Goal: Obtain resource: Download file/media

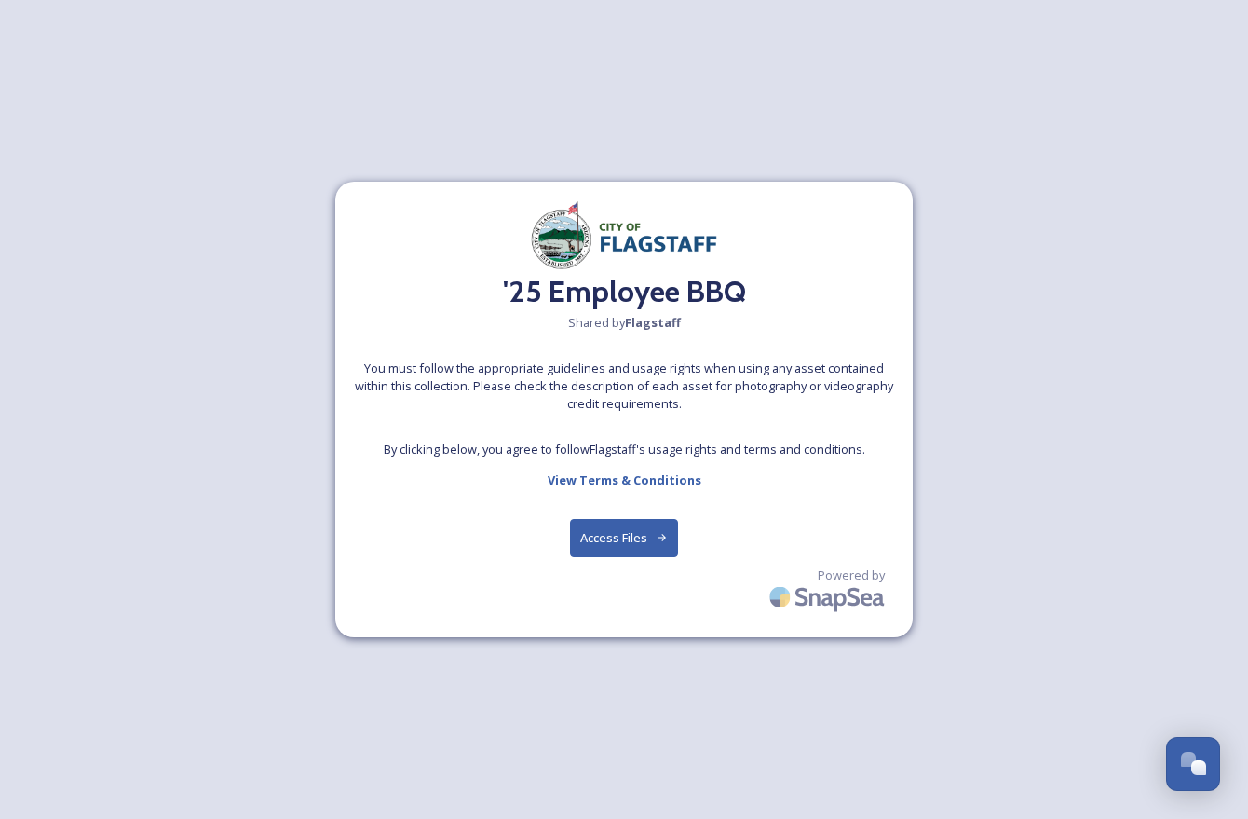
click at [615, 543] on button "Access Files" at bounding box center [624, 538] width 109 height 38
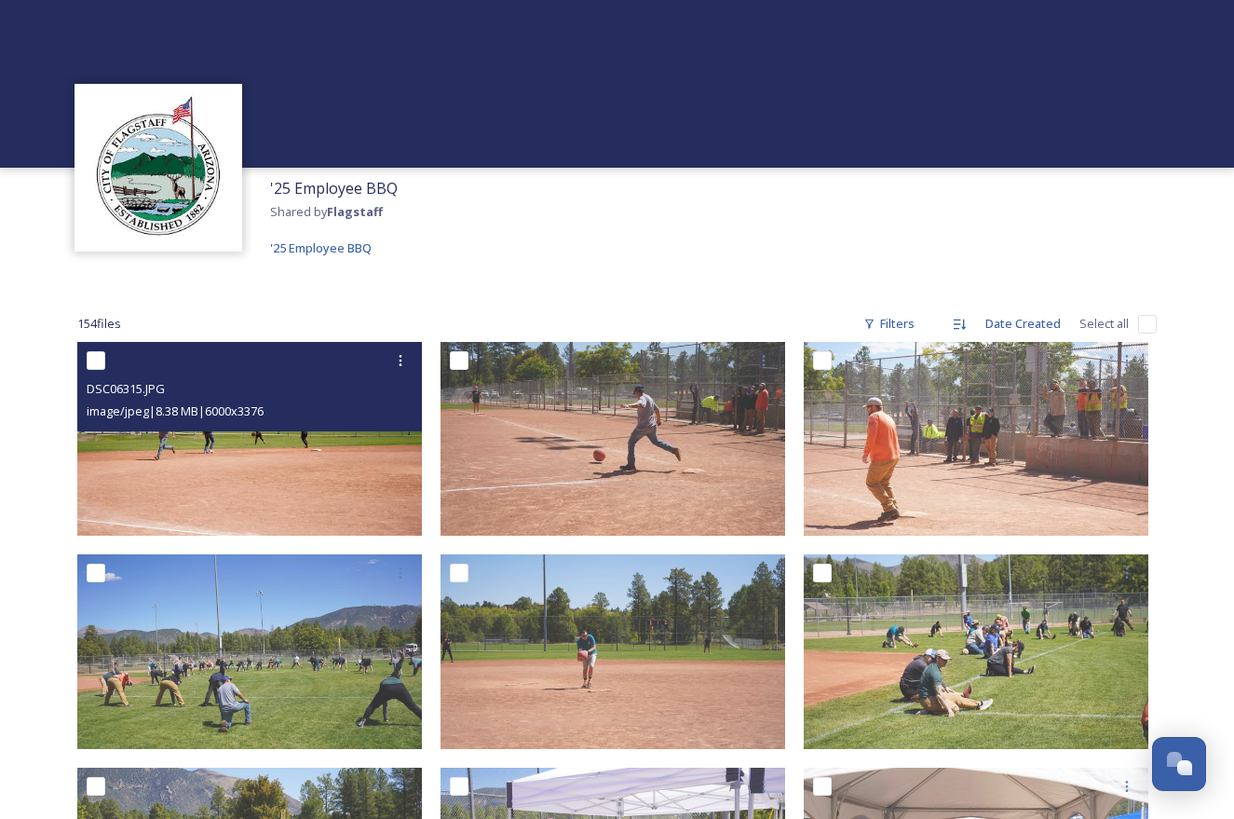
click at [243, 465] on img at bounding box center [249, 439] width 345 height 194
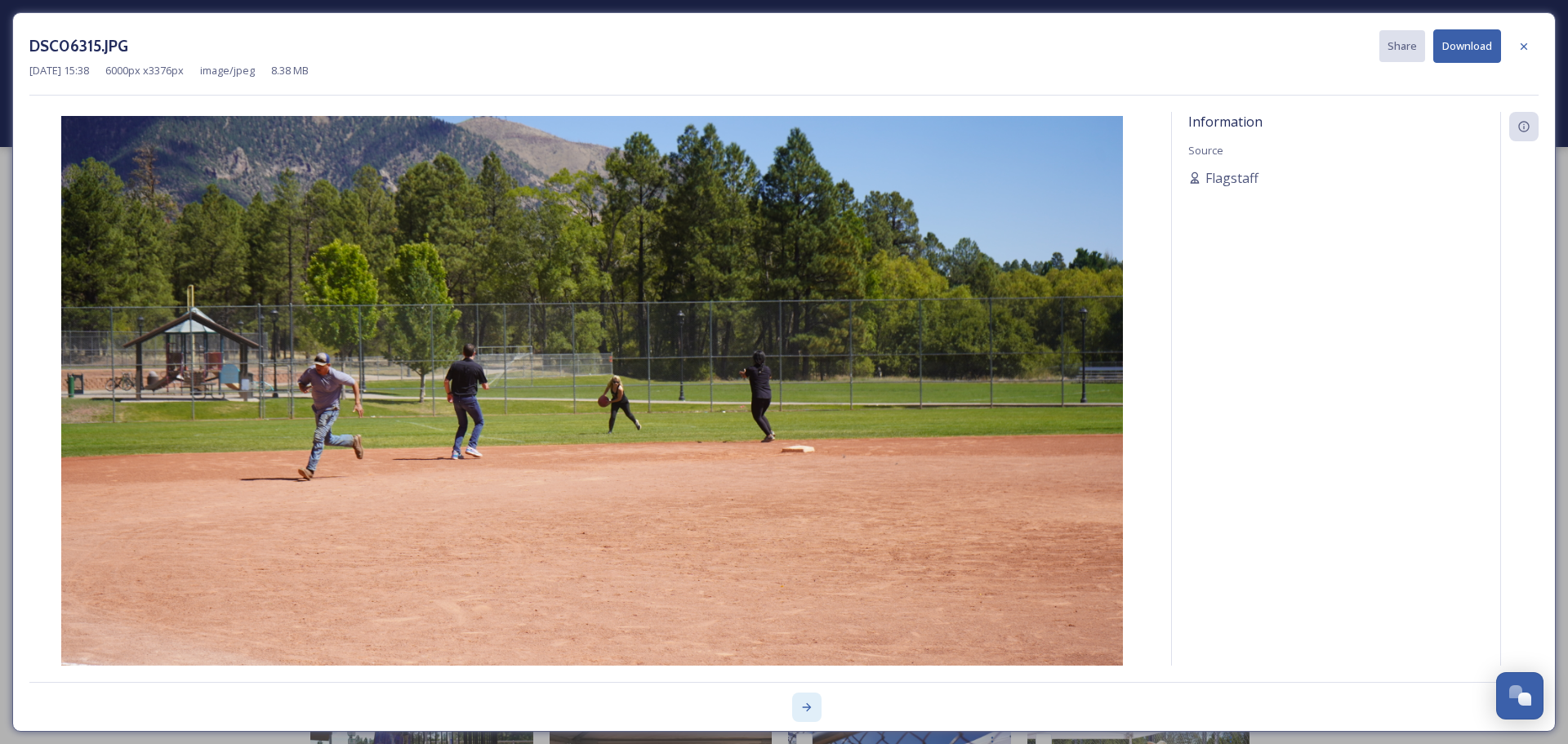
click at [809, 710] on icon at bounding box center [806, 706] width 13 height 13
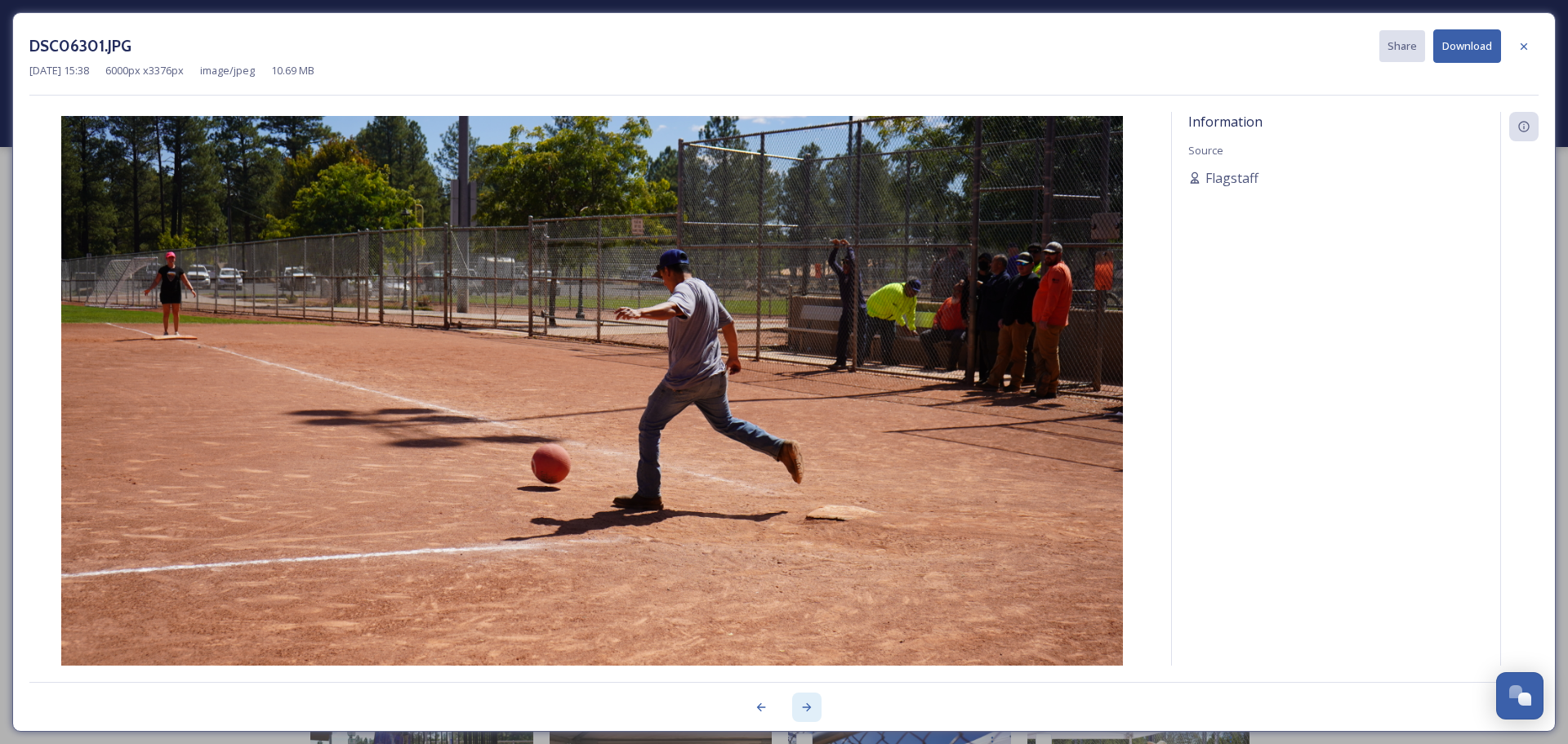
click at [807, 710] on icon at bounding box center [807, 706] width 9 height 8
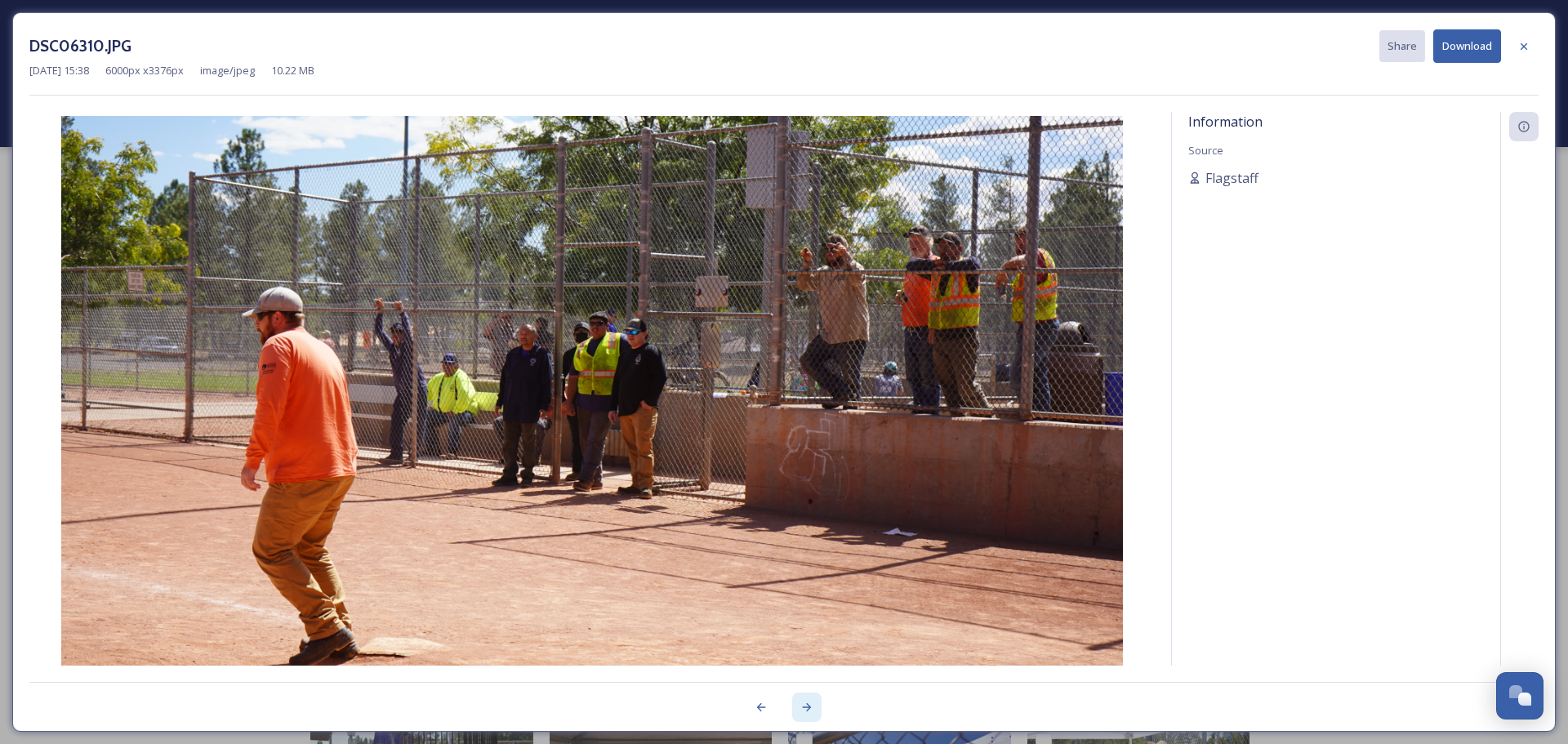
click at [807, 710] on icon at bounding box center [807, 706] width 9 height 8
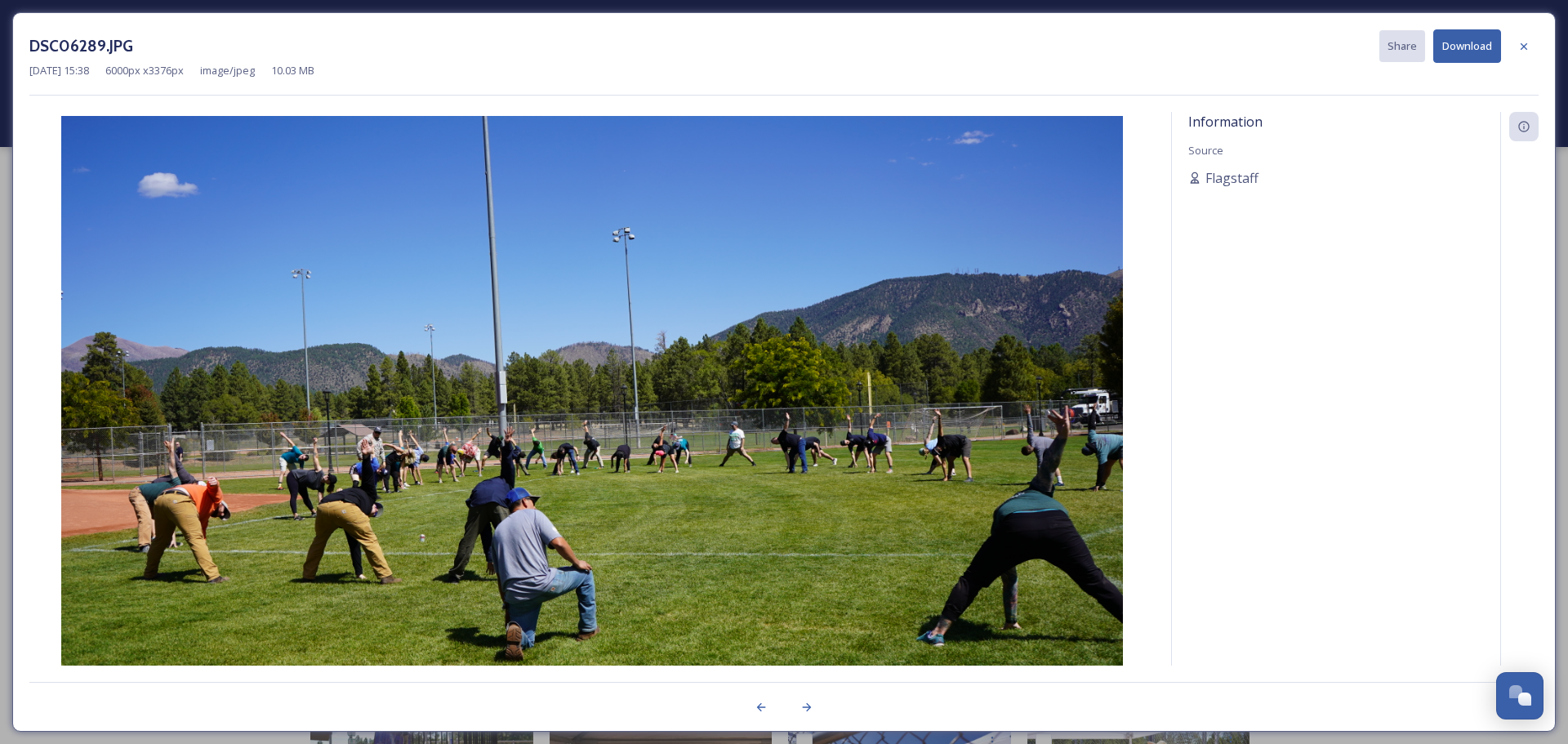
click at [1094, 678] on div "DSC06289.JPG Share Download [DATE] 15:38 6000 px x 3376 px image/jpeg 10.03 MB …" at bounding box center [784, 372] width 1543 height 719
click at [647, 706] on div at bounding box center [407, 707] width 755 height 30
click at [806, 705] on icon at bounding box center [806, 706] width 13 height 13
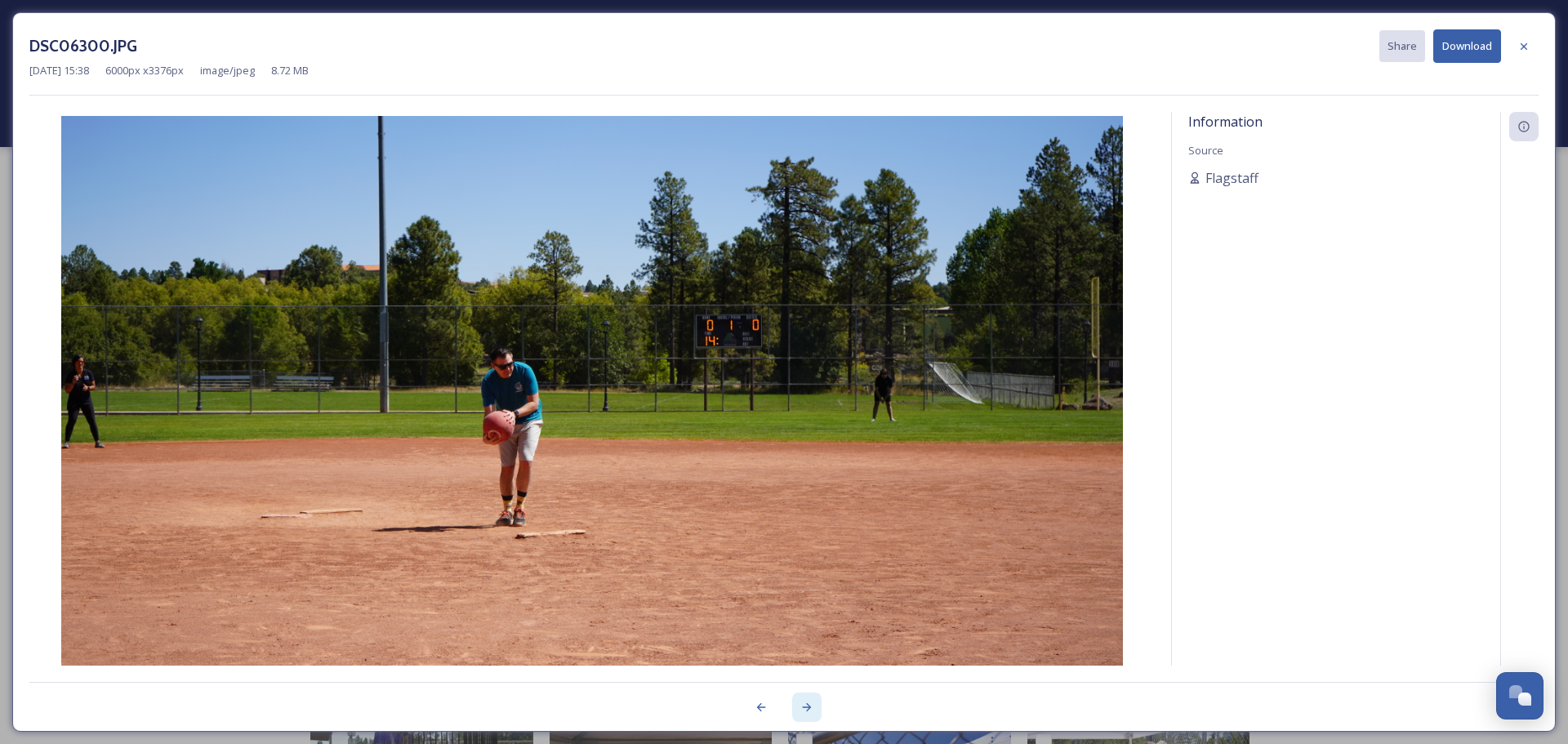
click at [806, 705] on icon at bounding box center [806, 706] width 13 height 13
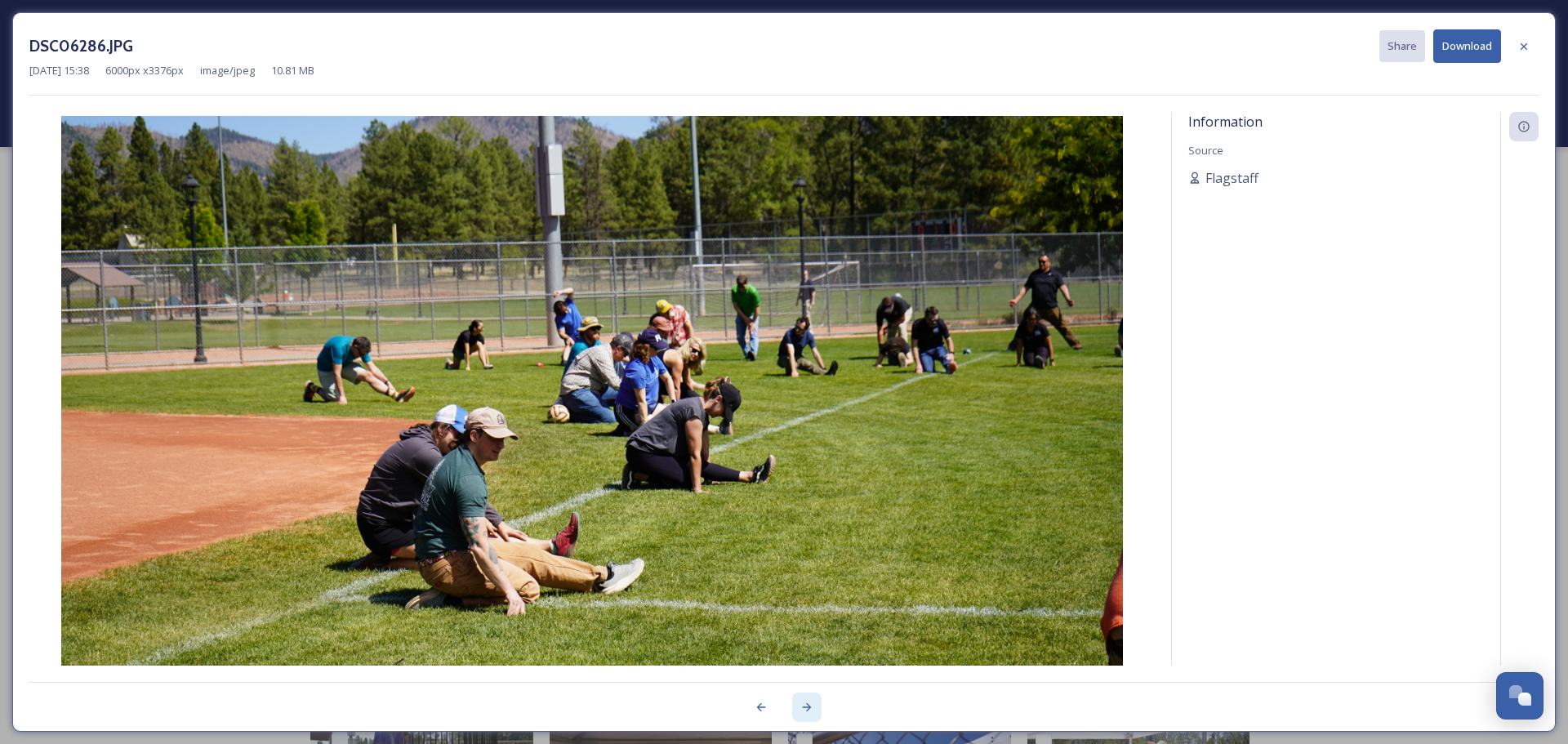
click at [806, 705] on icon at bounding box center [806, 706] width 13 height 13
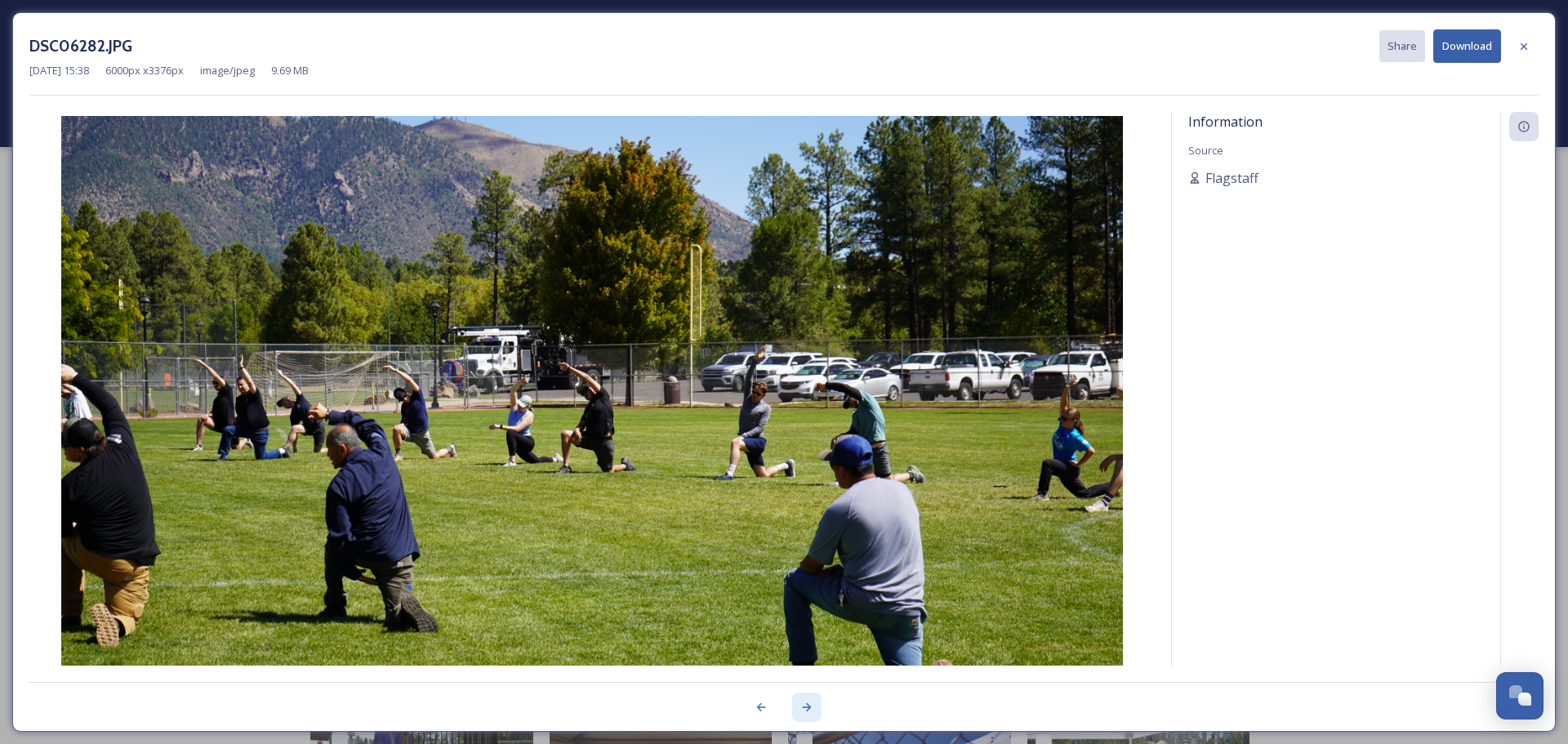
click at [806, 705] on icon at bounding box center [806, 706] width 13 height 13
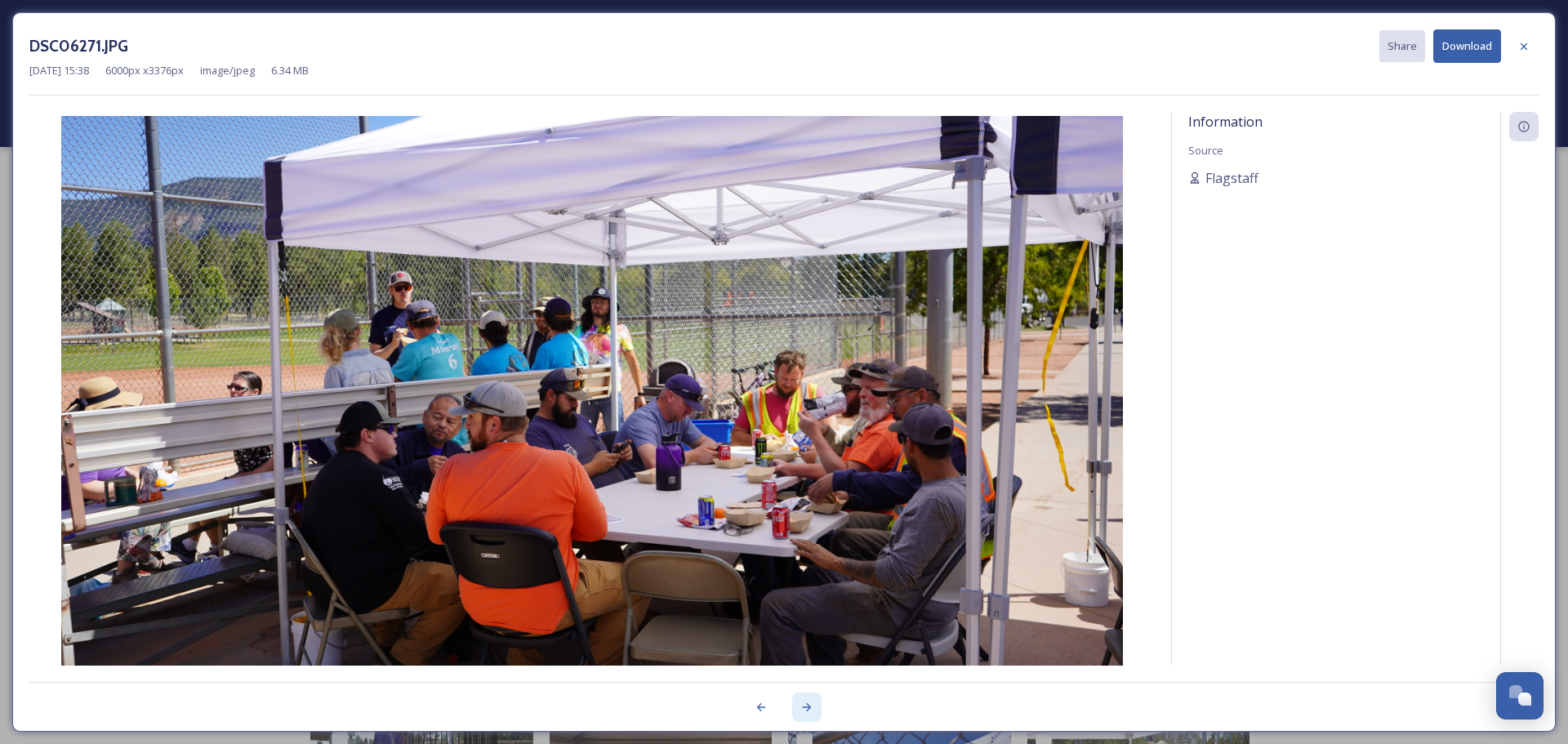
click at [806, 705] on icon at bounding box center [806, 706] width 13 height 13
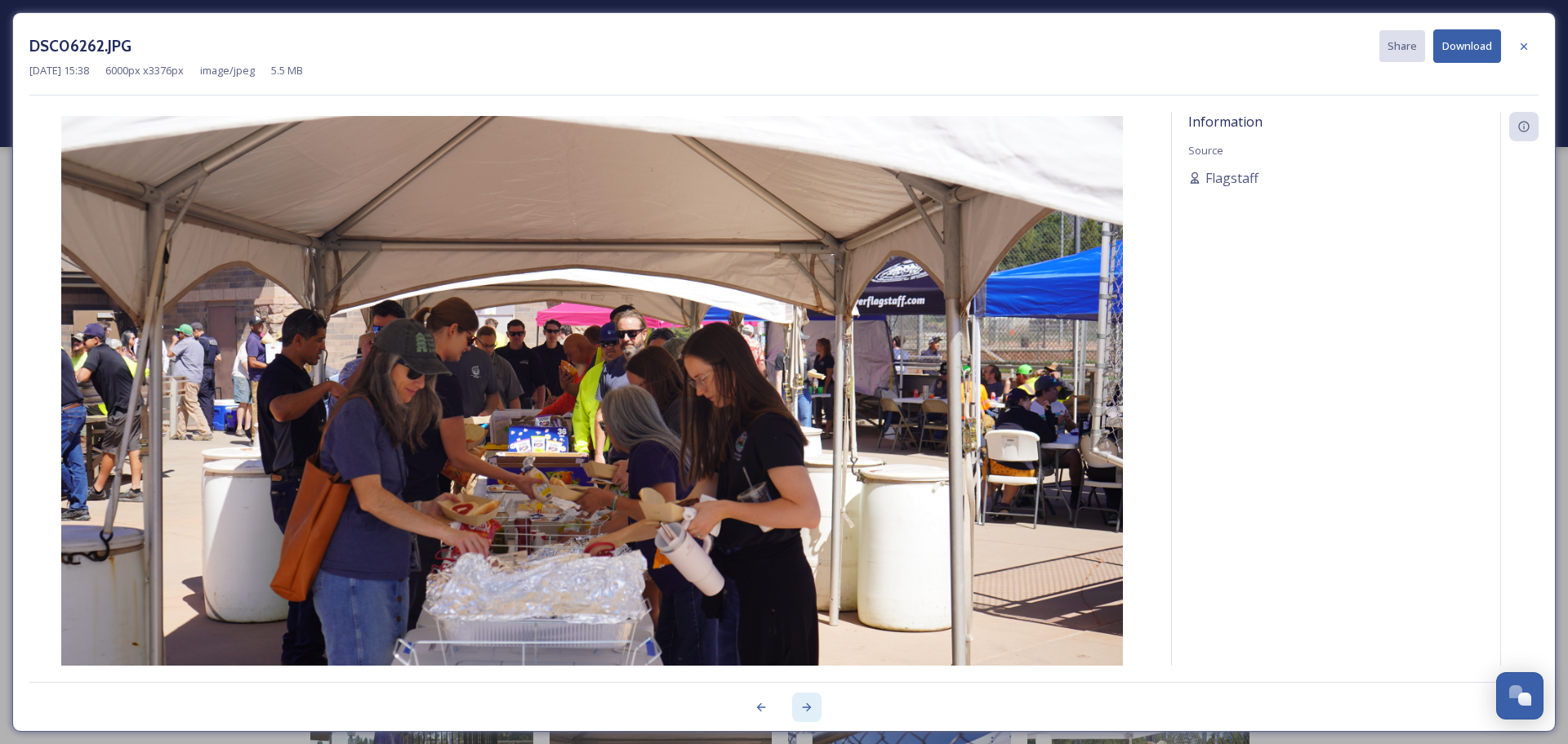
click at [806, 705] on icon at bounding box center [806, 706] width 13 height 13
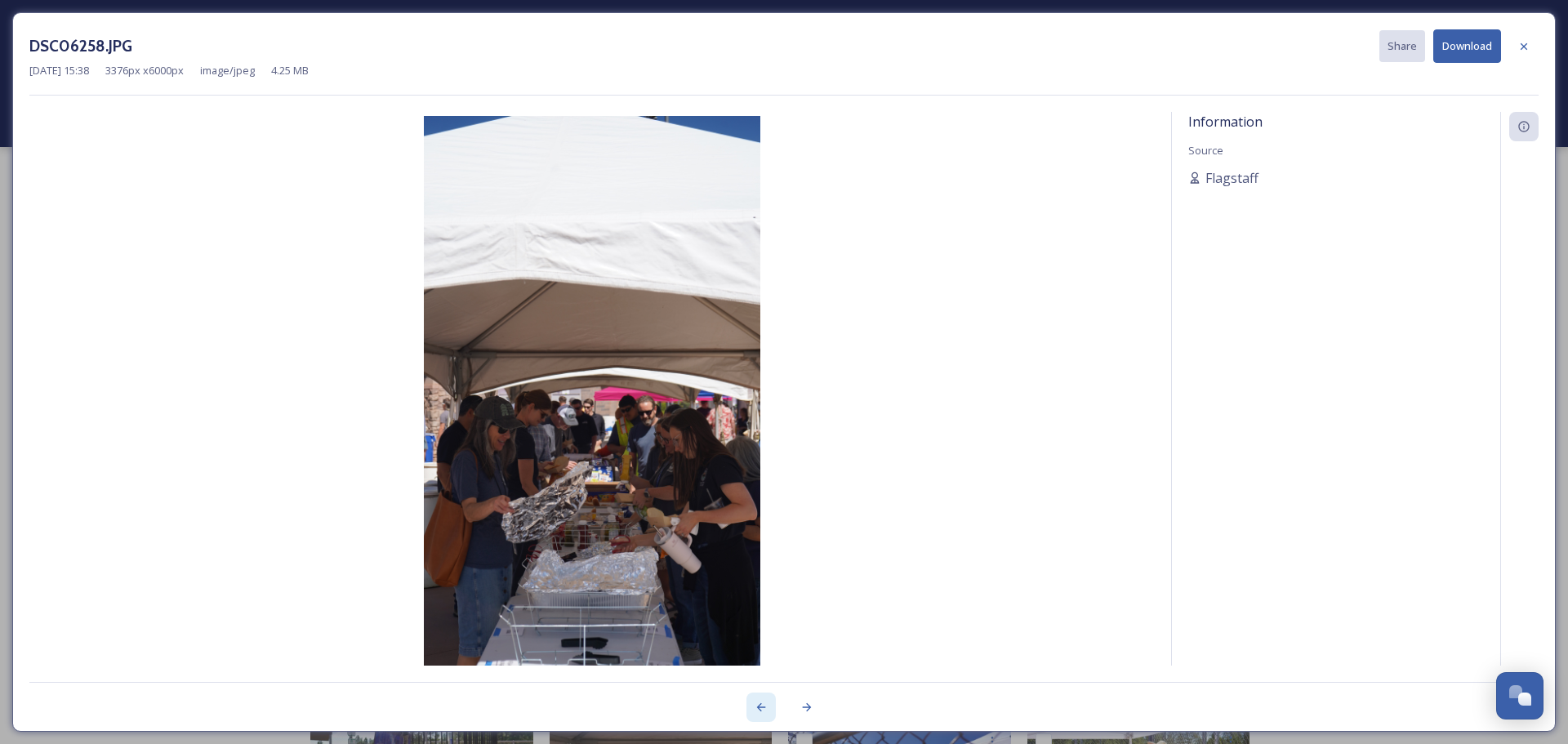
click at [756, 706] on icon at bounding box center [761, 706] width 13 height 13
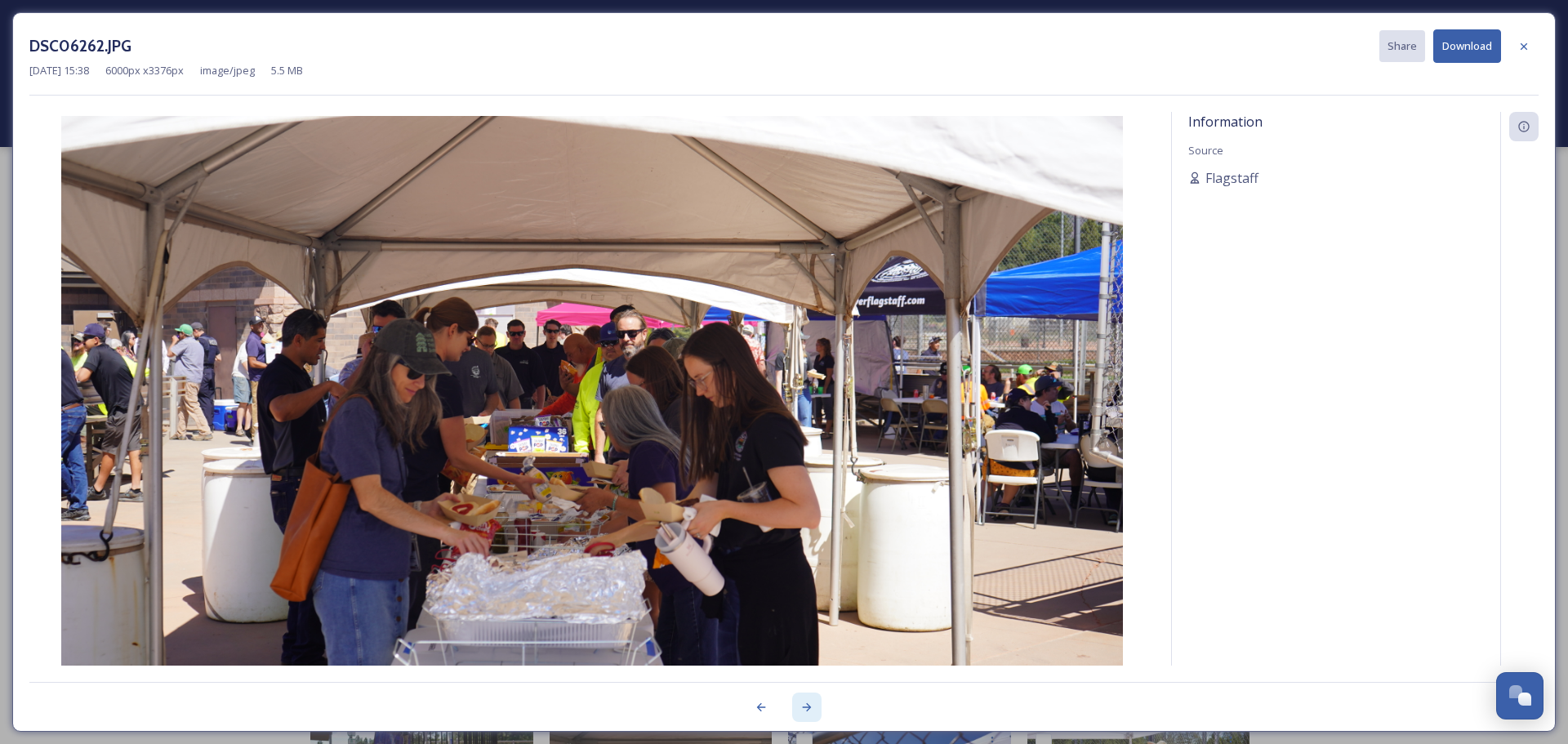
click at [805, 701] on icon at bounding box center [806, 706] width 13 height 13
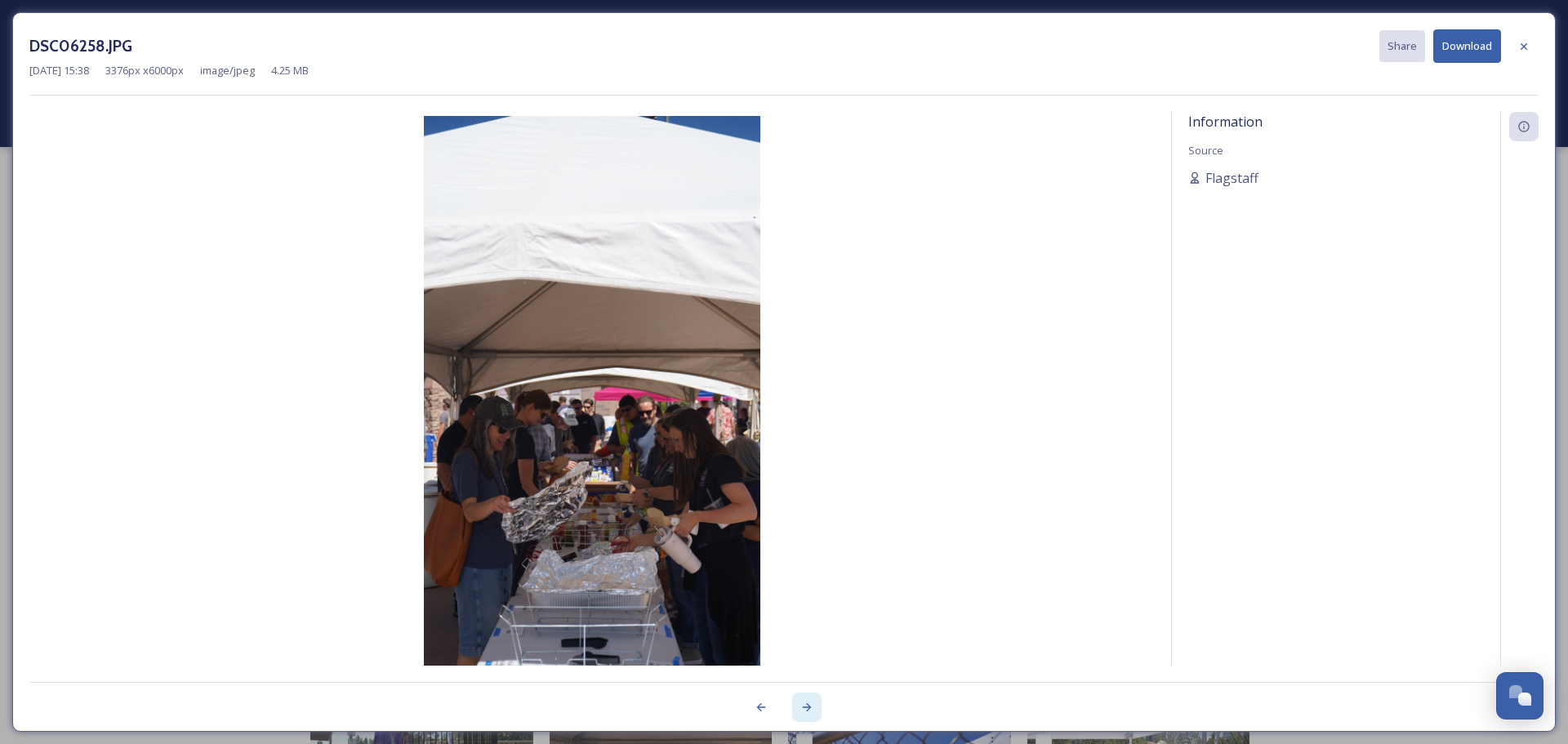
click at [805, 701] on icon at bounding box center [806, 706] width 13 height 13
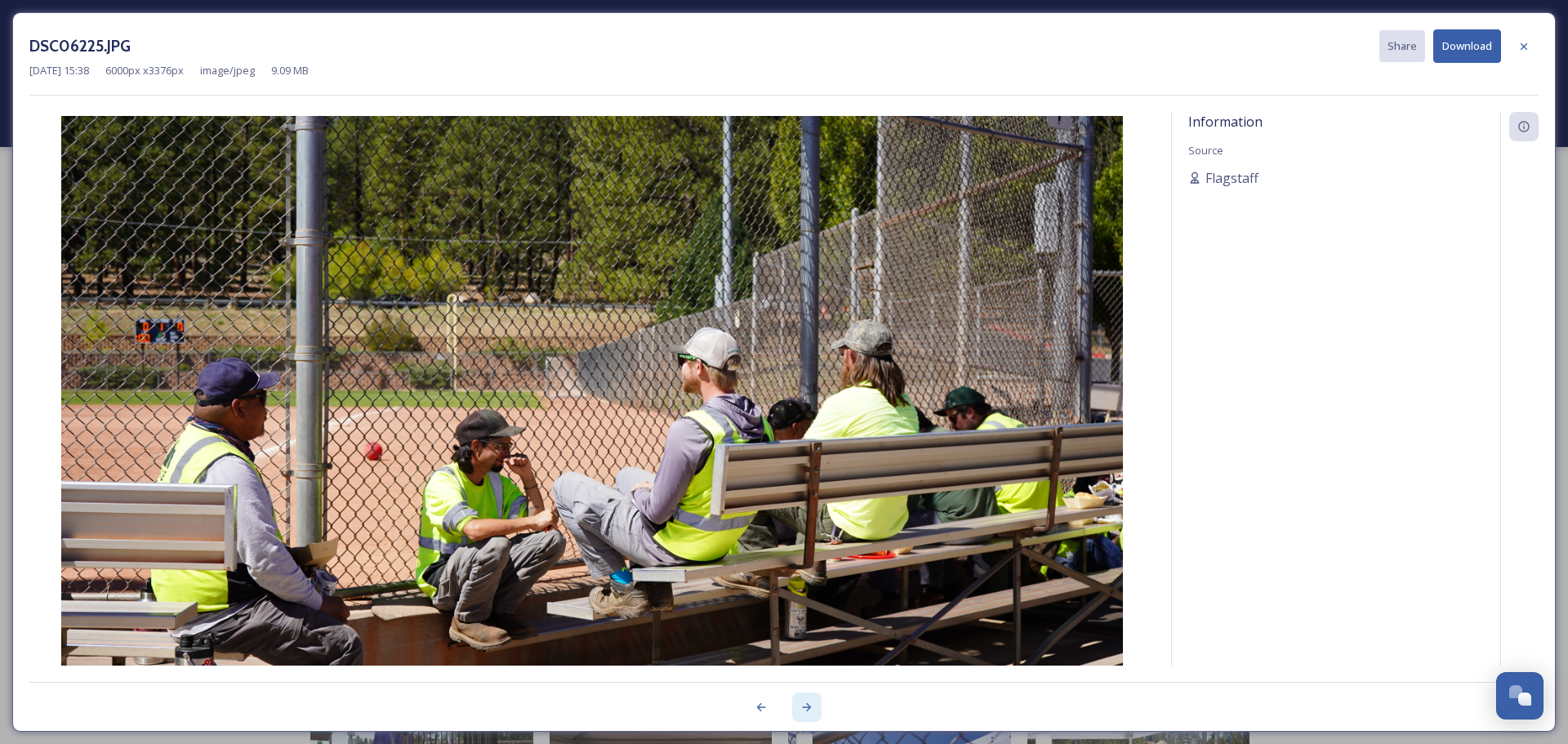
click at [805, 701] on icon at bounding box center [806, 706] width 13 height 13
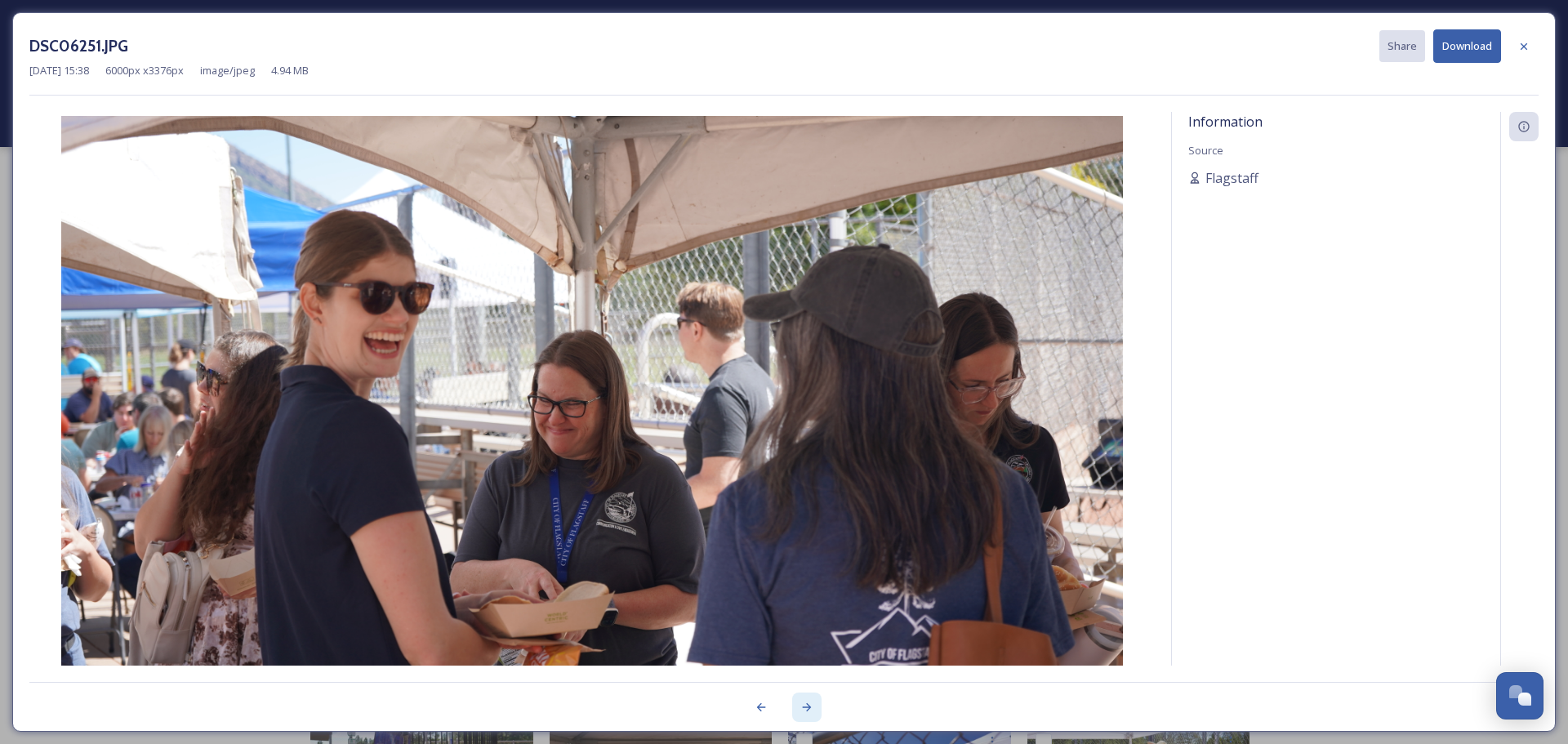
click at [805, 701] on icon at bounding box center [806, 706] width 13 height 13
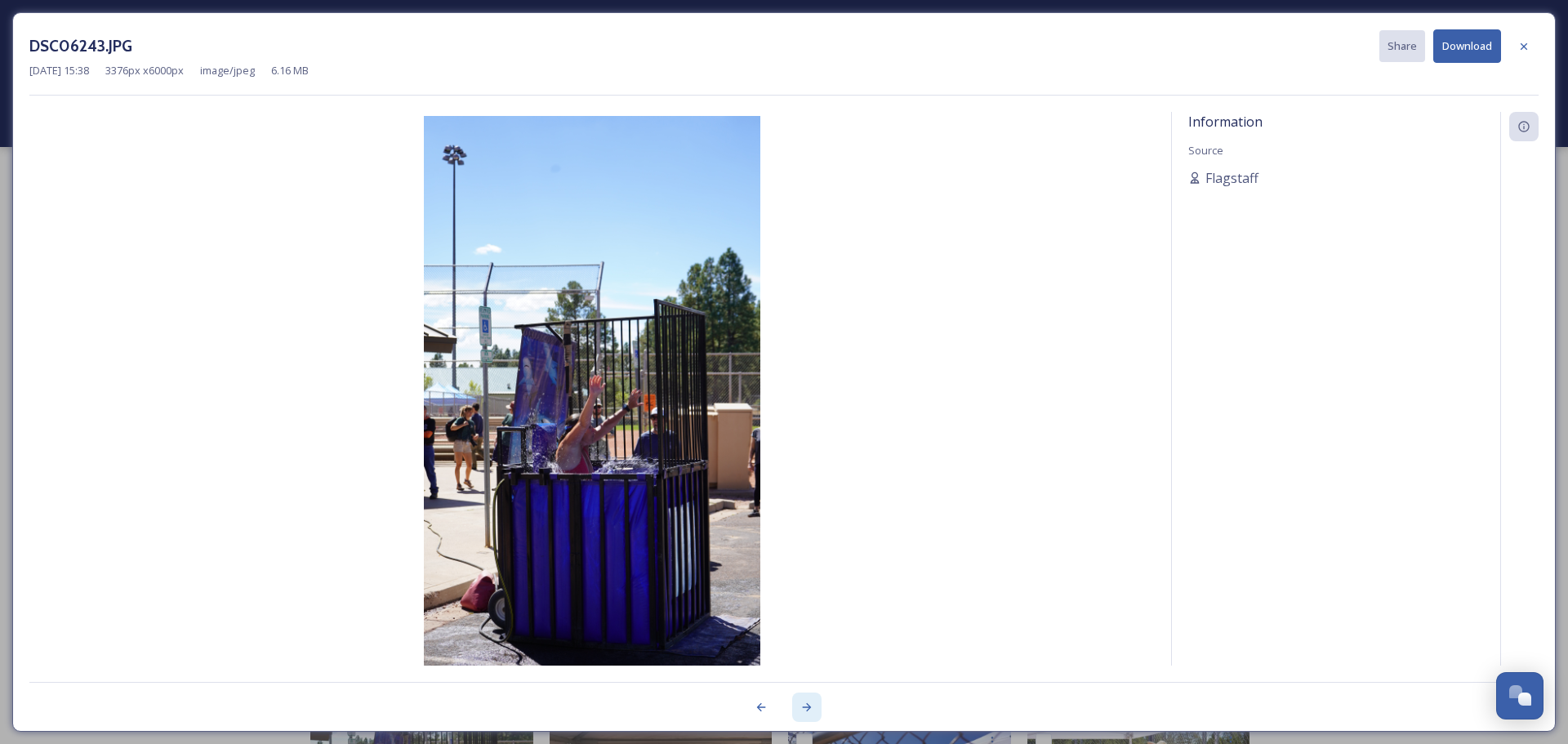
click at [810, 703] on icon at bounding box center [806, 706] width 13 height 13
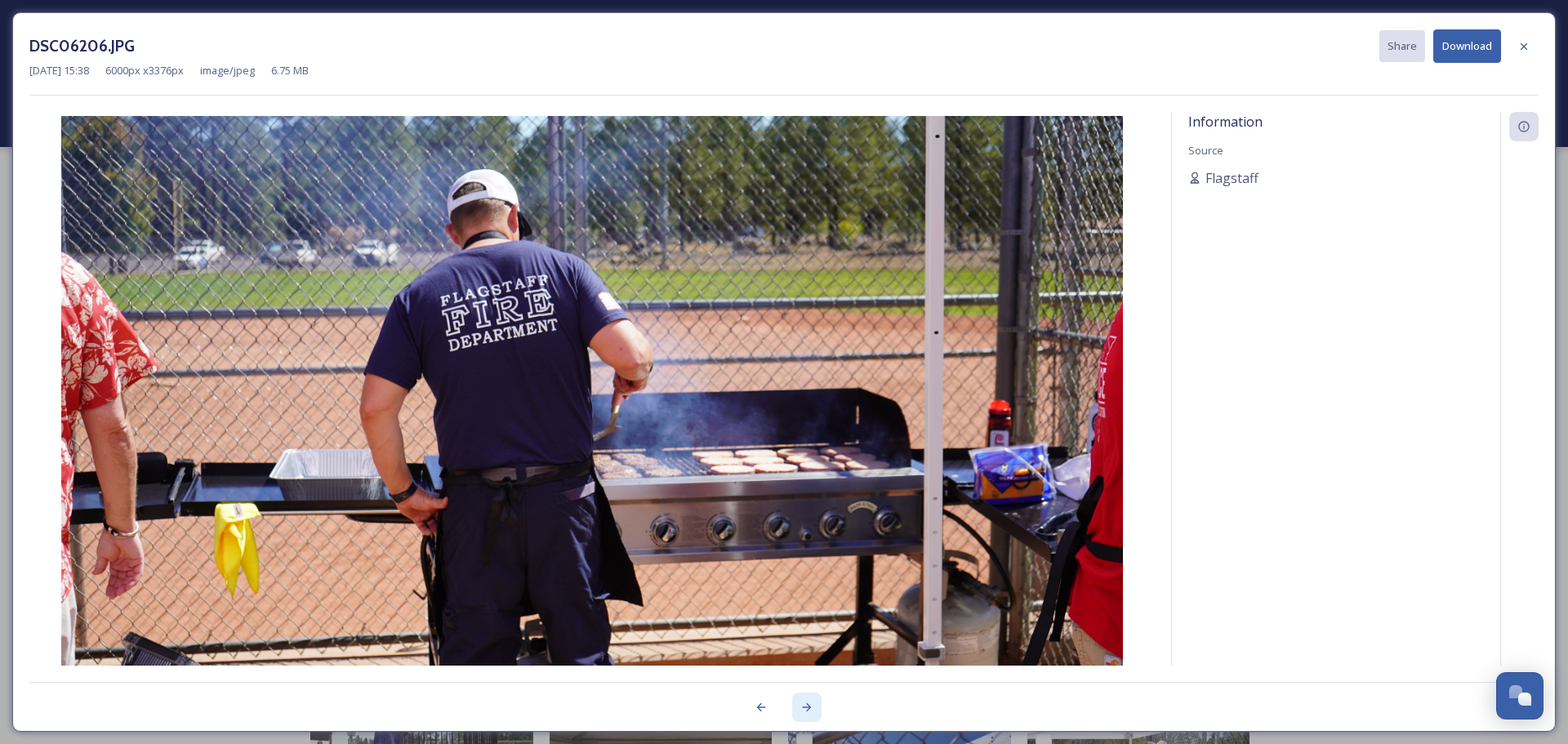
click at [810, 703] on icon at bounding box center [806, 706] width 13 height 13
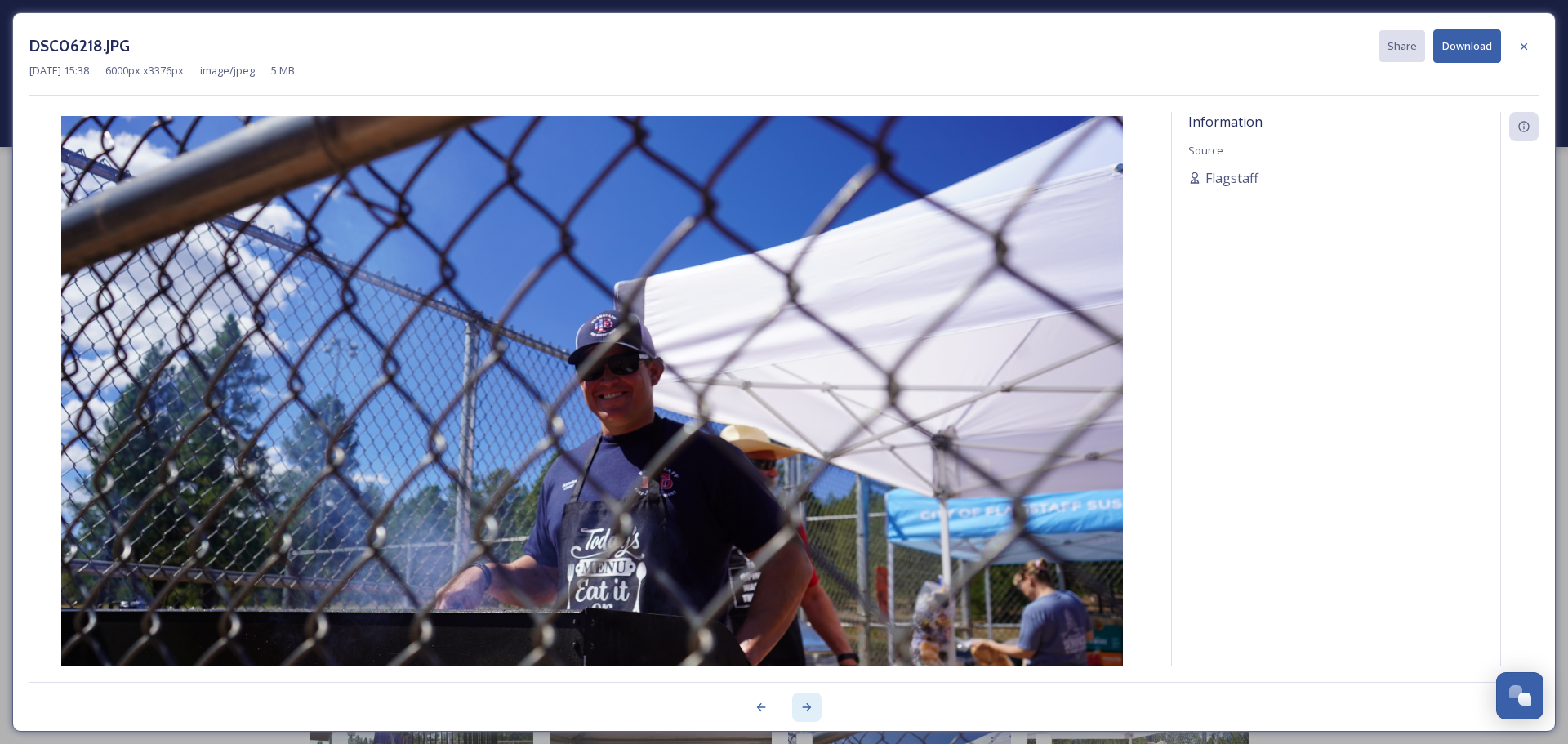
click at [810, 703] on icon at bounding box center [806, 706] width 13 height 13
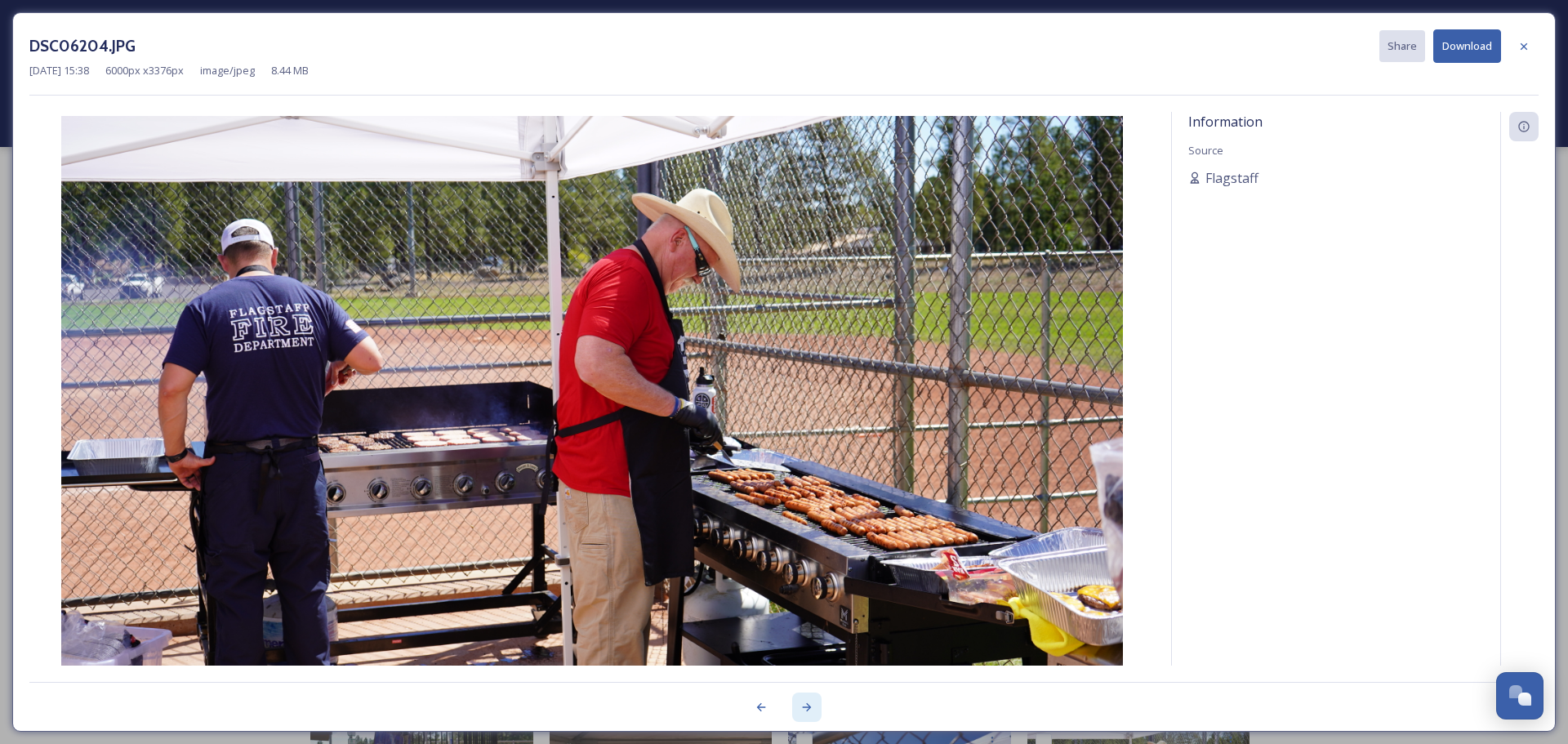
click at [810, 704] on icon at bounding box center [806, 706] width 13 height 13
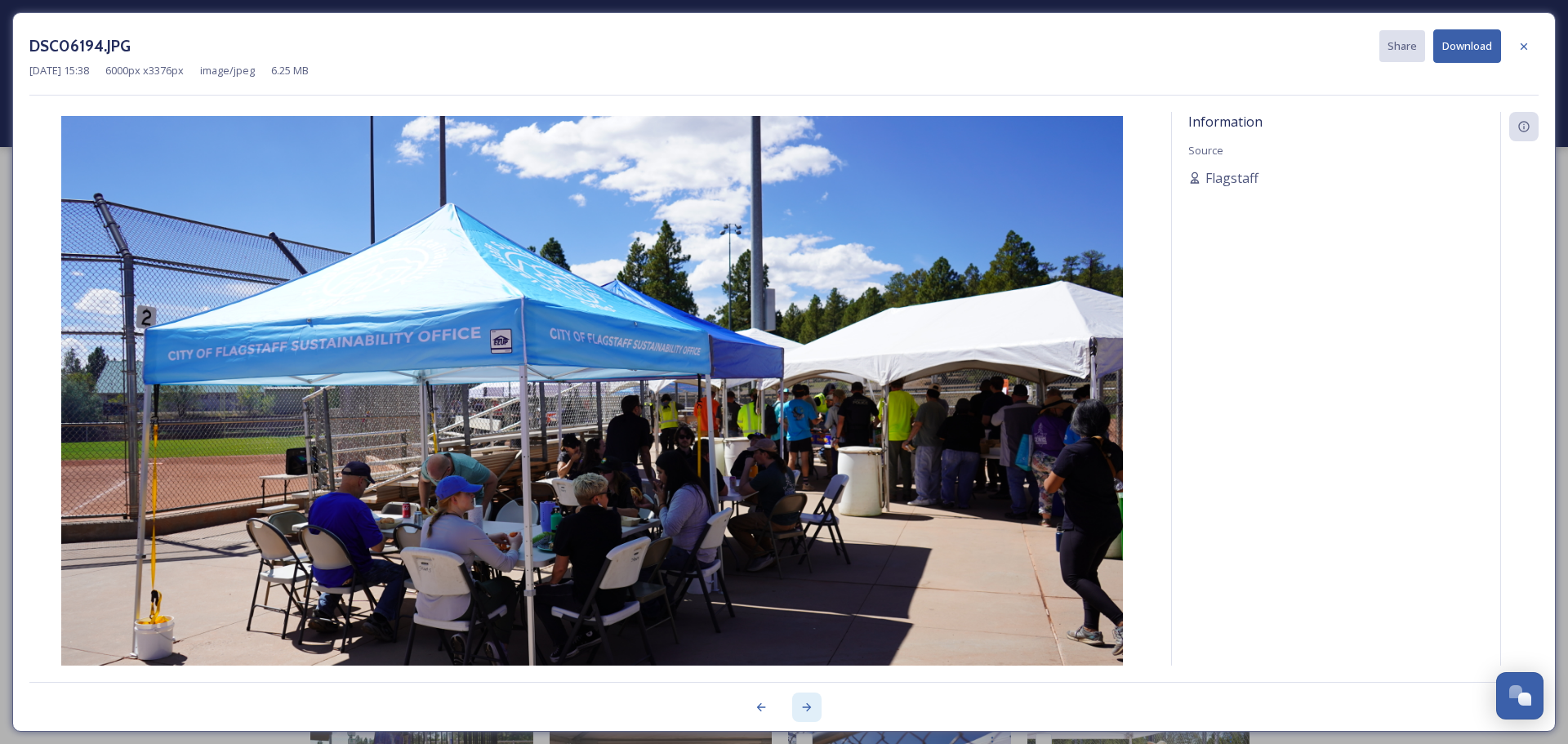
click at [810, 704] on icon at bounding box center [806, 706] width 13 height 13
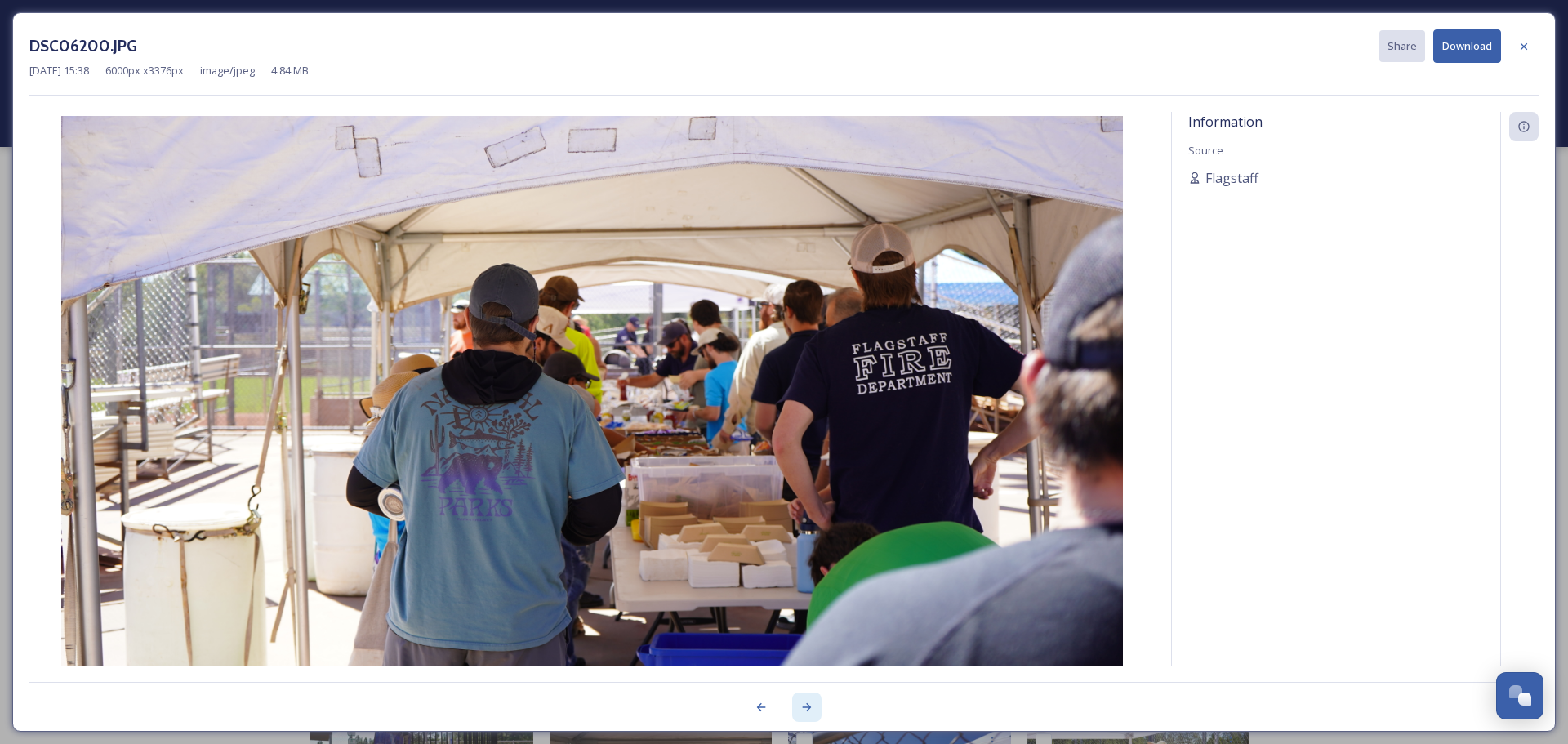
click at [812, 703] on icon at bounding box center [806, 706] width 13 height 13
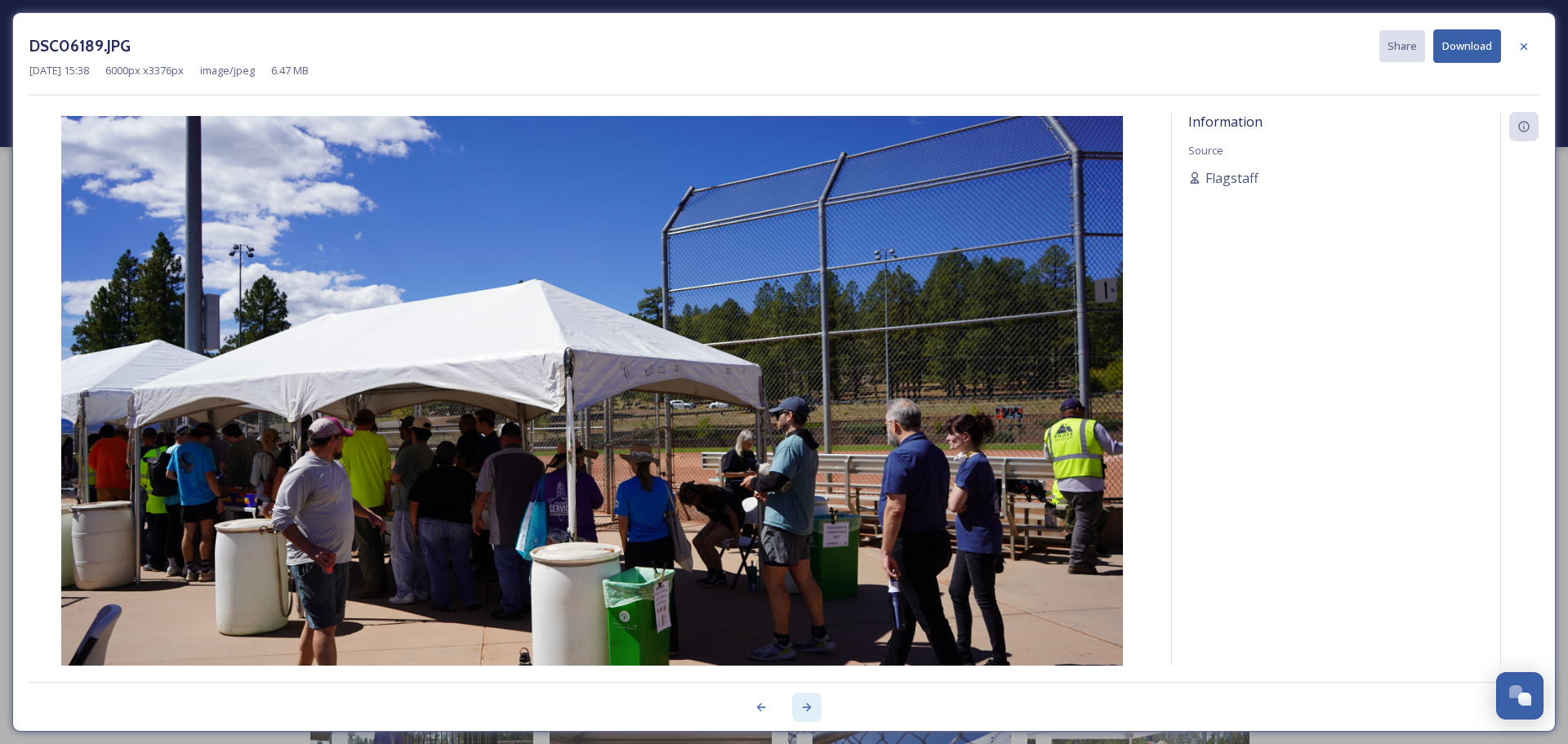
click at [812, 703] on icon at bounding box center [806, 706] width 13 height 13
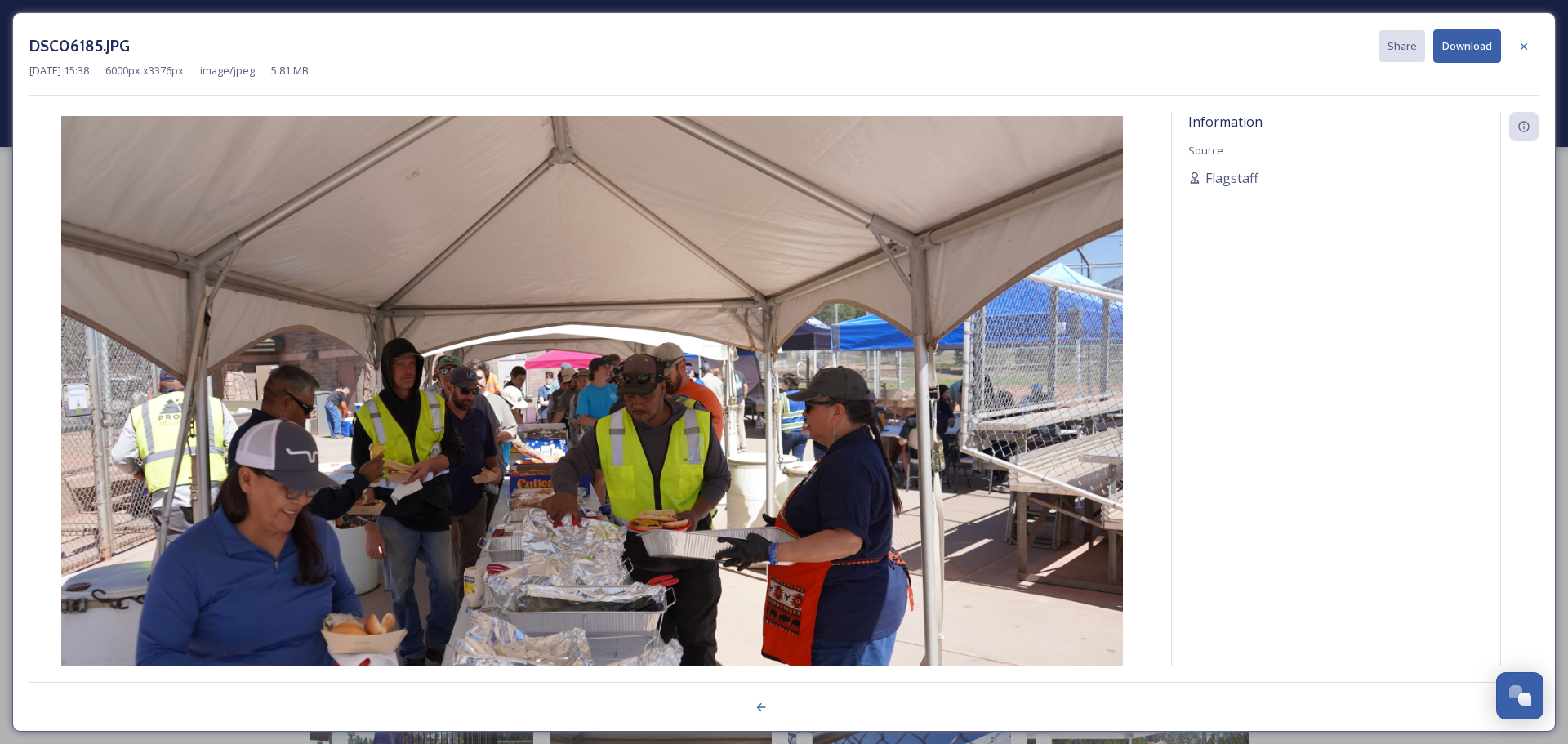
click at [812, 703] on div at bounding box center [784, 698] width 1509 height 32
click at [756, 708] on icon at bounding box center [761, 706] width 13 height 13
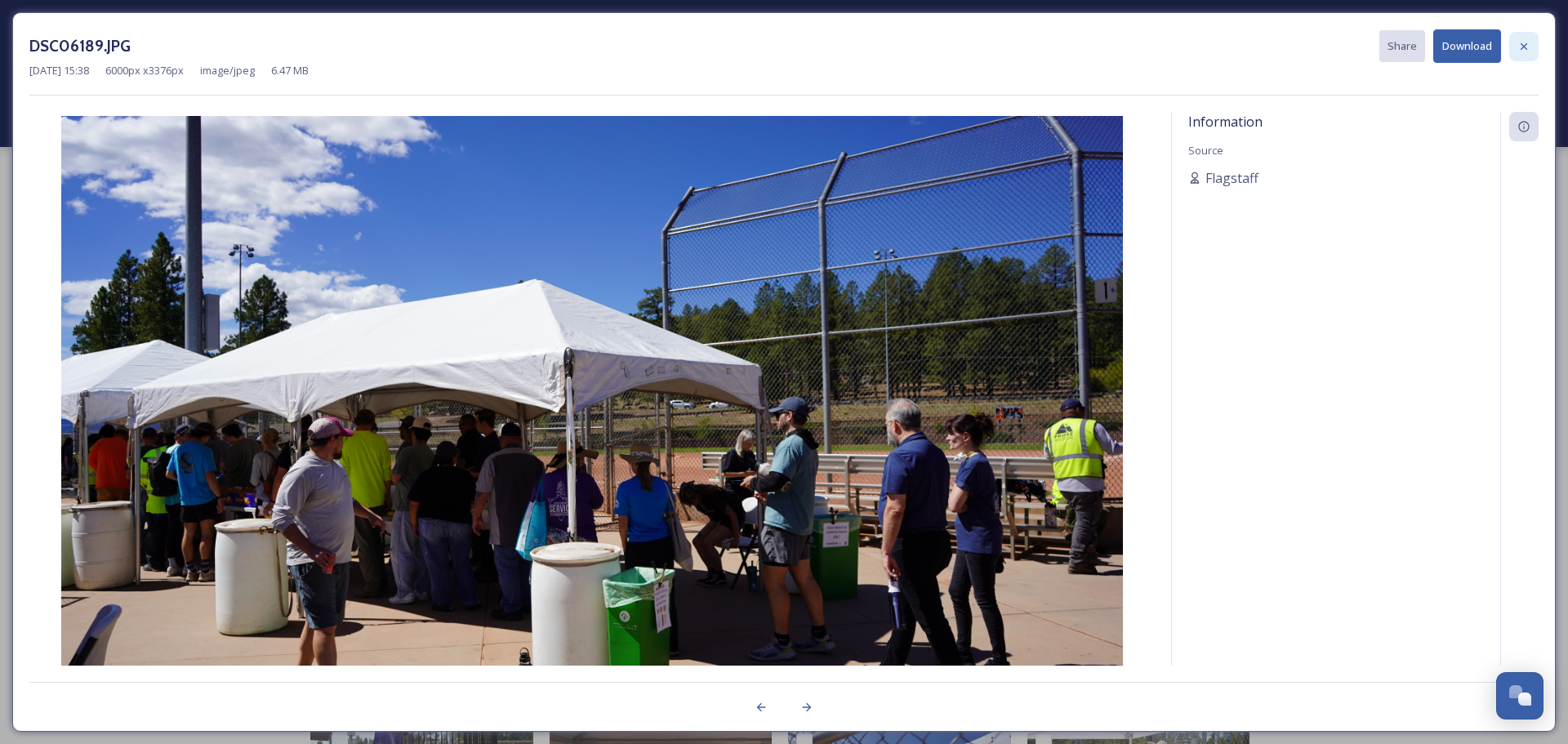
click at [1094, 42] on div at bounding box center [1524, 46] width 30 height 30
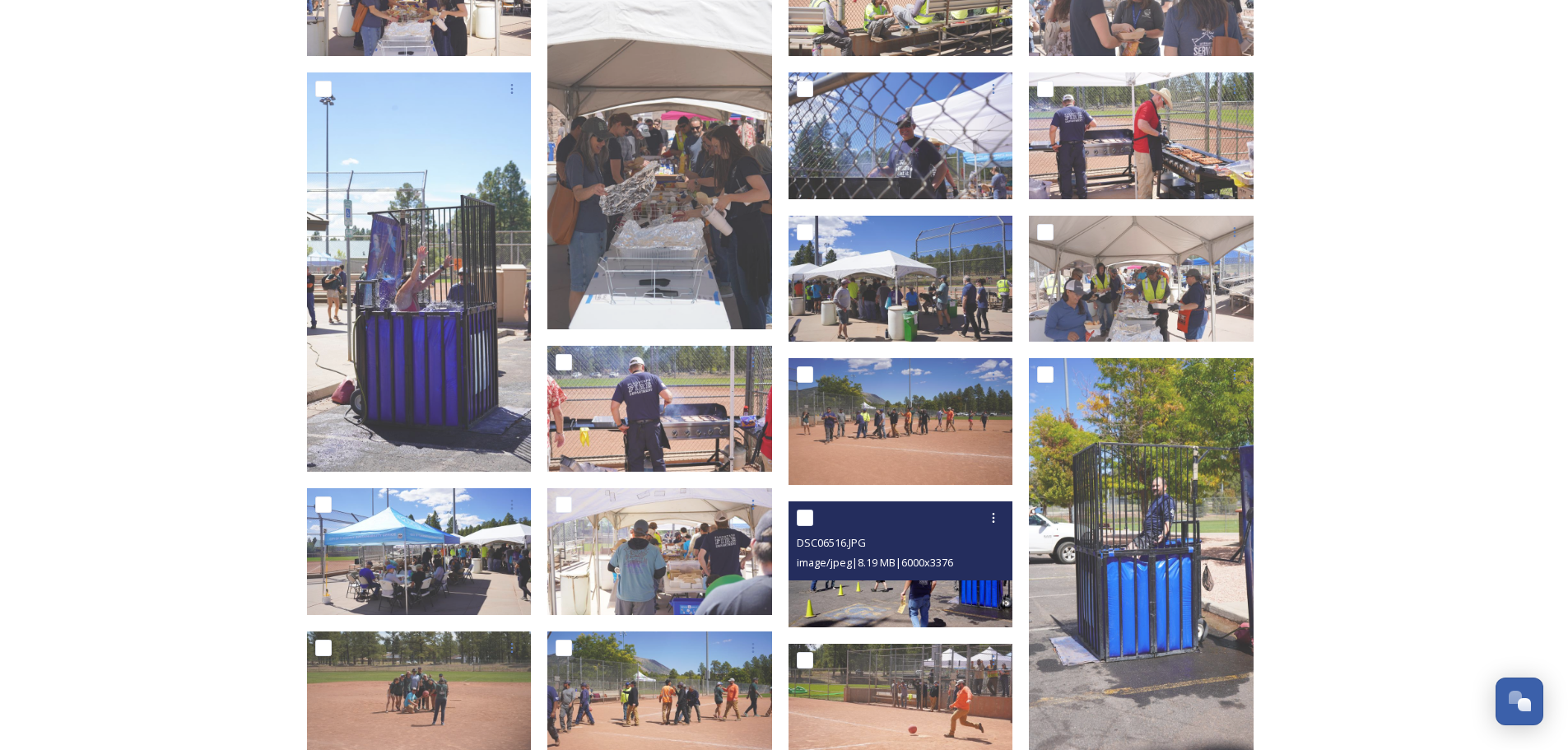
scroll to position [988, 0]
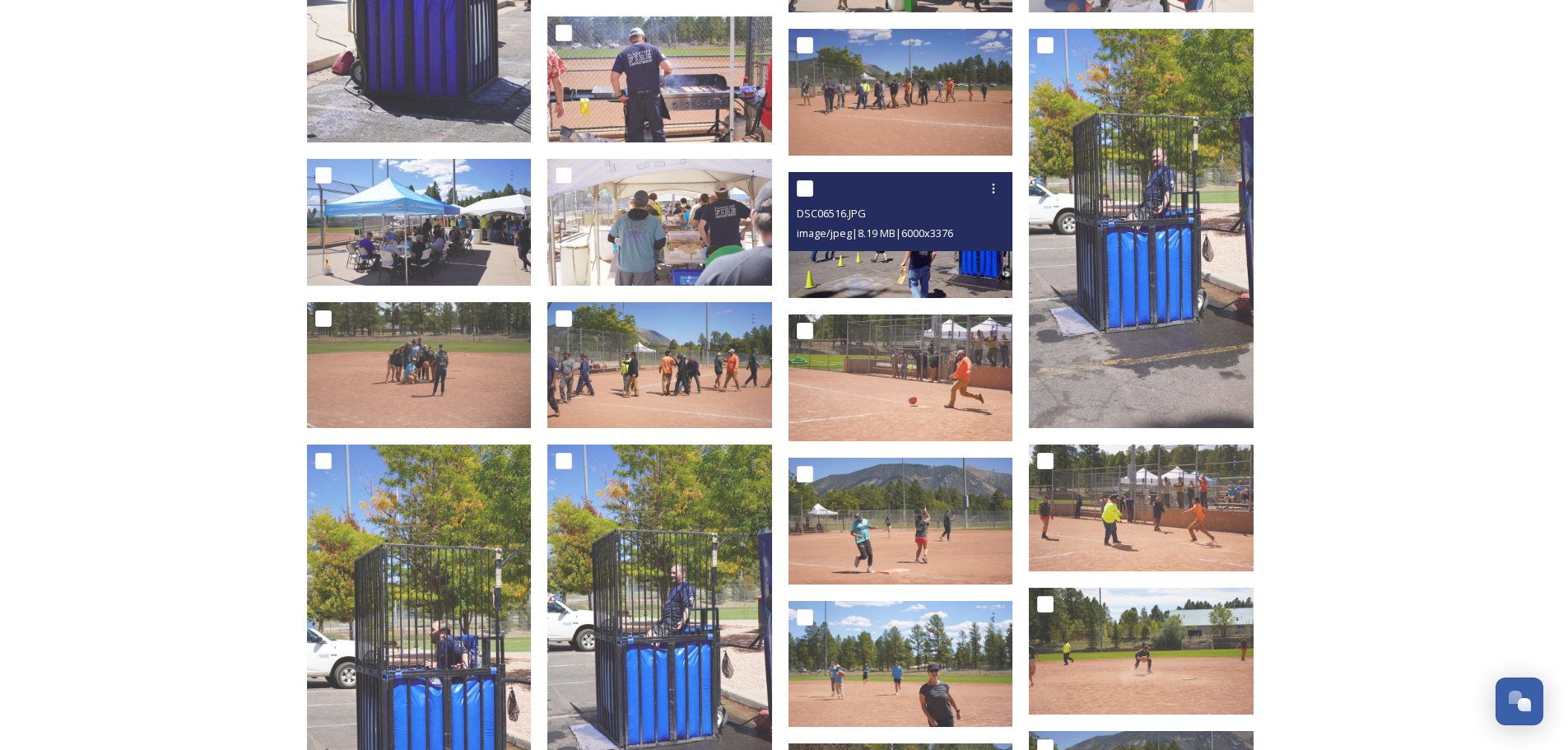
click at [886, 250] on img at bounding box center [901, 235] width 224 height 126
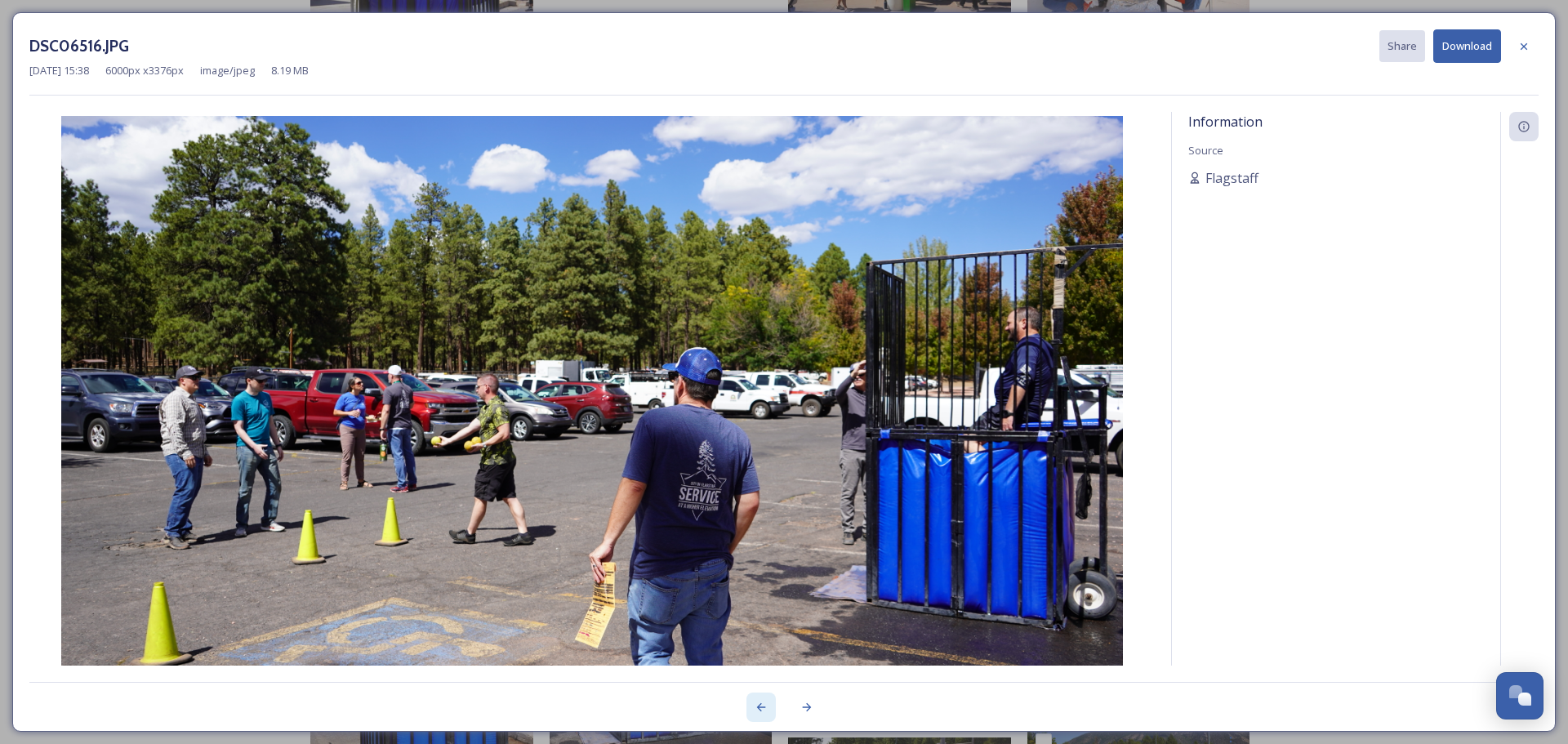
click at [760, 711] on icon at bounding box center [761, 706] width 13 height 13
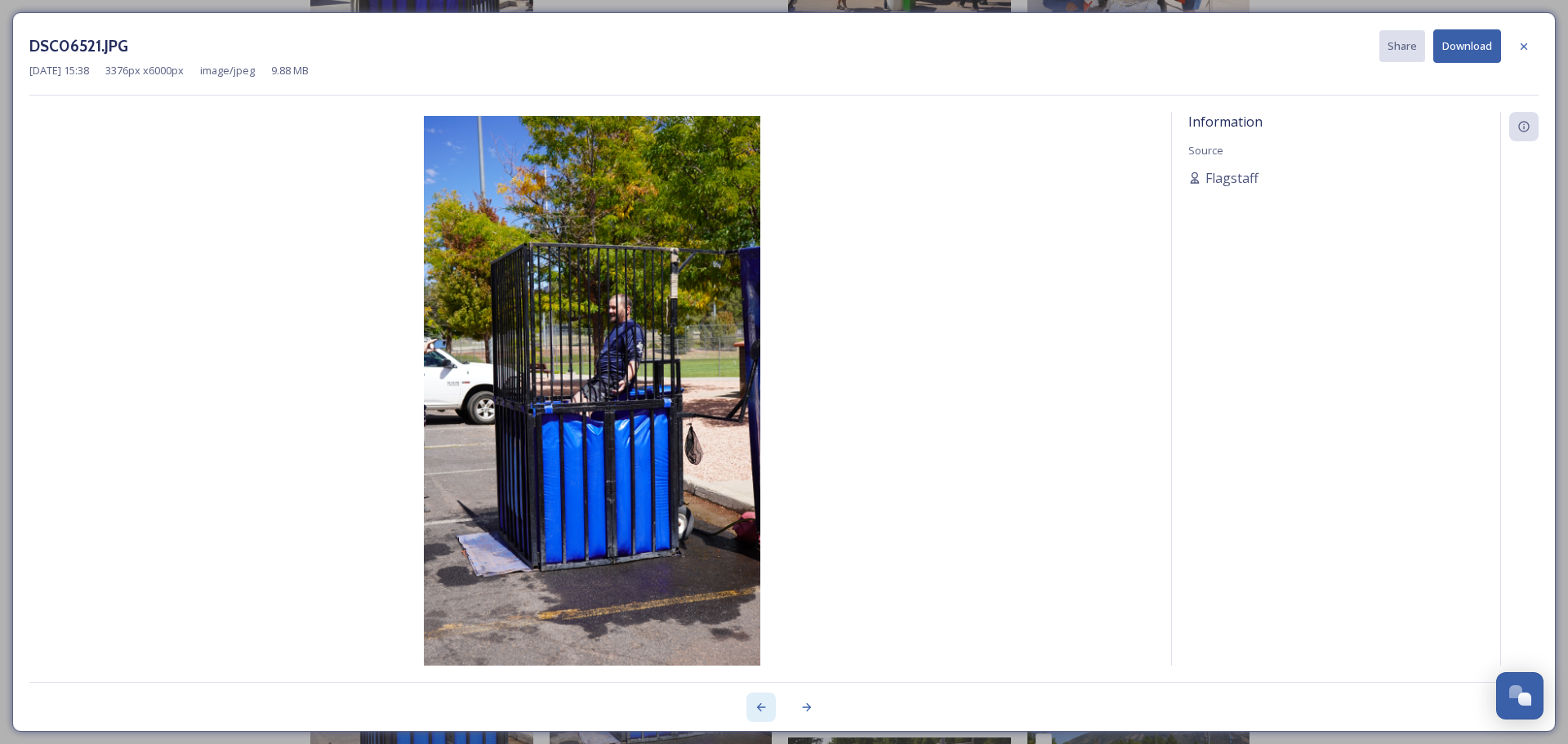
click at [757, 716] on div at bounding box center [762, 707] width 30 height 30
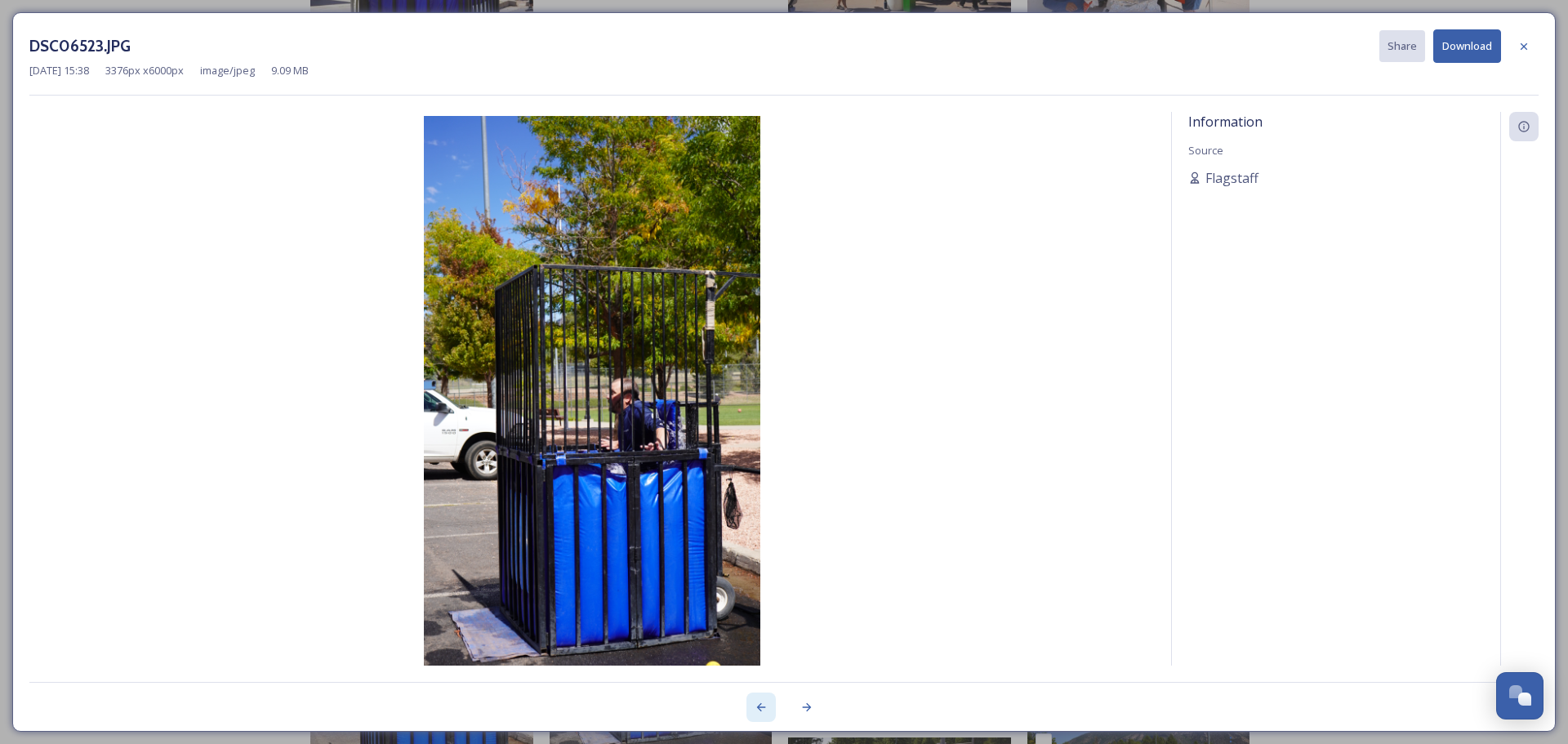
click at [760, 711] on icon at bounding box center [761, 706] width 13 height 13
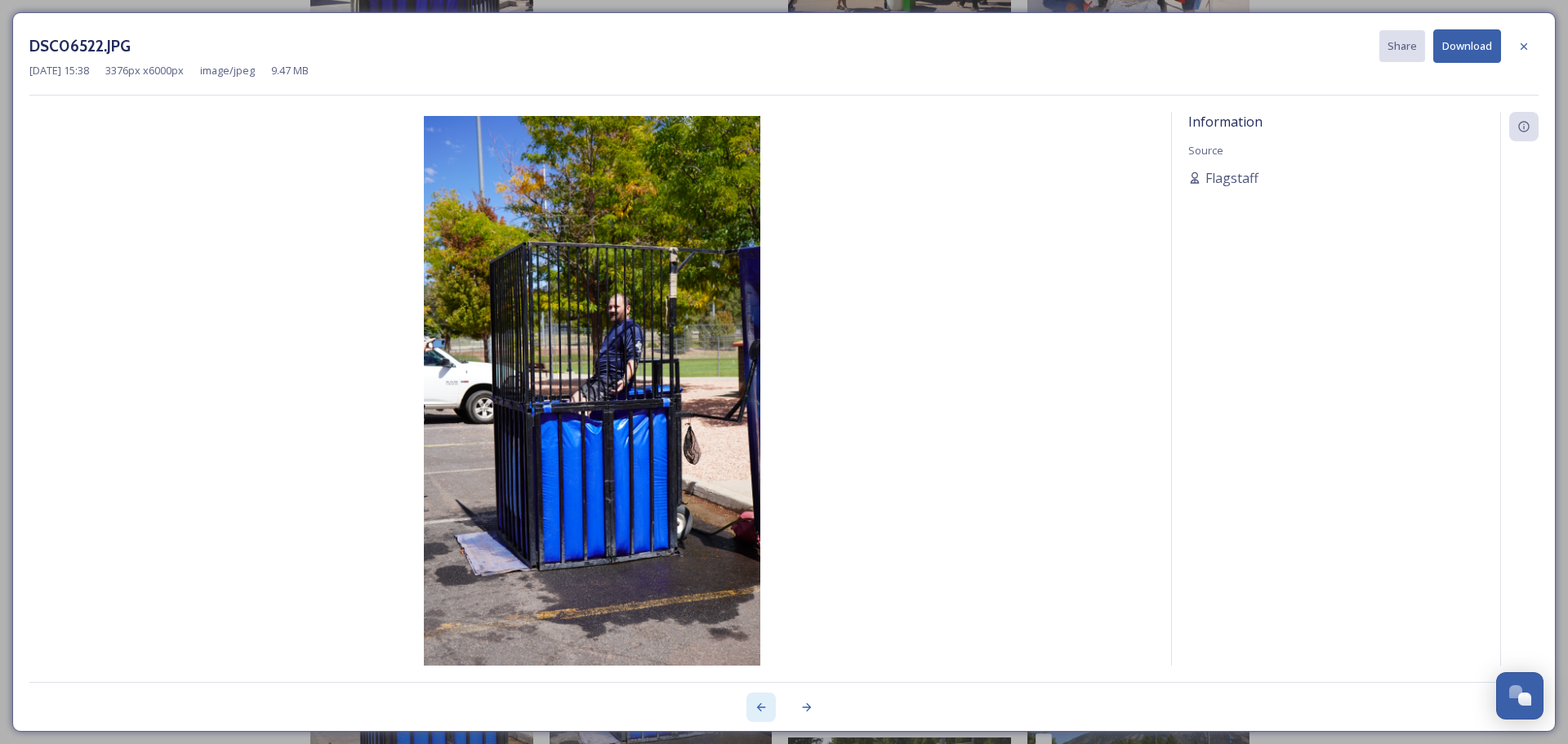
click at [760, 711] on icon at bounding box center [761, 706] width 13 height 13
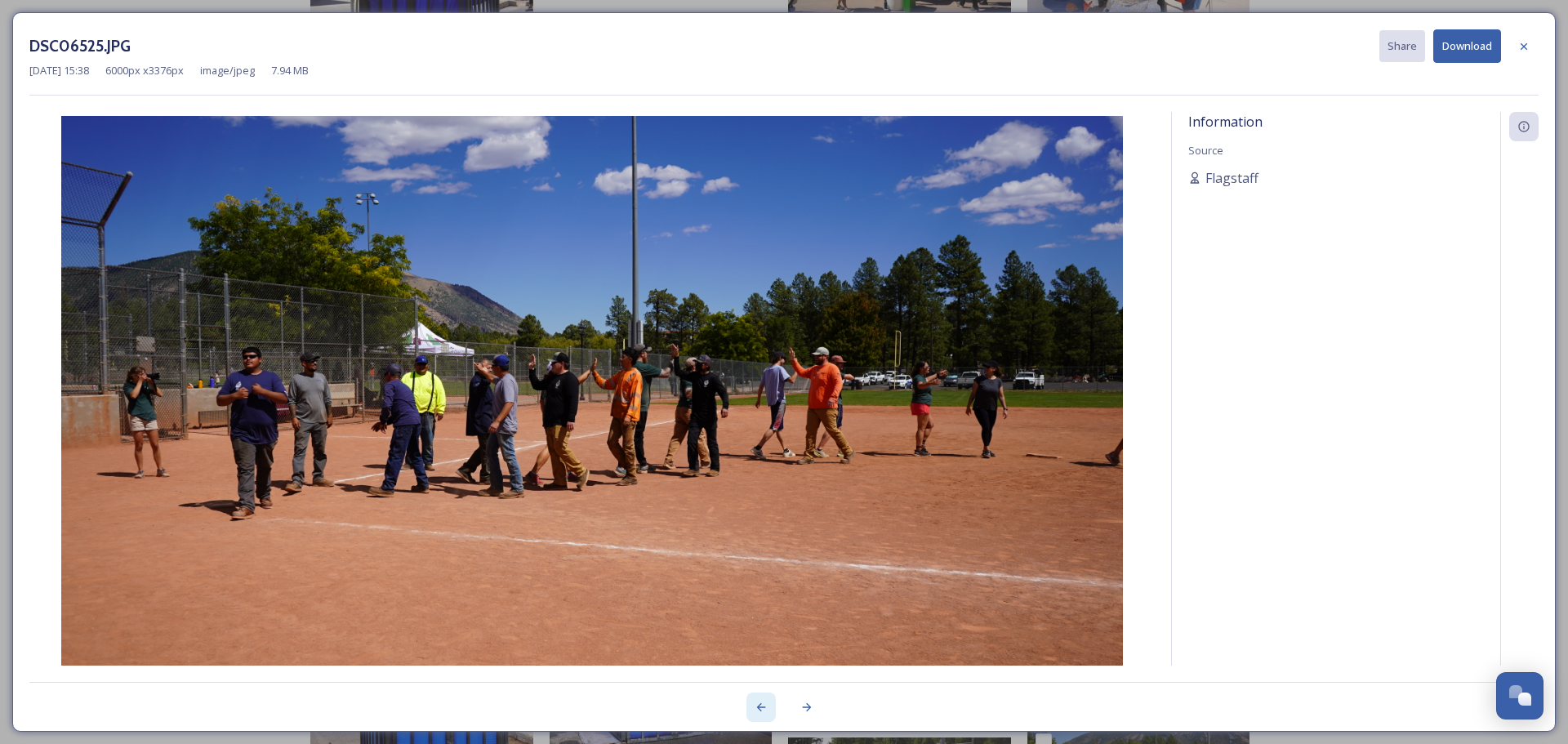
click at [759, 711] on icon at bounding box center [761, 706] width 13 height 13
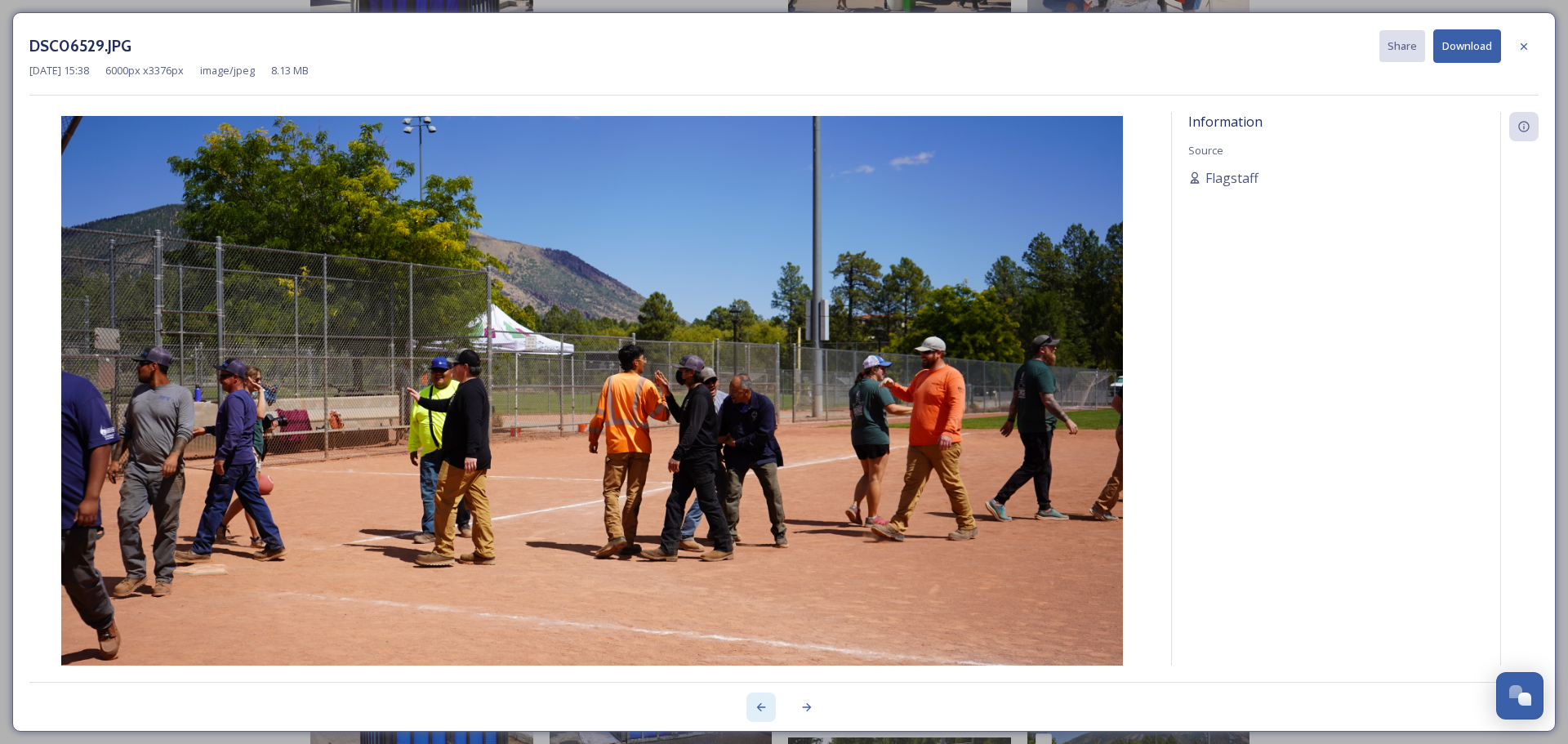
click at [759, 711] on icon at bounding box center [761, 706] width 13 height 13
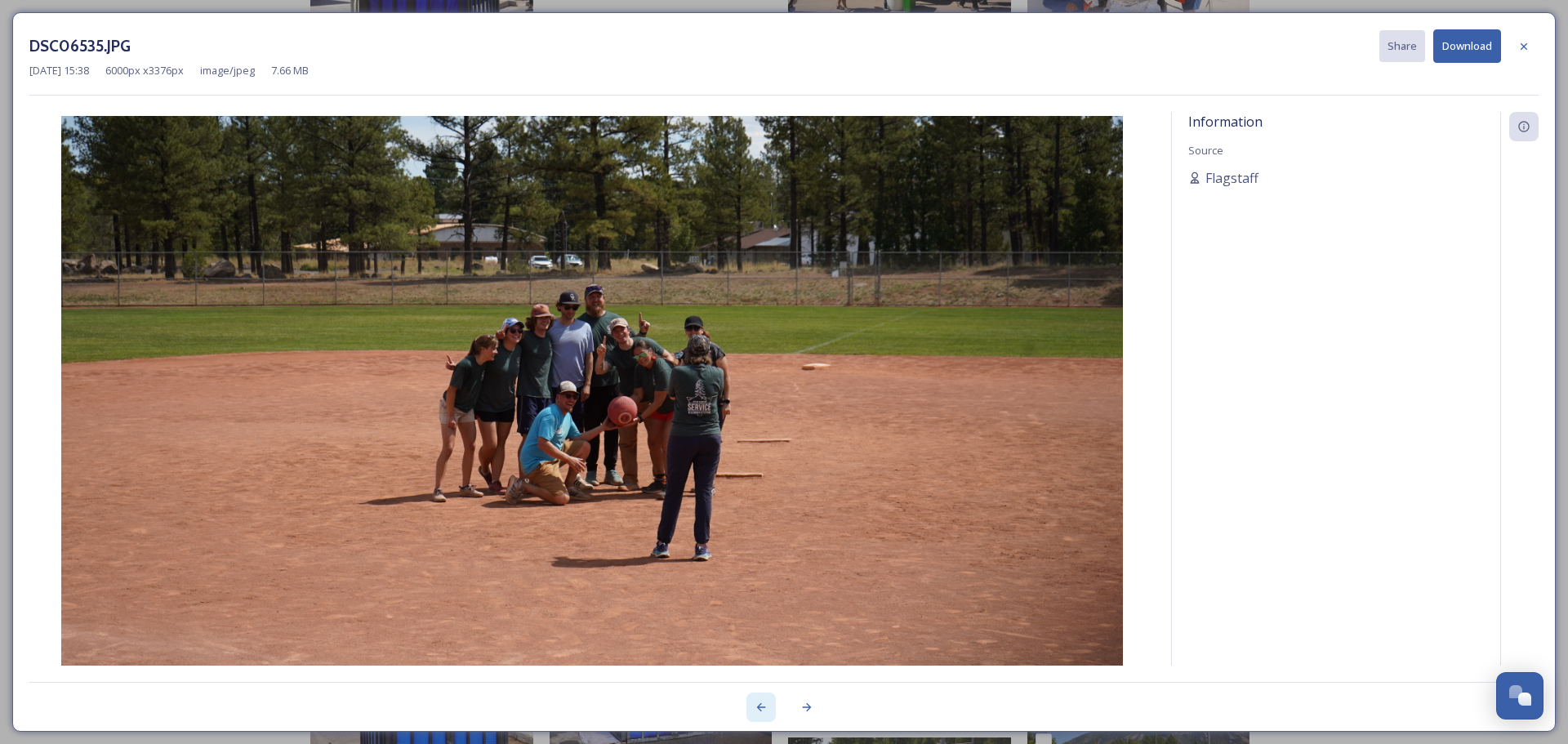
click at [759, 711] on icon at bounding box center [761, 706] width 13 height 13
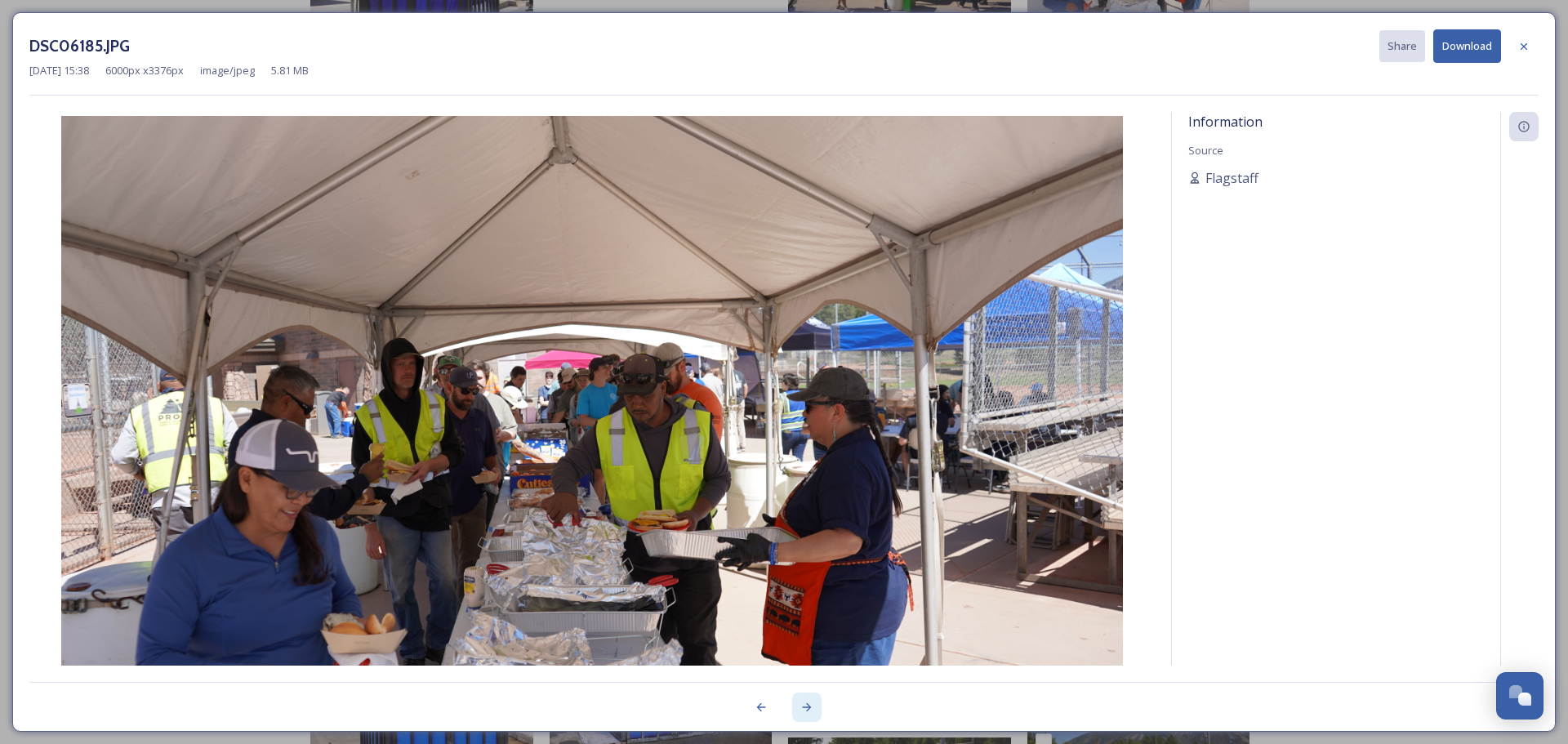
click at [798, 704] on div at bounding box center [807, 707] width 30 height 30
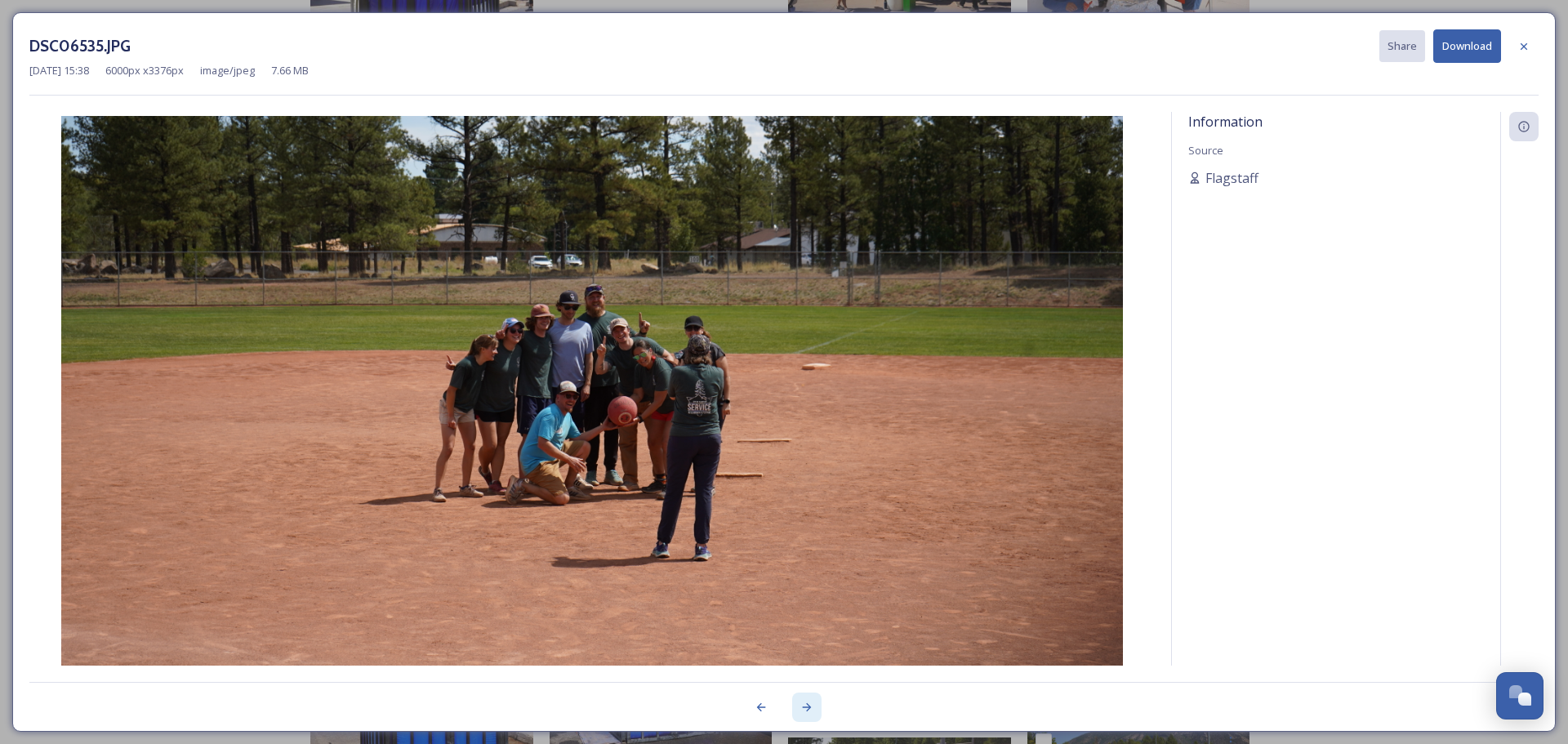
click at [798, 704] on div at bounding box center [807, 707] width 30 height 30
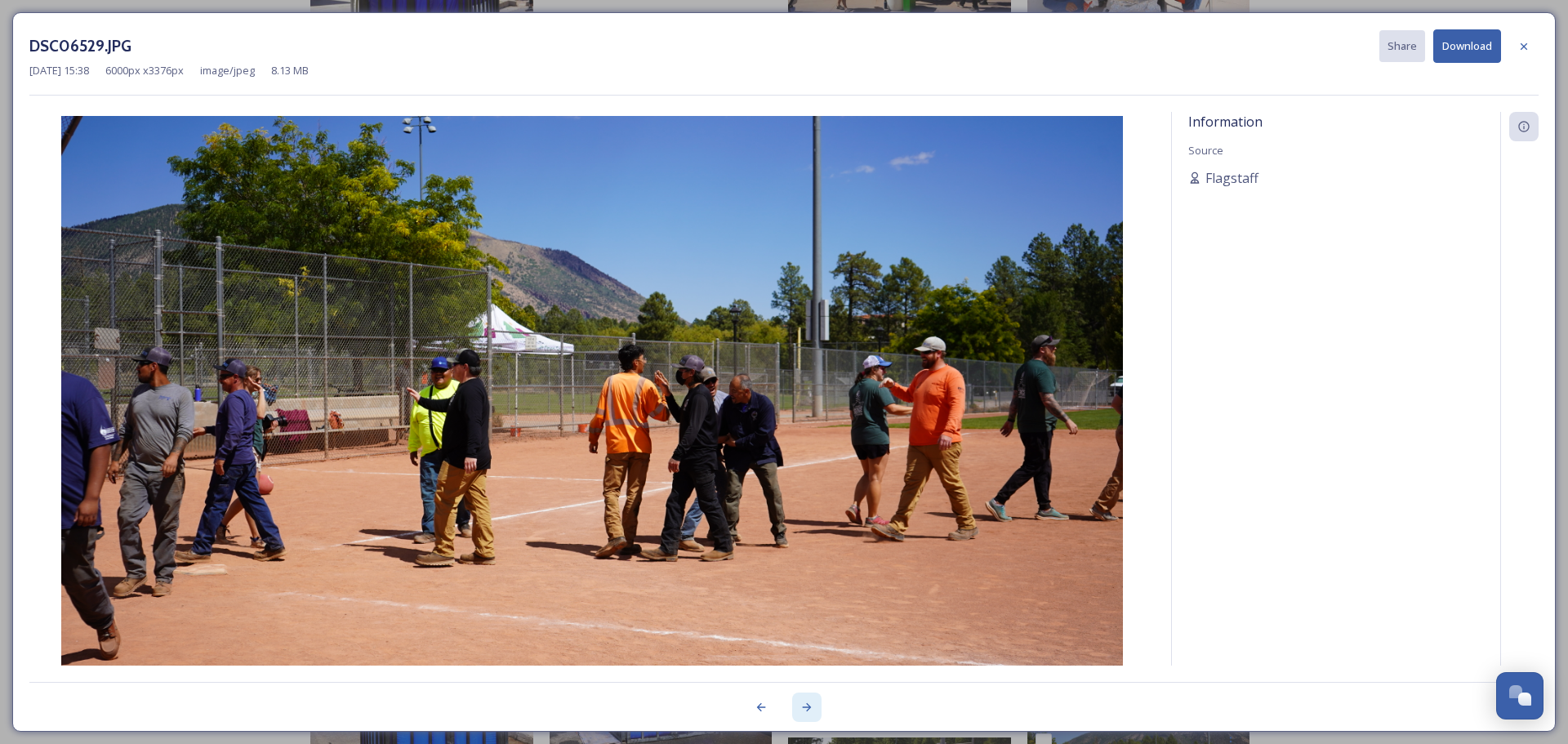
click at [798, 704] on div at bounding box center [807, 707] width 30 height 30
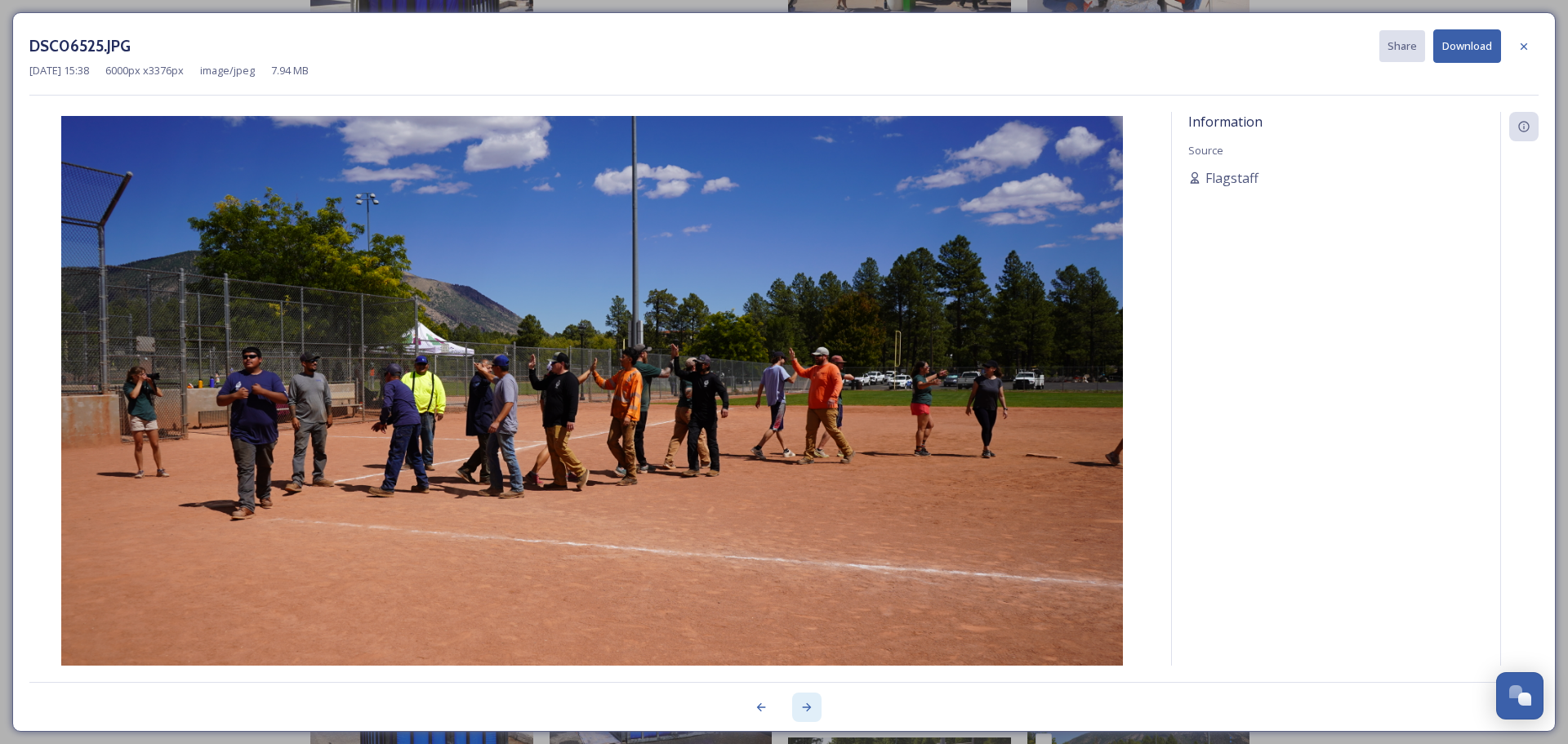
click at [798, 704] on div at bounding box center [807, 707] width 30 height 30
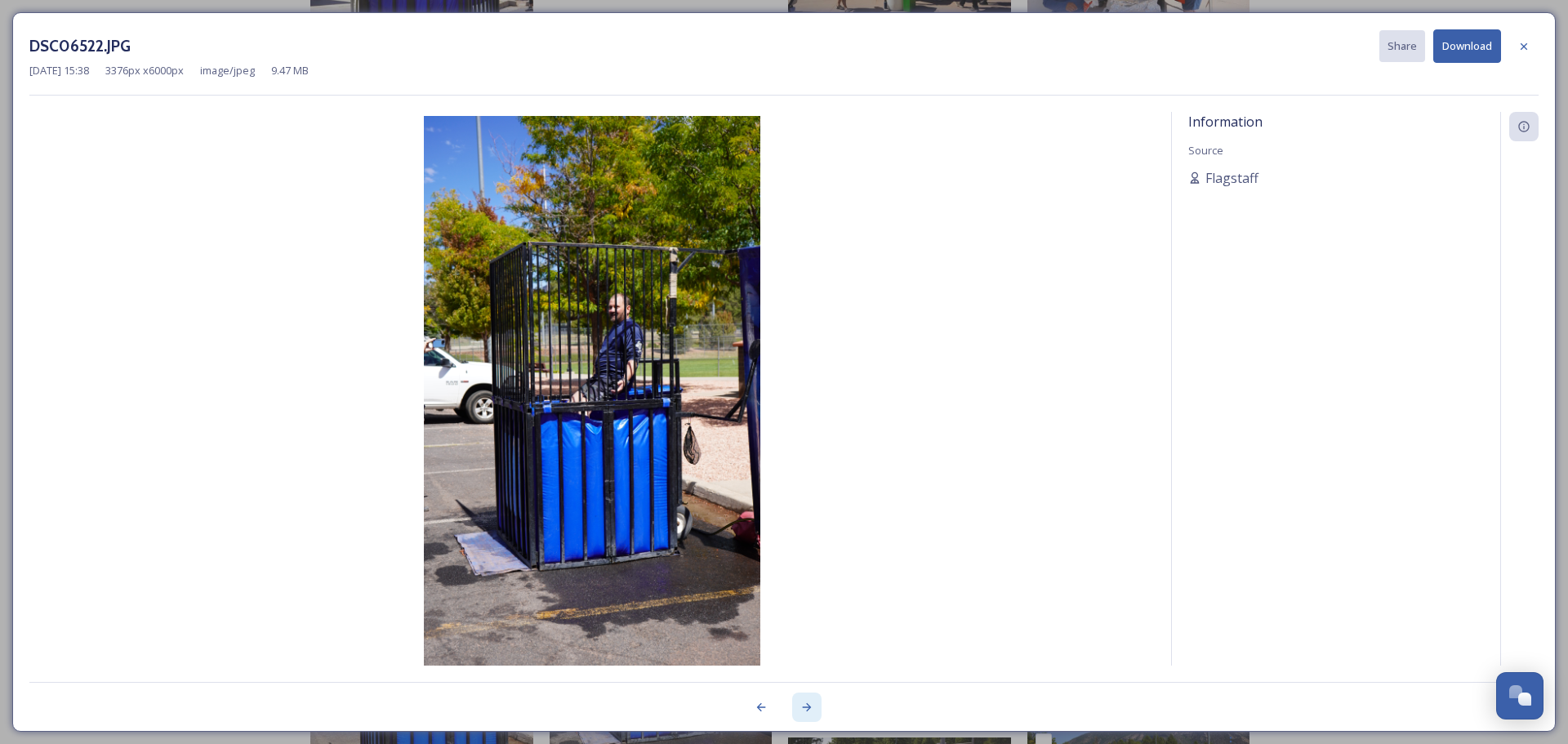
click at [798, 704] on div at bounding box center [807, 707] width 30 height 30
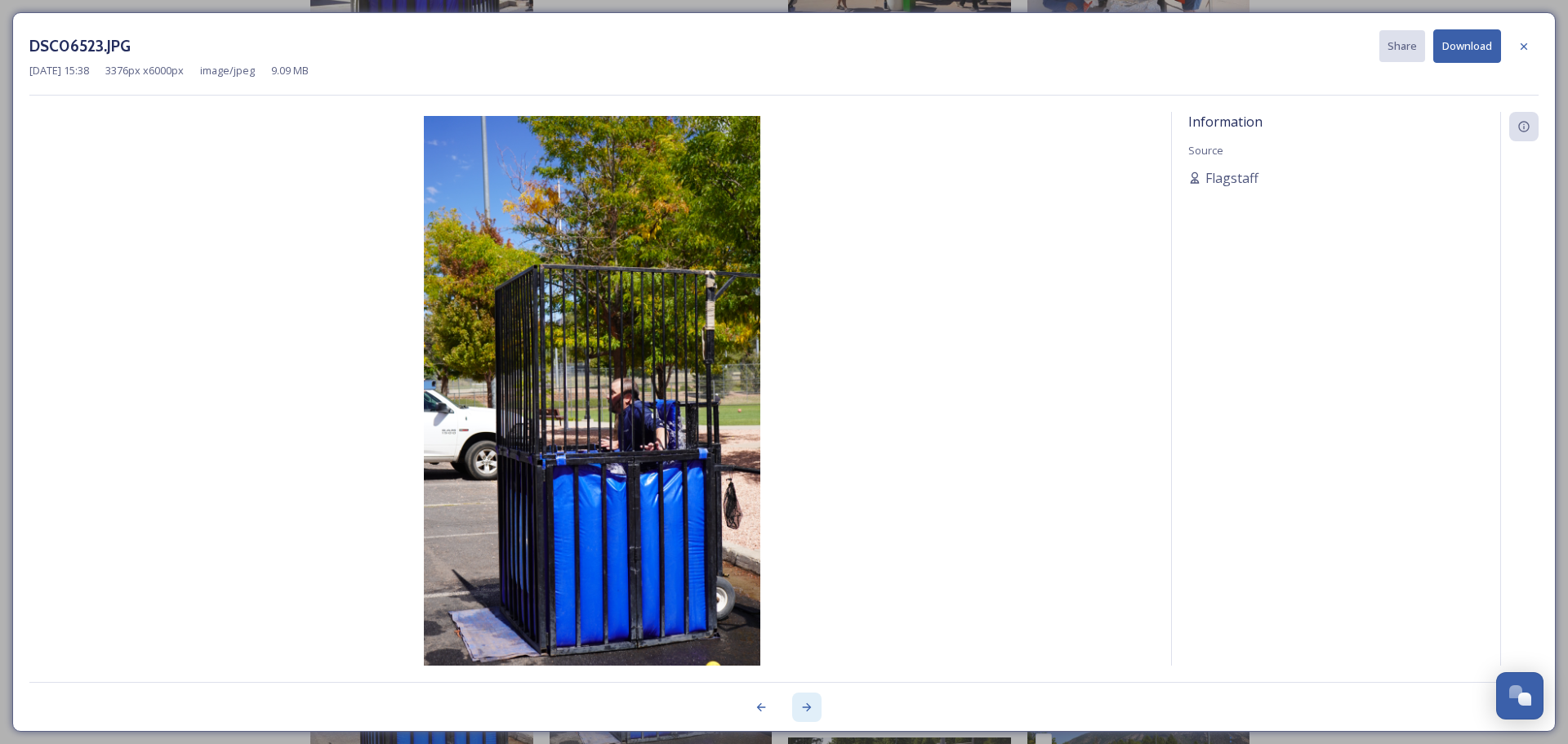
click at [798, 704] on div at bounding box center [807, 707] width 30 height 30
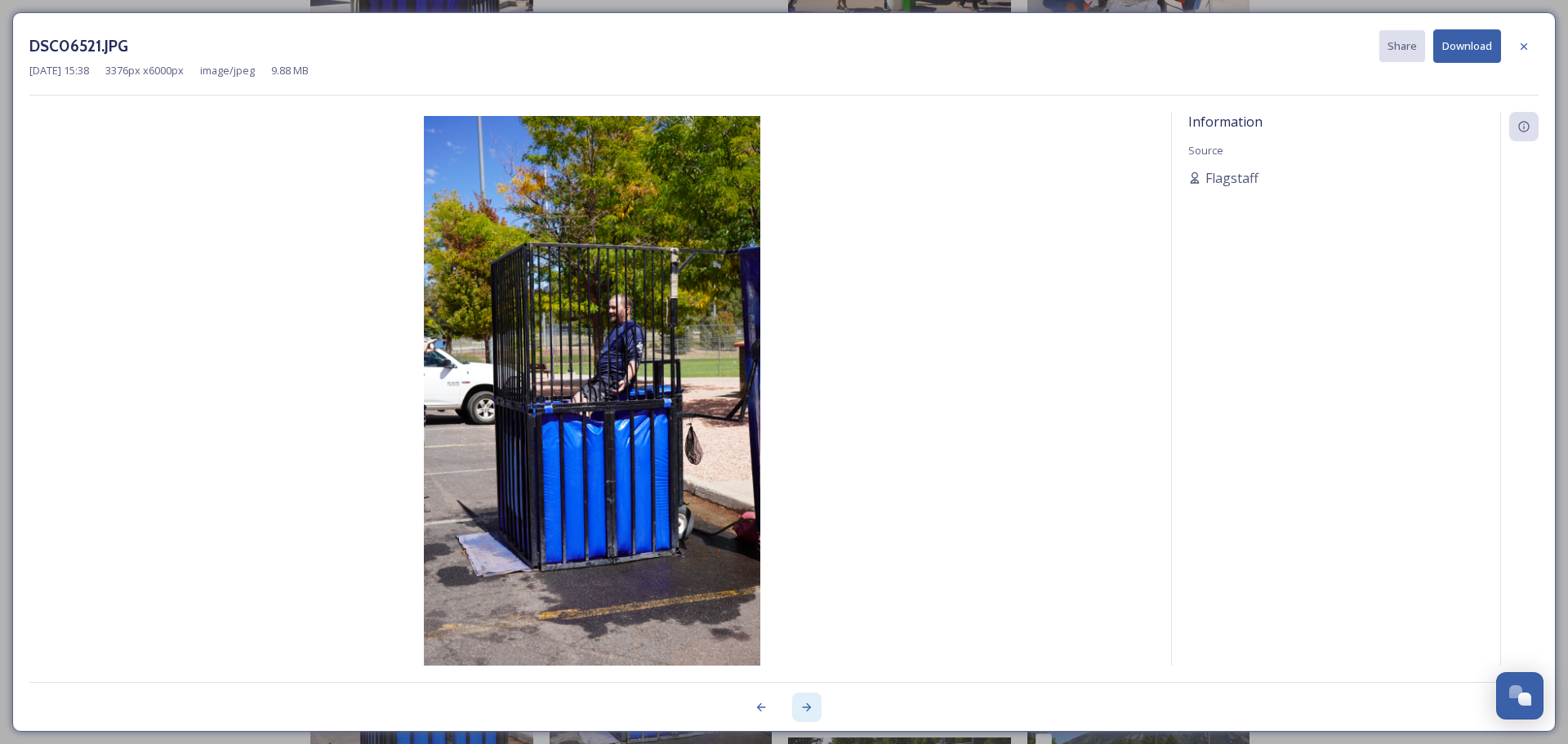
click at [798, 704] on div at bounding box center [807, 707] width 30 height 30
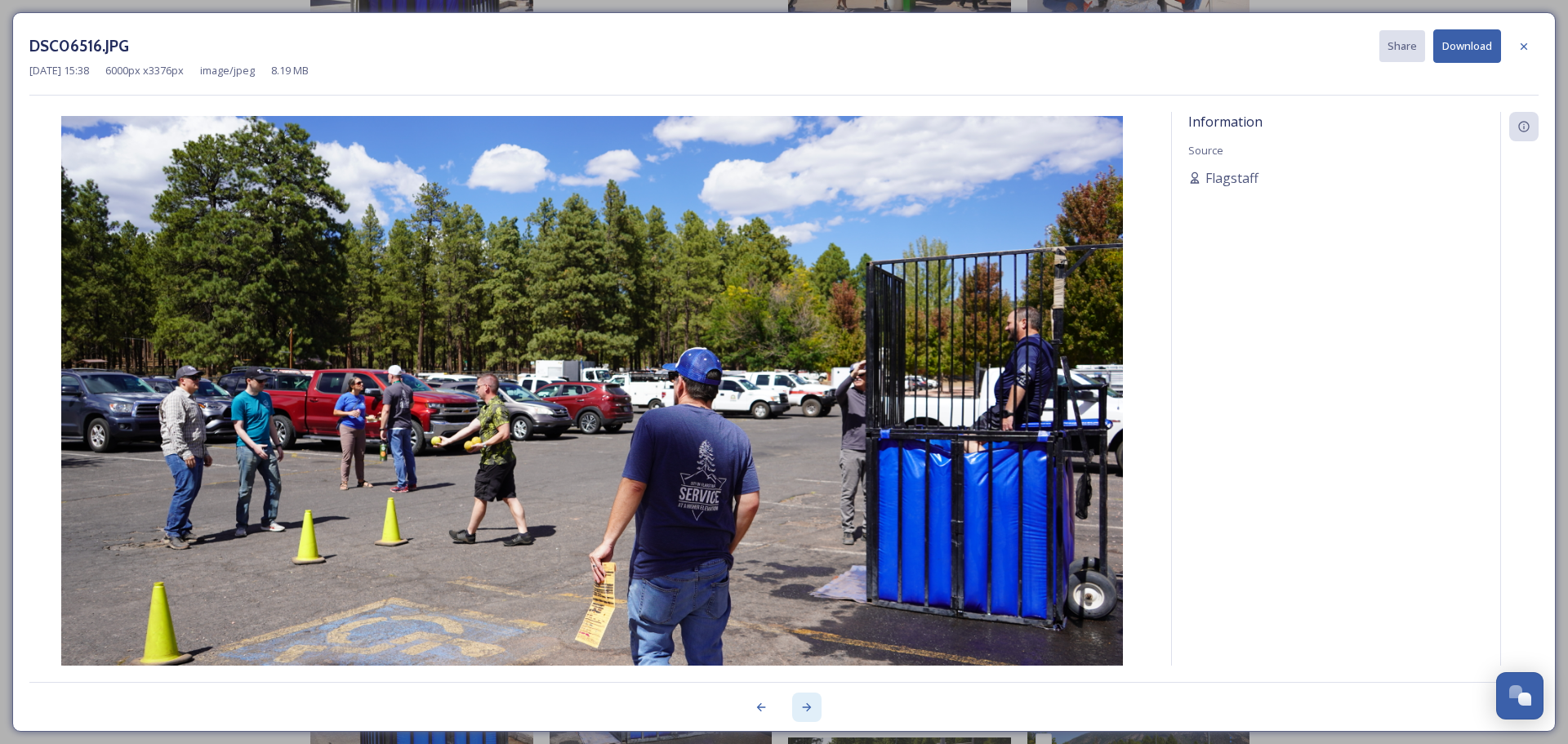
click at [799, 698] on div at bounding box center [807, 707] width 30 height 30
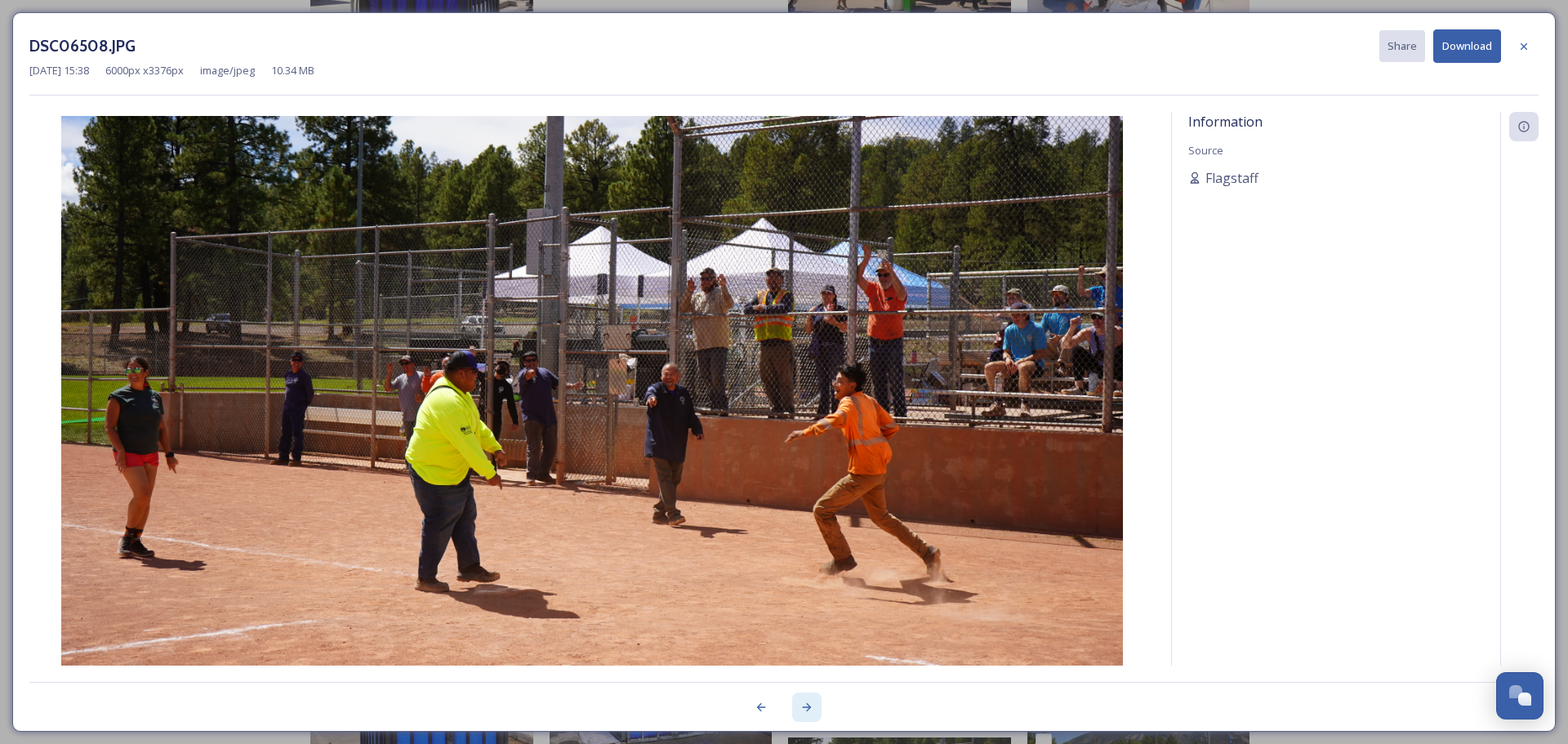
click at [805, 696] on div at bounding box center [807, 707] width 30 height 30
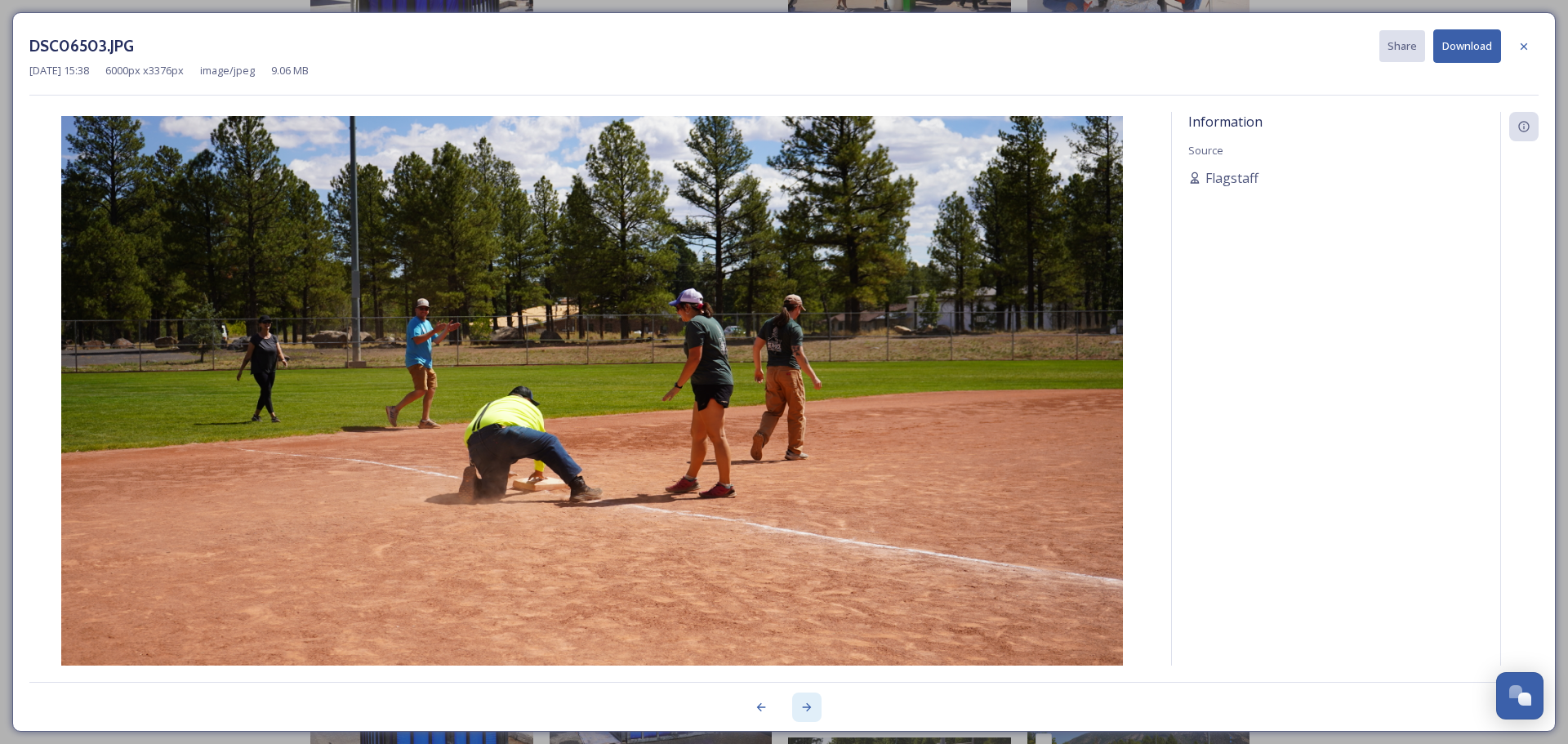
click at [805, 696] on div at bounding box center [807, 707] width 30 height 30
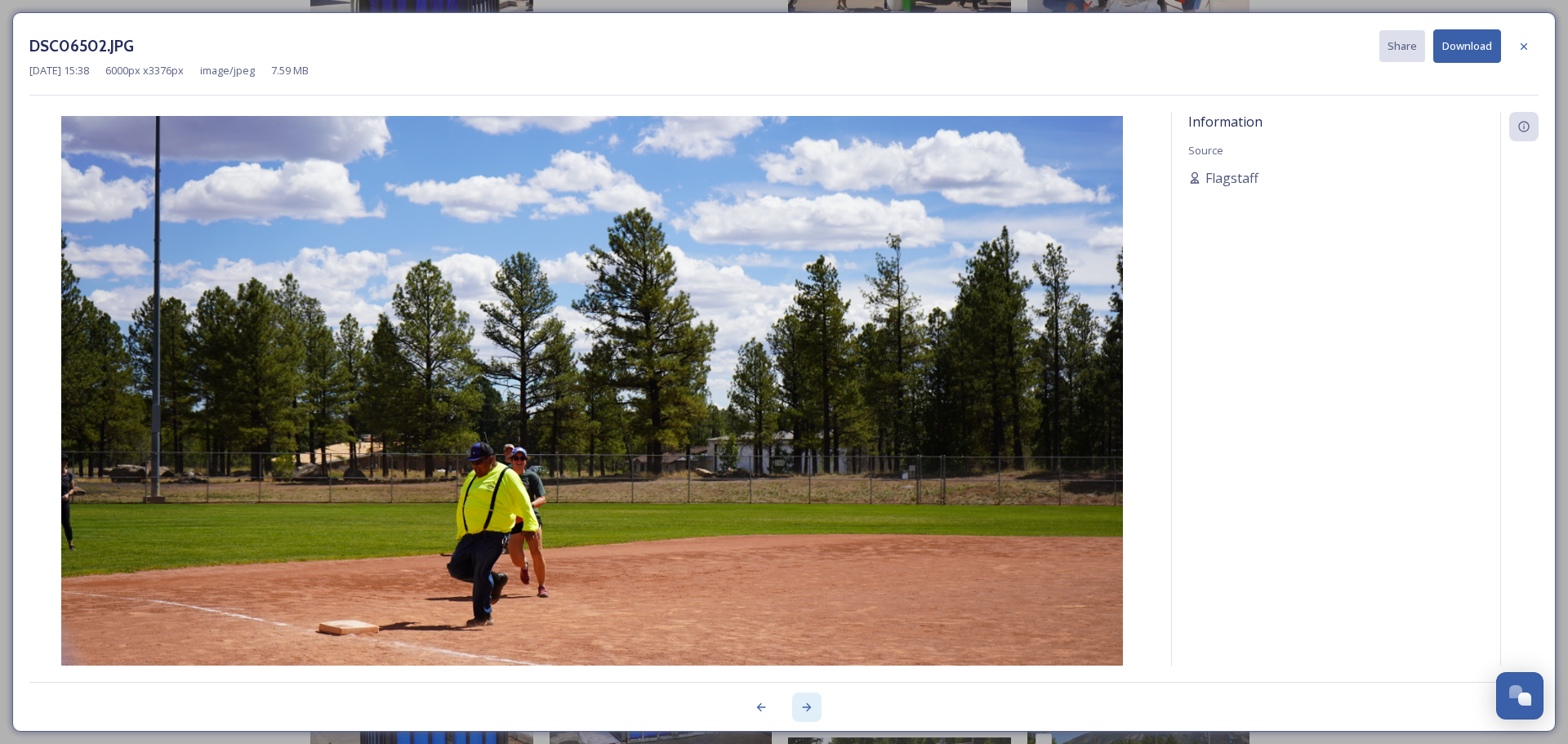
click at [805, 696] on div at bounding box center [807, 707] width 30 height 30
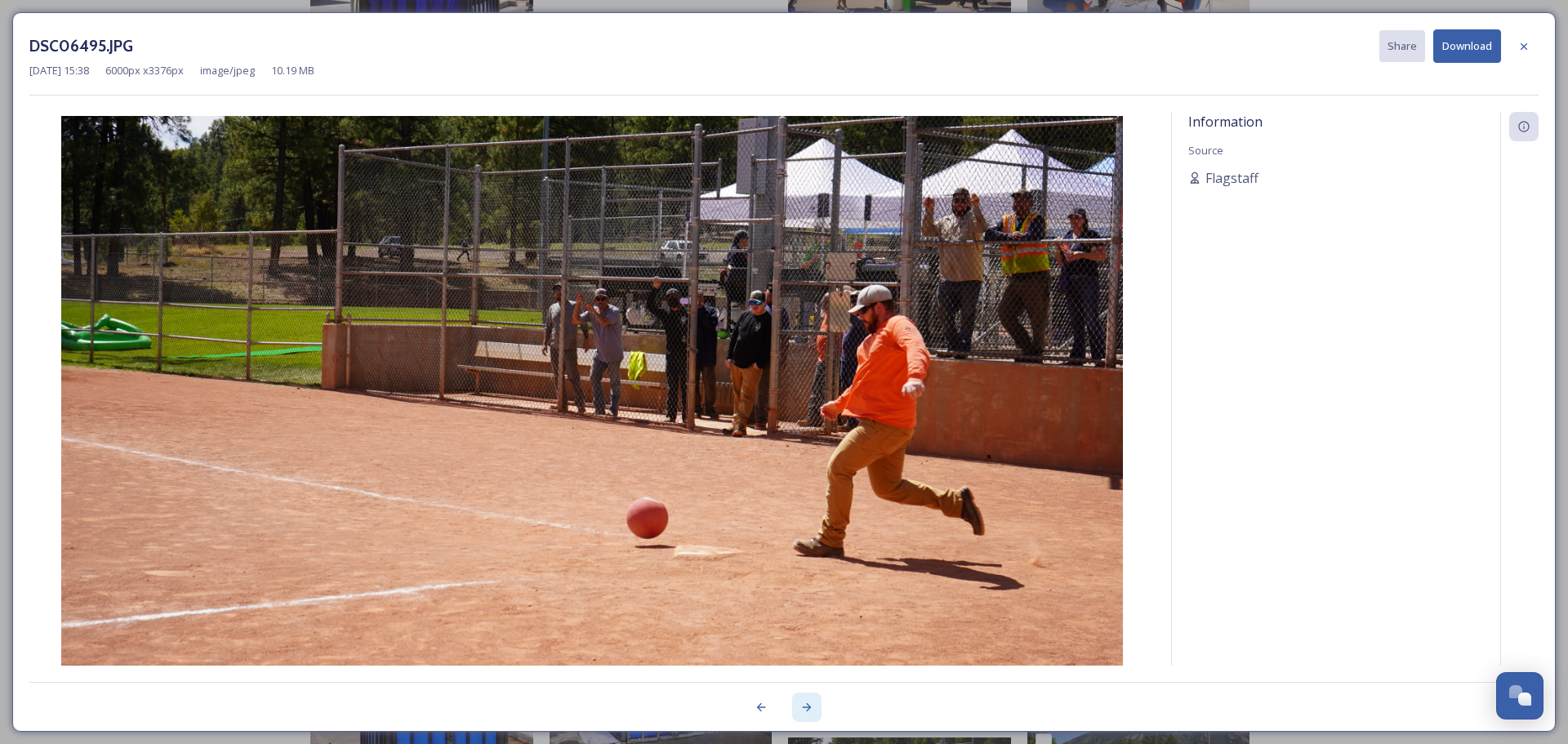
click at [805, 696] on div at bounding box center [807, 707] width 30 height 30
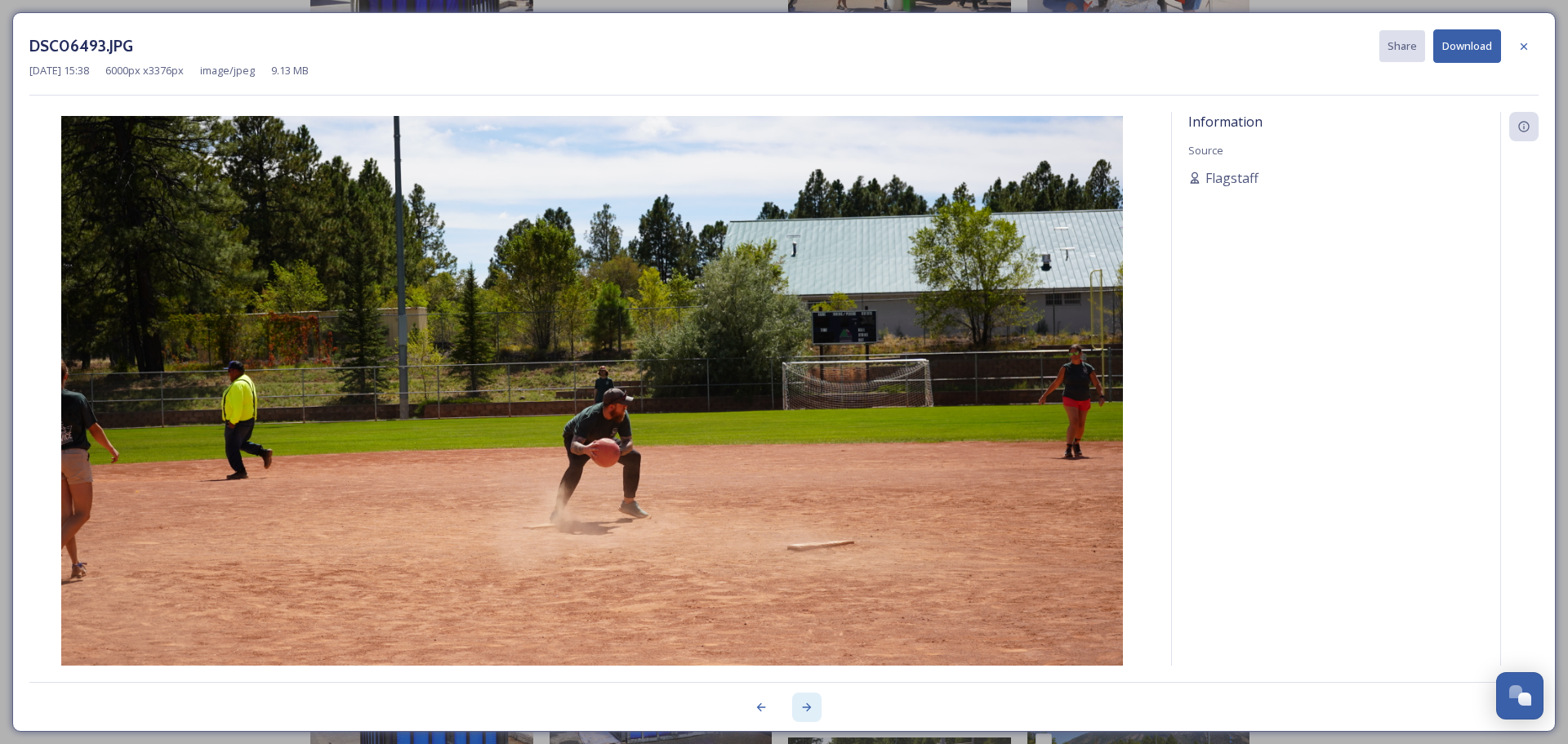
click at [805, 696] on div at bounding box center [807, 707] width 30 height 30
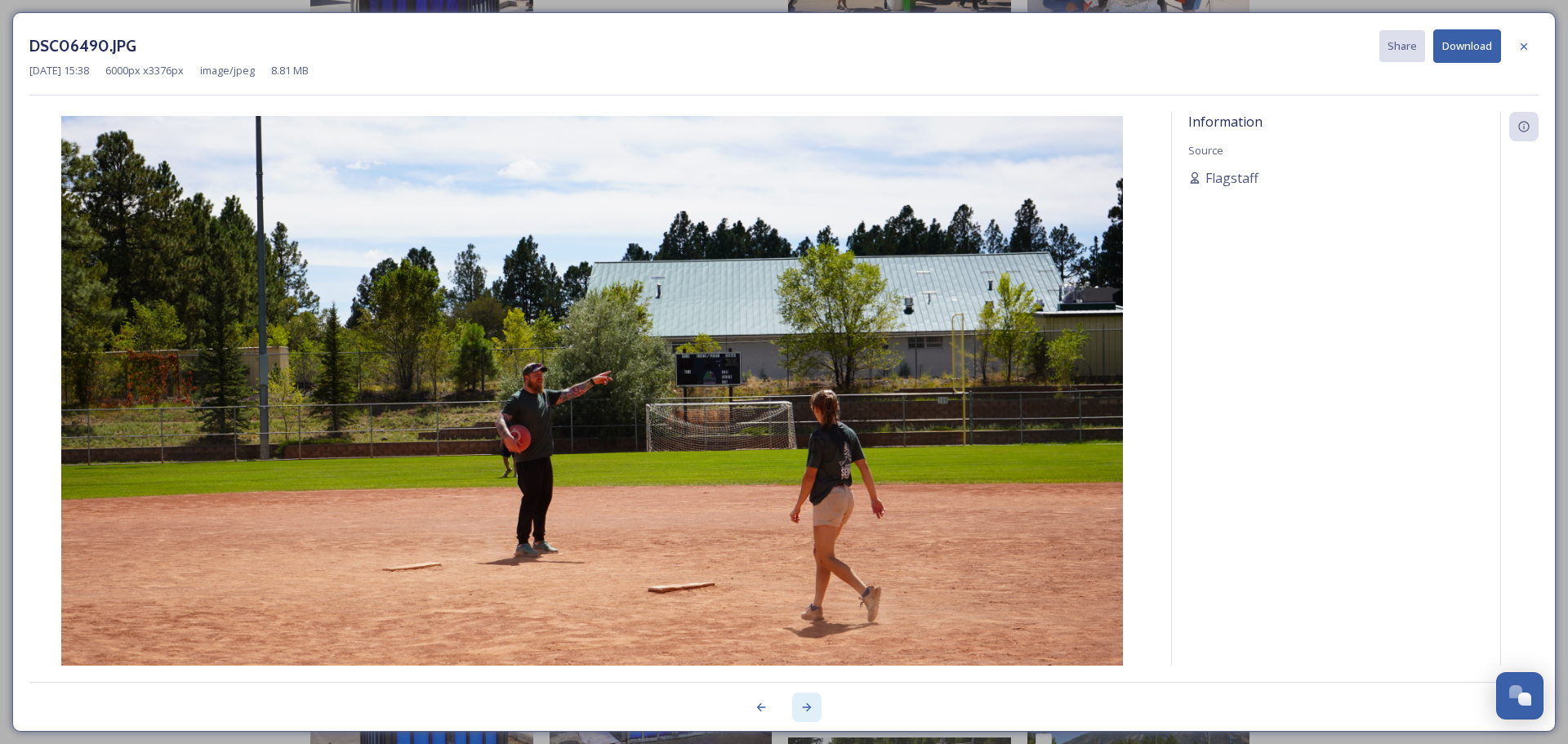
click at [805, 696] on div at bounding box center [807, 707] width 30 height 30
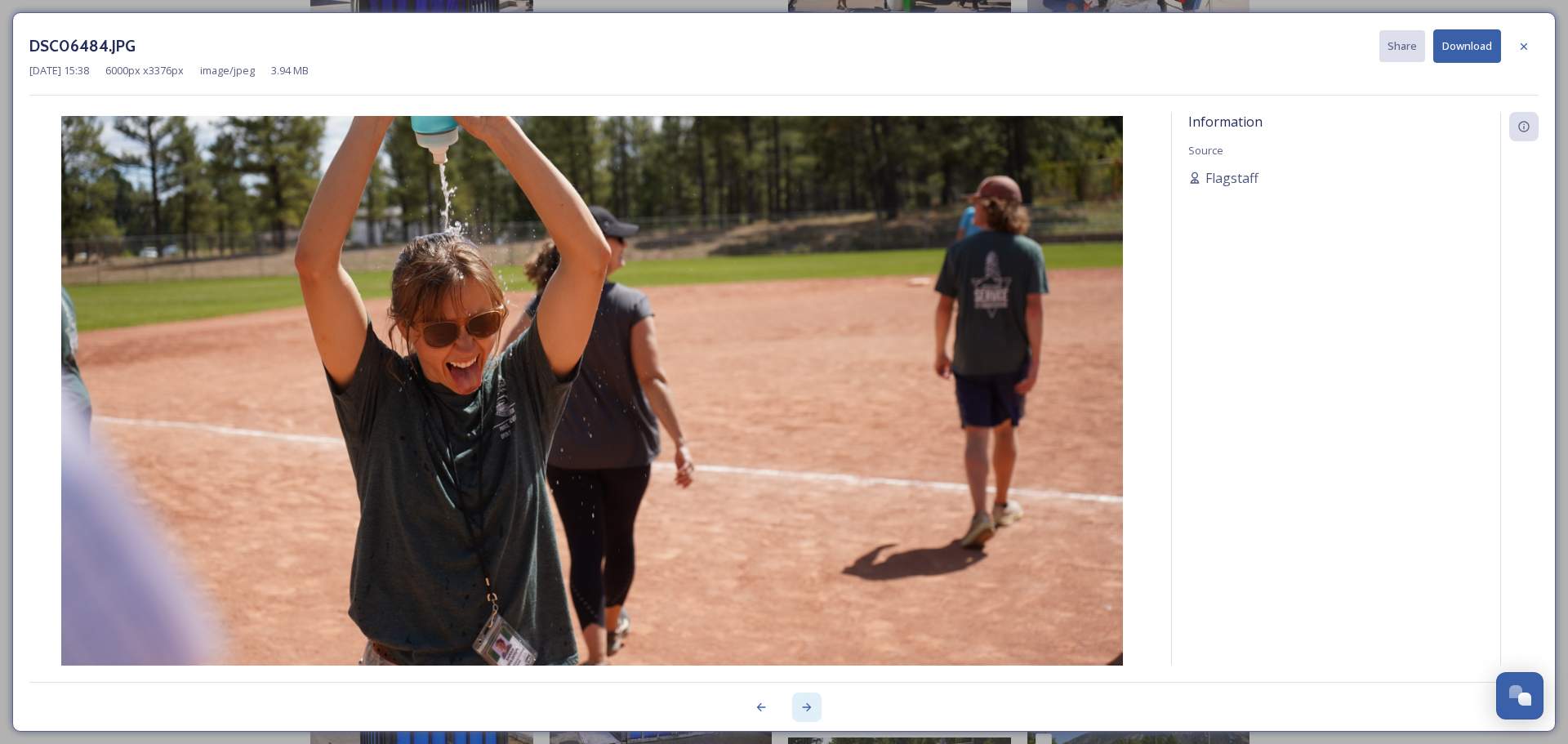
click at [805, 696] on div at bounding box center [807, 707] width 30 height 30
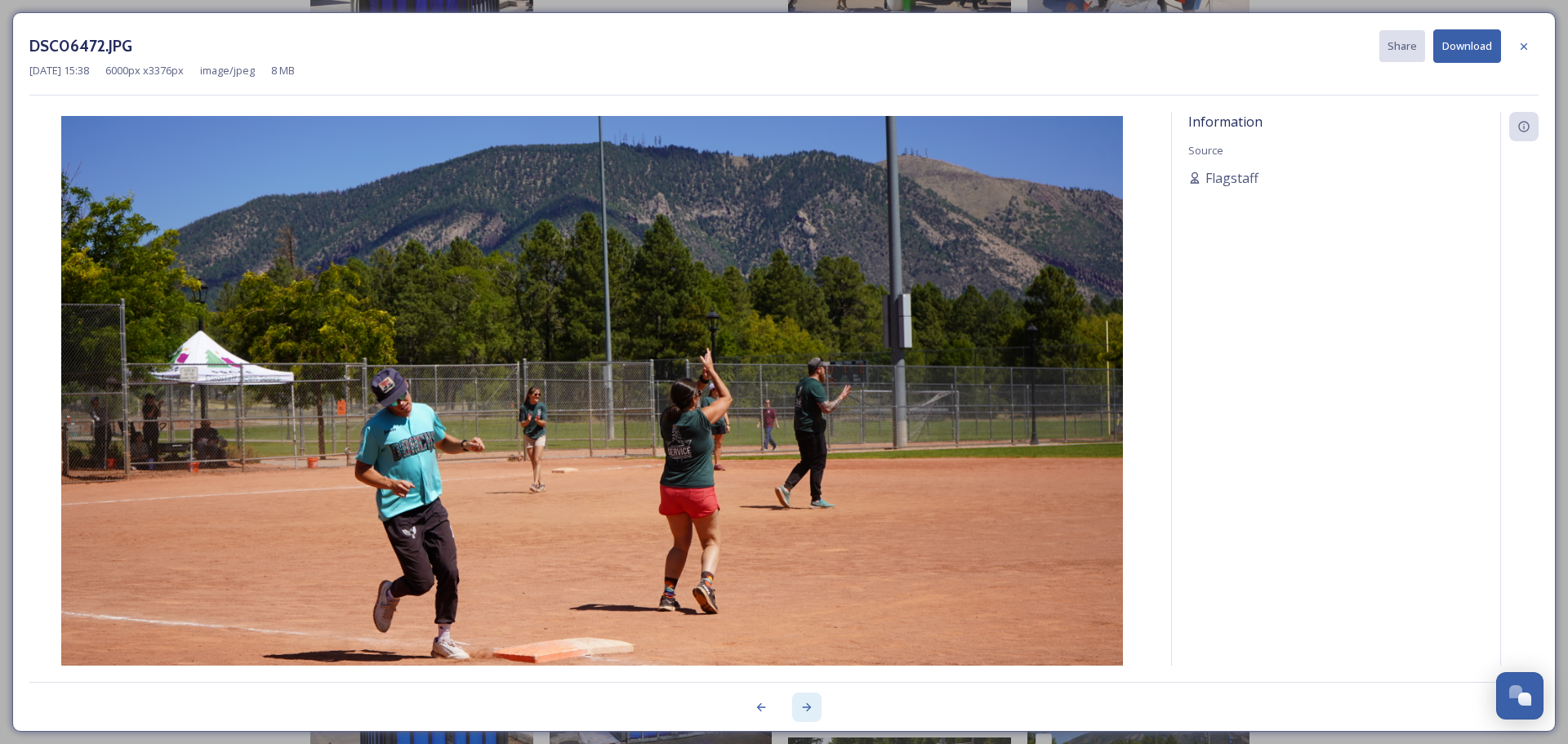
click at [805, 696] on div at bounding box center [807, 707] width 30 height 30
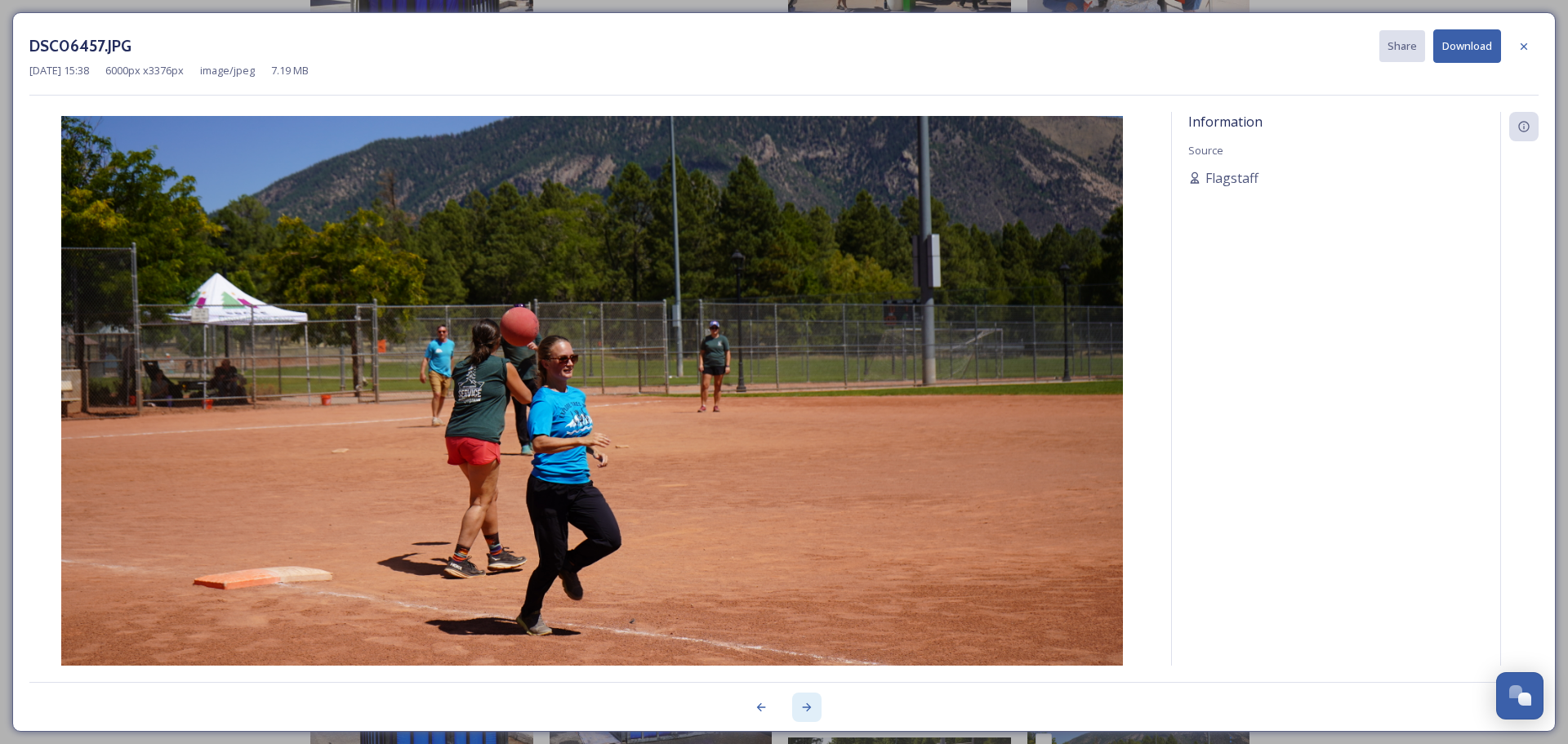
click at [805, 696] on div at bounding box center [807, 707] width 30 height 30
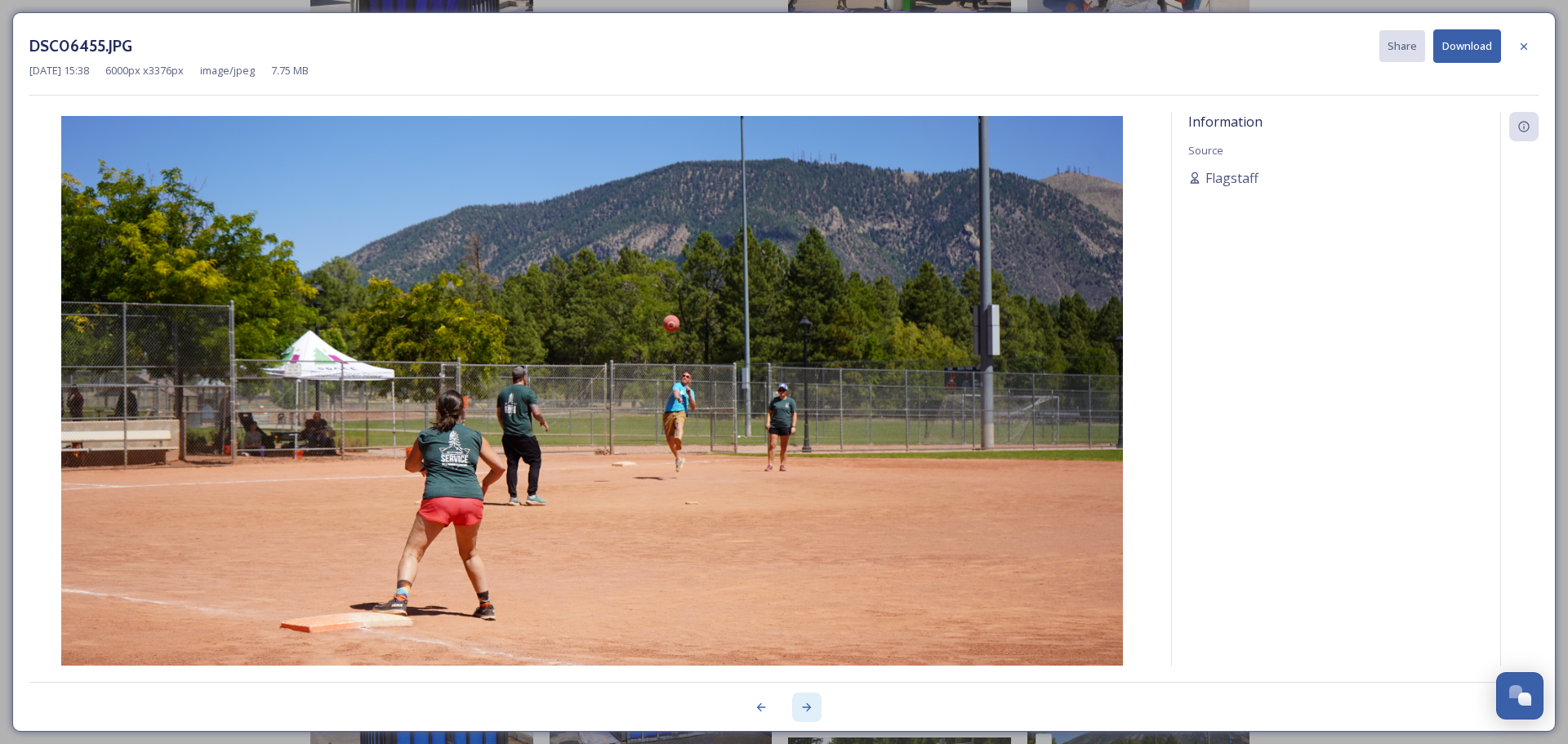
click at [805, 696] on div at bounding box center [807, 707] width 30 height 30
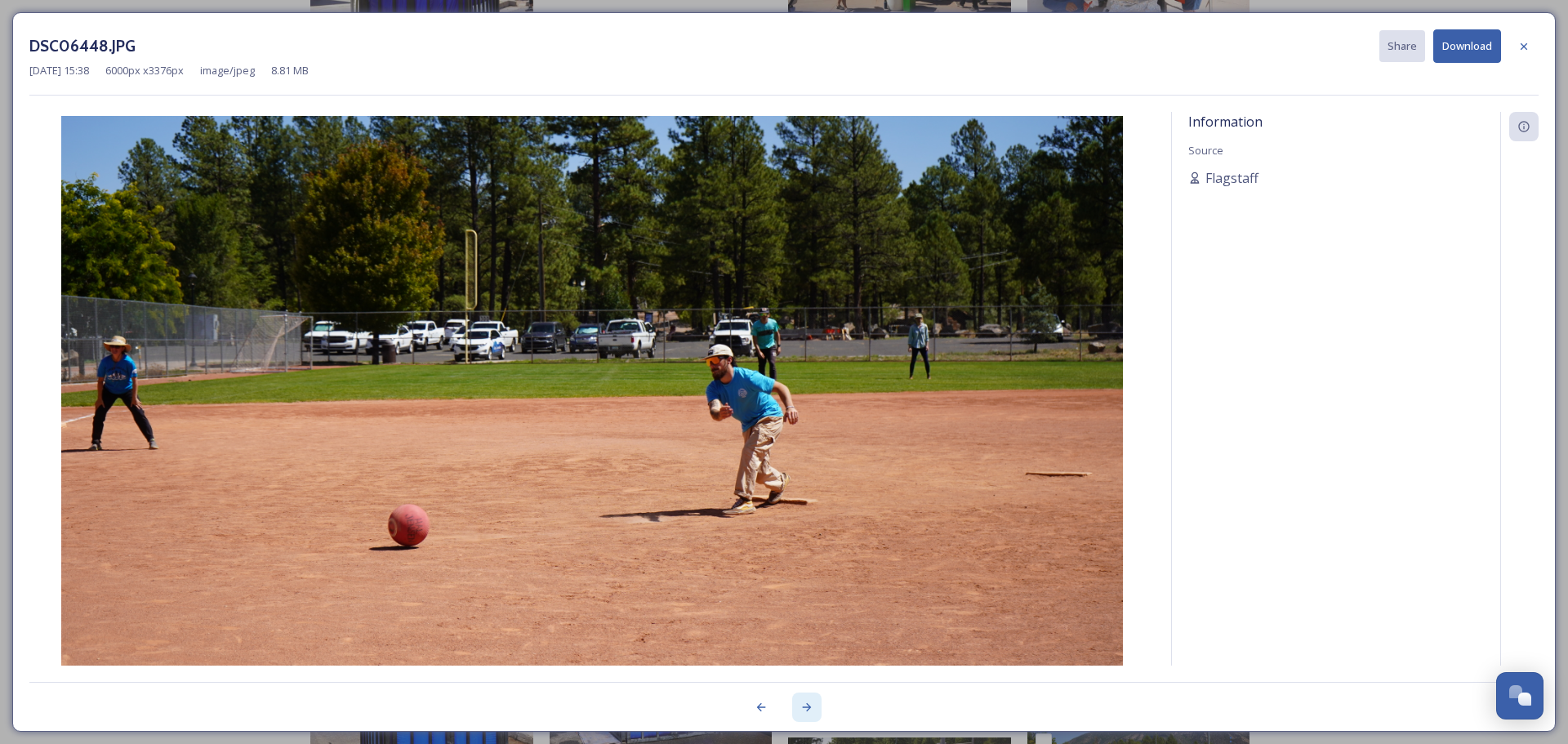
click at [805, 697] on div at bounding box center [807, 707] width 30 height 30
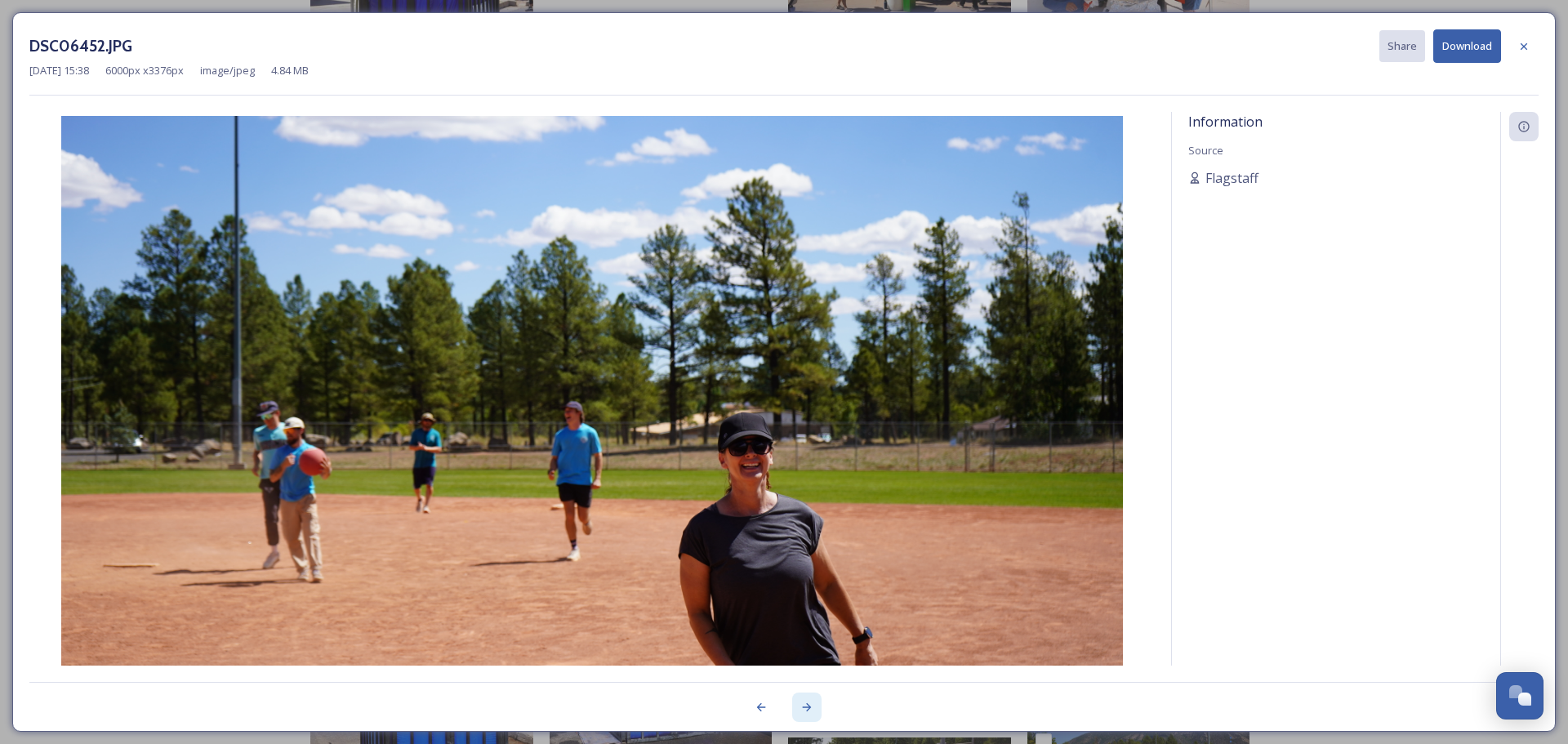
click at [805, 697] on div at bounding box center [807, 707] width 30 height 30
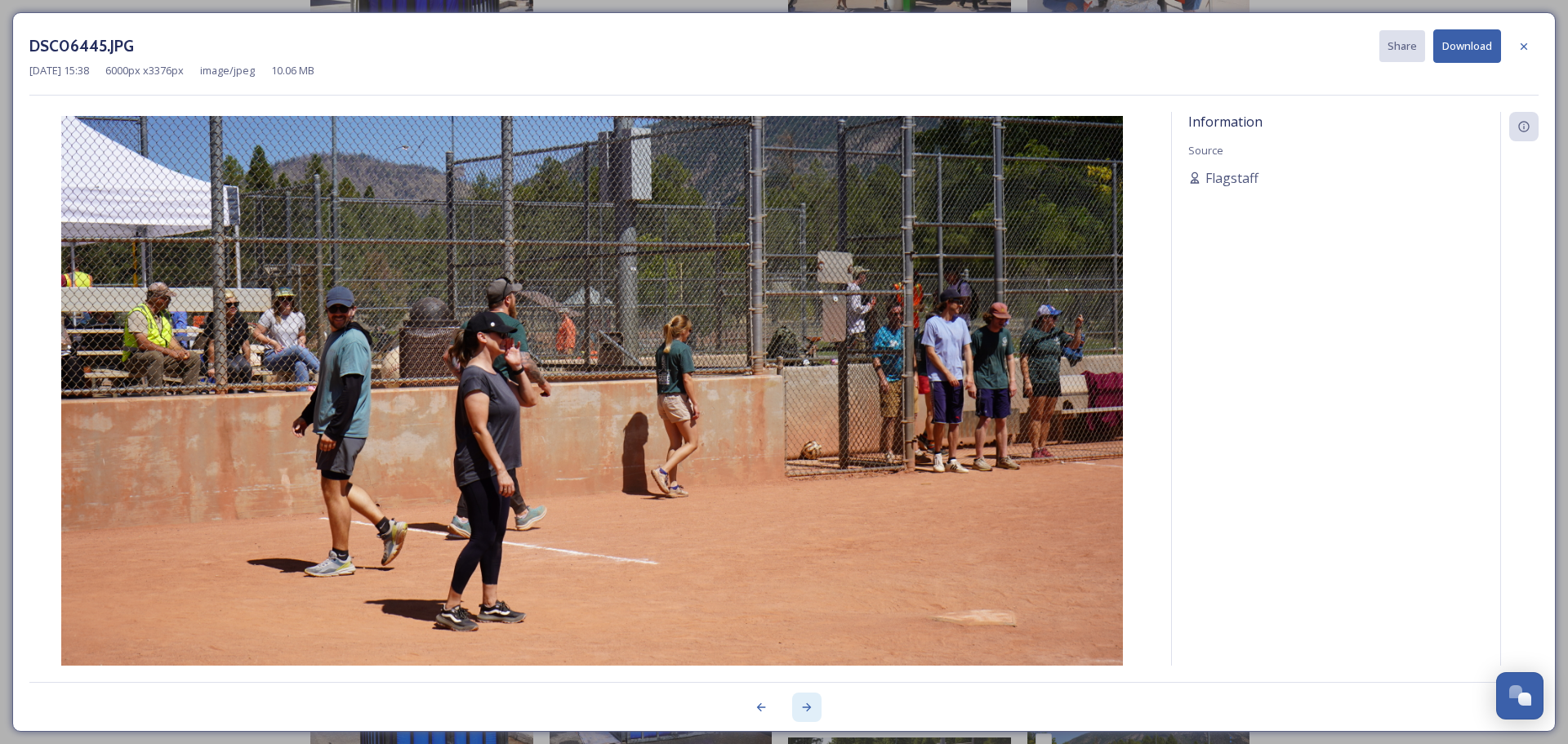
click at [805, 697] on div at bounding box center [807, 707] width 30 height 30
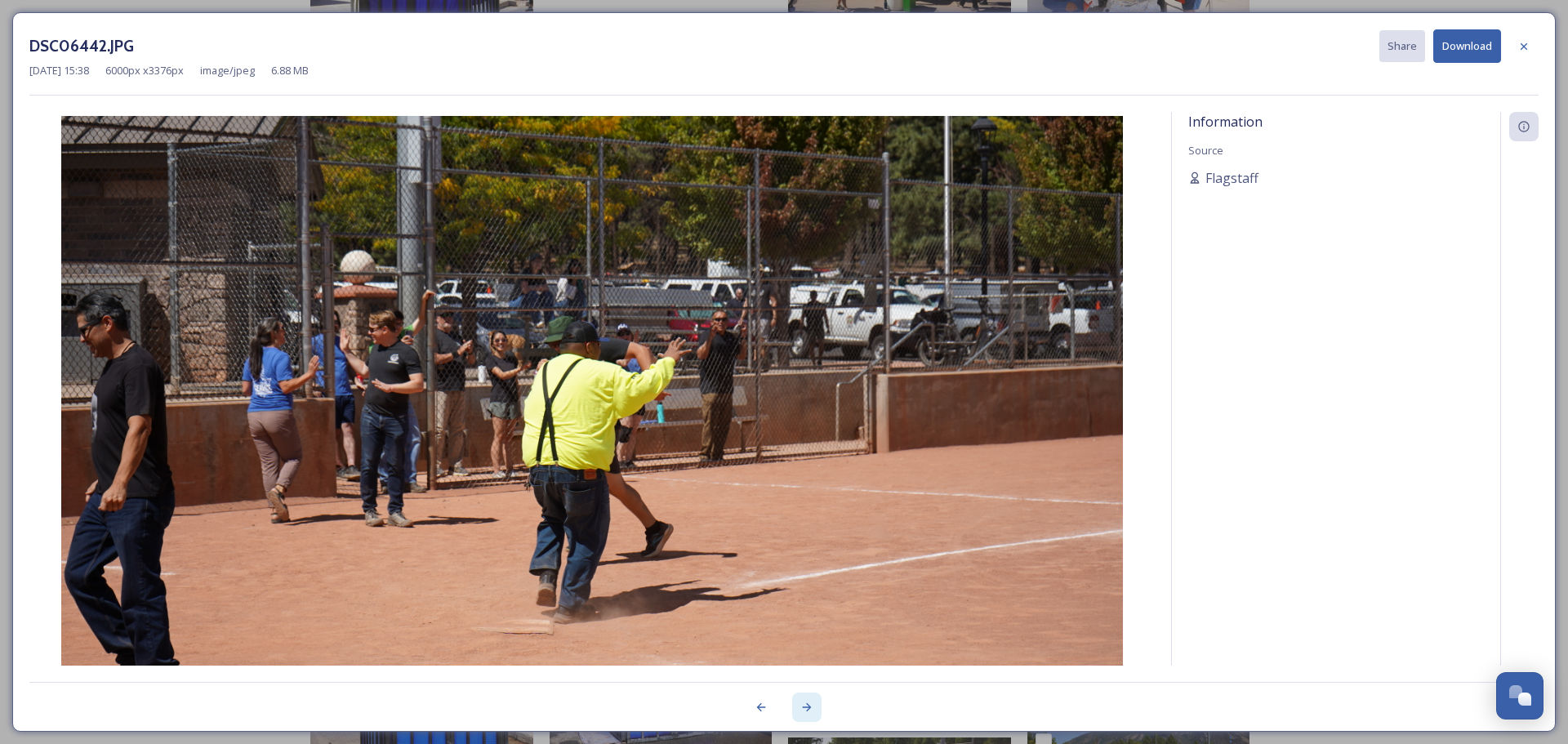
click at [805, 697] on div at bounding box center [807, 707] width 30 height 30
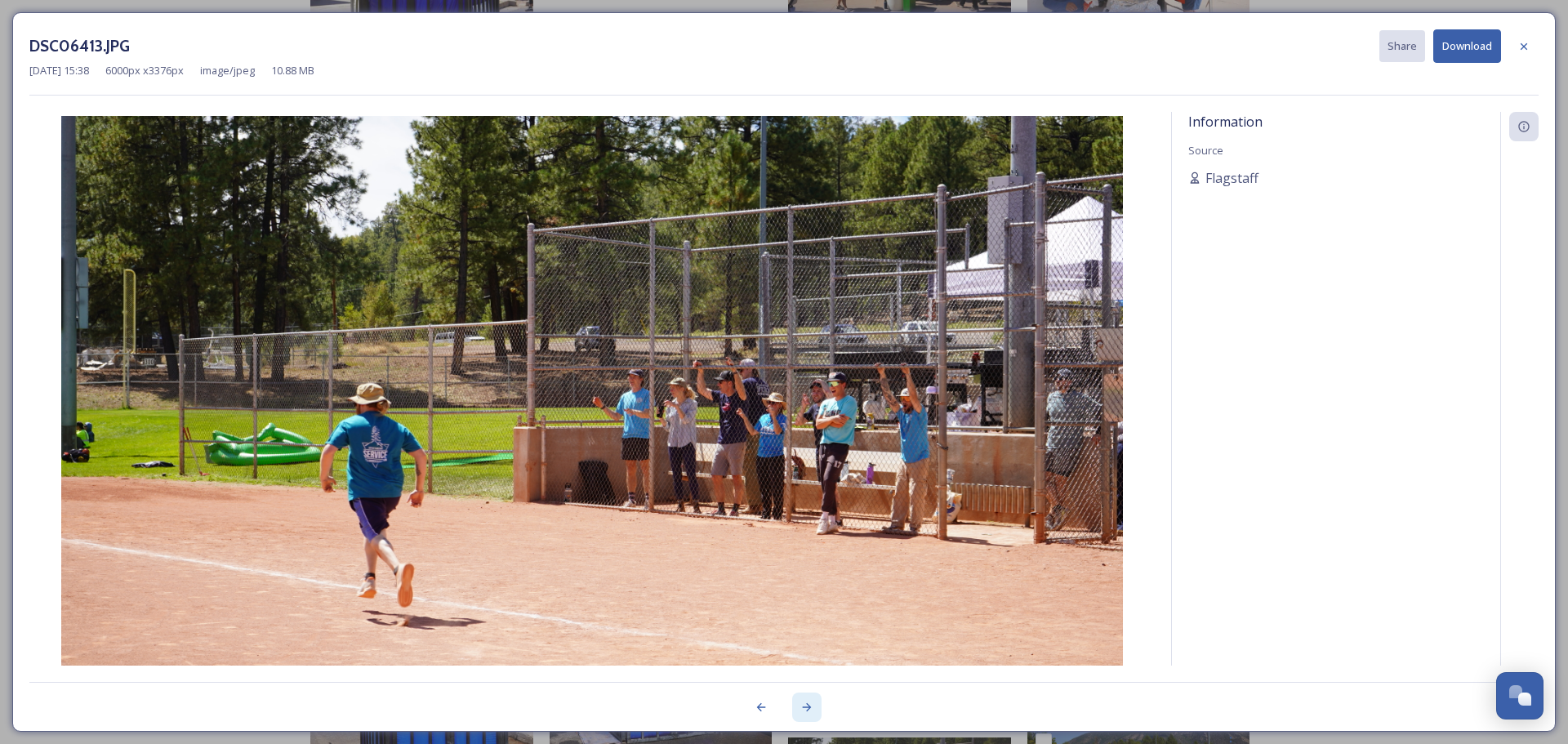
click at [805, 697] on div at bounding box center [807, 707] width 30 height 30
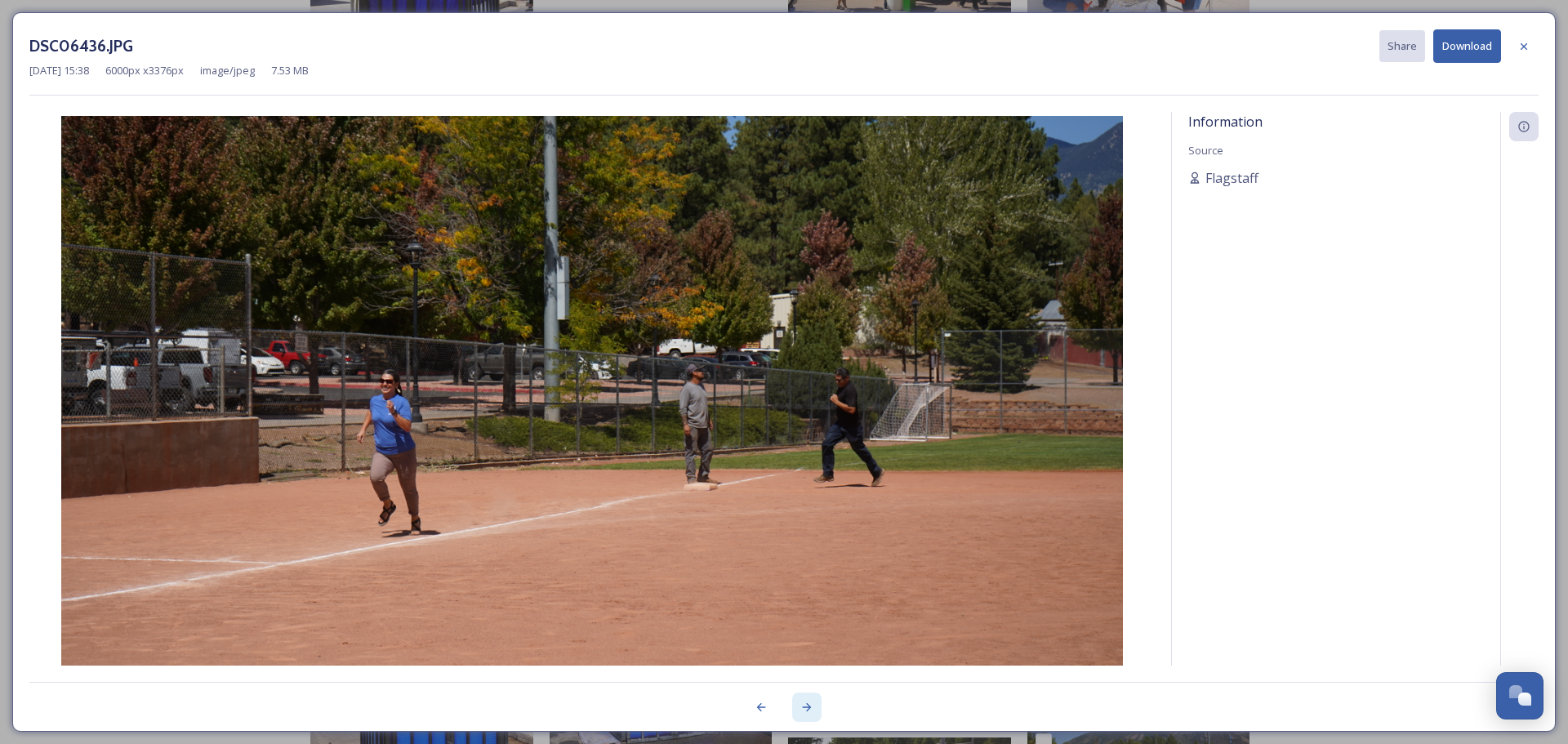
click at [805, 699] on div at bounding box center [807, 707] width 30 height 30
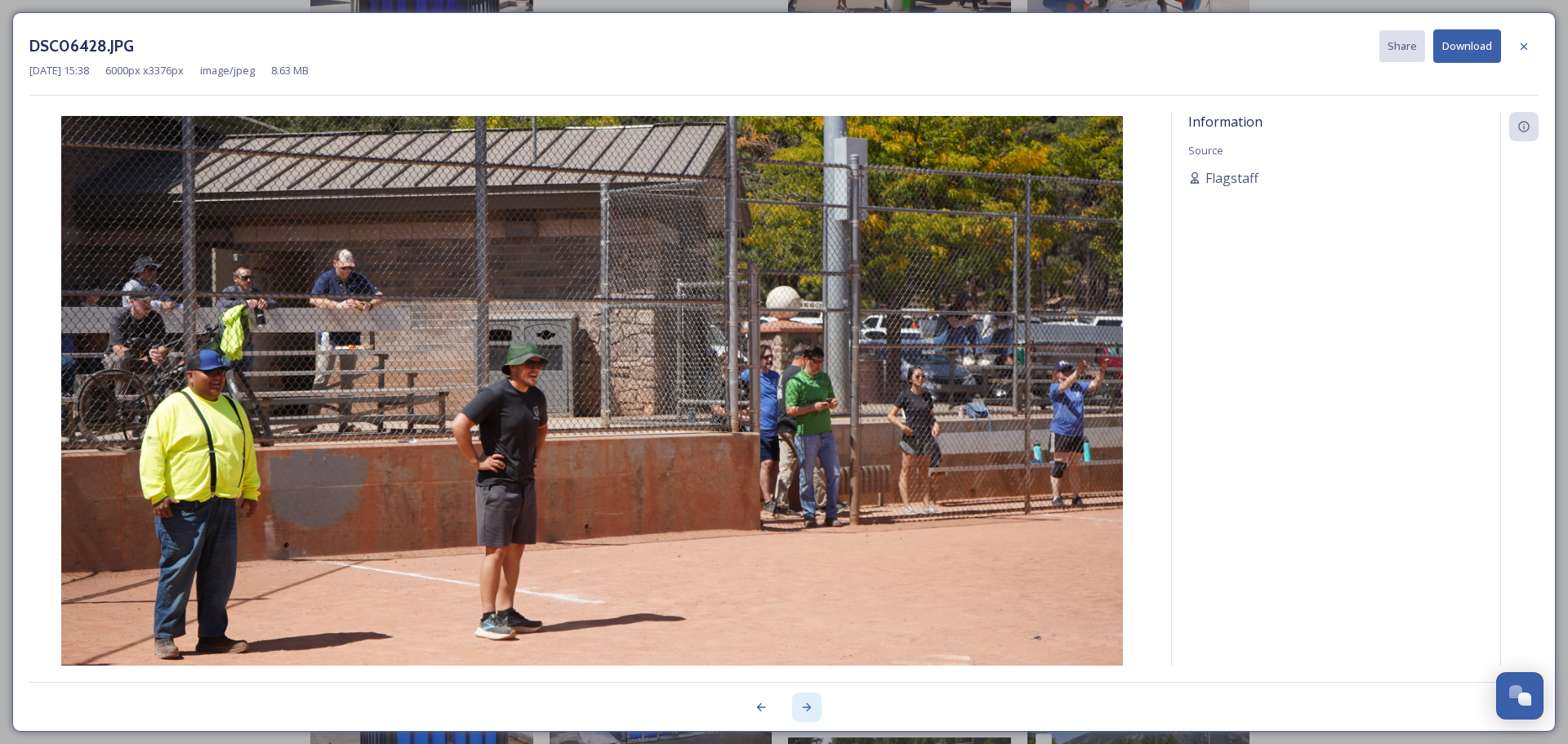
click at [805, 699] on div at bounding box center [807, 707] width 30 height 30
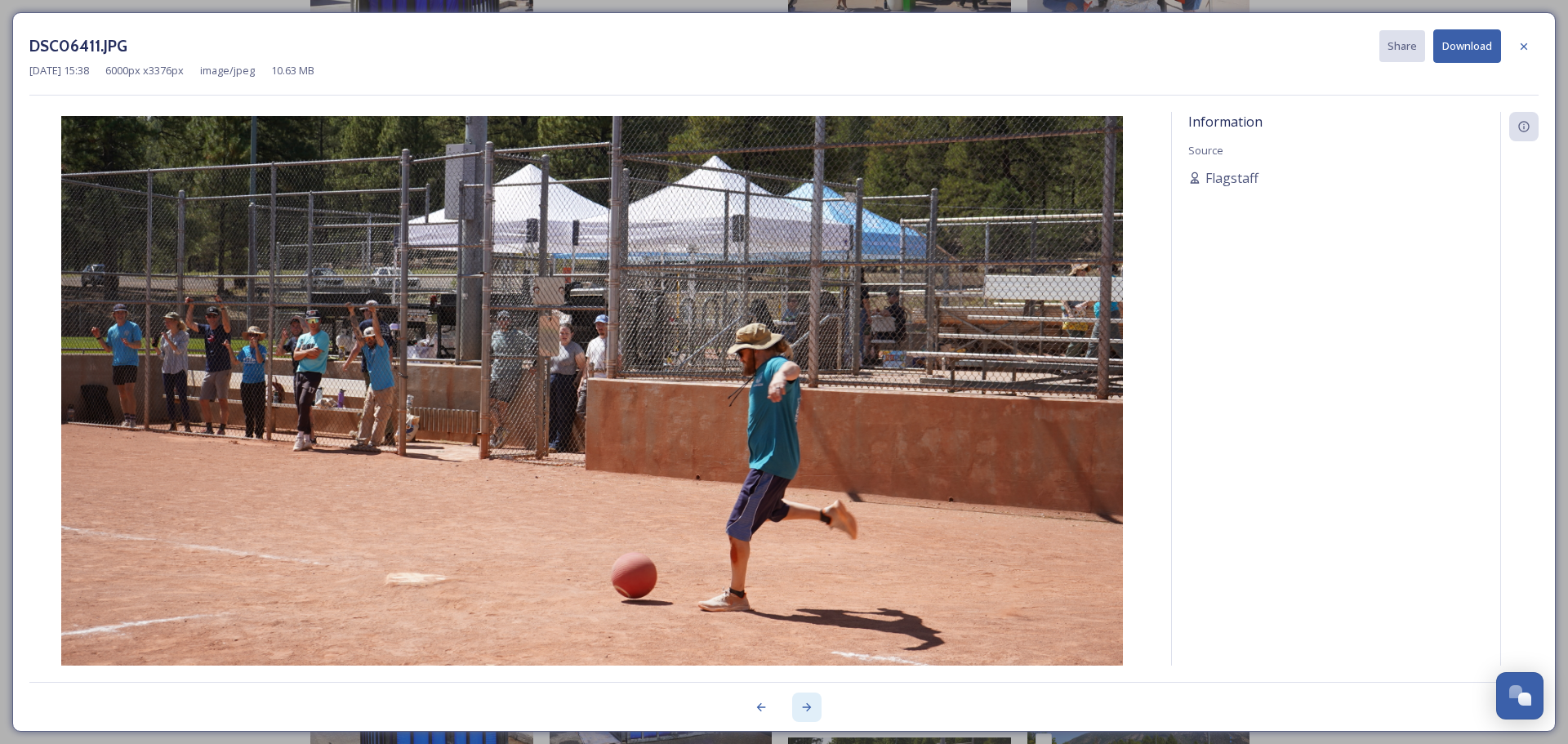
click at [805, 699] on div at bounding box center [807, 707] width 30 height 30
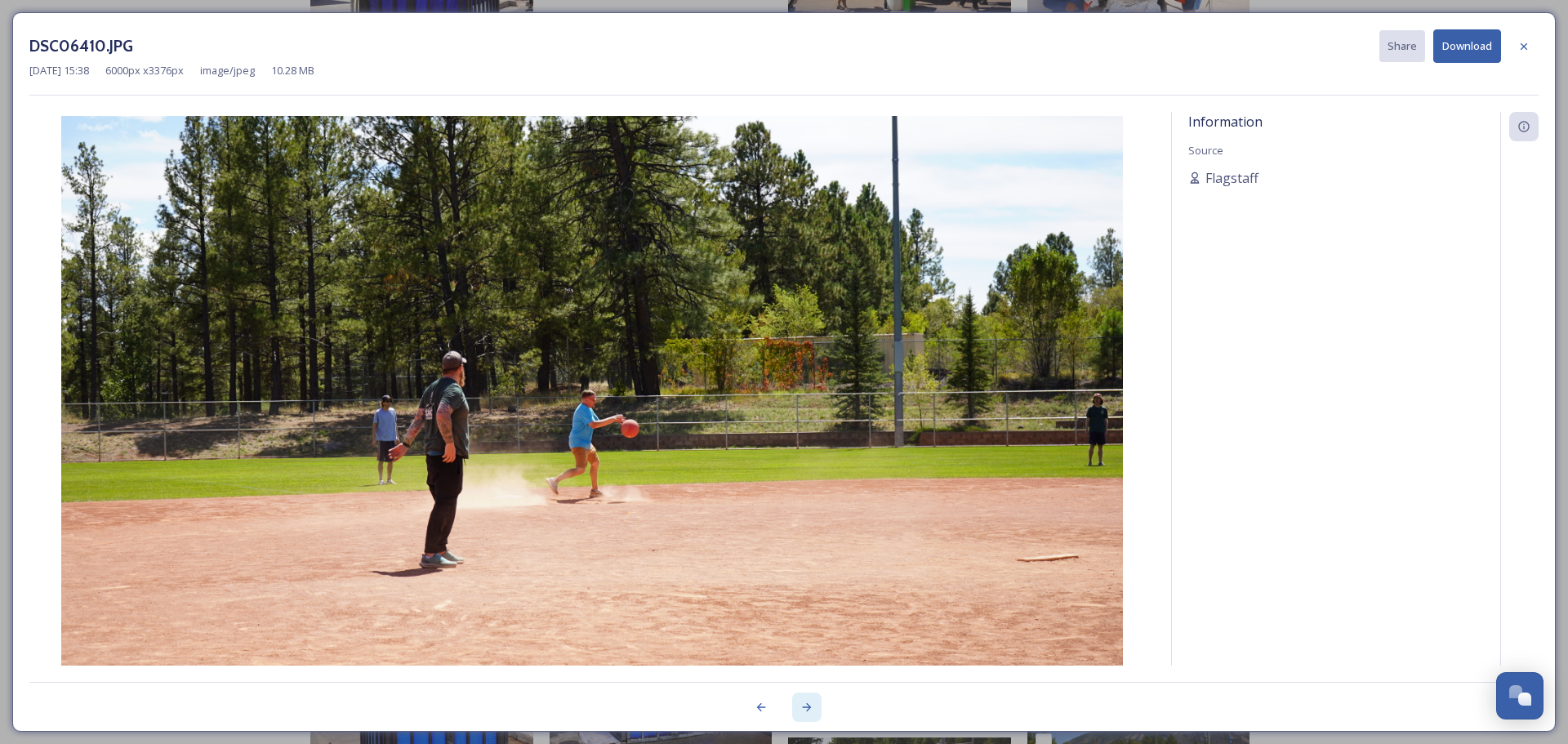
click at [805, 699] on div at bounding box center [807, 707] width 30 height 30
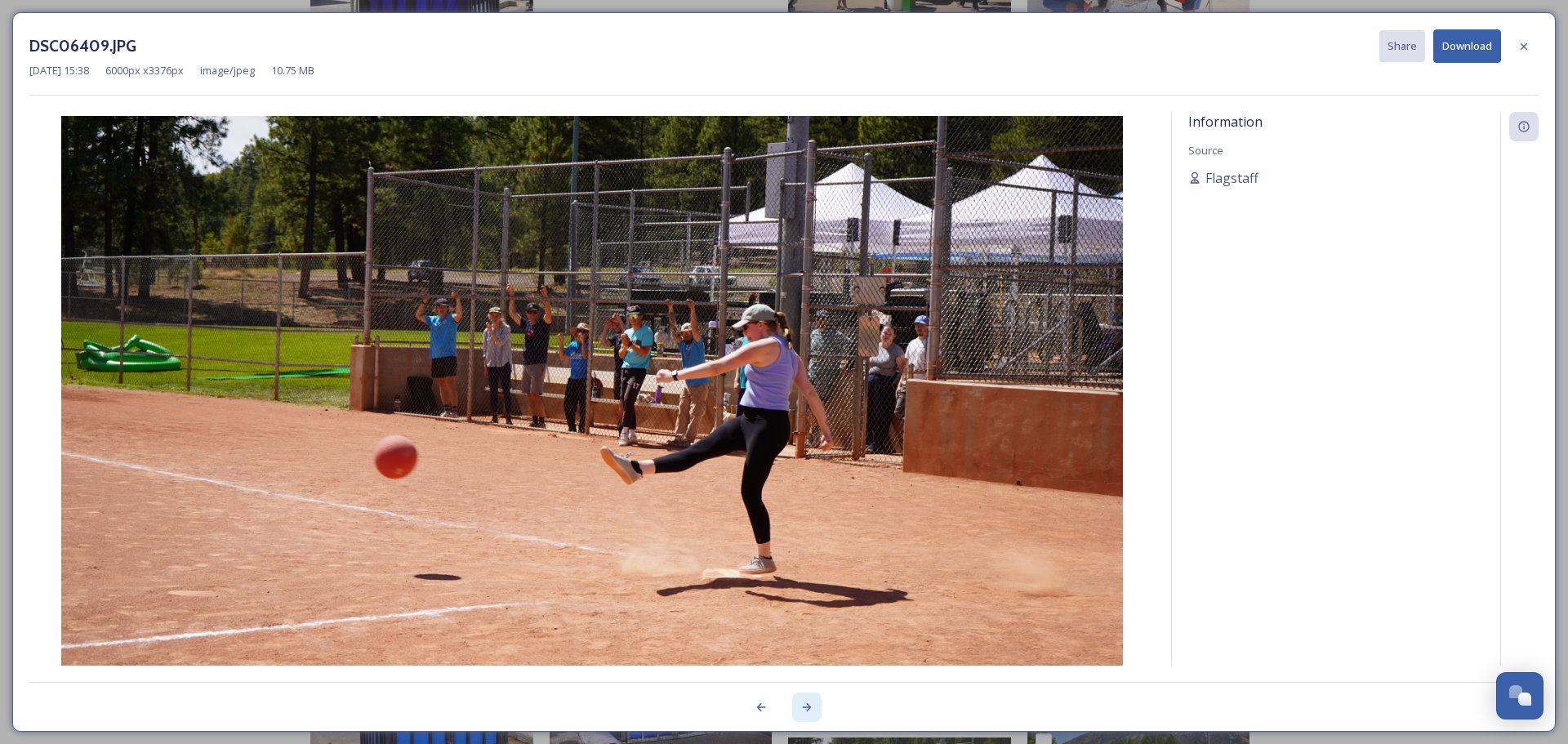
click at [805, 699] on div at bounding box center [807, 707] width 30 height 30
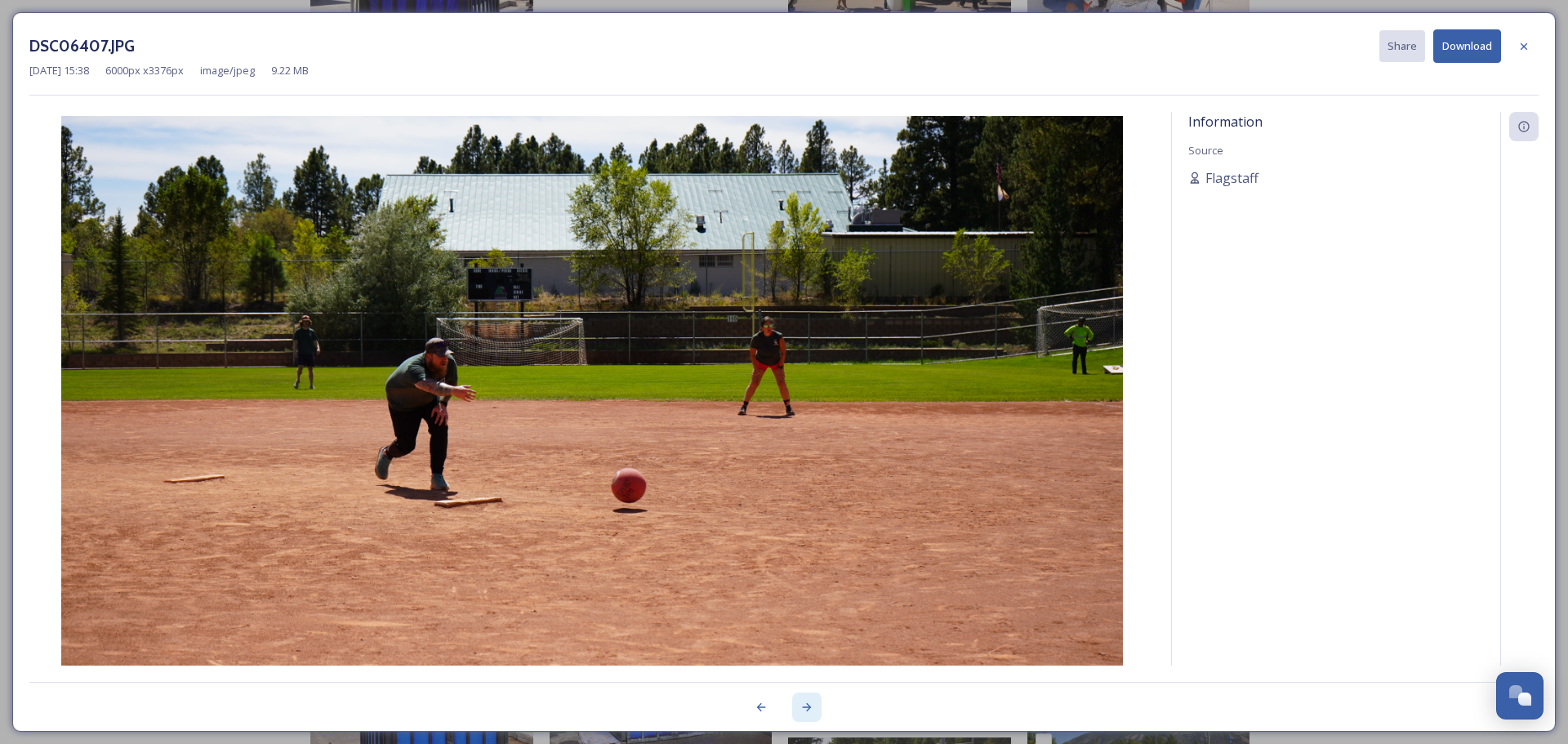
click at [805, 699] on div at bounding box center [807, 707] width 30 height 30
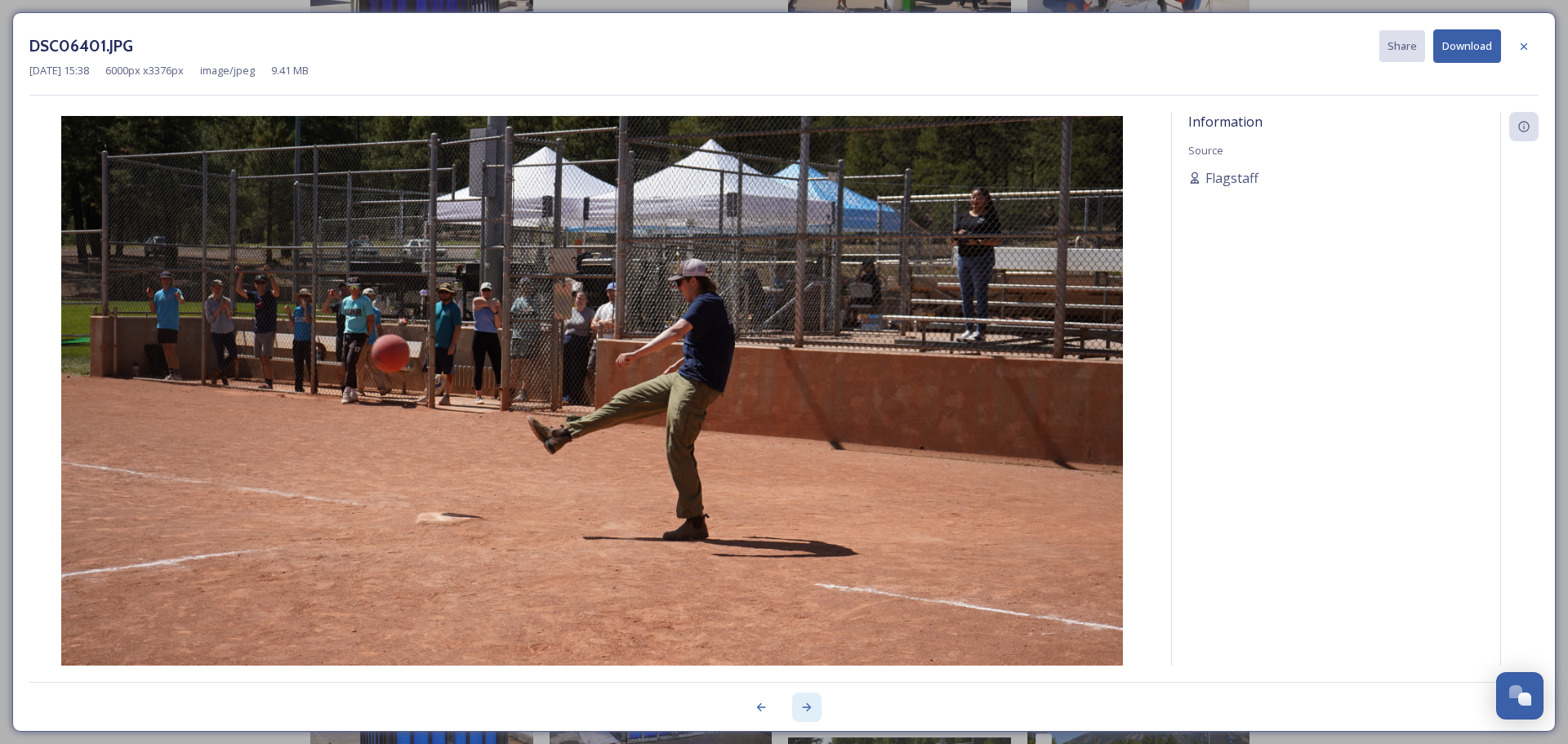
click at [805, 699] on div at bounding box center [807, 707] width 30 height 30
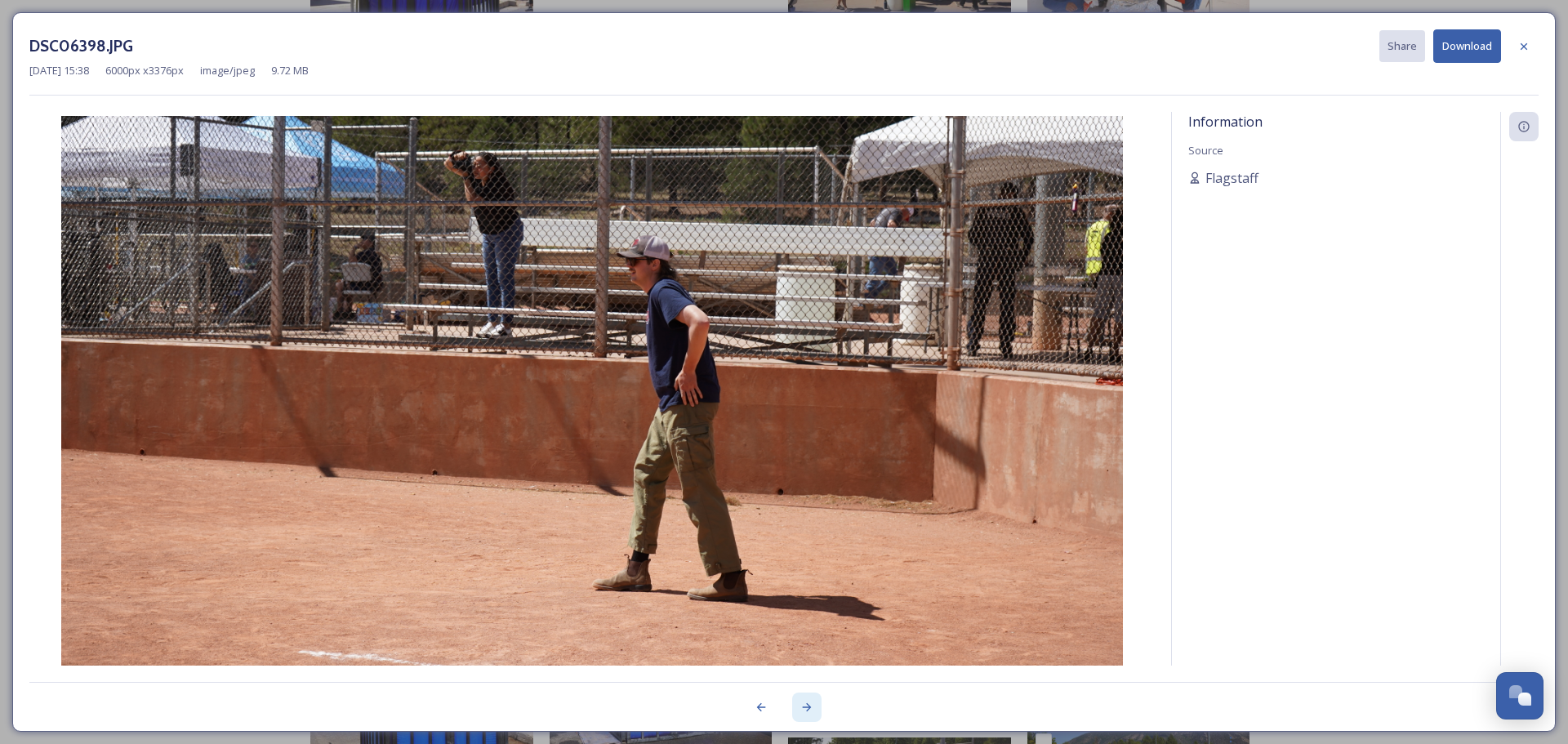
click at [805, 699] on div at bounding box center [807, 707] width 30 height 30
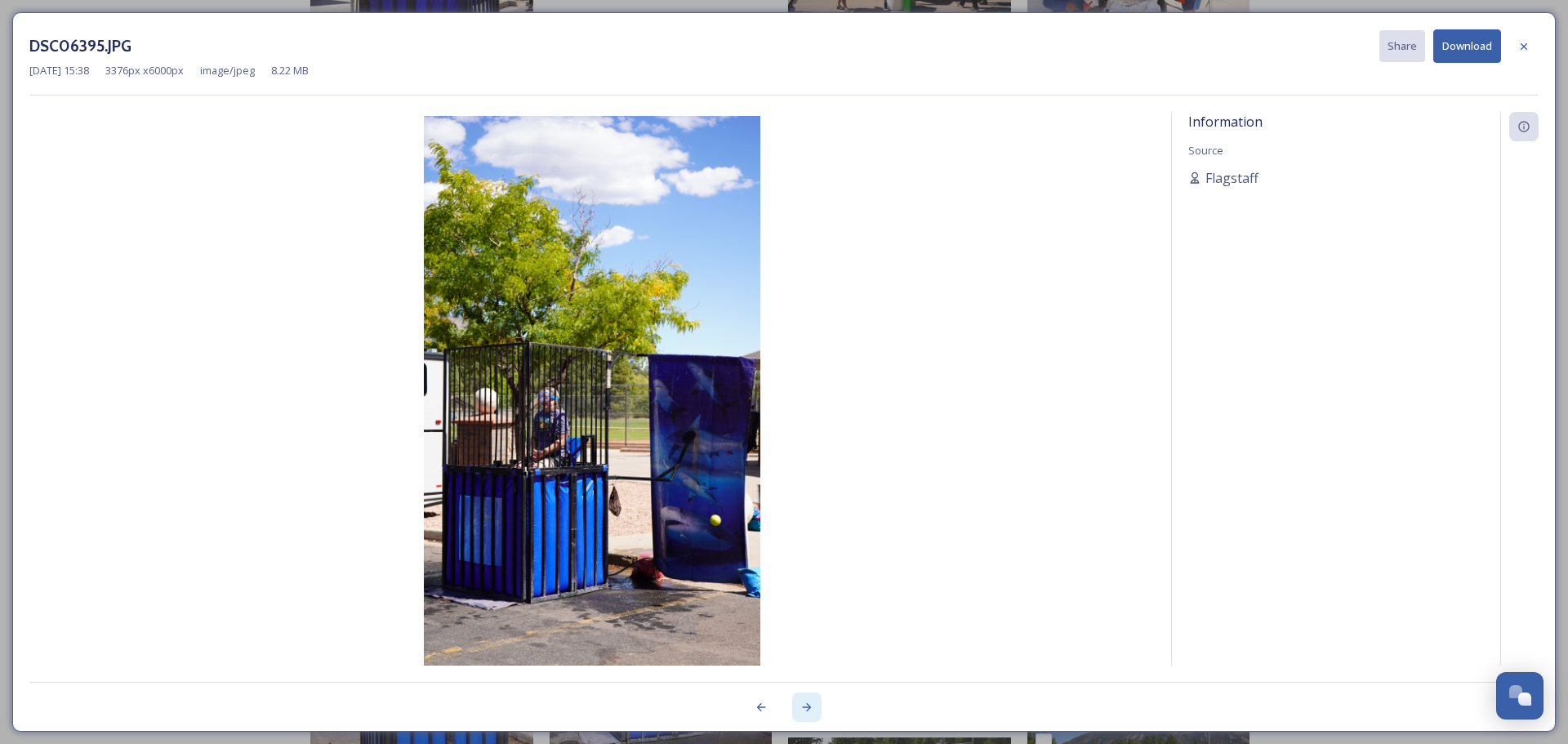
click at [805, 699] on div at bounding box center [807, 707] width 30 height 30
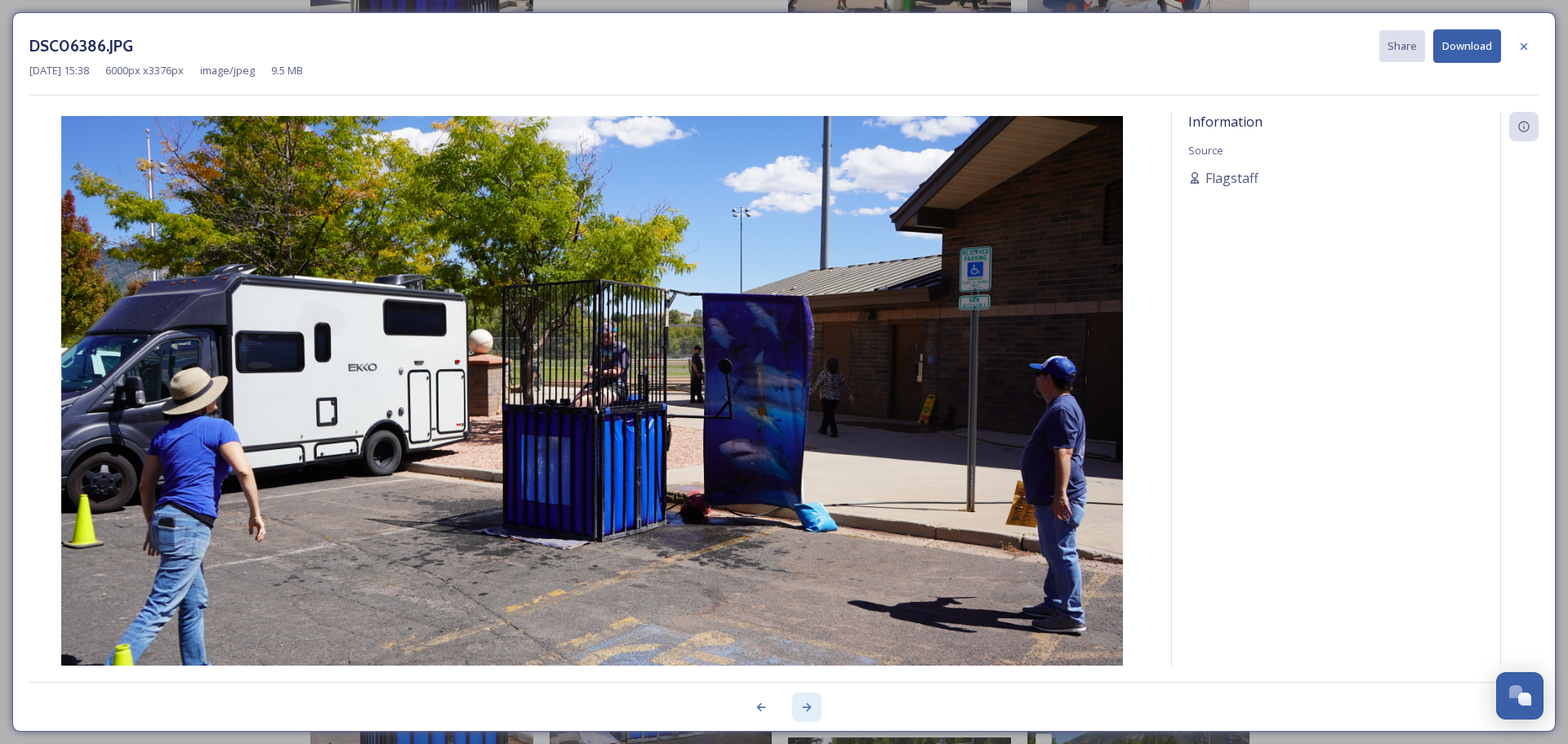
click at [805, 699] on div at bounding box center [807, 707] width 30 height 30
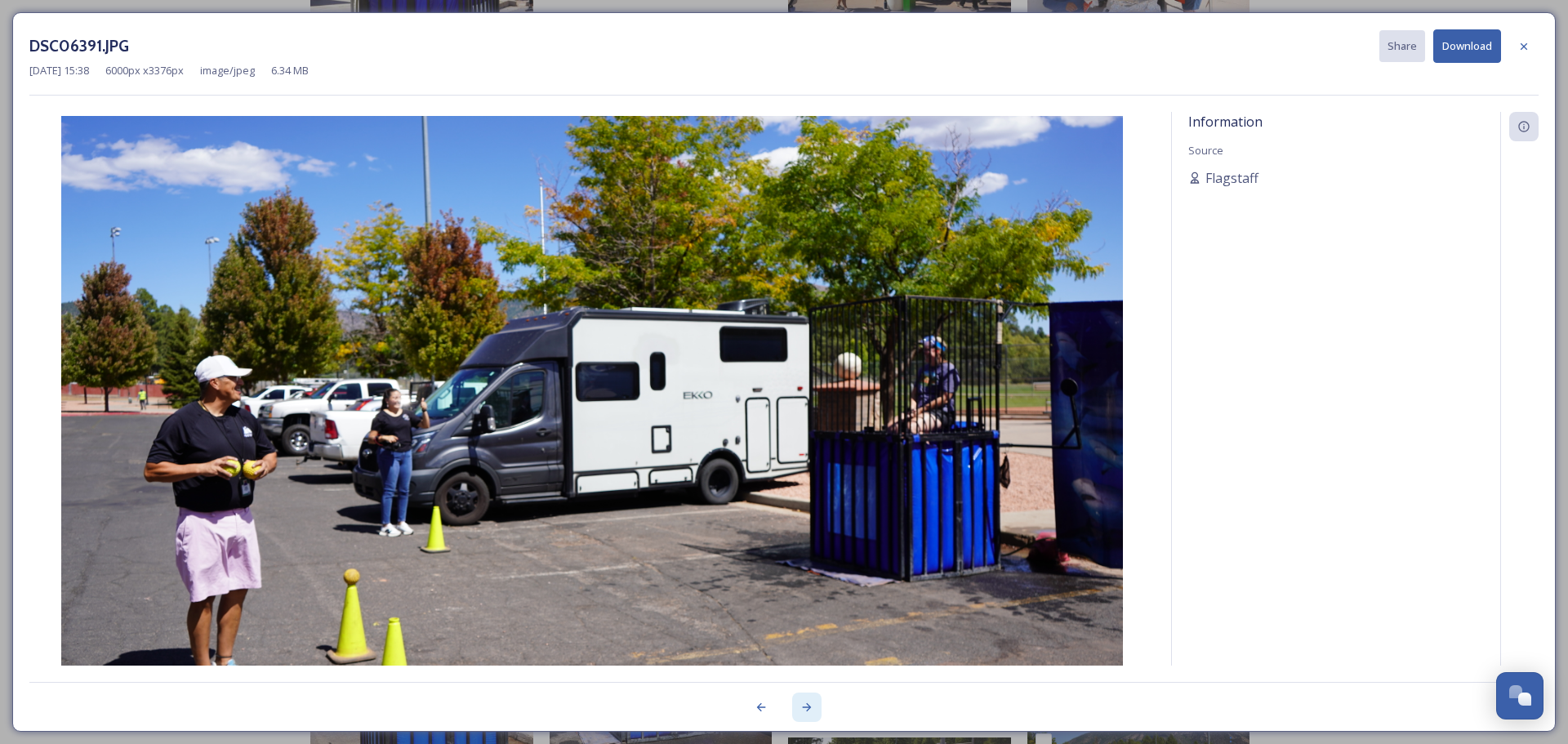
click at [805, 699] on div at bounding box center [807, 707] width 30 height 30
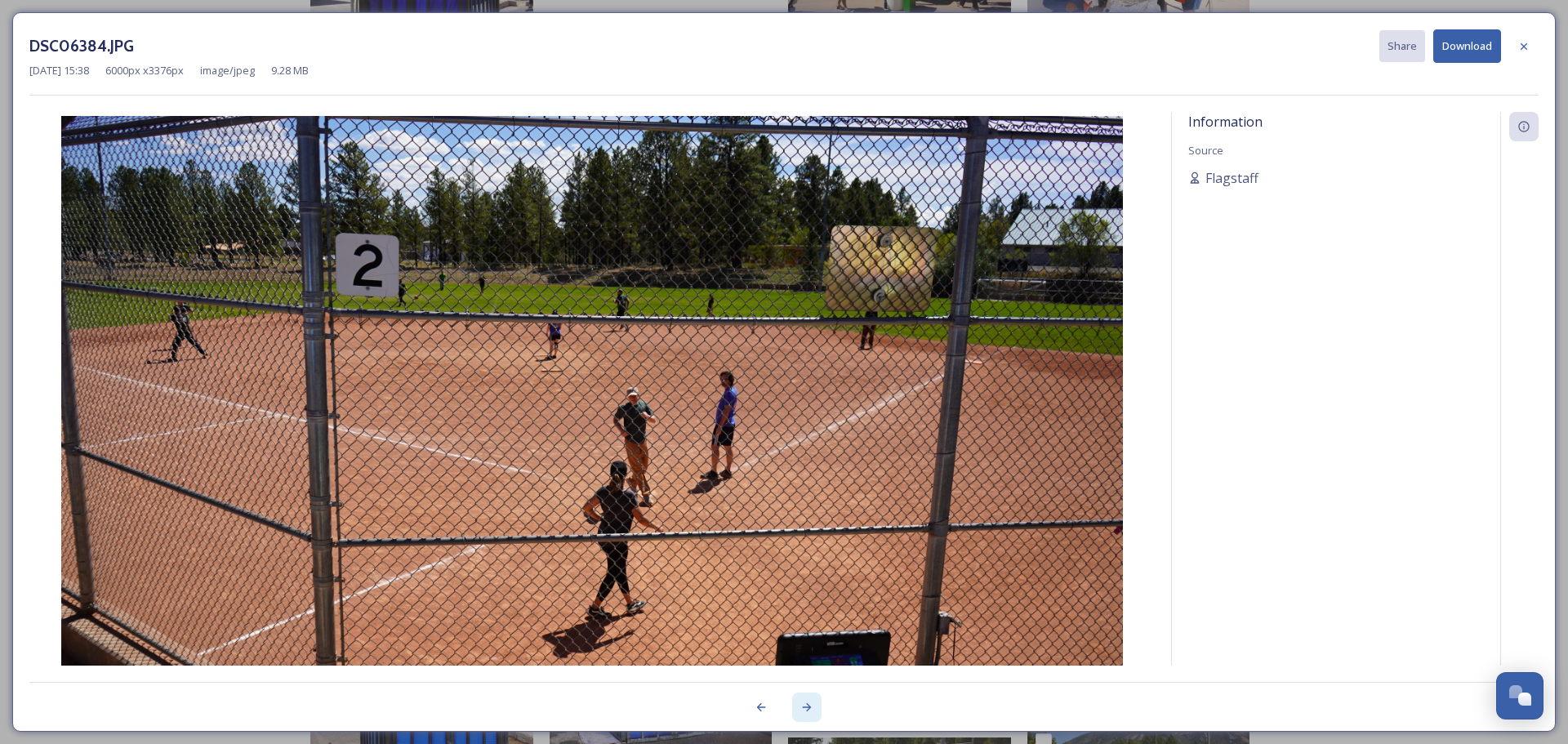
click at [805, 699] on div at bounding box center [807, 707] width 30 height 30
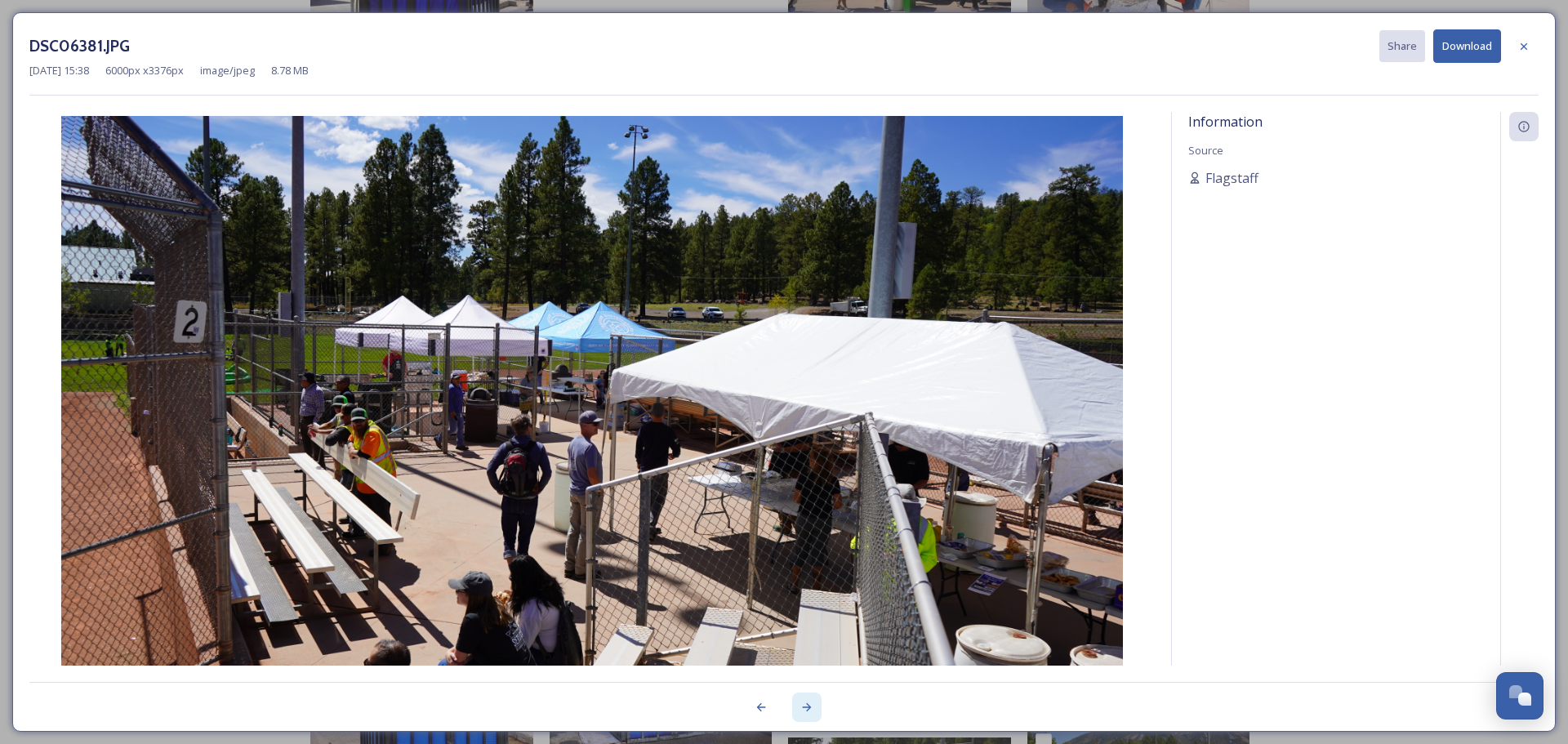
click at [805, 699] on div at bounding box center [807, 707] width 30 height 30
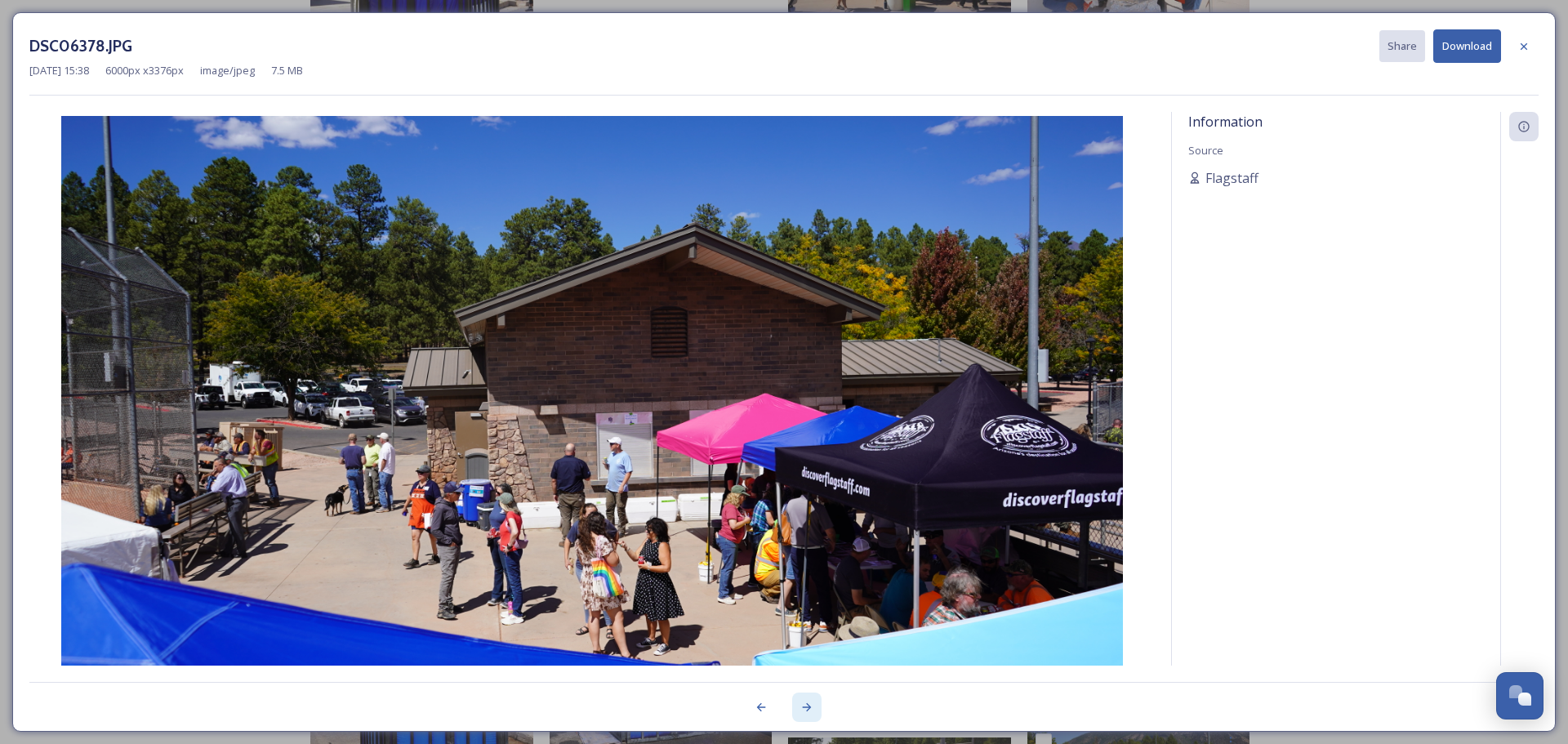
click at [804, 704] on icon at bounding box center [806, 706] width 13 height 13
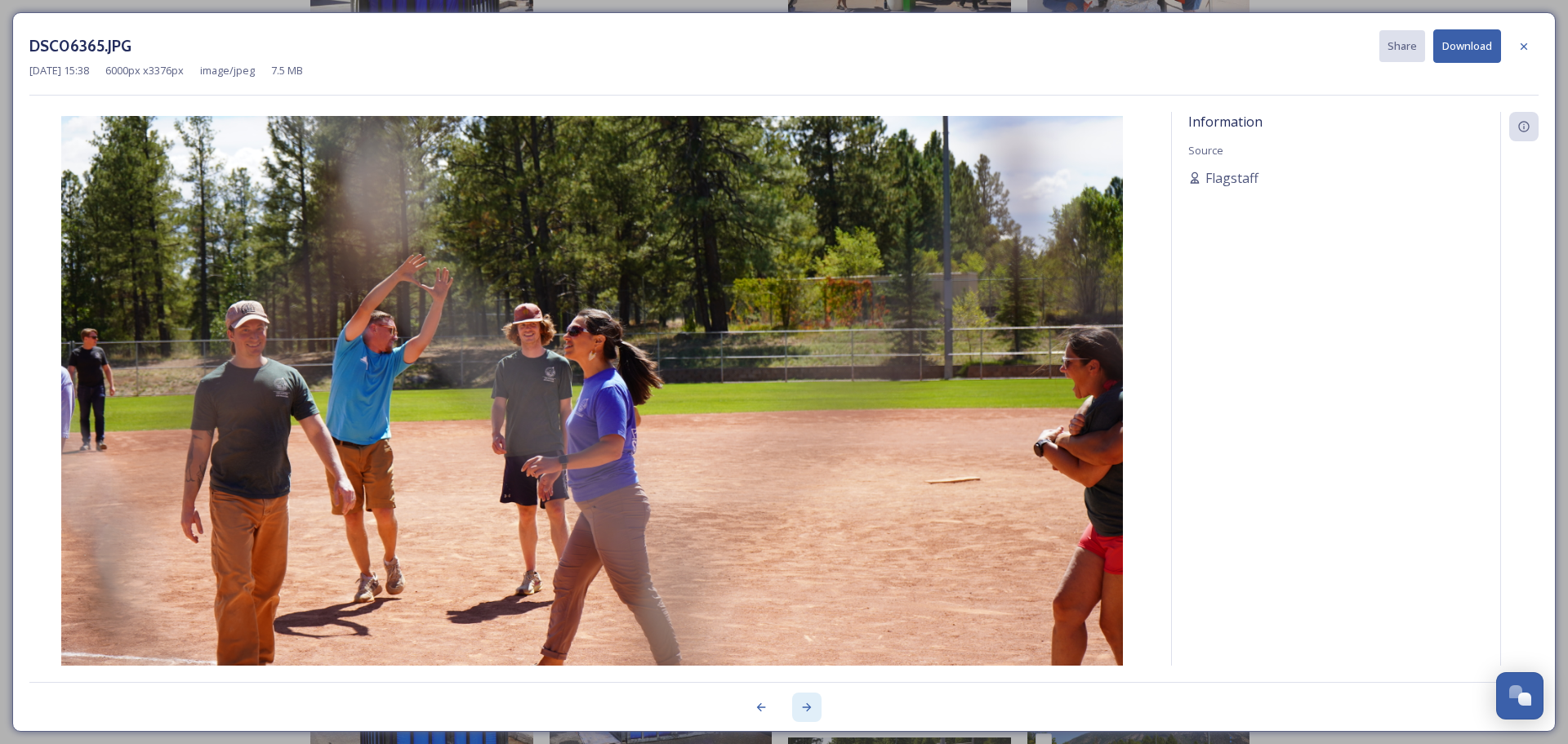
click at [804, 704] on icon at bounding box center [806, 706] width 13 height 13
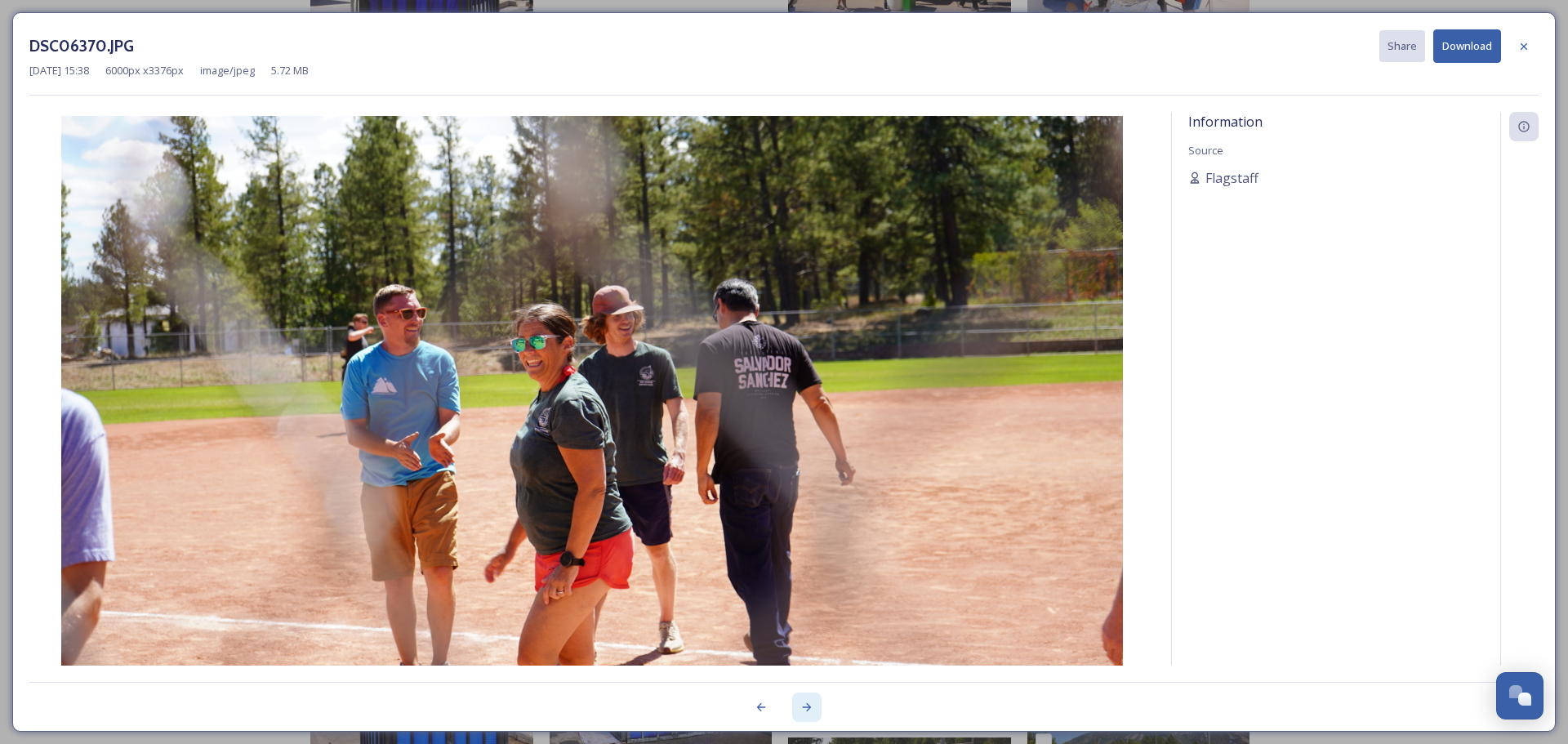
click at [804, 704] on icon at bounding box center [806, 706] width 13 height 13
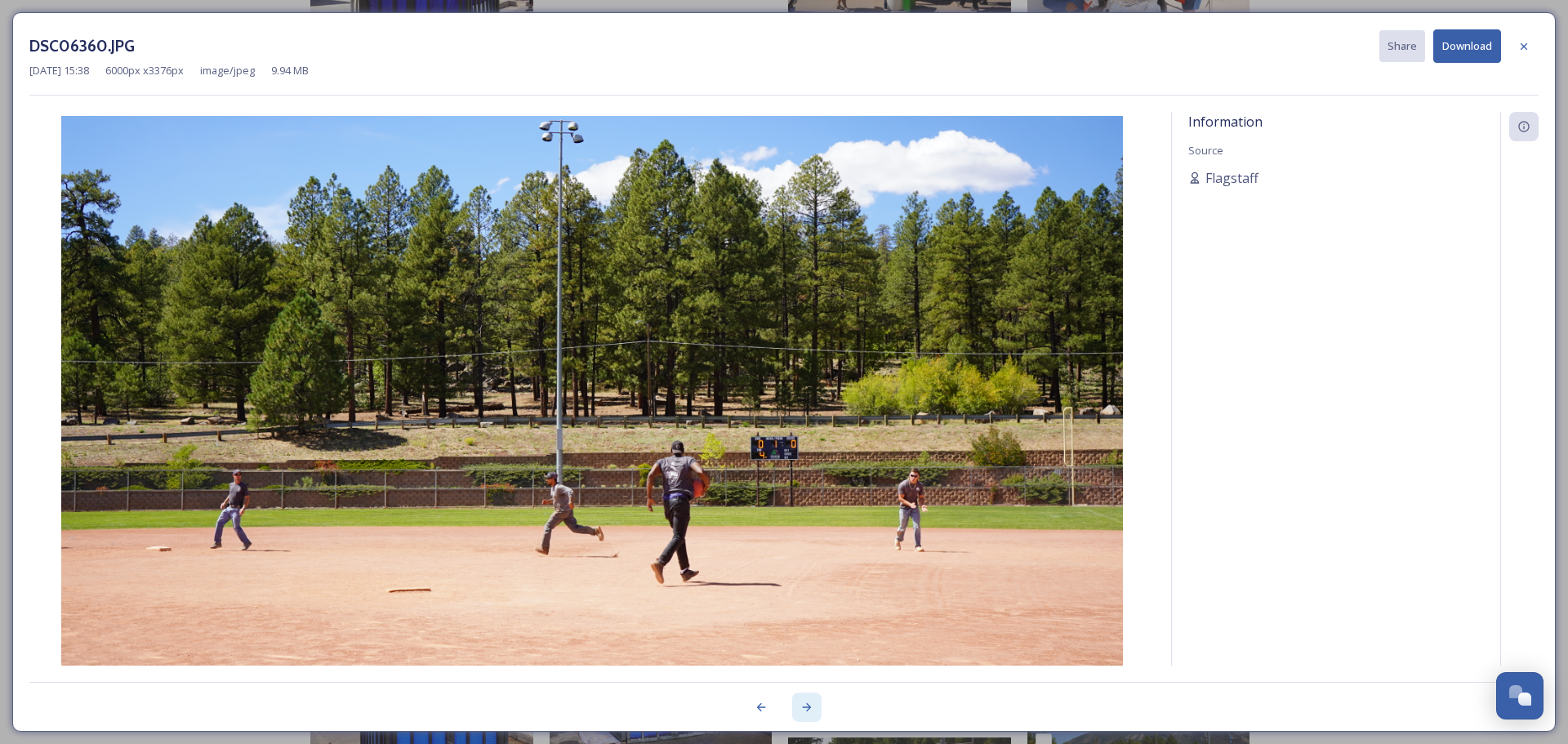
click at [804, 704] on icon at bounding box center [806, 706] width 13 height 13
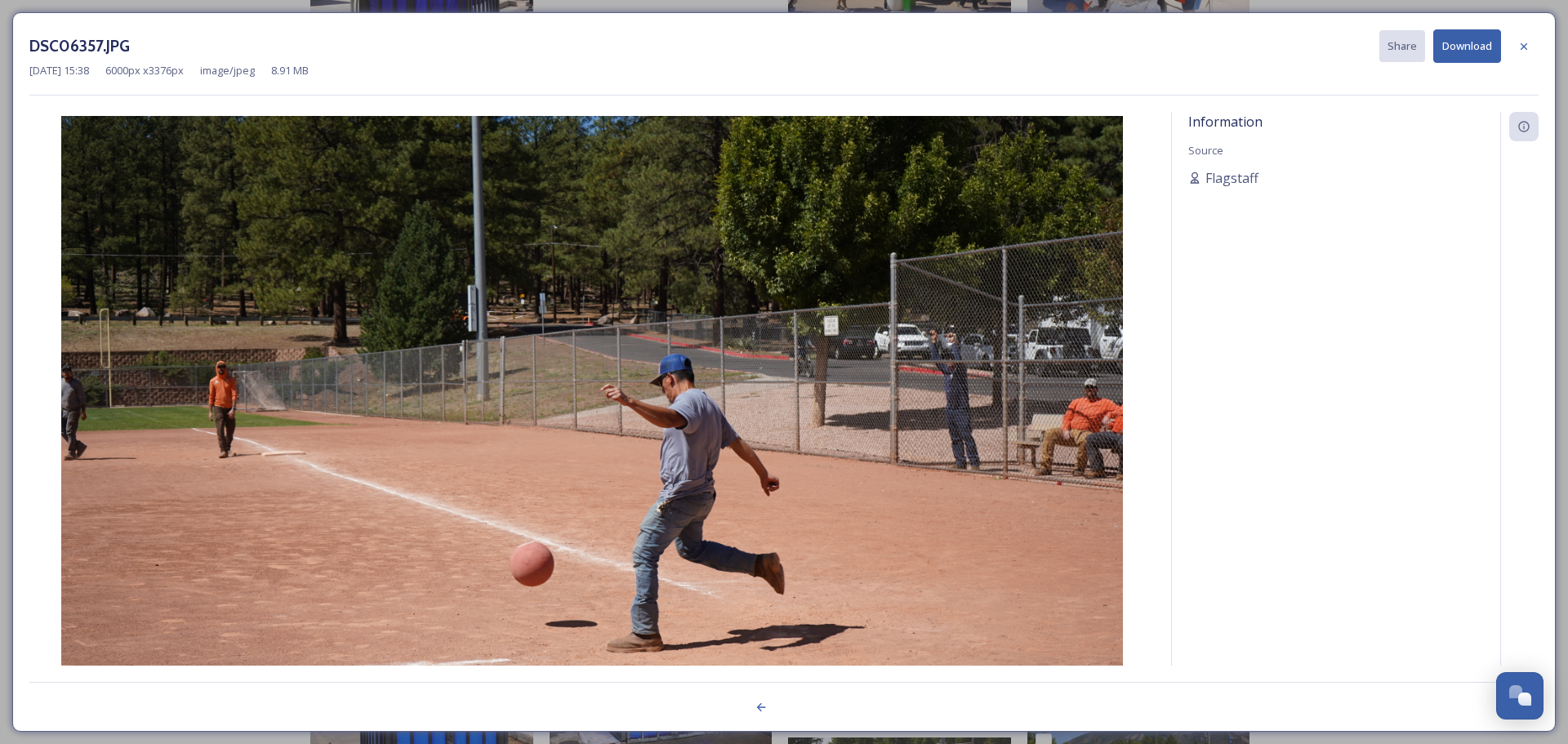
click at [804, 704] on div at bounding box center [784, 698] width 1509 height 32
click at [1094, 48] on icon at bounding box center [1523, 46] width 13 height 13
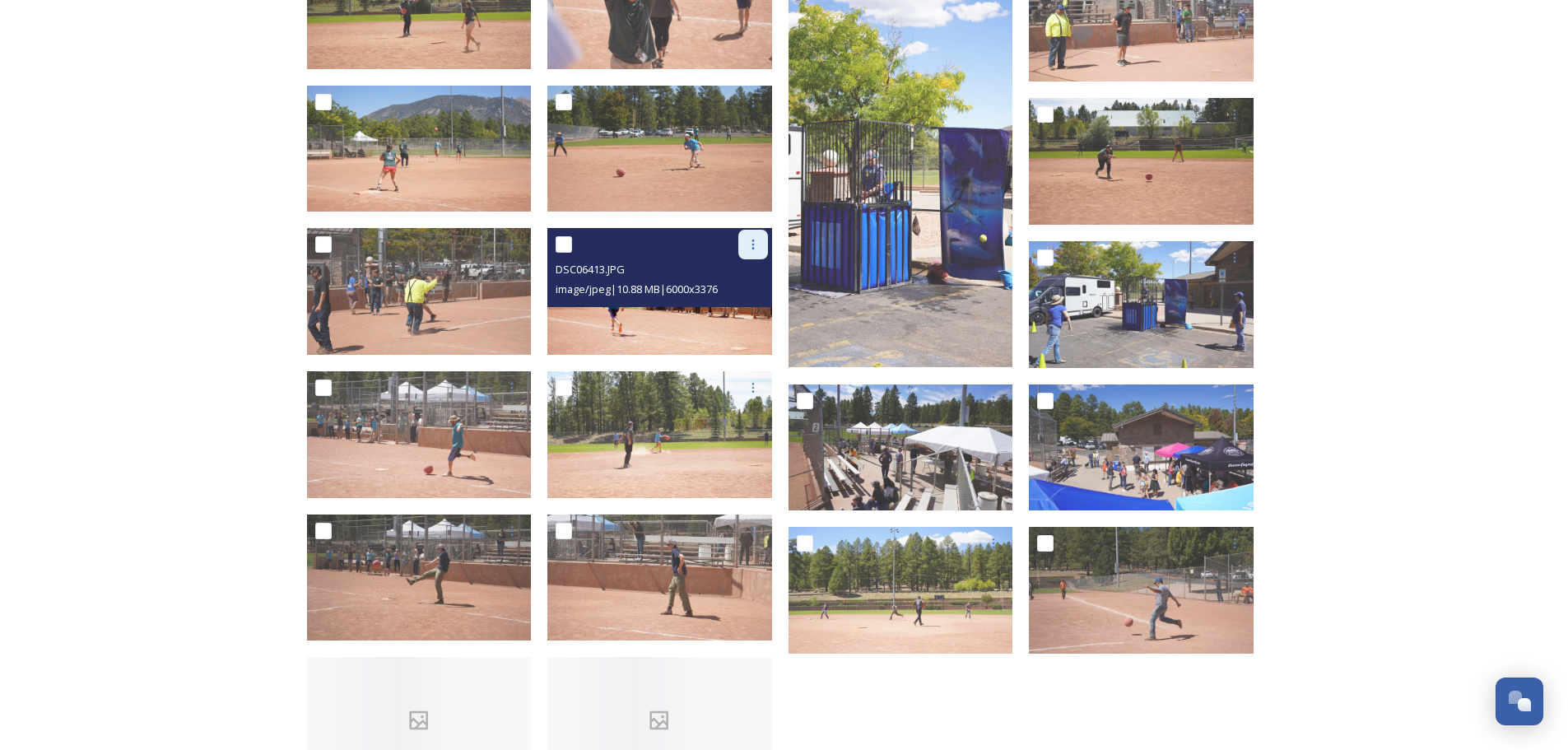
scroll to position [2305, 0]
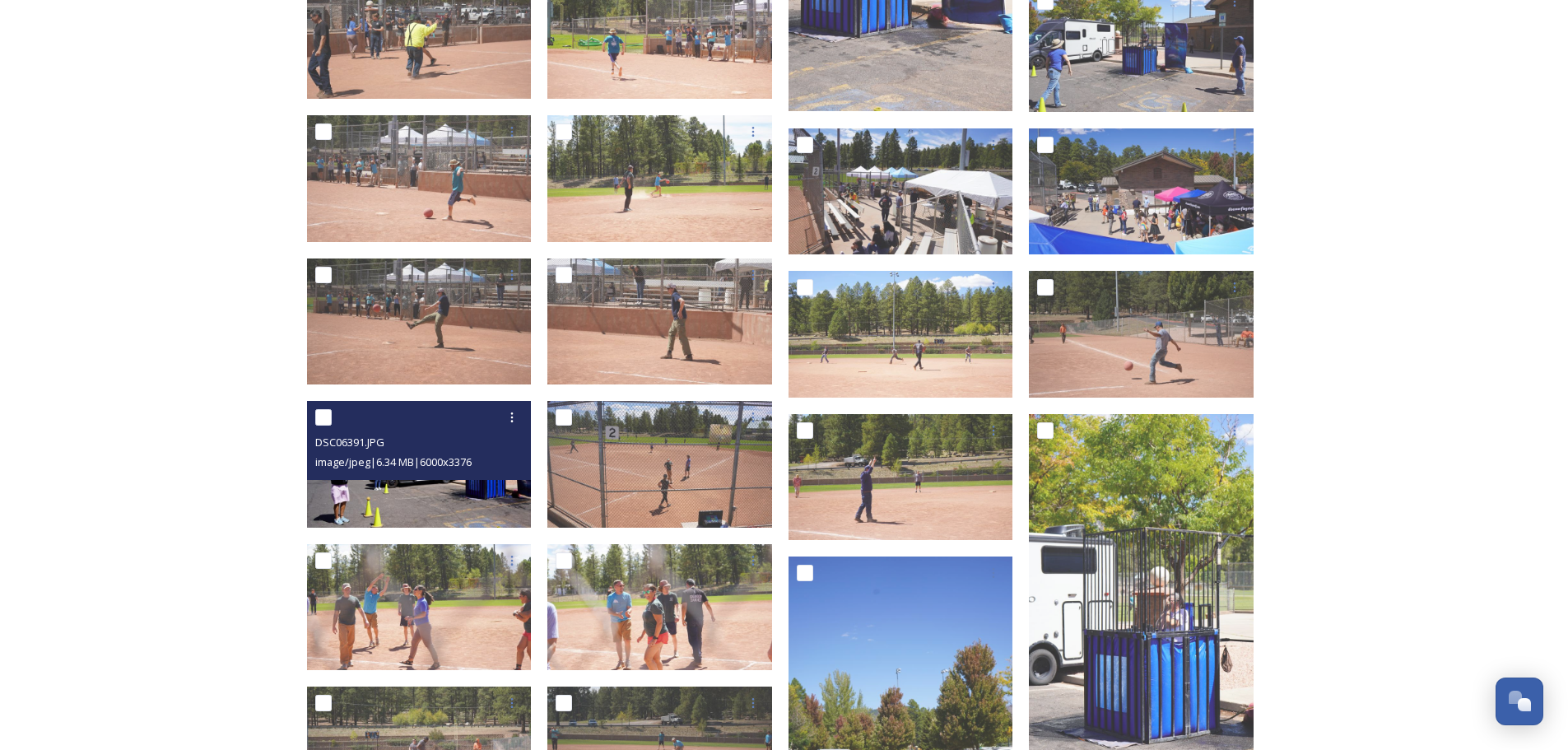
click at [375, 473] on div "DSC06391.JPG image/jpeg | 6.34 MB | 6000 x 3376" at bounding box center [420, 440] width 224 height 79
click at [398, 491] on img at bounding box center [420, 464] width 224 height 126
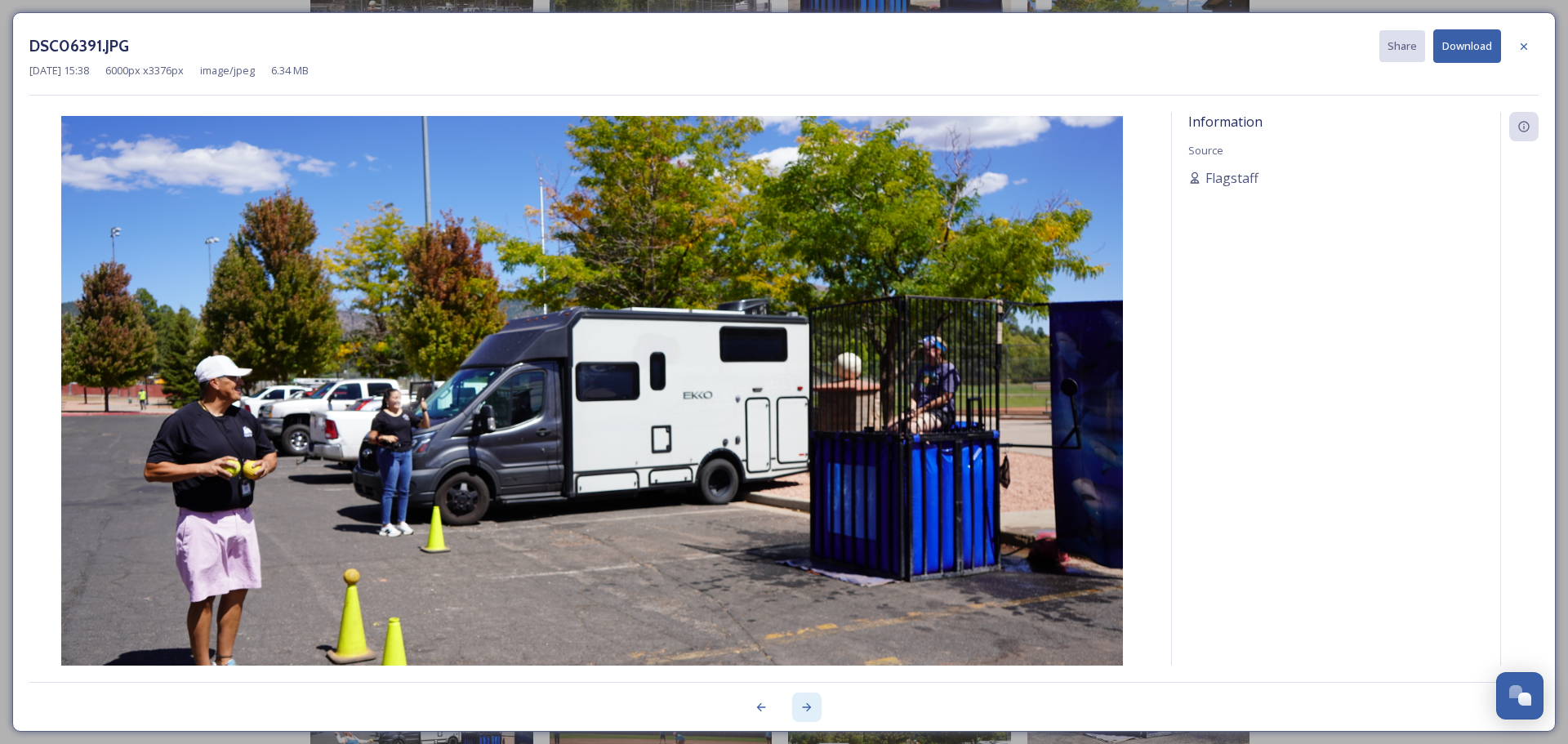
click at [810, 704] on icon at bounding box center [806, 706] width 13 height 13
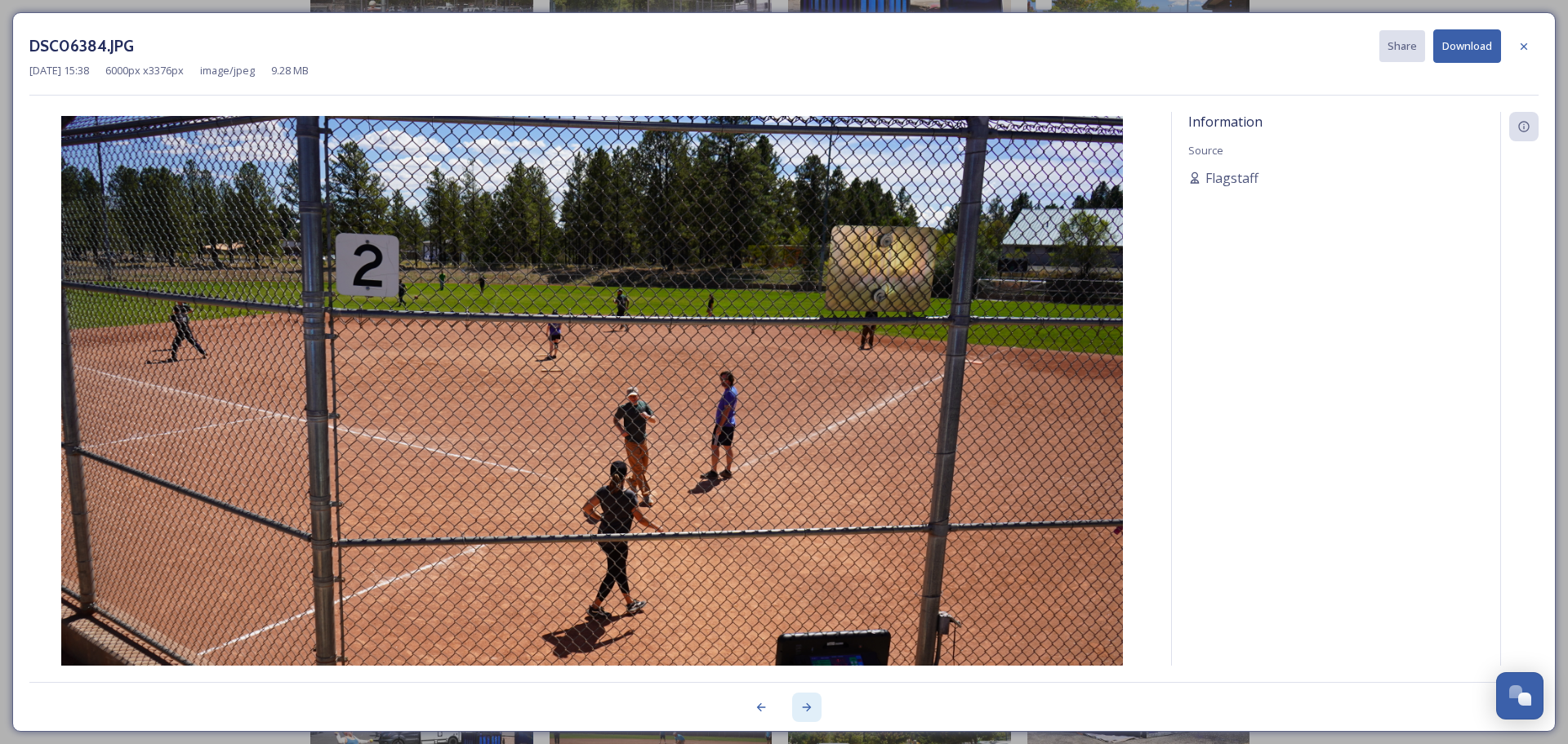
click at [806, 704] on icon at bounding box center [806, 706] width 13 height 13
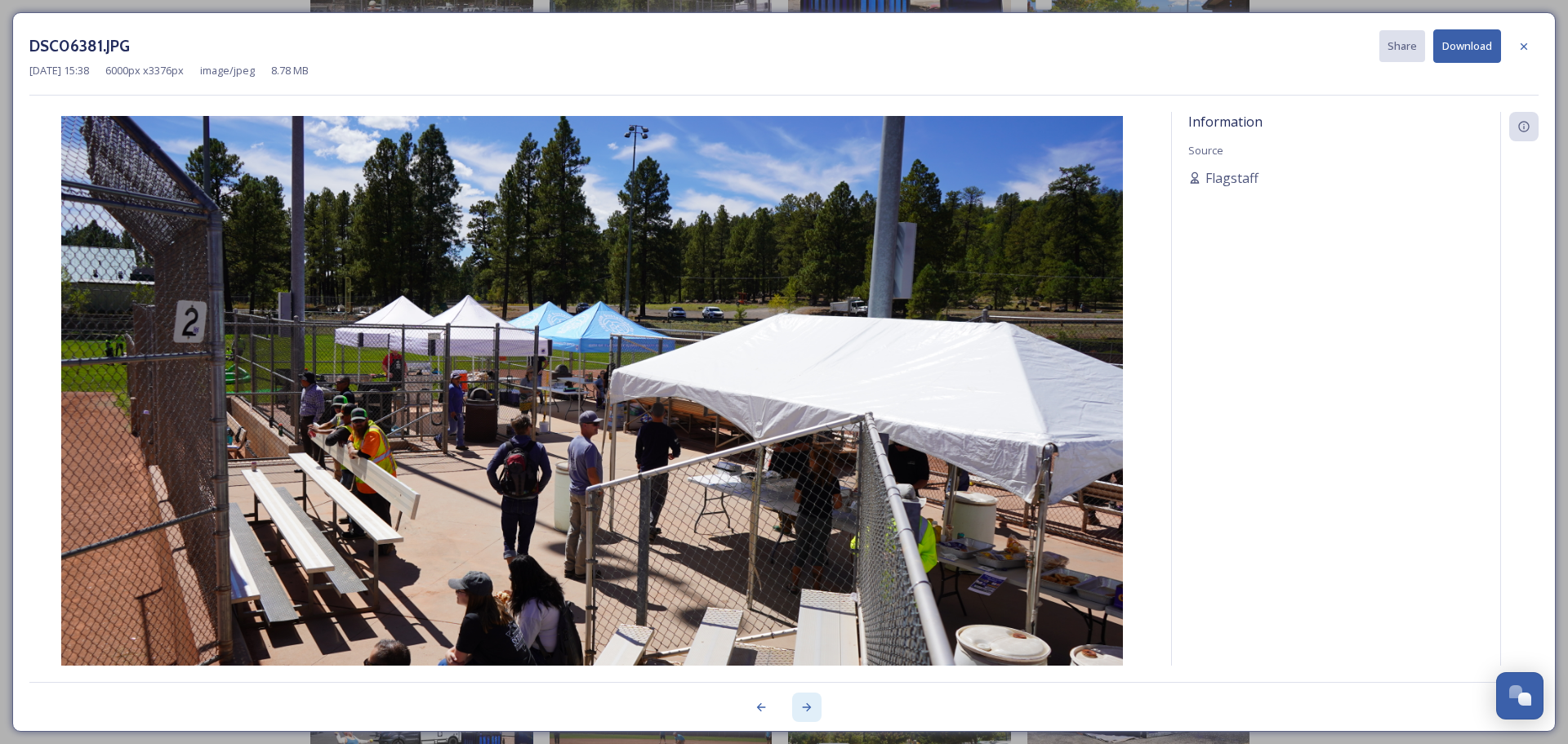
click at [806, 705] on icon at bounding box center [806, 706] width 13 height 13
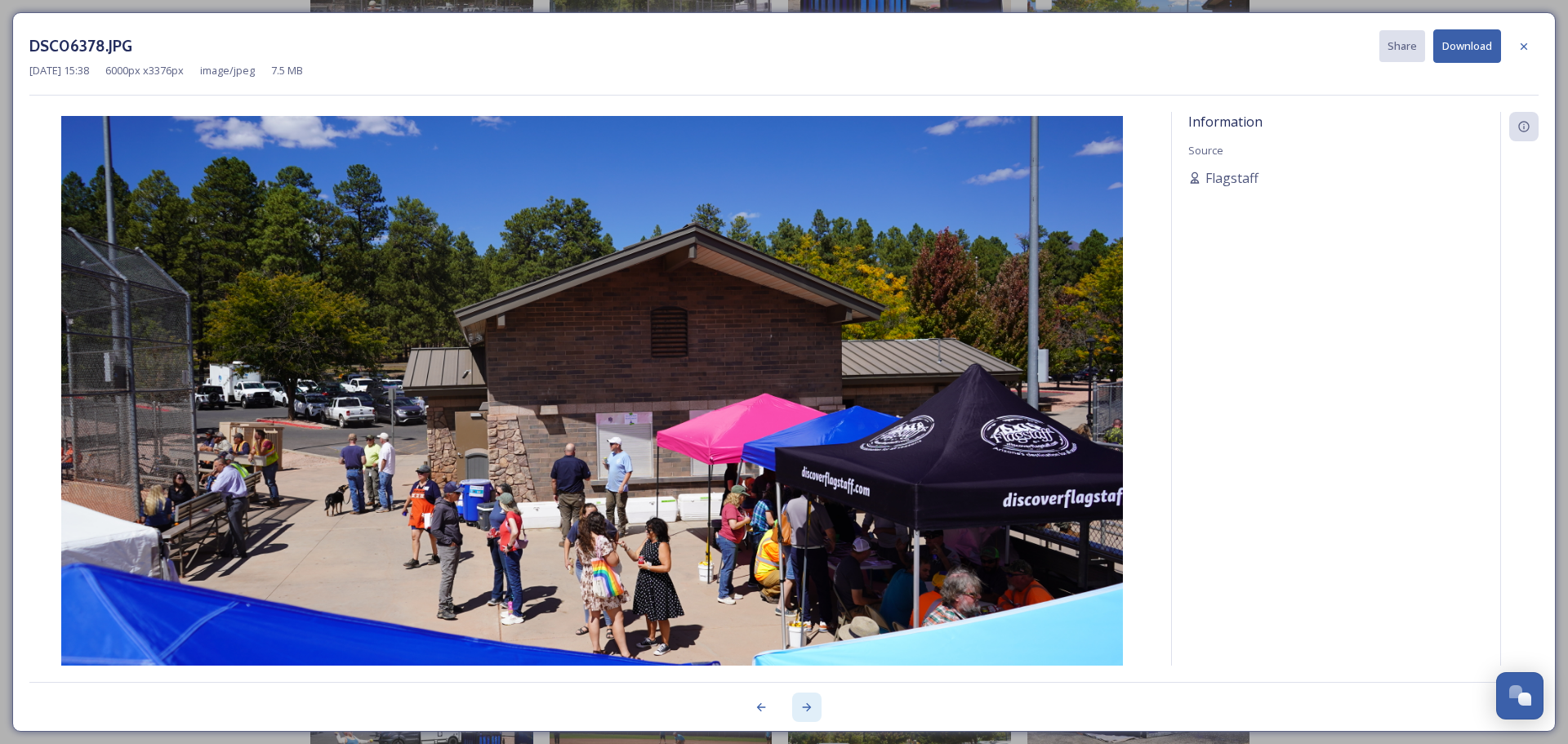
click at [806, 705] on icon at bounding box center [806, 706] width 13 height 13
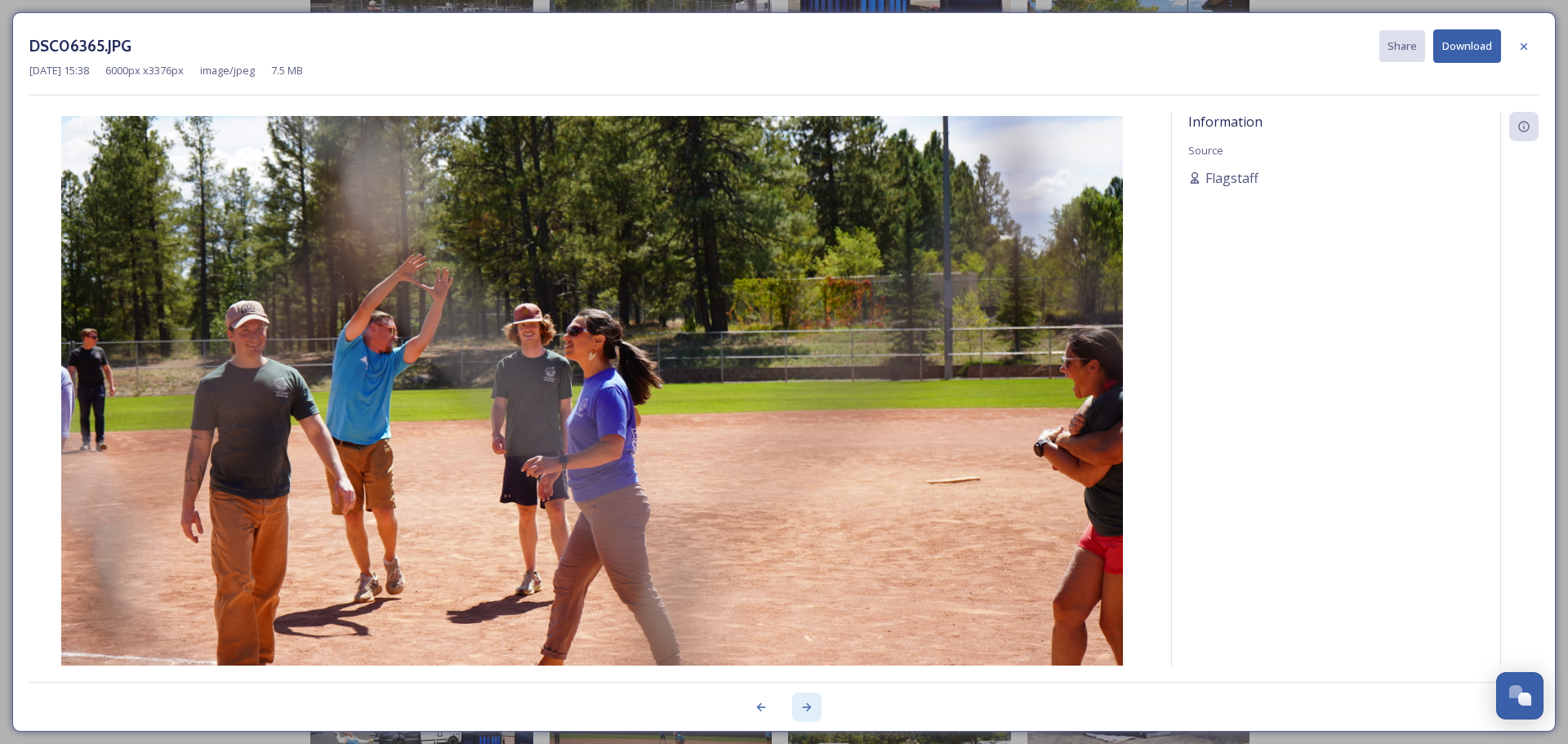
click at [806, 705] on icon at bounding box center [806, 706] width 13 height 13
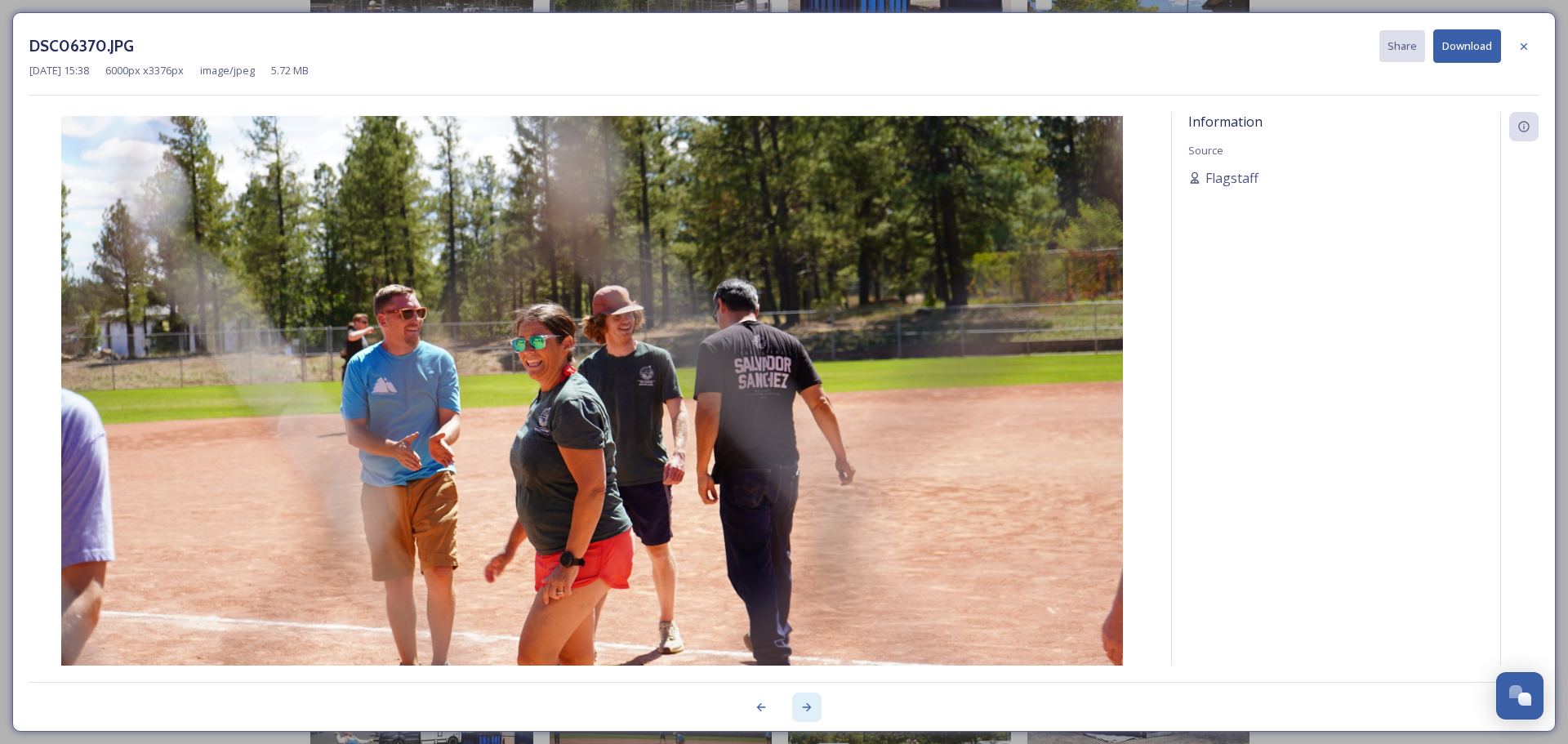
click at [806, 705] on icon at bounding box center [806, 706] width 13 height 13
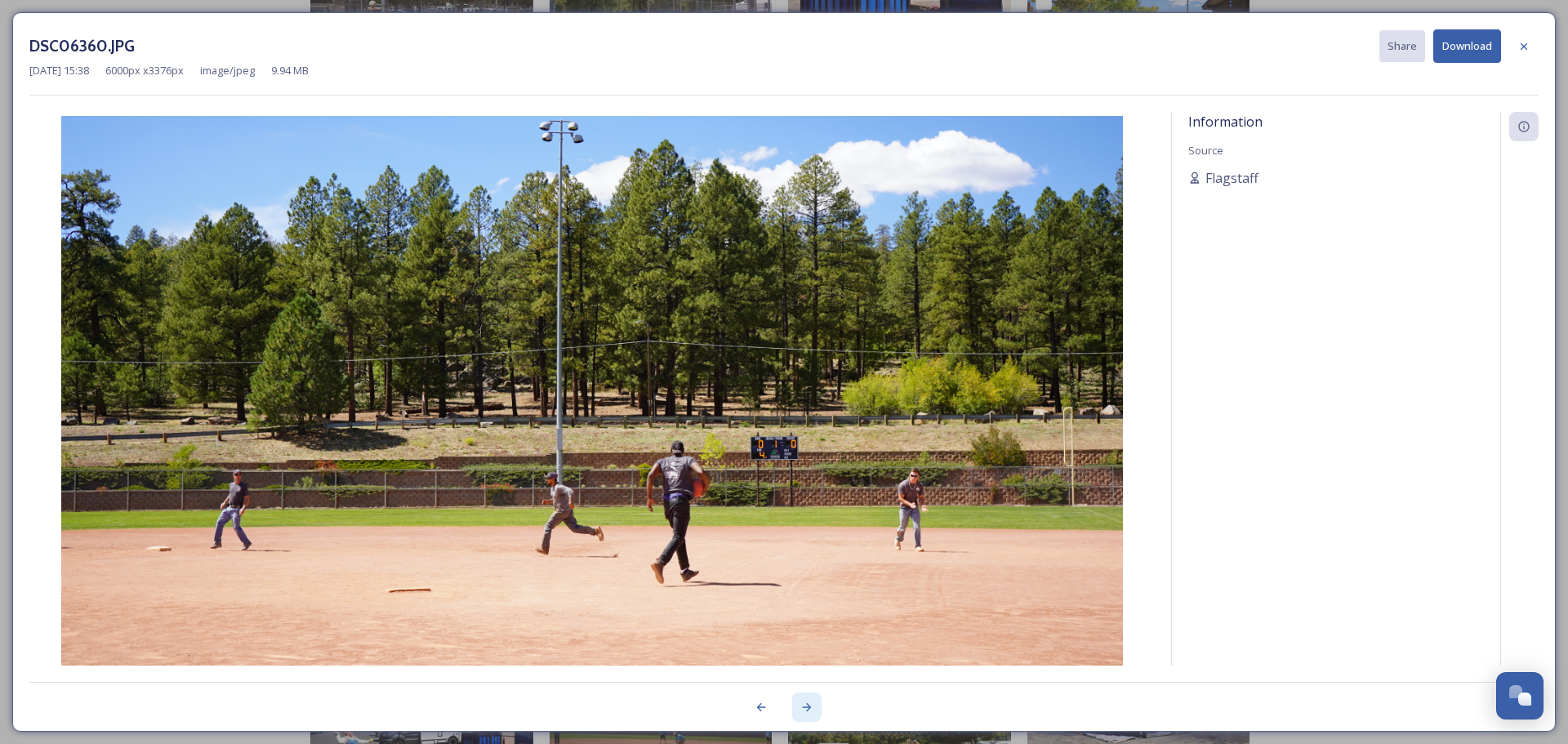
click at [806, 705] on icon at bounding box center [806, 706] width 13 height 13
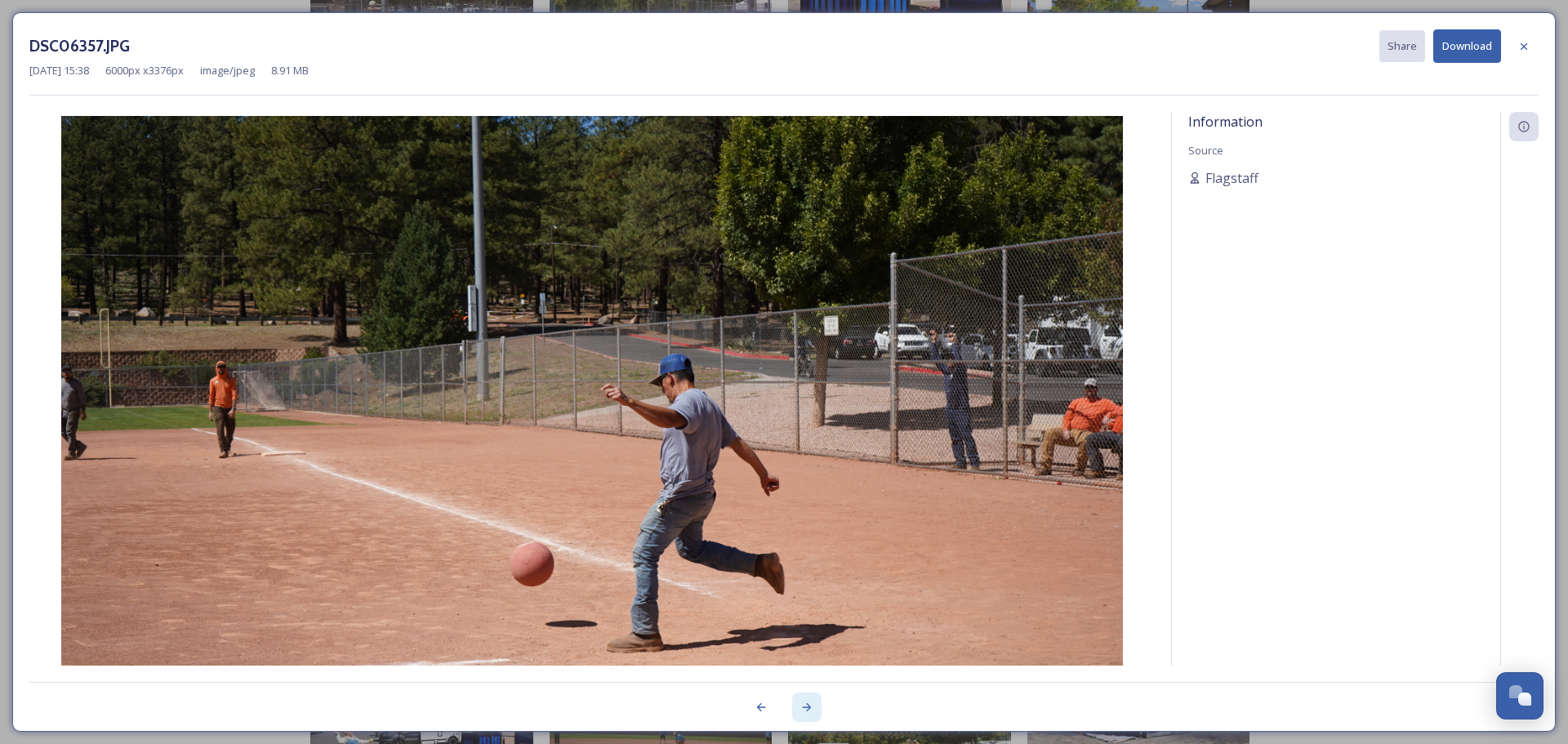
click at [806, 705] on icon at bounding box center [806, 706] width 13 height 13
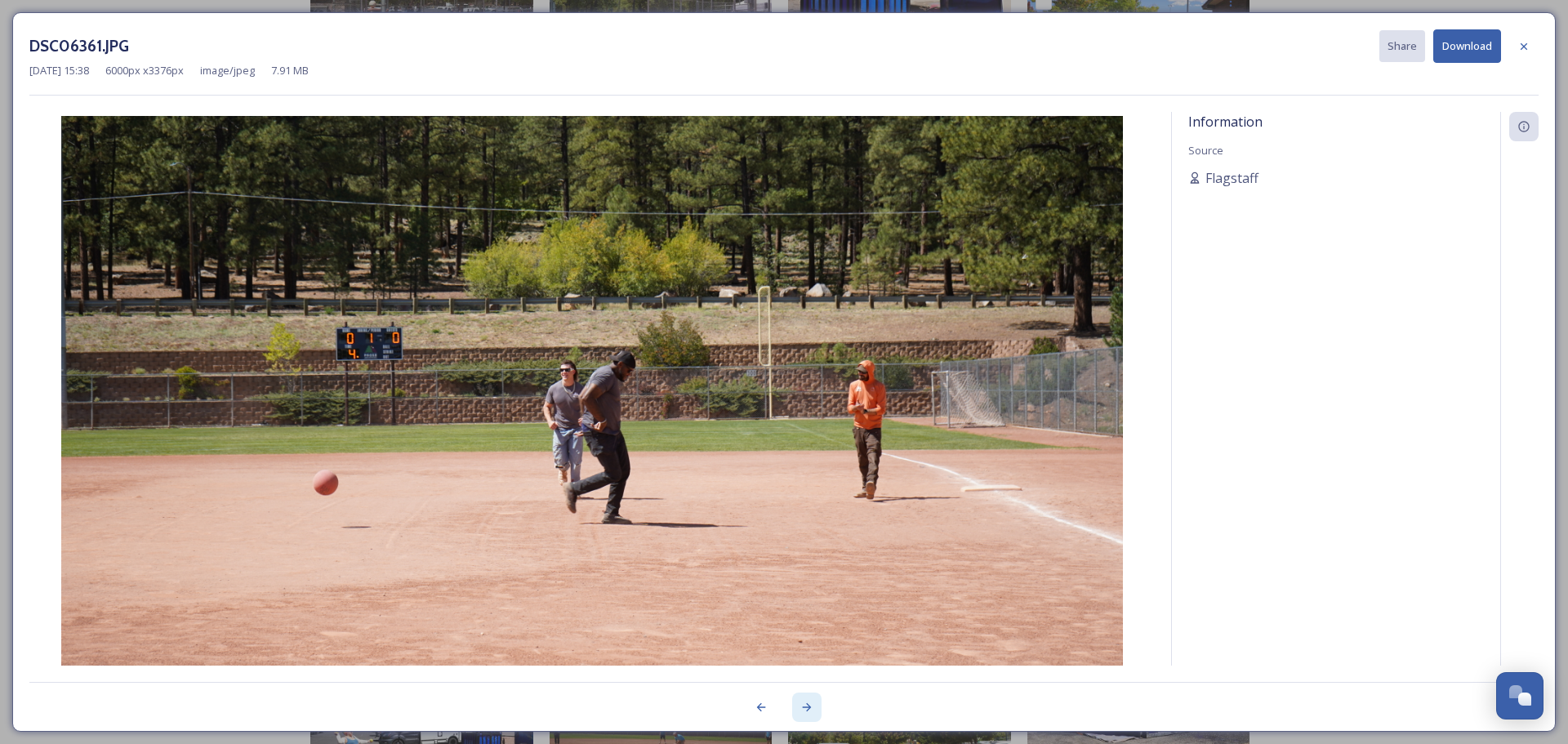
click at [806, 705] on icon at bounding box center [806, 706] width 13 height 13
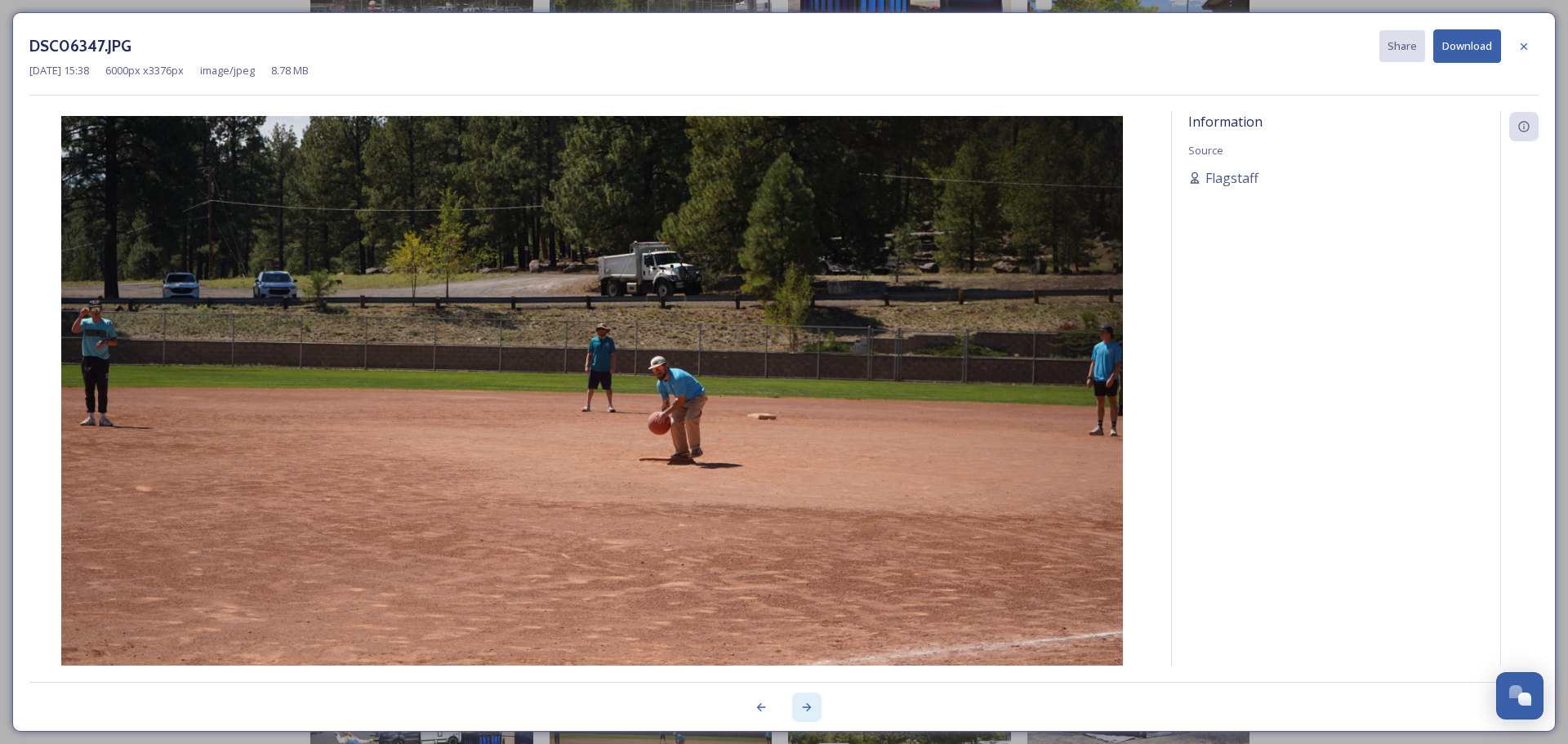
click at [806, 705] on icon at bounding box center [806, 706] width 13 height 13
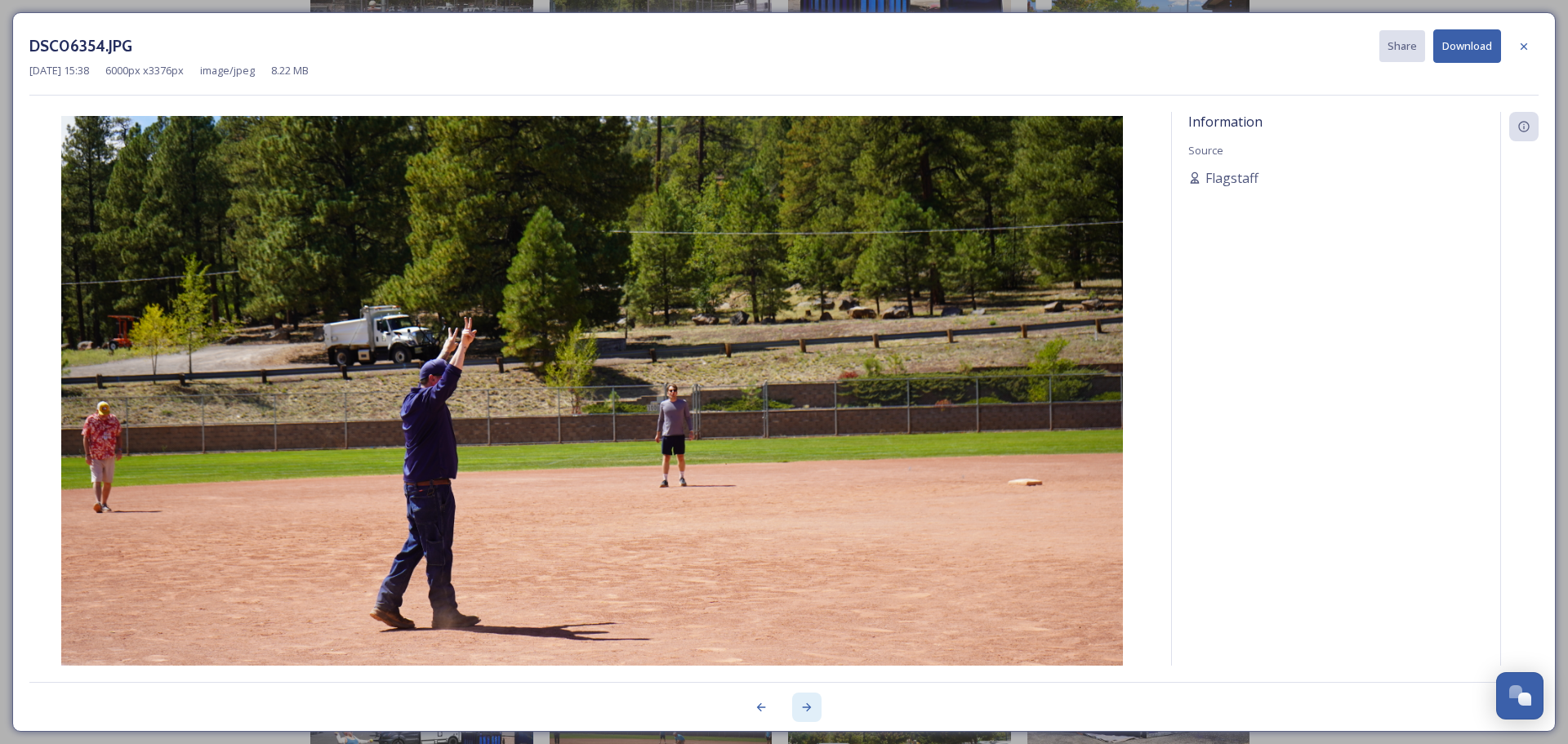
click at [806, 705] on icon at bounding box center [806, 706] width 13 height 13
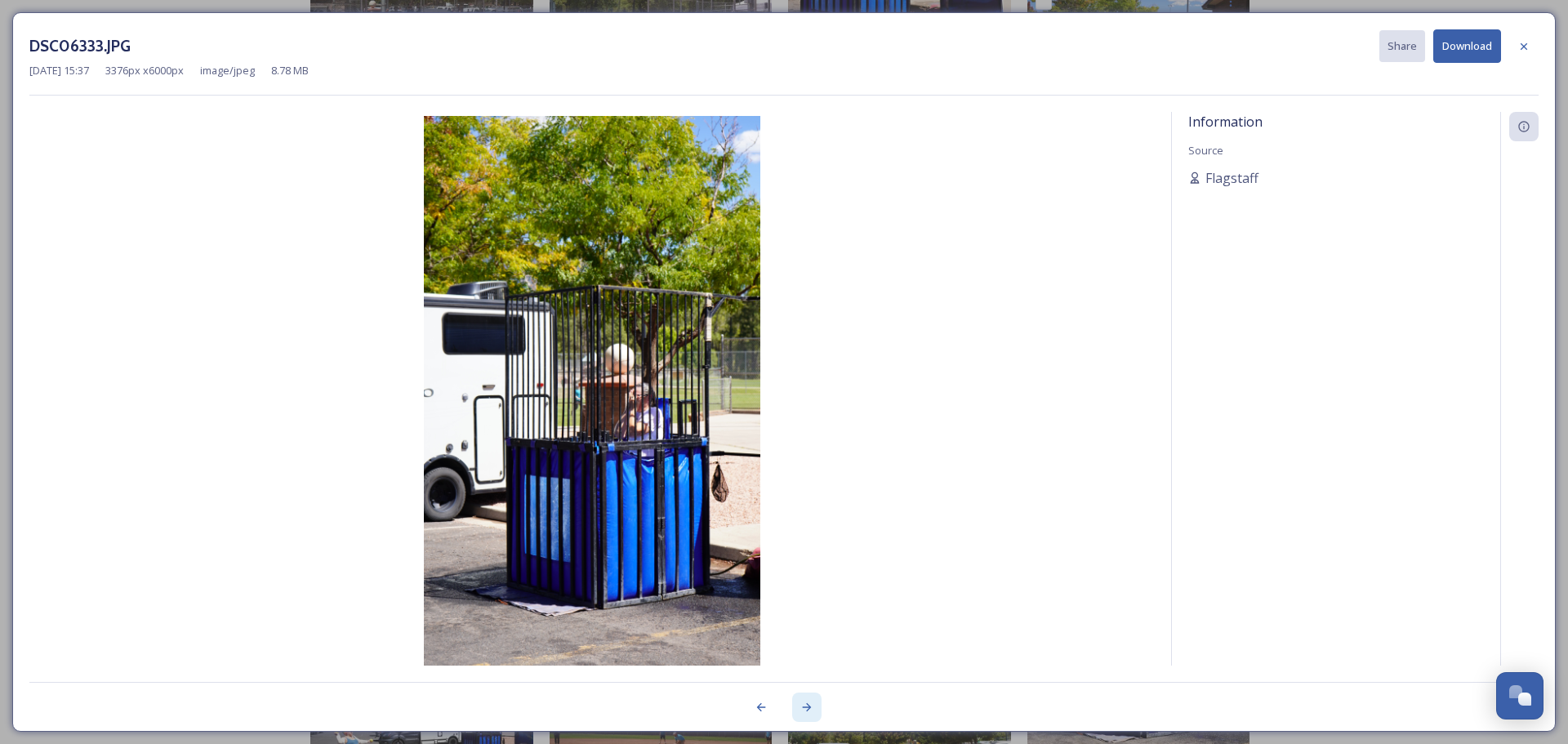
click at [806, 705] on icon at bounding box center [806, 706] width 13 height 13
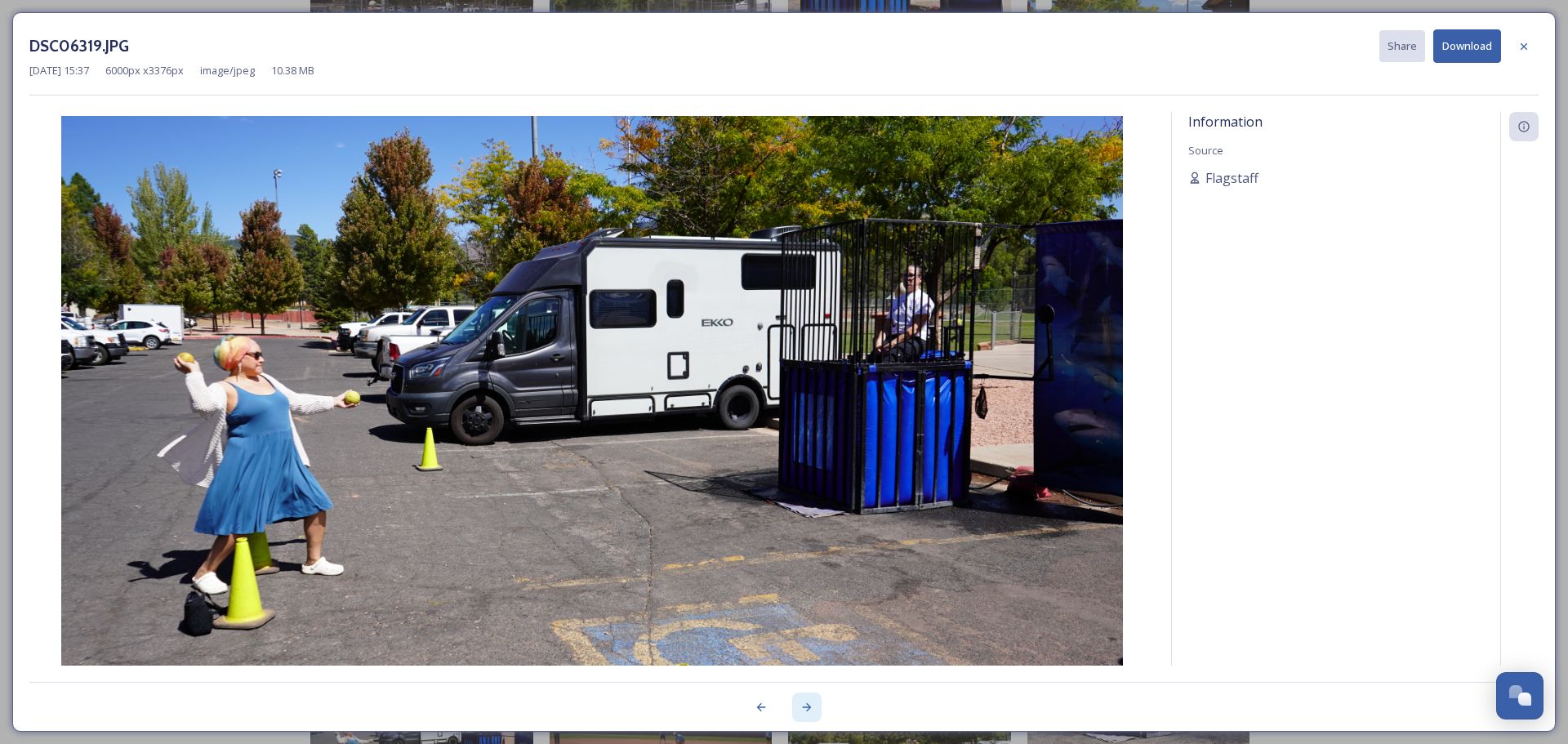
click at [806, 705] on icon at bounding box center [806, 706] width 13 height 13
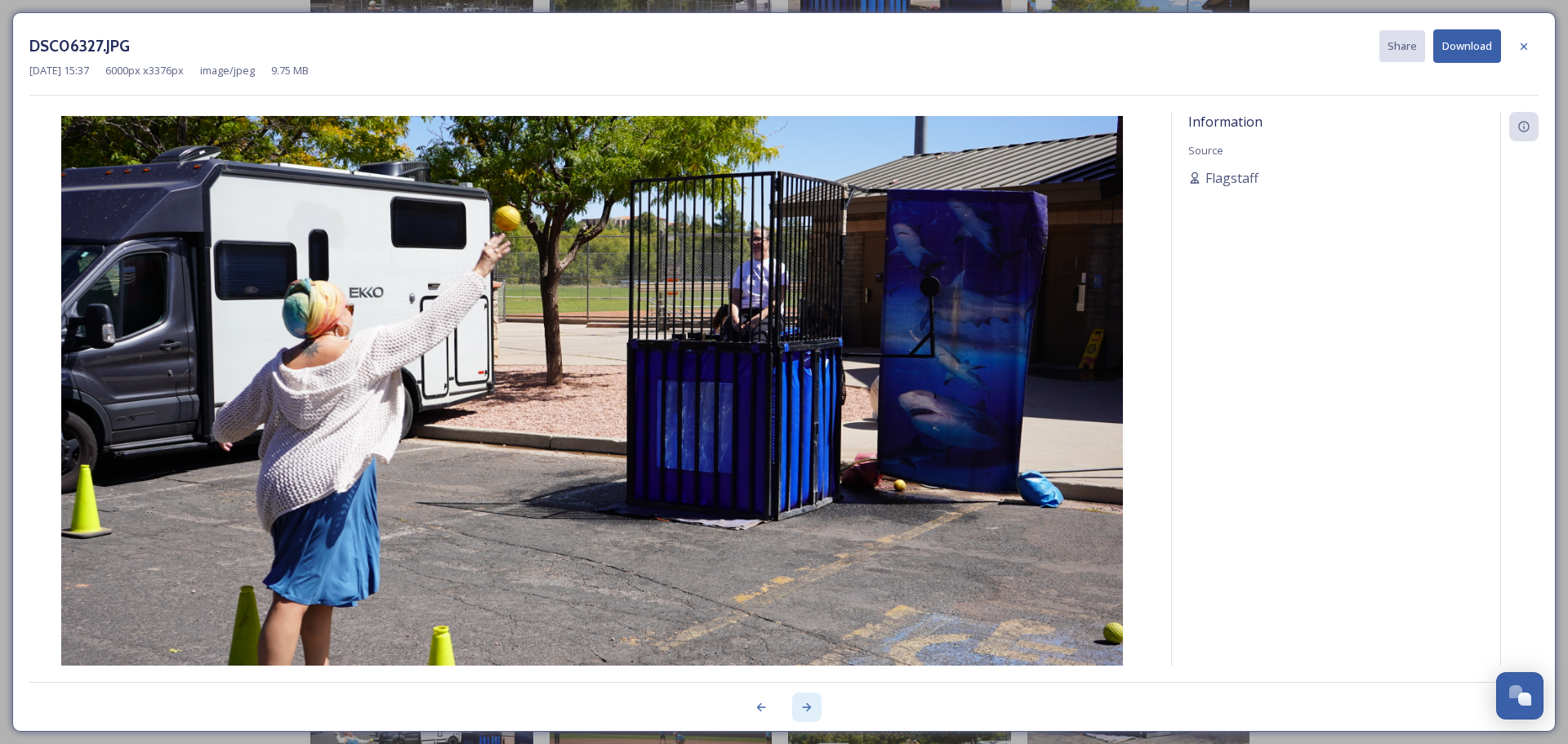
click at [806, 705] on icon at bounding box center [806, 706] width 13 height 13
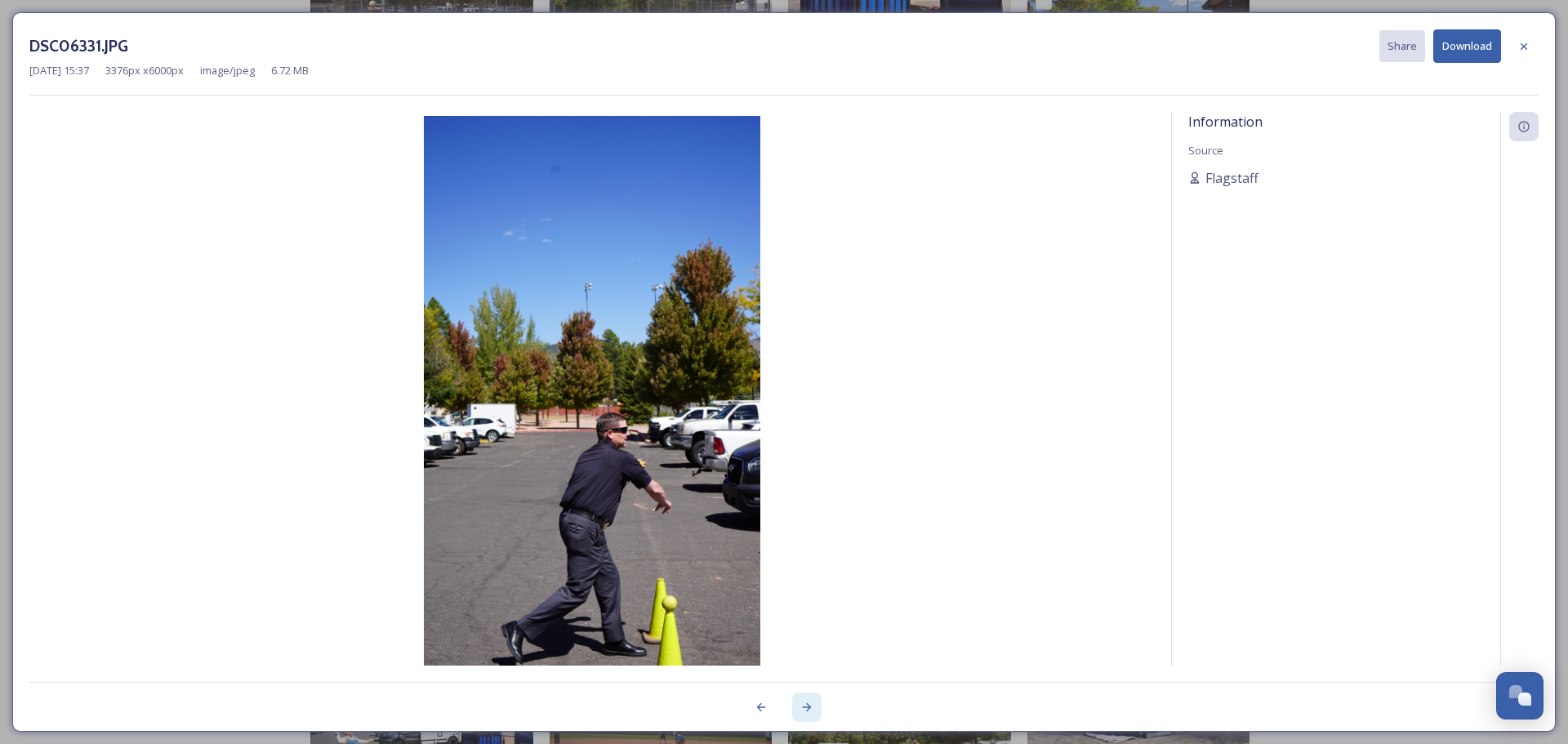
click at [806, 705] on icon at bounding box center [806, 706] width 13 height 13
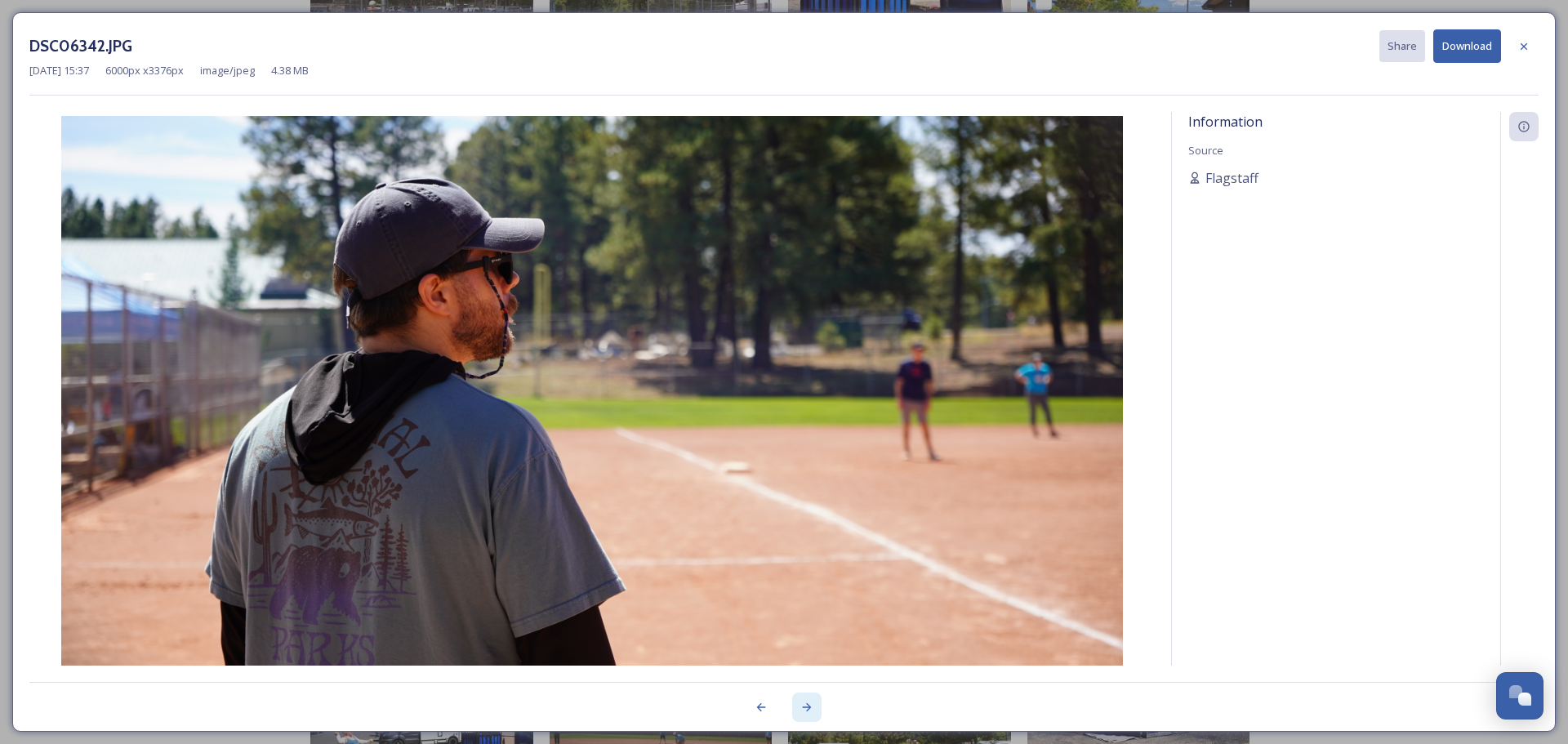
click at [806, 705] on icon at bounding box center [806, 706] width 13 height 13
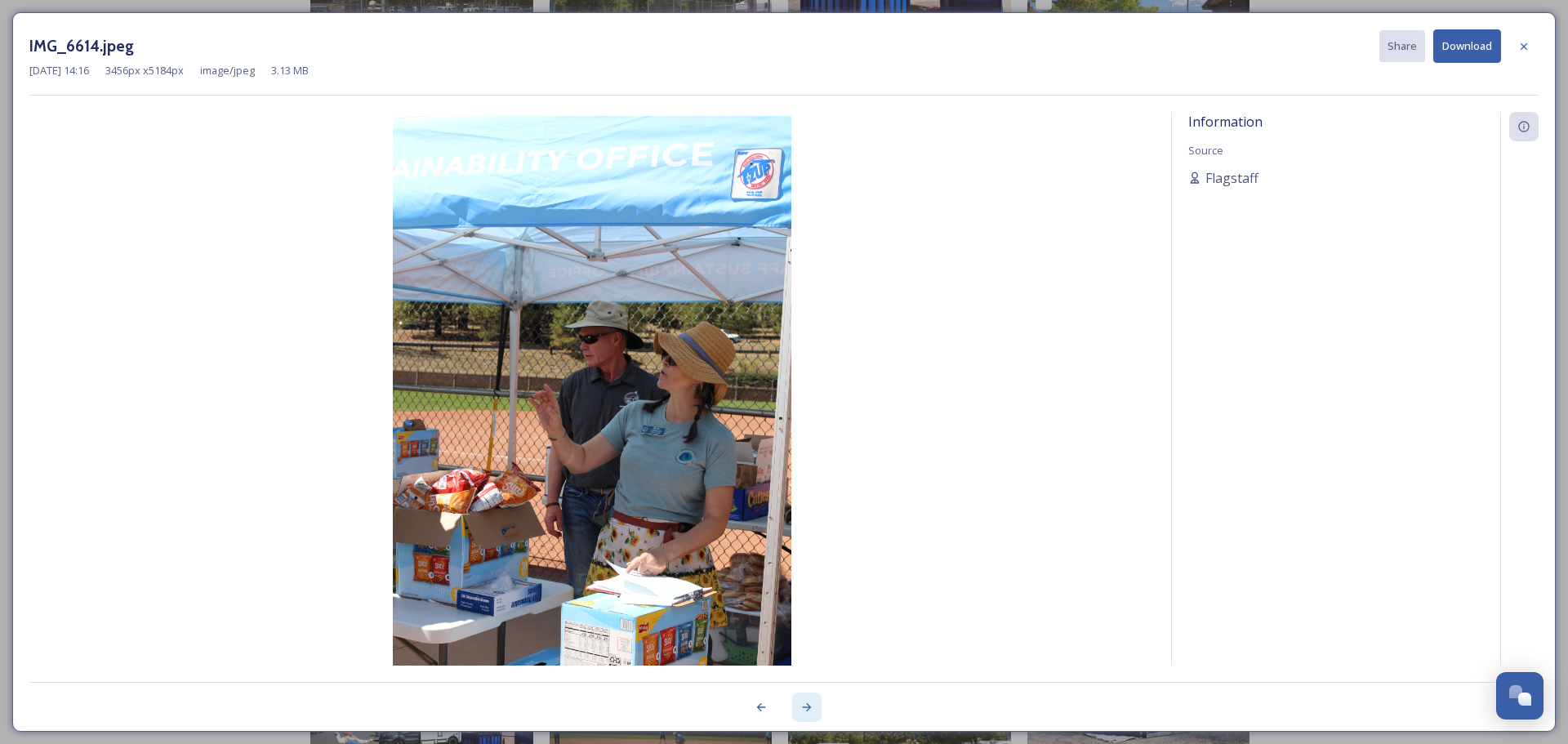
click at [806, 705] on icon at bounding box center [806, 706] width 13 height 13
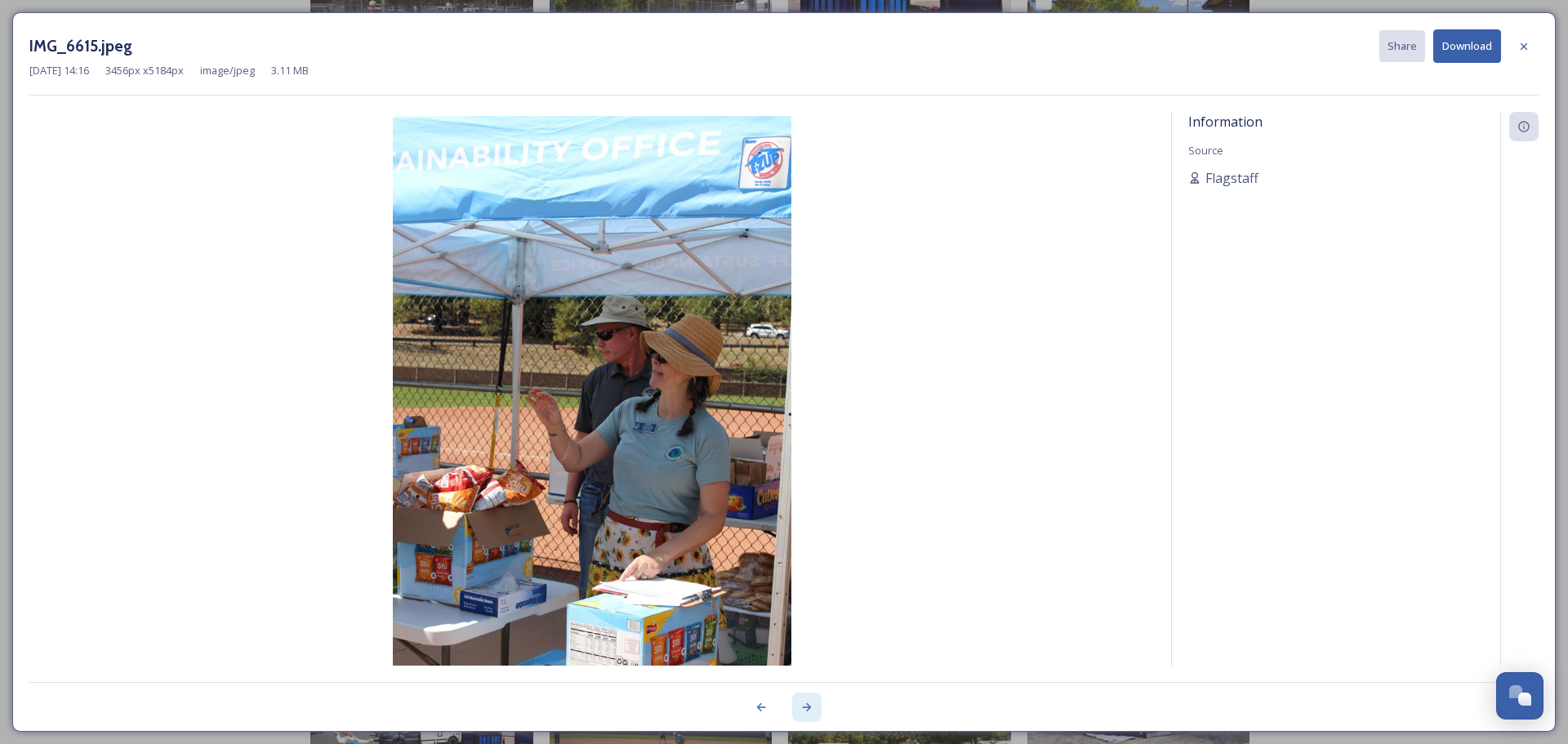
click at [806, 705] on icon at bounding box center [806, 706] width 13 height 13
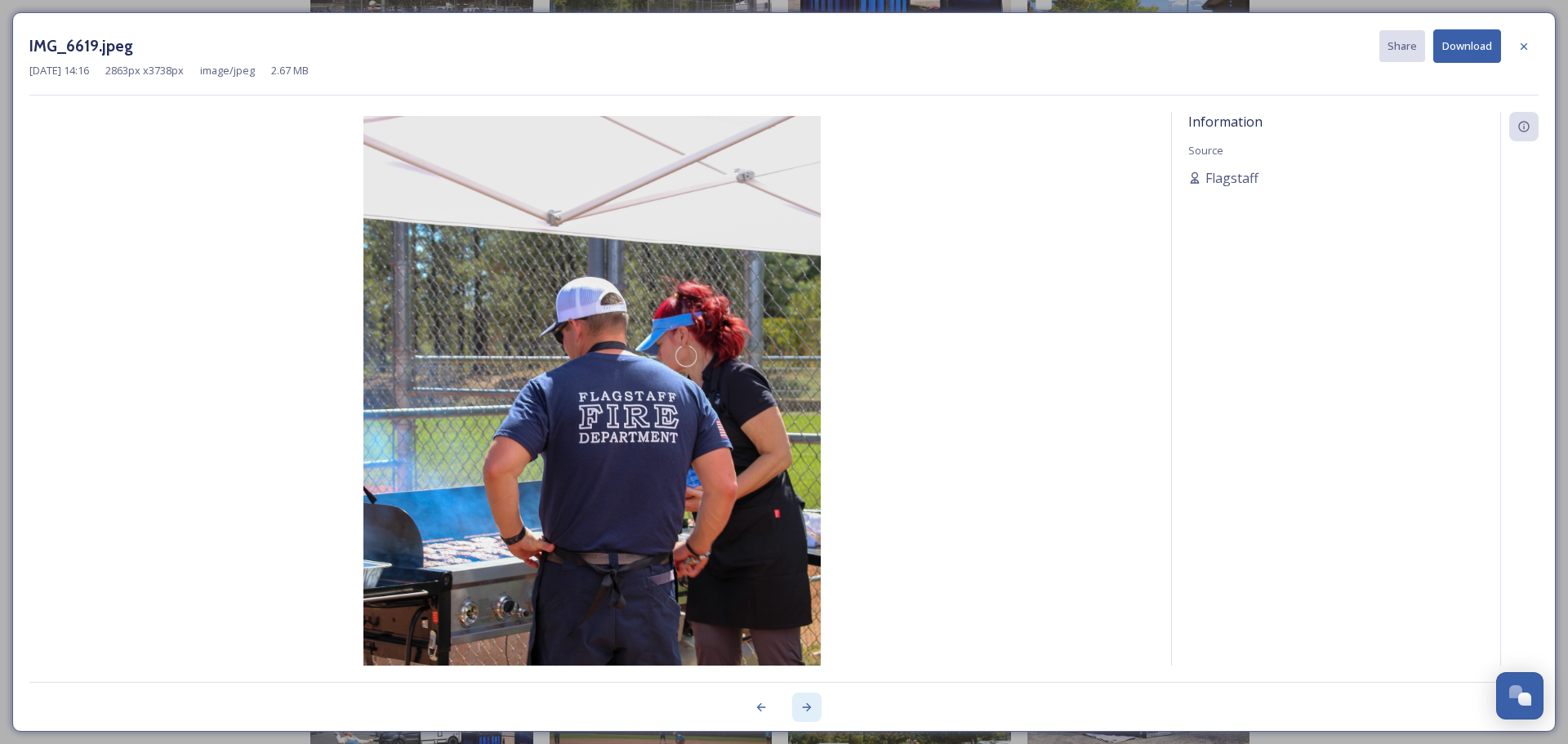
click at [806, 705] on icon at bounding box center [806, 706] width 13 height 13
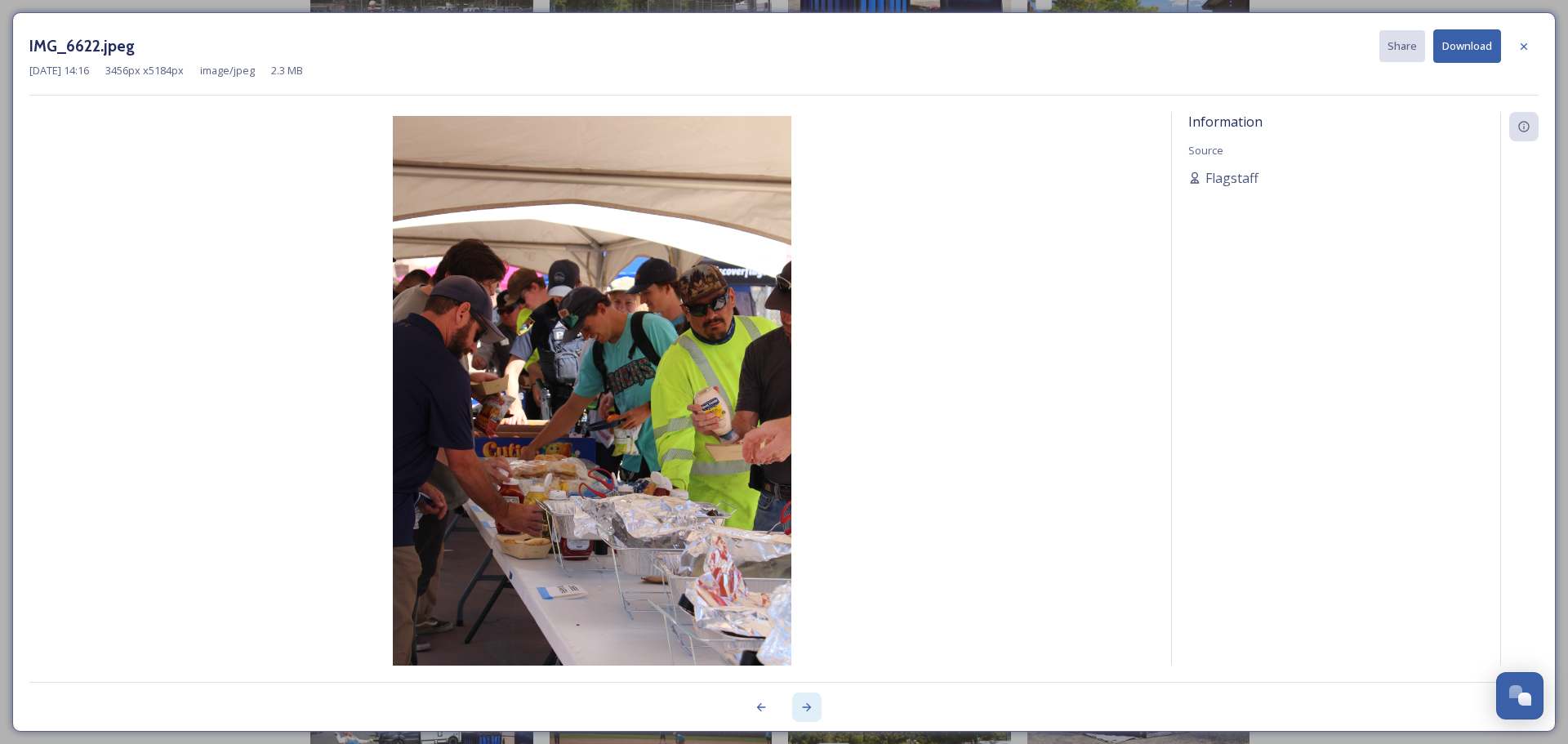
click at [806, 705] on icon at bounding box center [806, 706] width 13 height 13
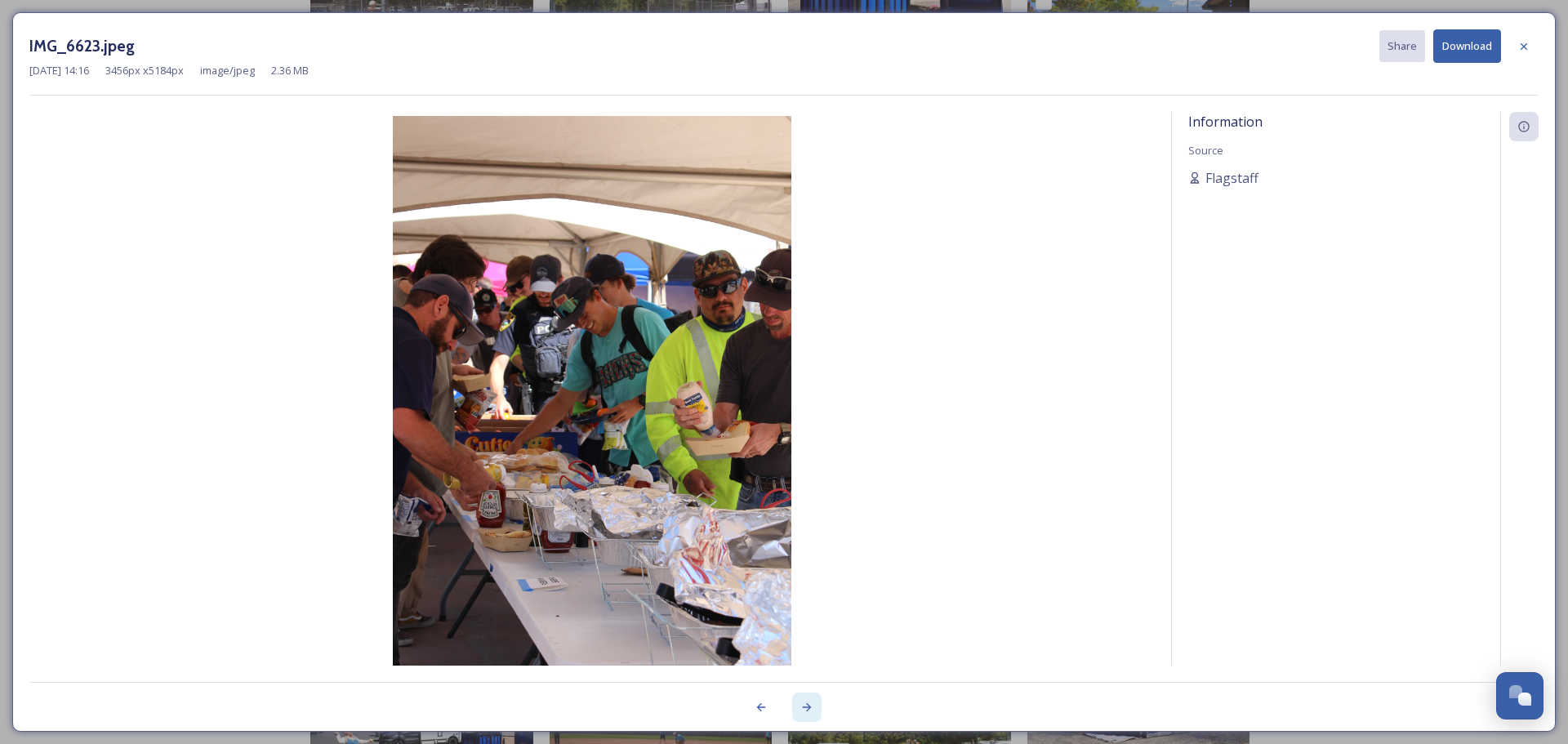
click at [803, 706] on icon at bounding box center [806, 706] width 13 height 13
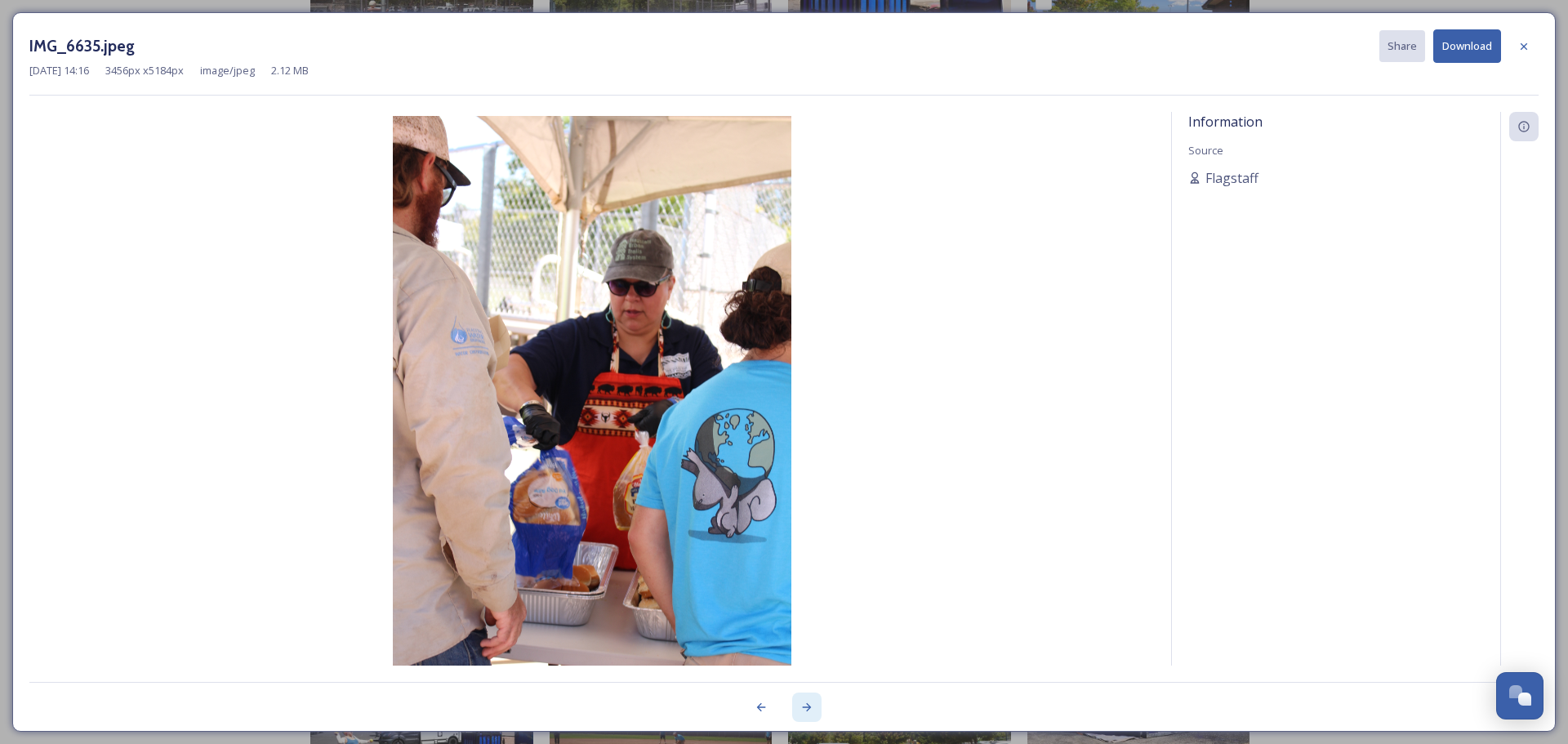
click at [805, 706] on icon at bounding box center [806, 706] width 13 height 13
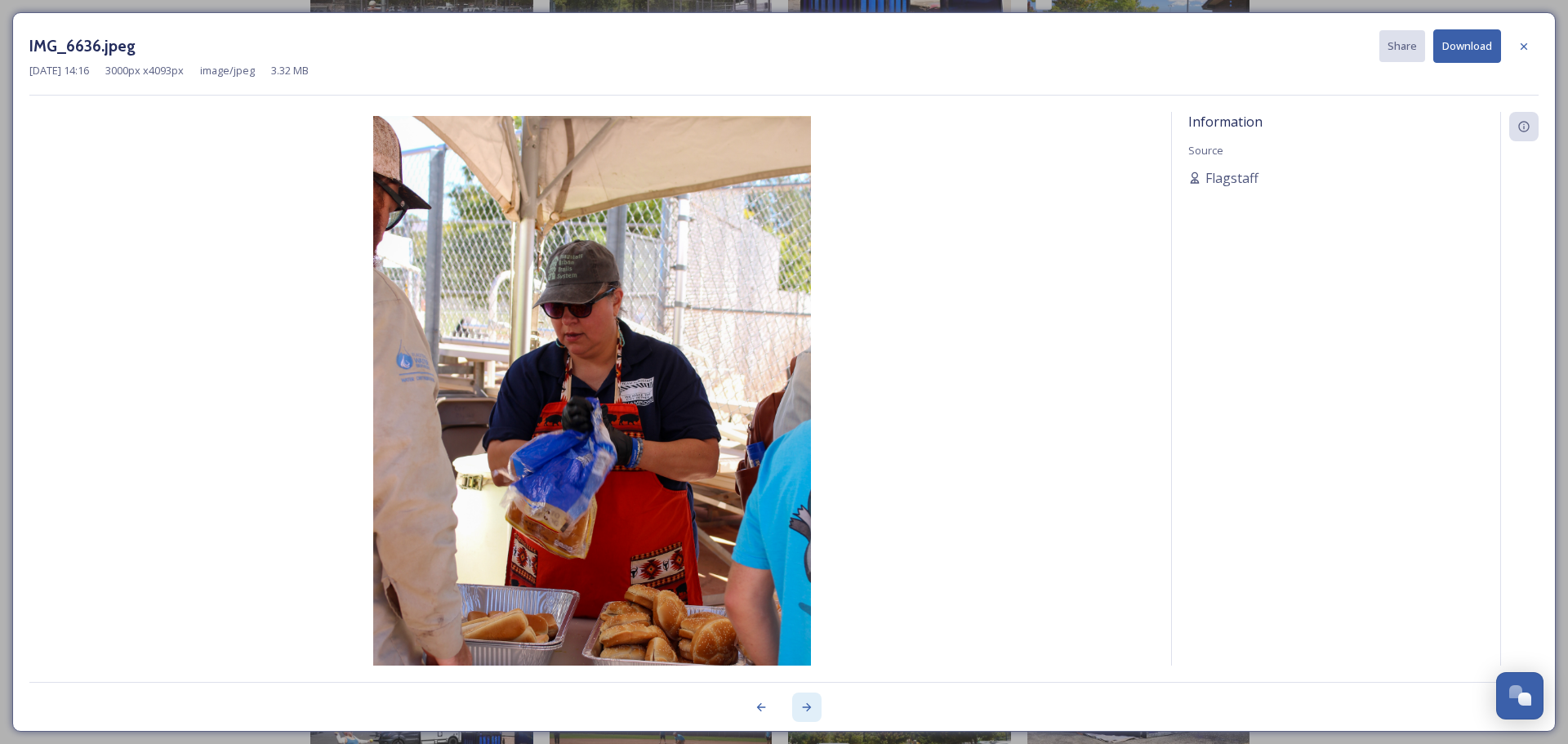
click at [805, 706] on icon at bounding box center [806, 706] width 13 height 13
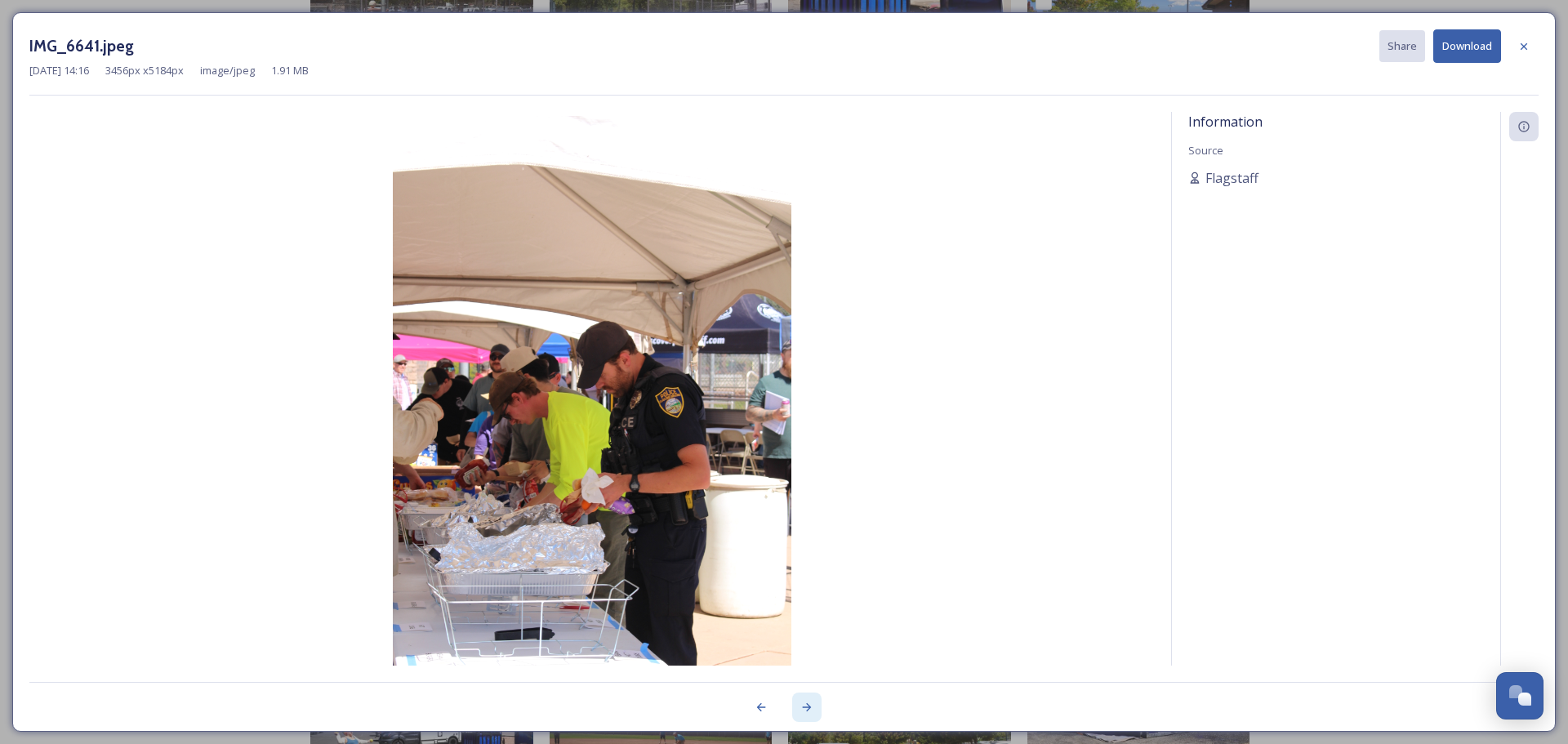
click at [805, 706] on icon at bounding box center [806, 706] width 13 height 13
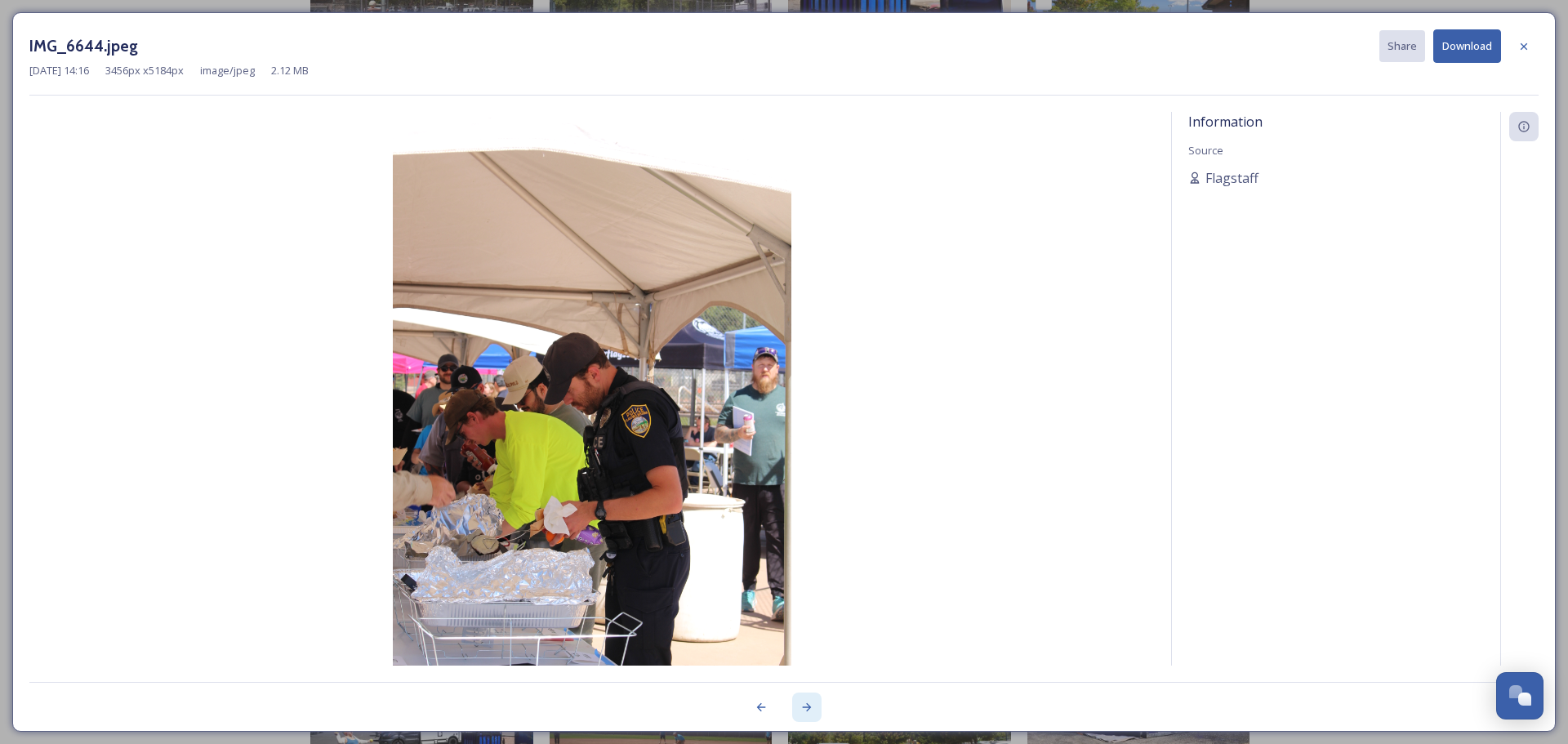
click at [805, 705] on icon at bounding box center [806, 706] width 13 height 13
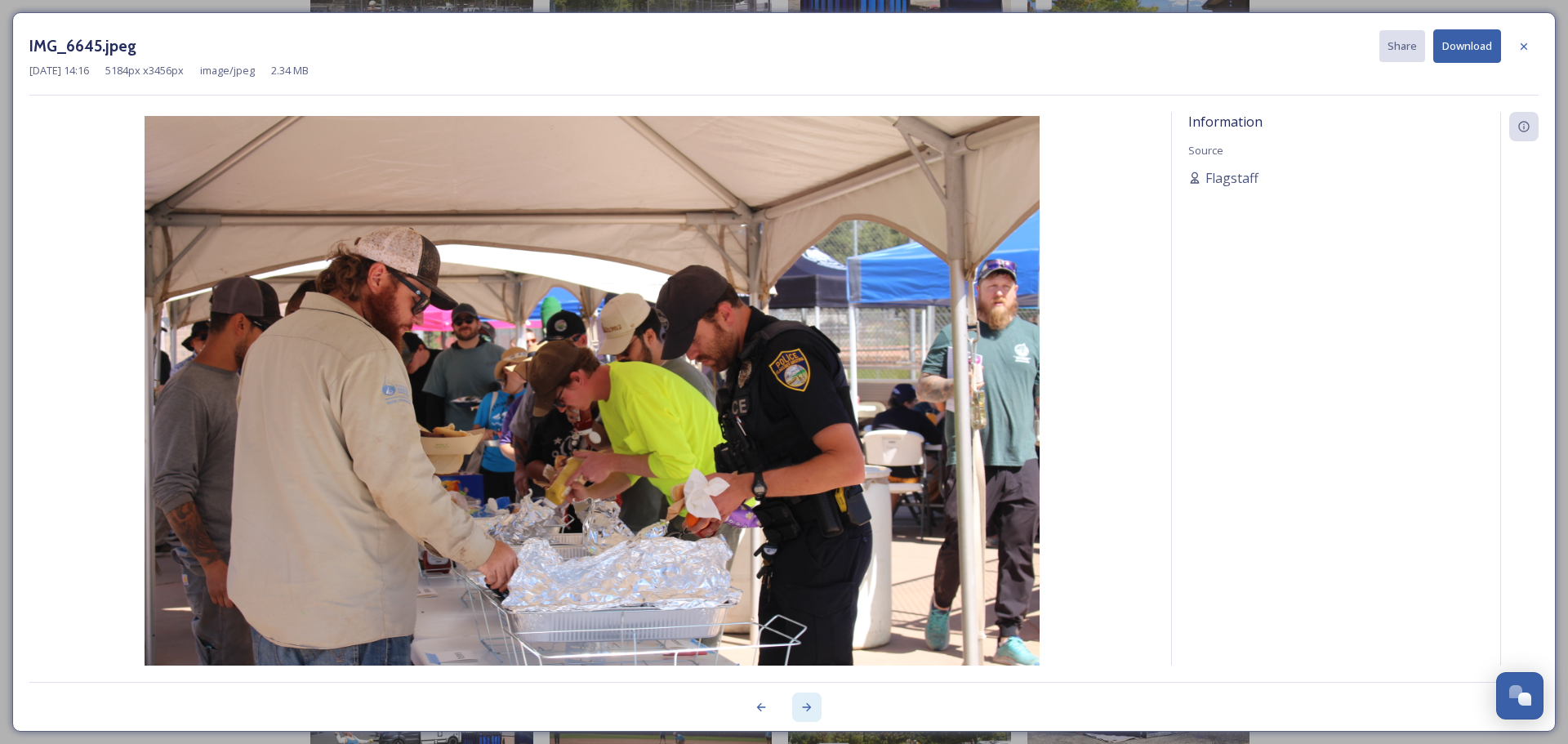
click at [805, 705] on icon at bounding box center [806, 706] width 13 height 13
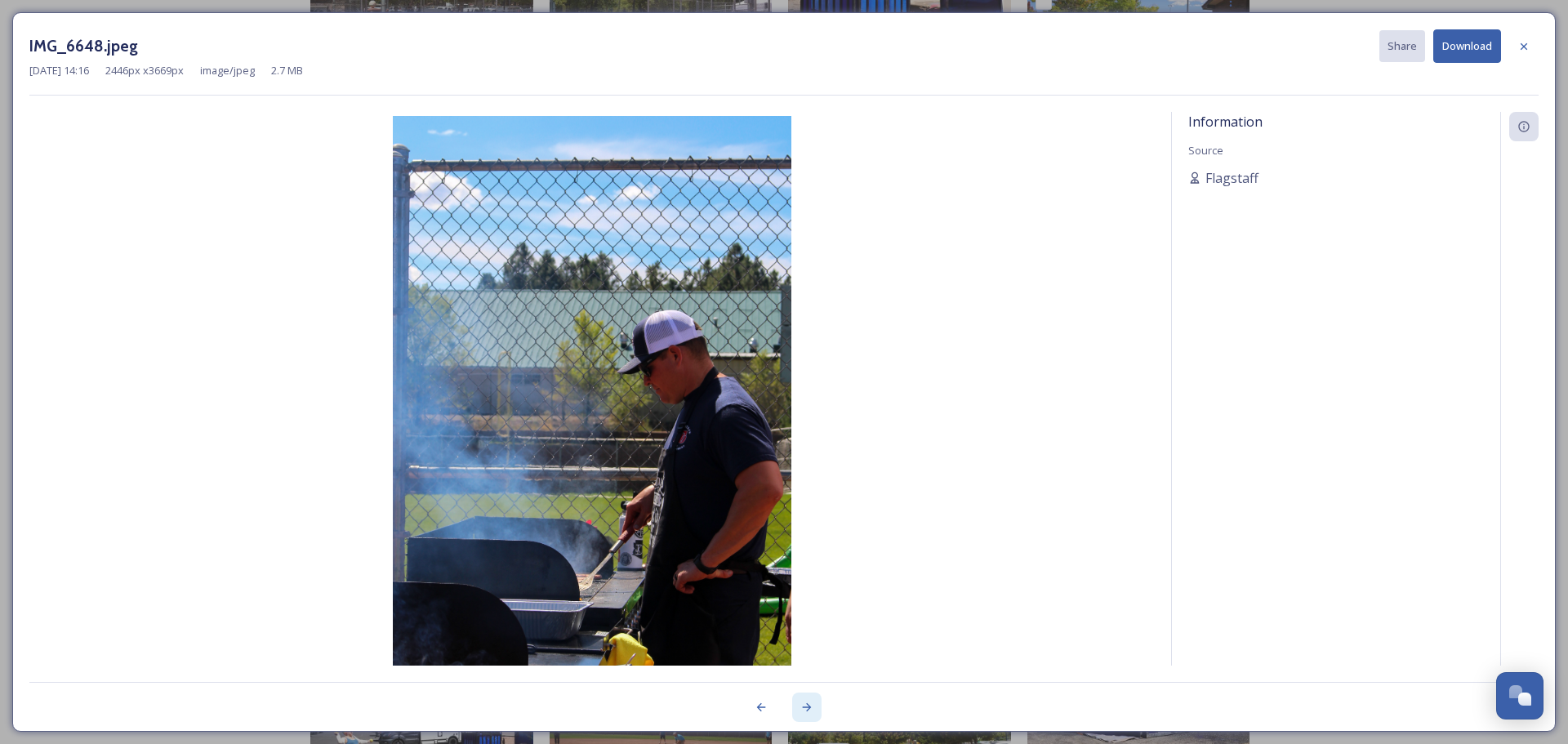
click at [805, 705] on icon at bounding box center [806, 706] width 13 height 13
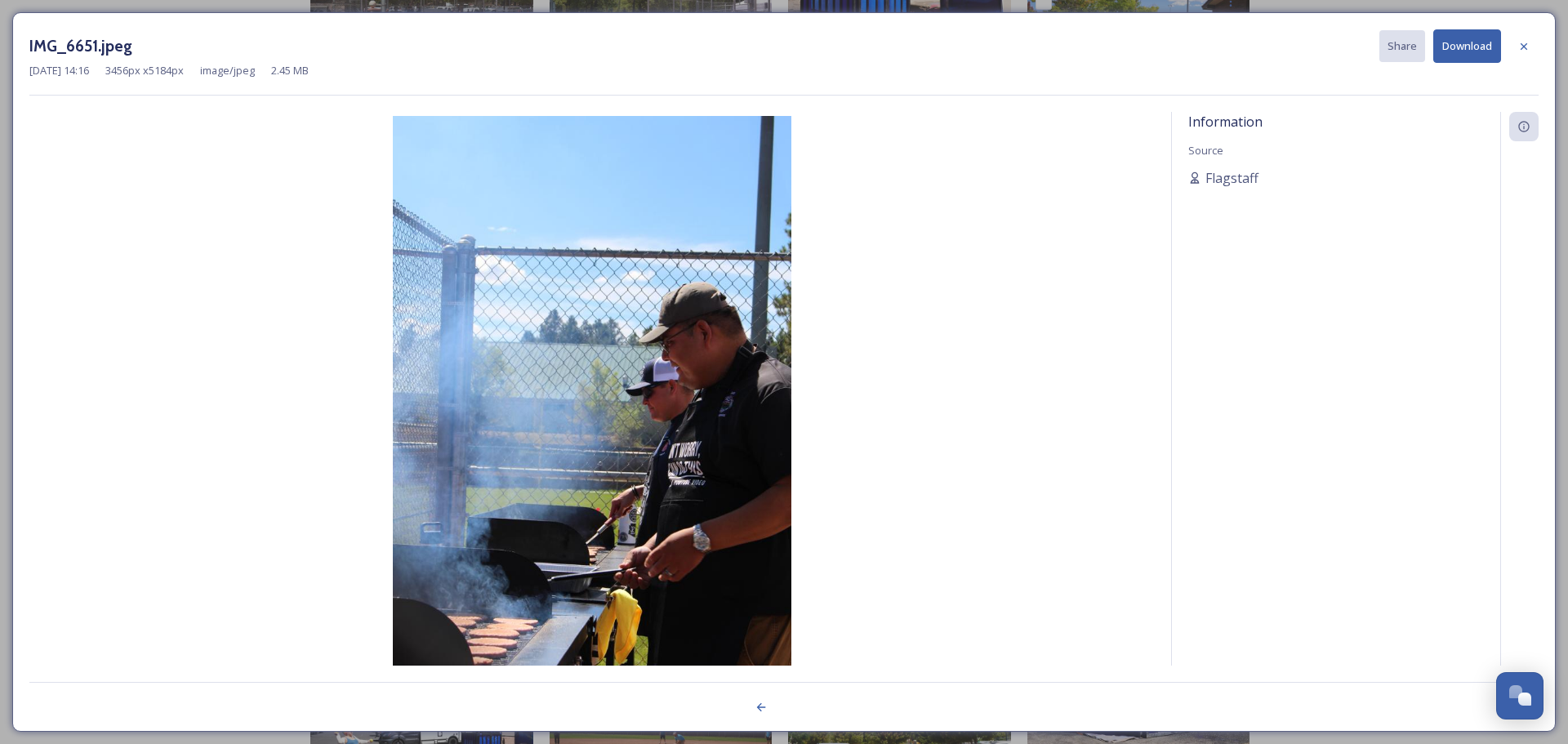
click at [805, 705] on div at bounding box center [784, 698] width 1509 height 32
click at [752, 708] on div at bounding box center [762, 707] width 30 height 30
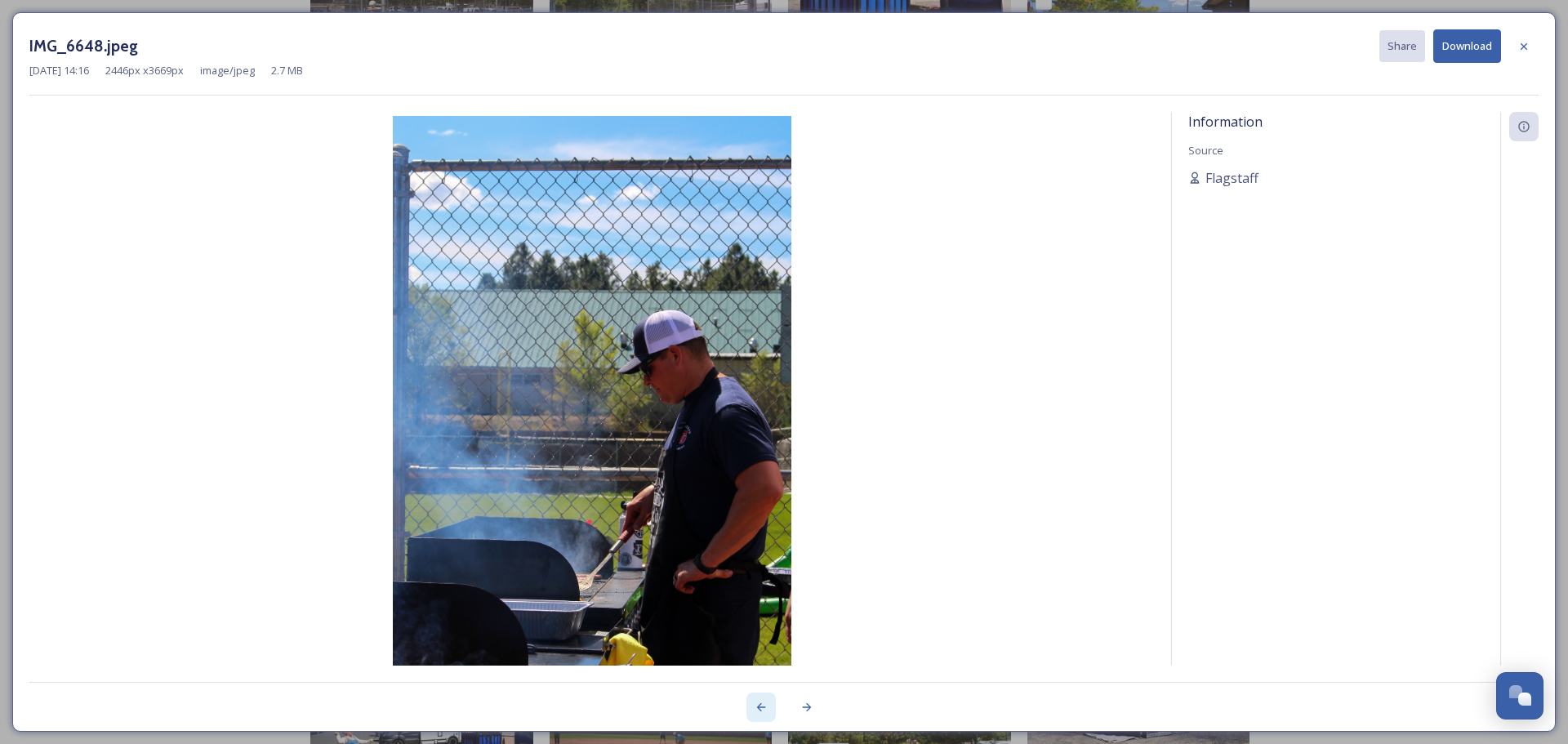
click at [752, 707] on div at bounding box center [762, 707] width 30 height 30
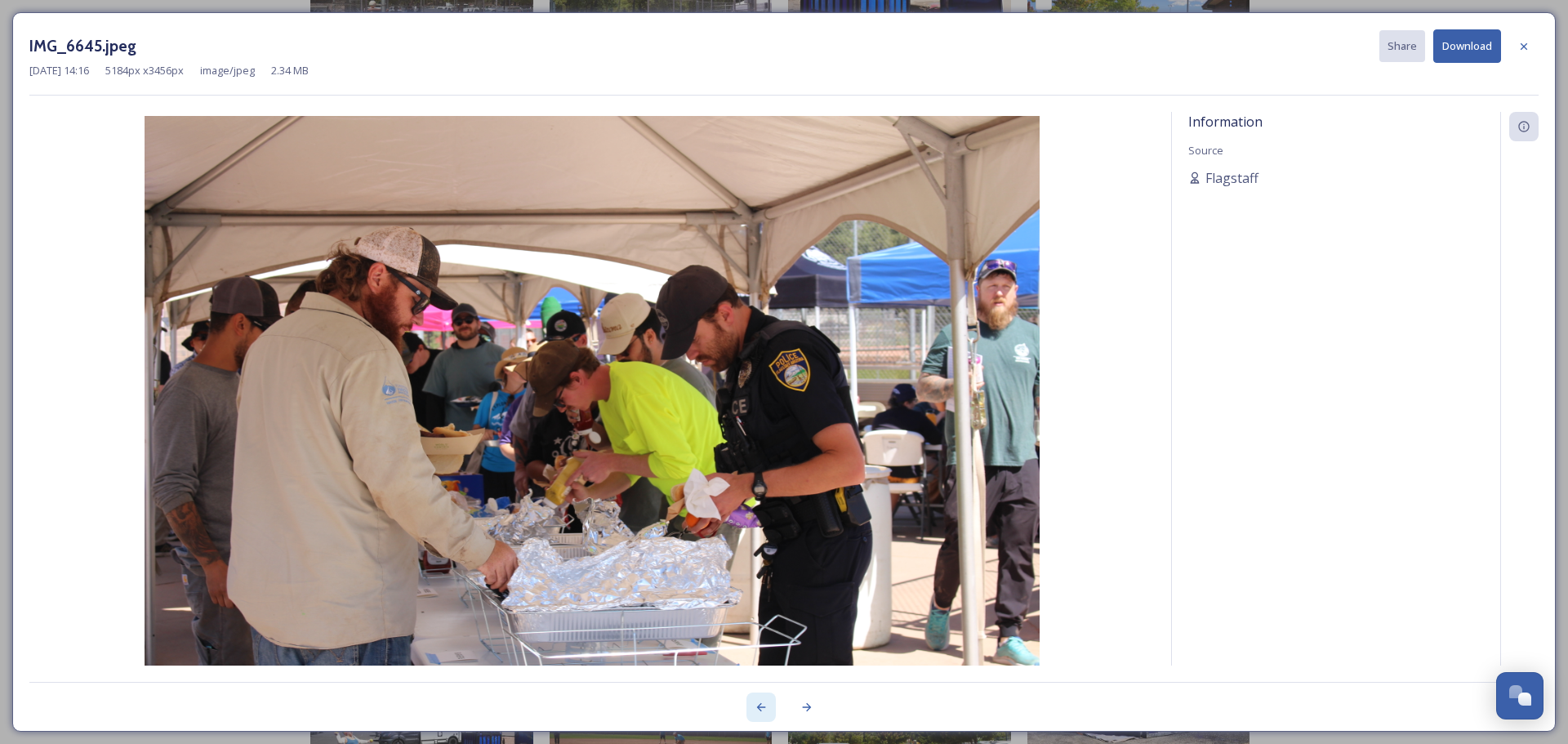
click at [752, 707] on div at bounding box center [762, 707] width 30 height 30
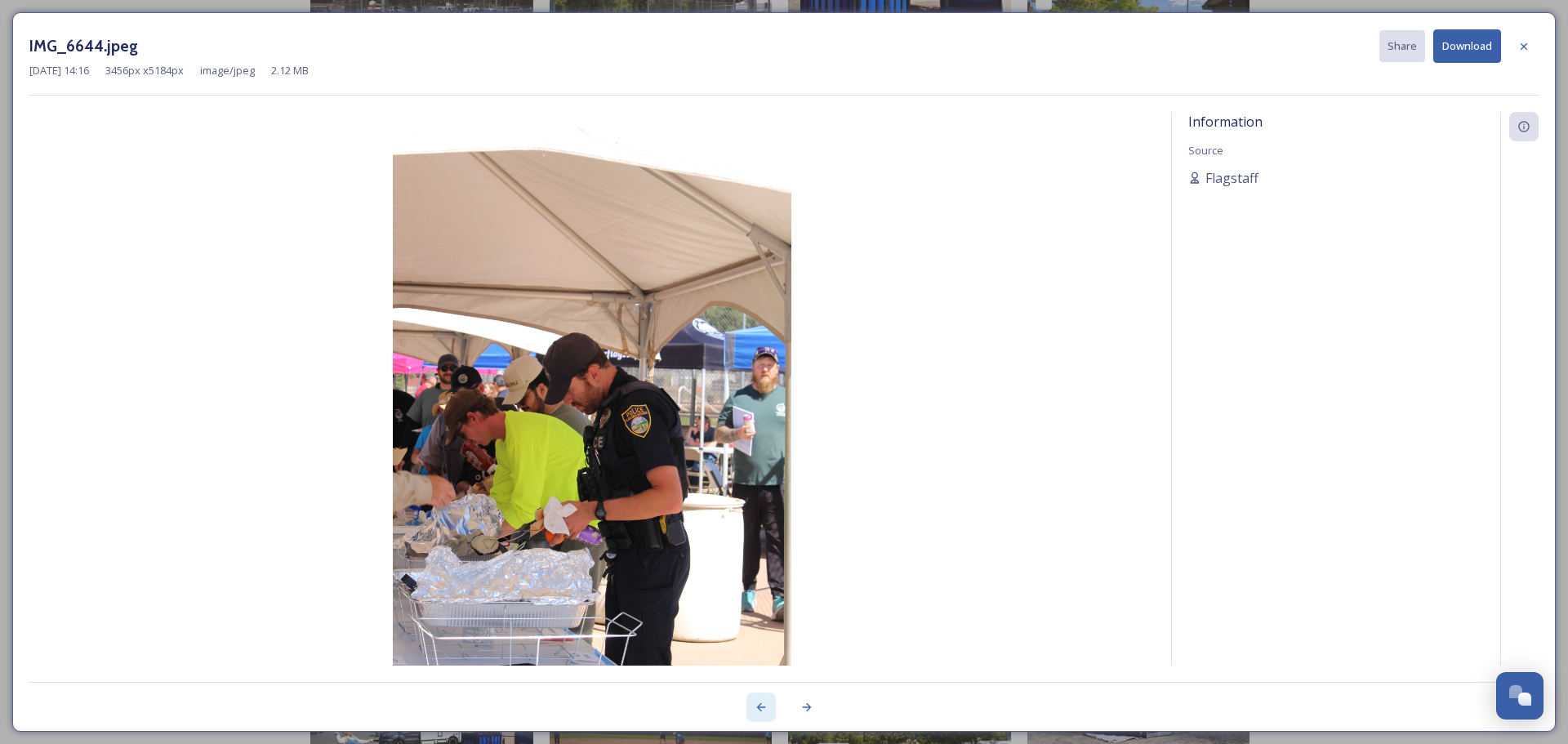
click at [752, 707] on div at bounding box center [762, 707] width 30 height 30
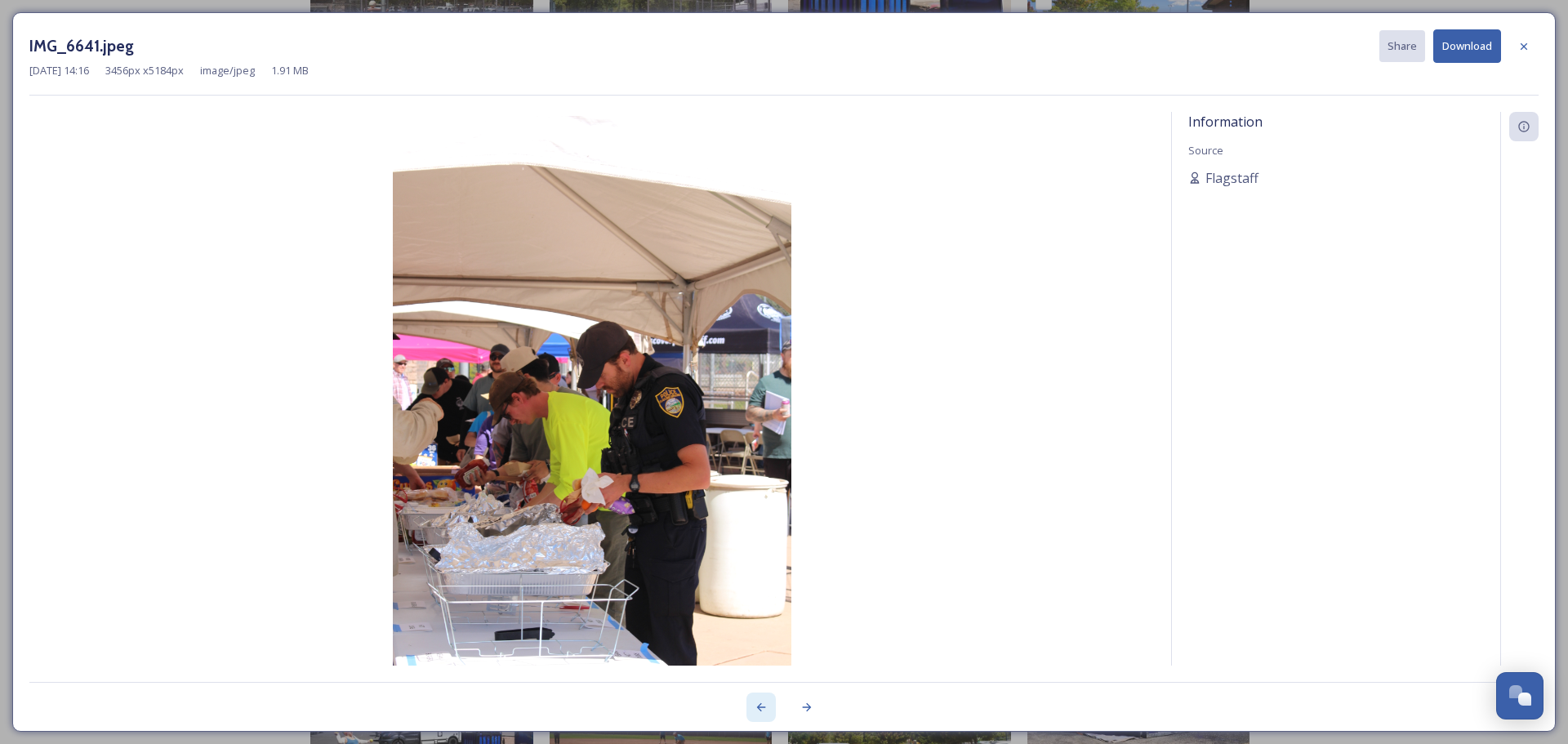
click at [752, 707] on div at bounding box center [762, 707] width 30 height 30
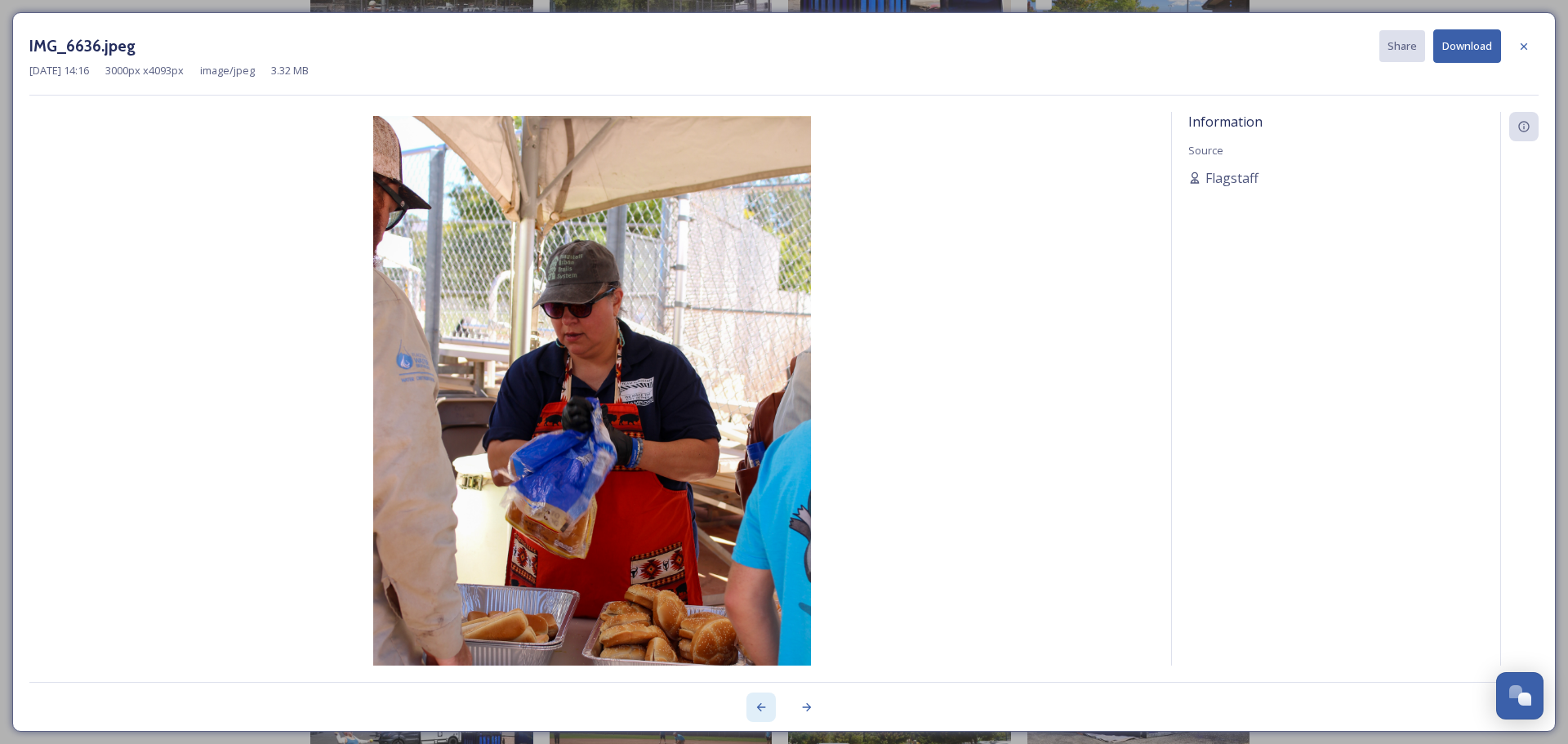
click at [752, 707] on div at bounding box center [762, 707] width 30 height 30
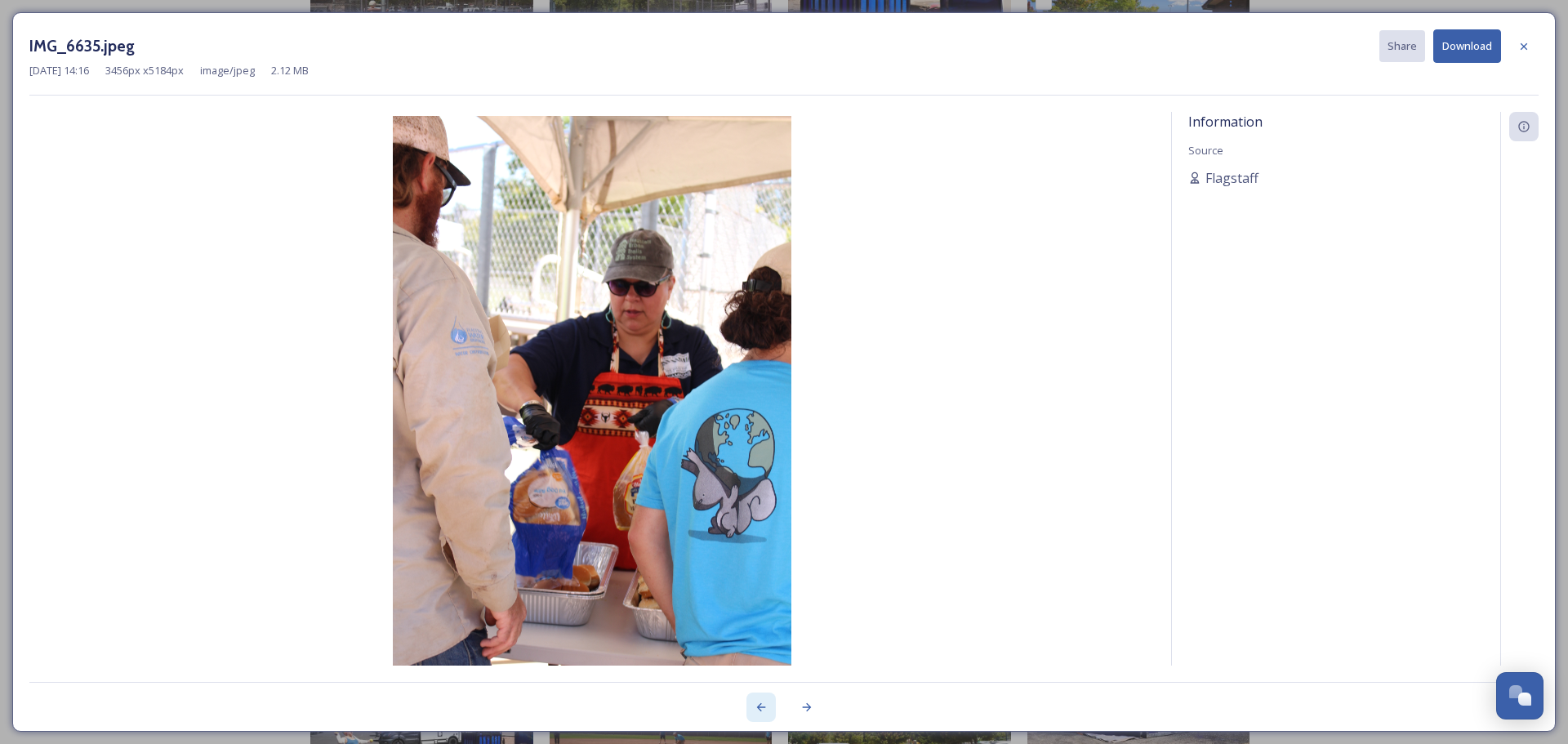
click at [752, 707] on div at bounding box center [762, 707] width 30 height 30
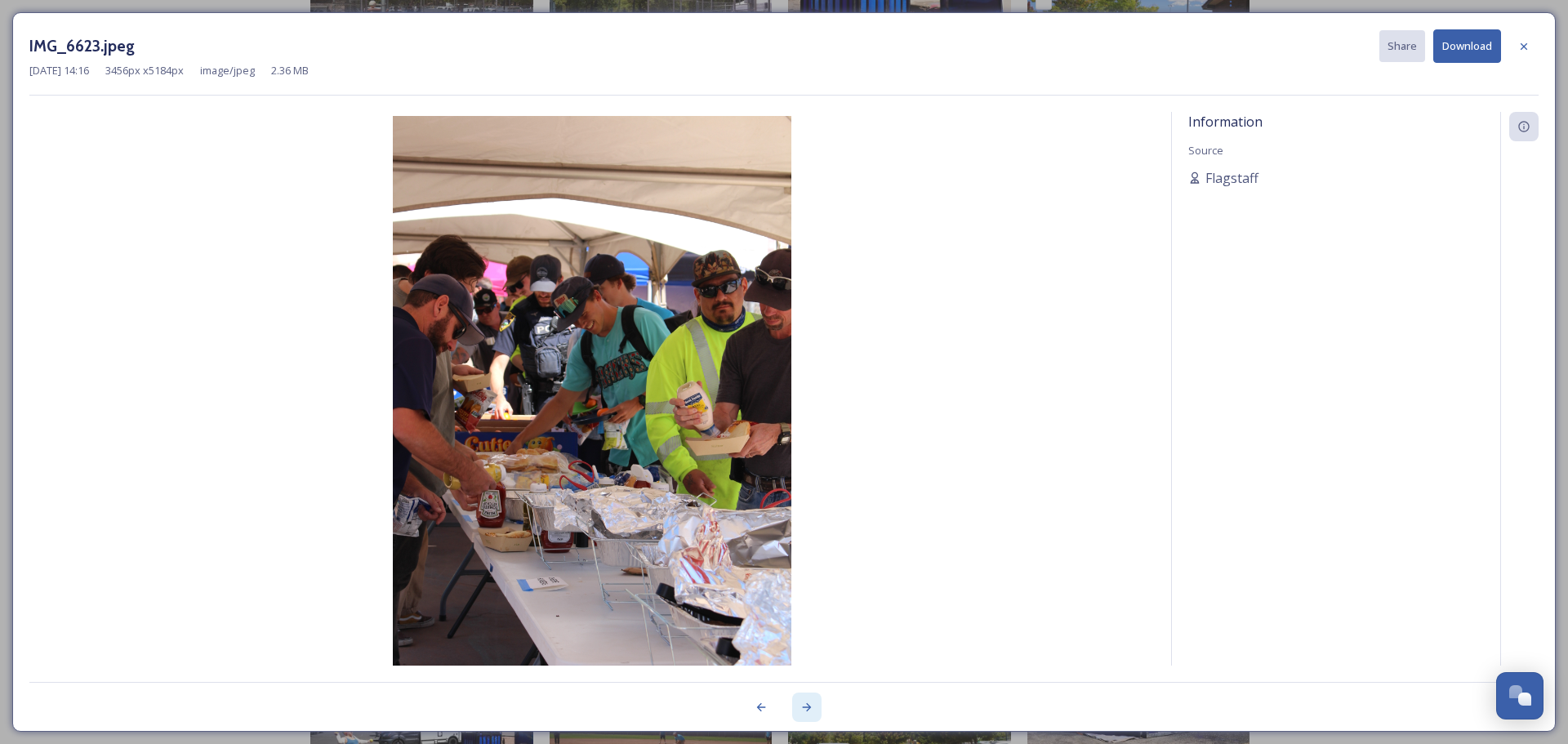
click at [799, 702] on div at bounding box center [807, 707] width 30 height 30
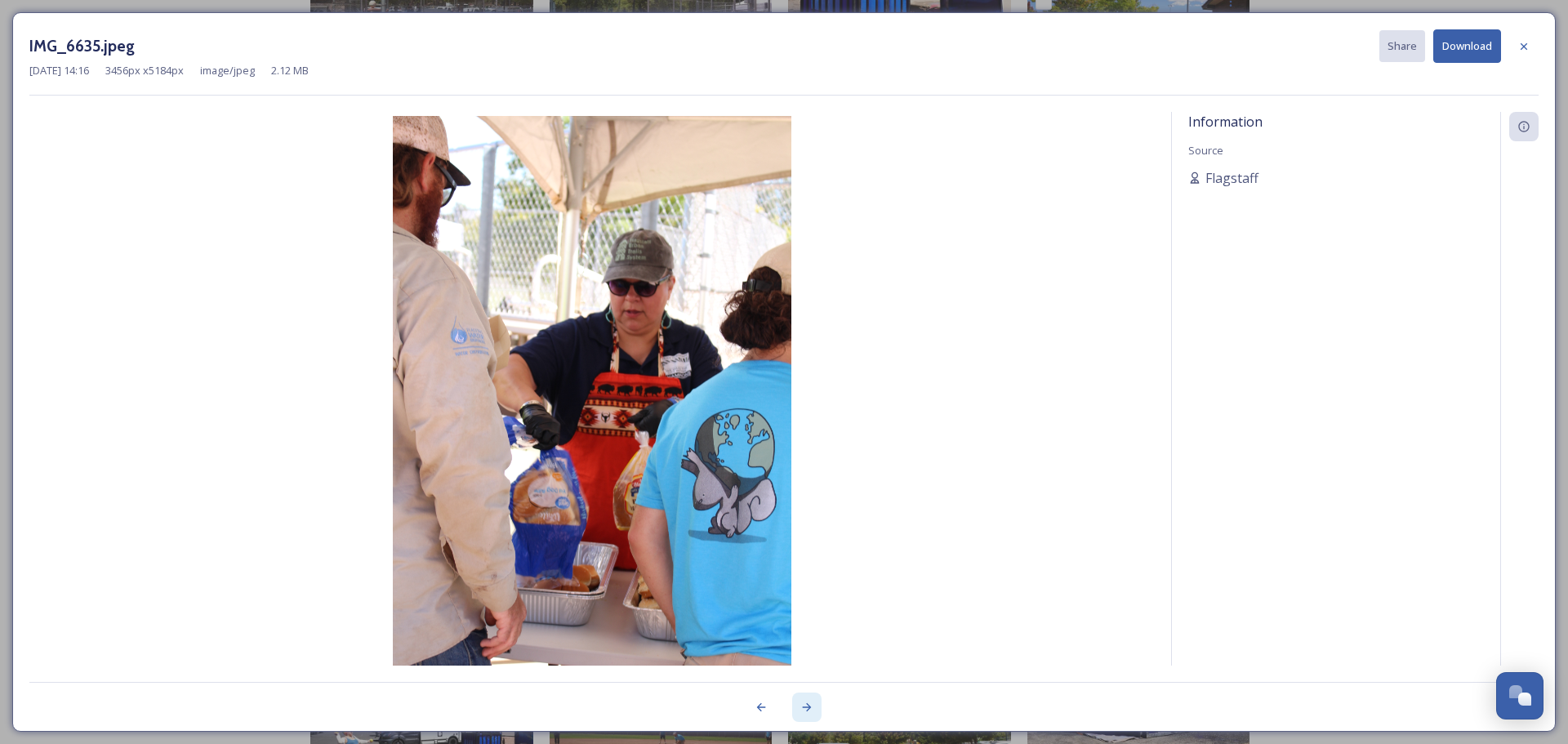
click at [798, 709] on div at bounding box center [807, 707] width 30 height 30
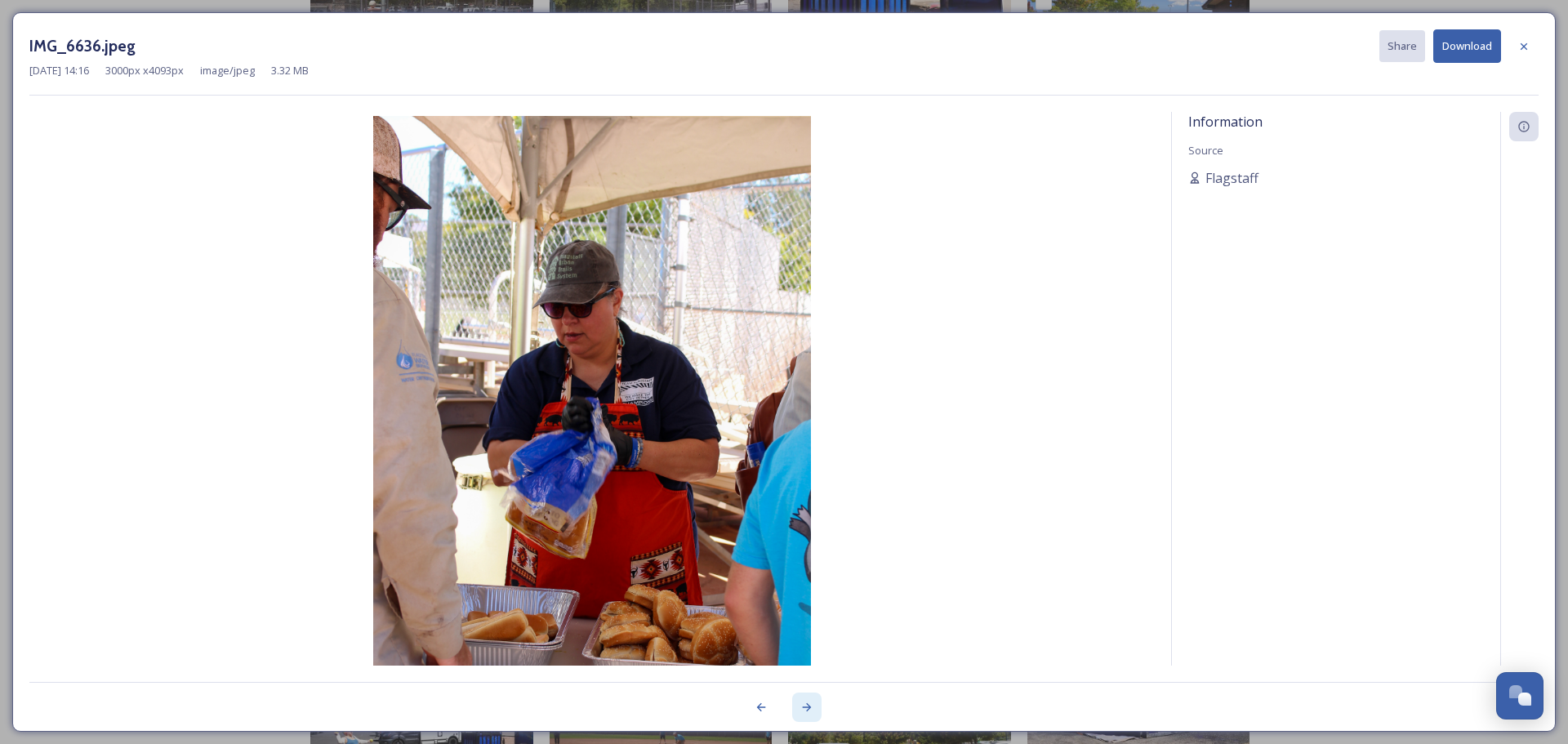
click at [798, 709] on div at bounding box center [807, 707] width 30 height 30
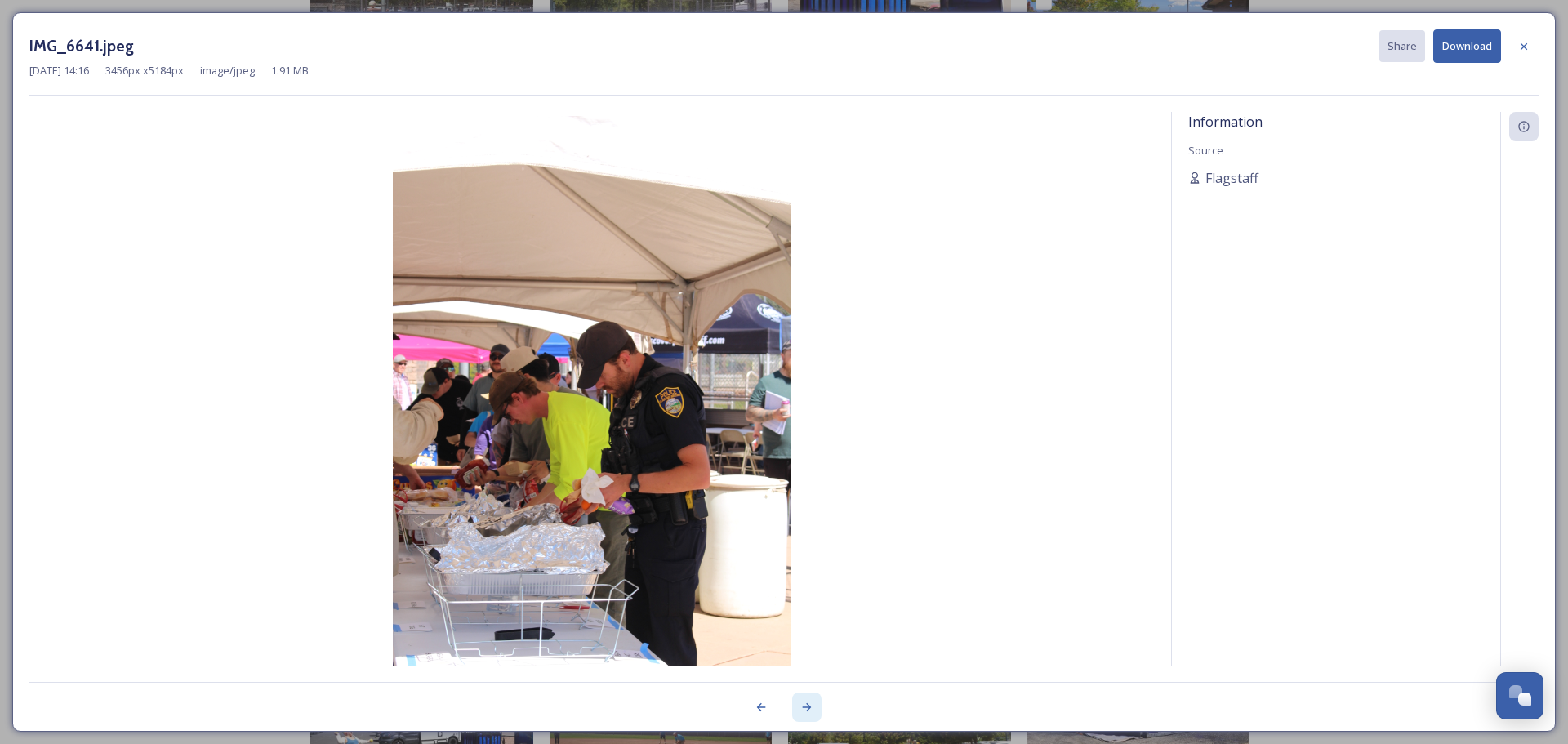
click at [800, 705] on icon at bounding box center [806, 706] width 13 height 13
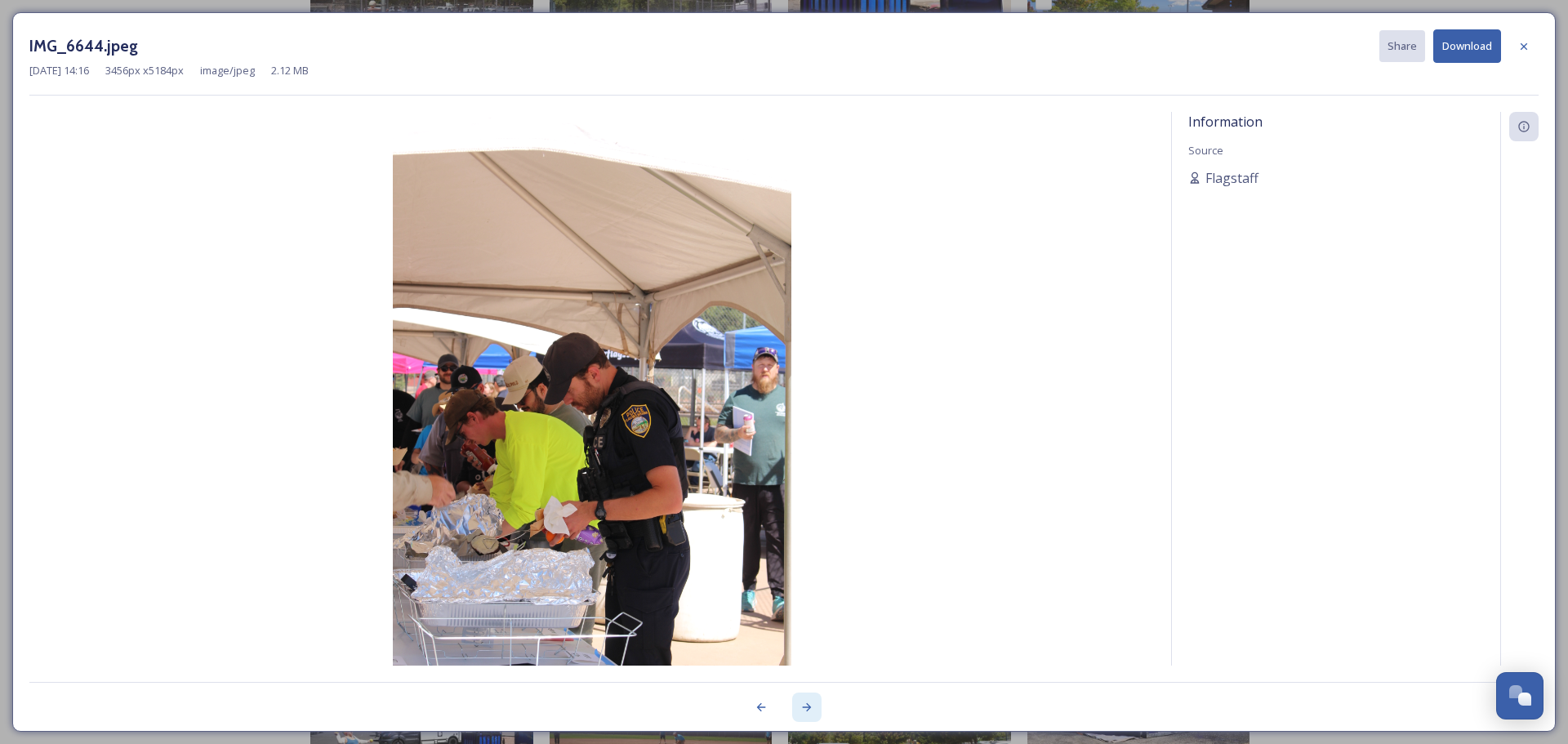
click at [798, 705] on div at bounding box center [807, 707] width 30 height 30
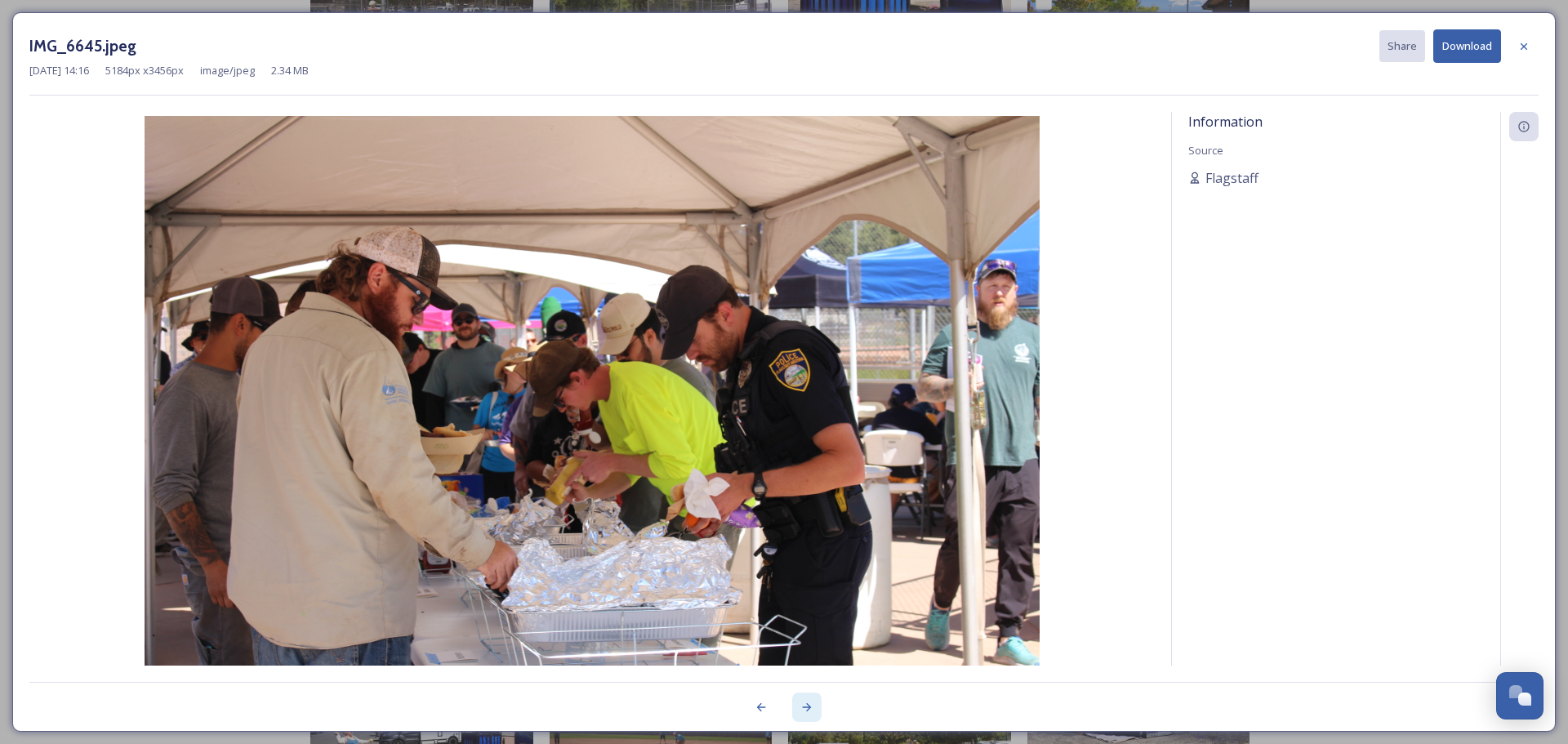
click at [798, 705] on div at bounding box center [807, 707] width 30 height 30
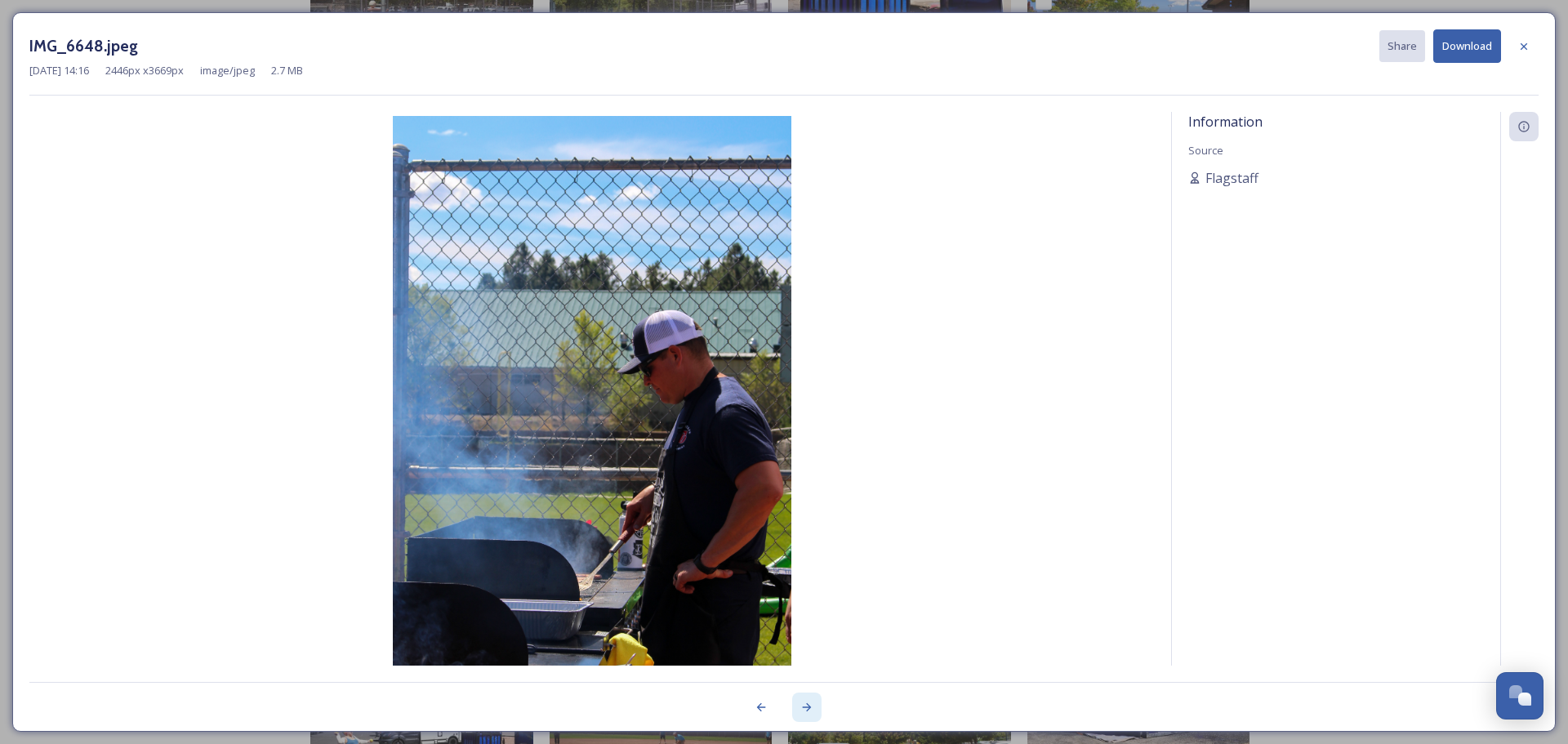
click at [798, 705] on div at bounding box center [807, 707] width 30 height 30
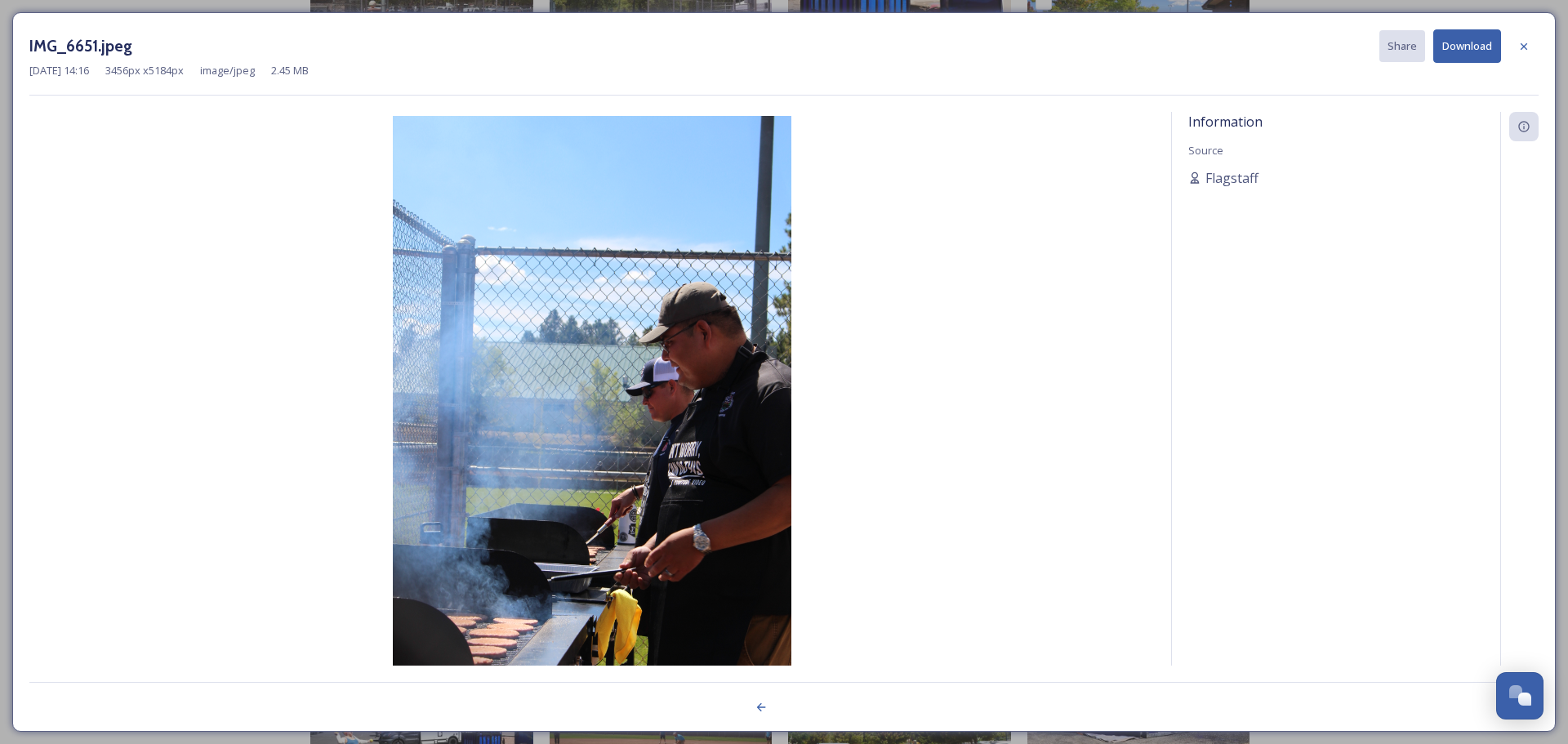
click at [798, 705] on div at bounding box center [784, 698] width 1509 height 32
click at [1094, 49] on icon at bounding box center [1523, 46] width 13 height 13
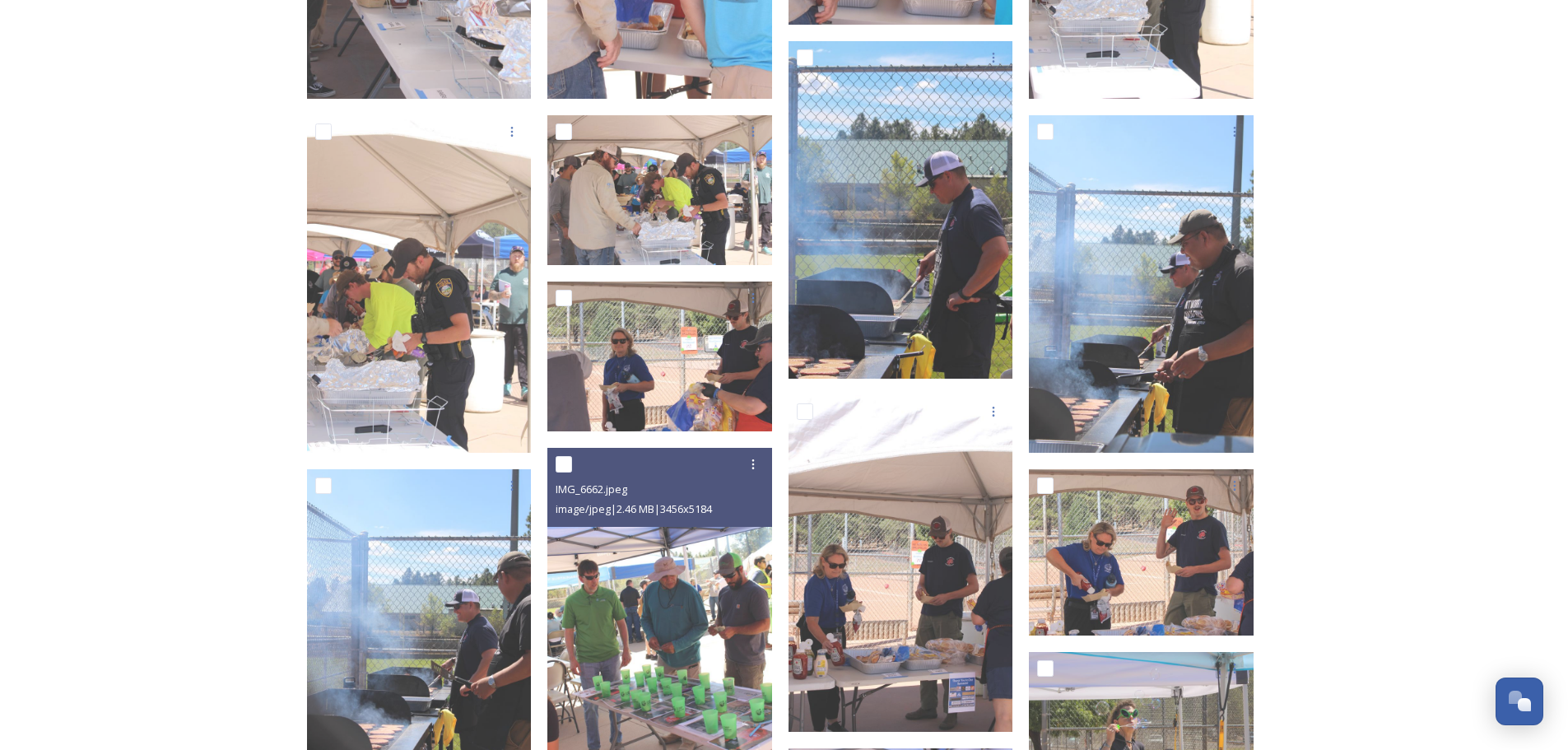
scroll to position [4115, 0]
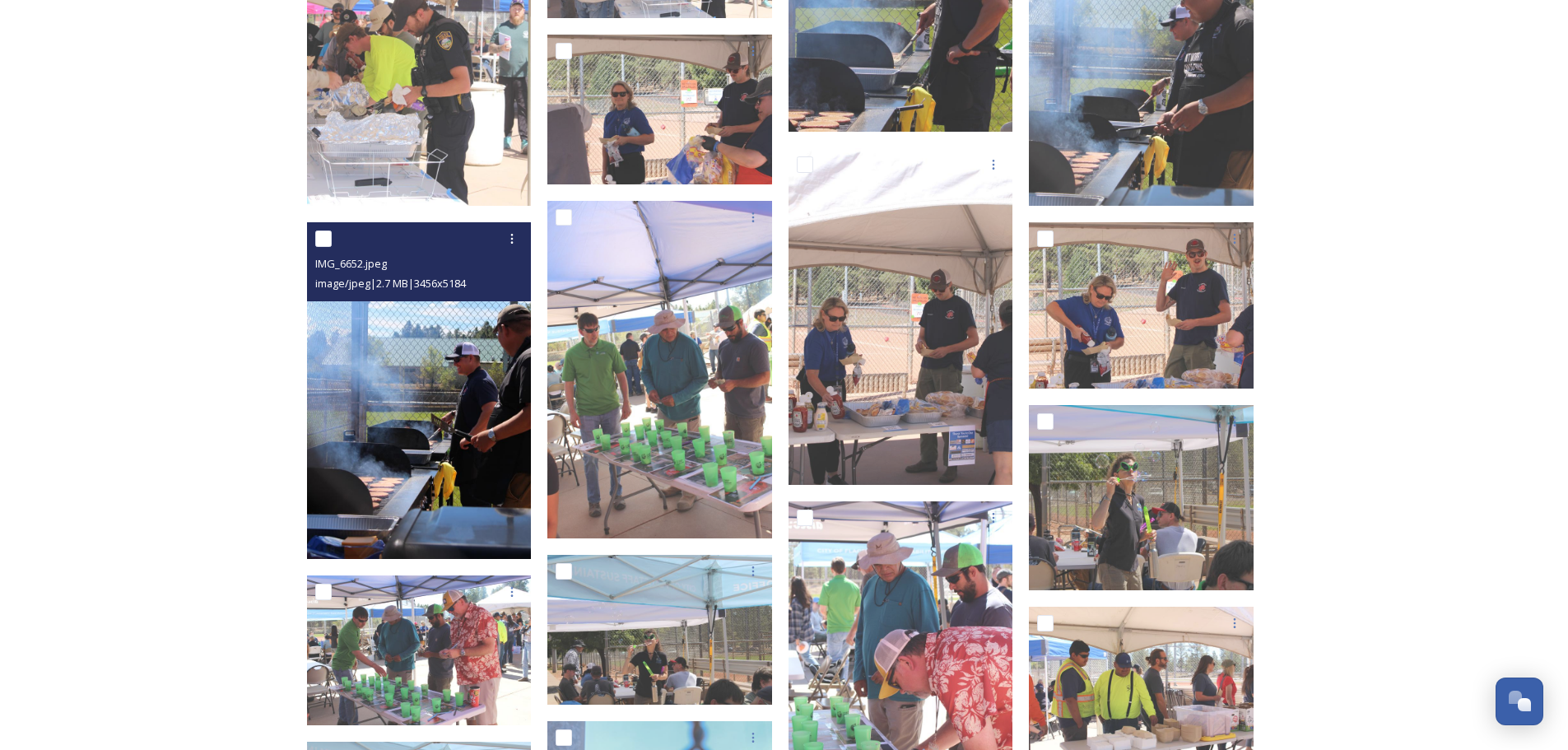
click at [434, 401] on img at bounding box center [420, 391] width 224 height 337
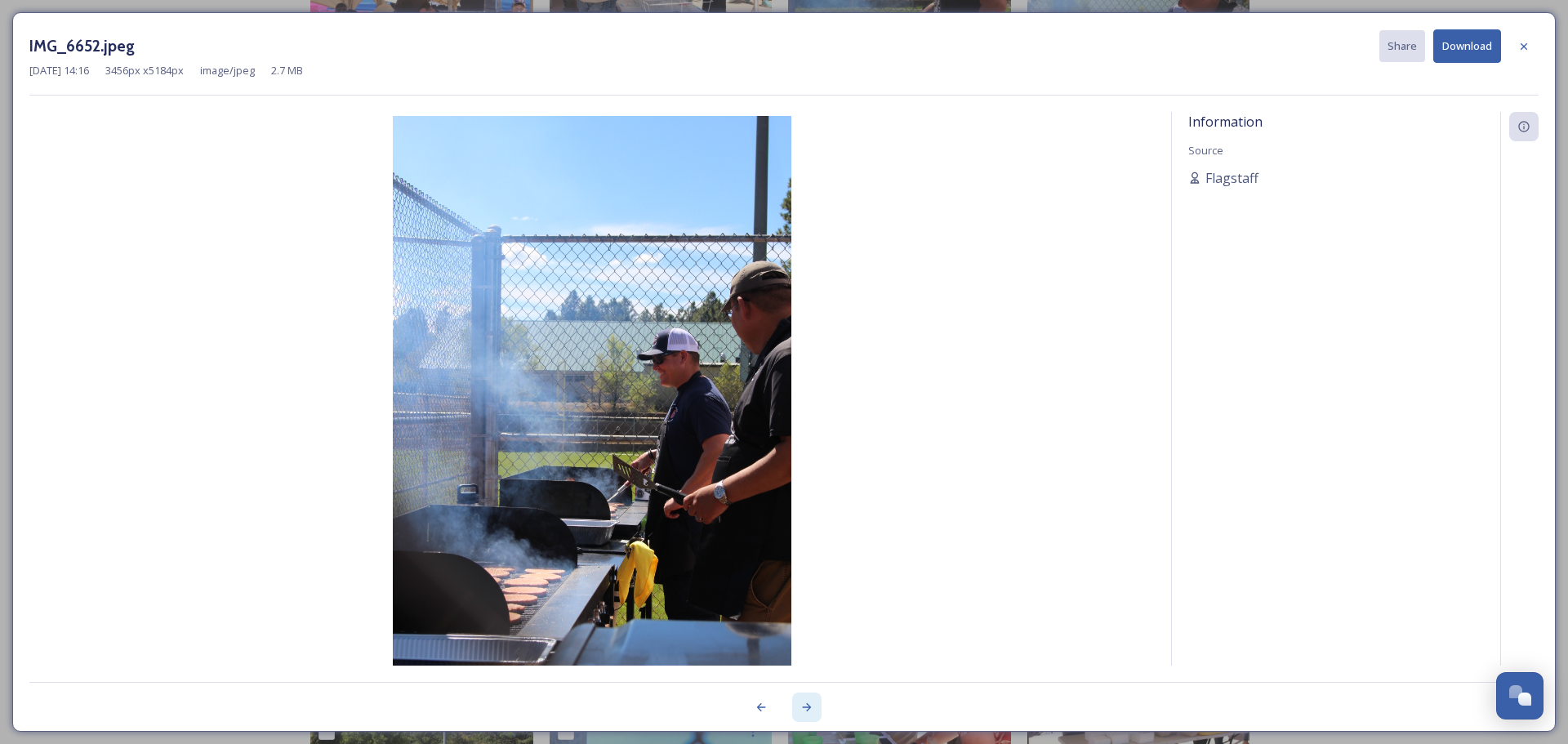
click at [808, 707] on icon at bounding box center [807, 706] width 9 height 8
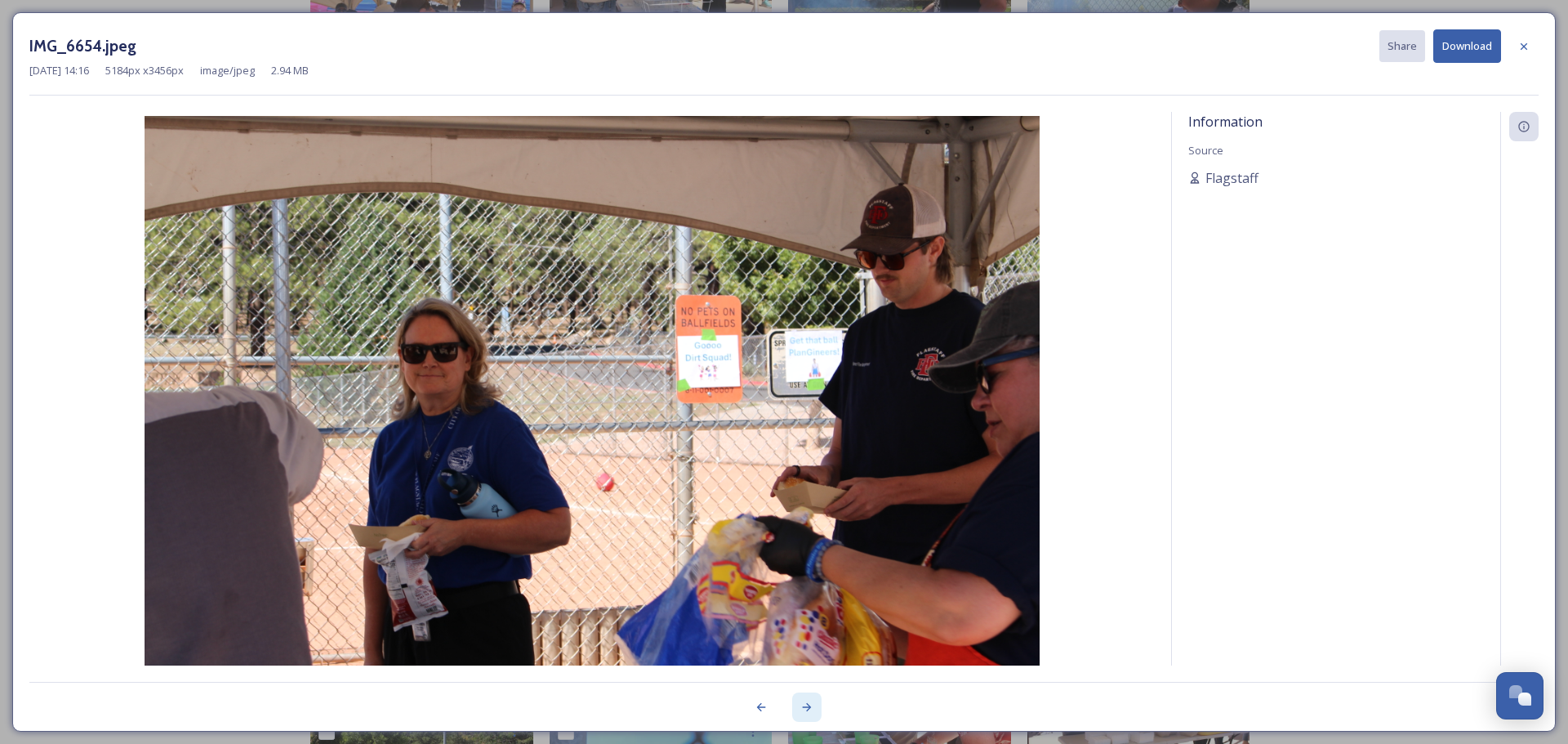
click at [806, 702] on icon at bounding box center [806, 706] width 13 height 13
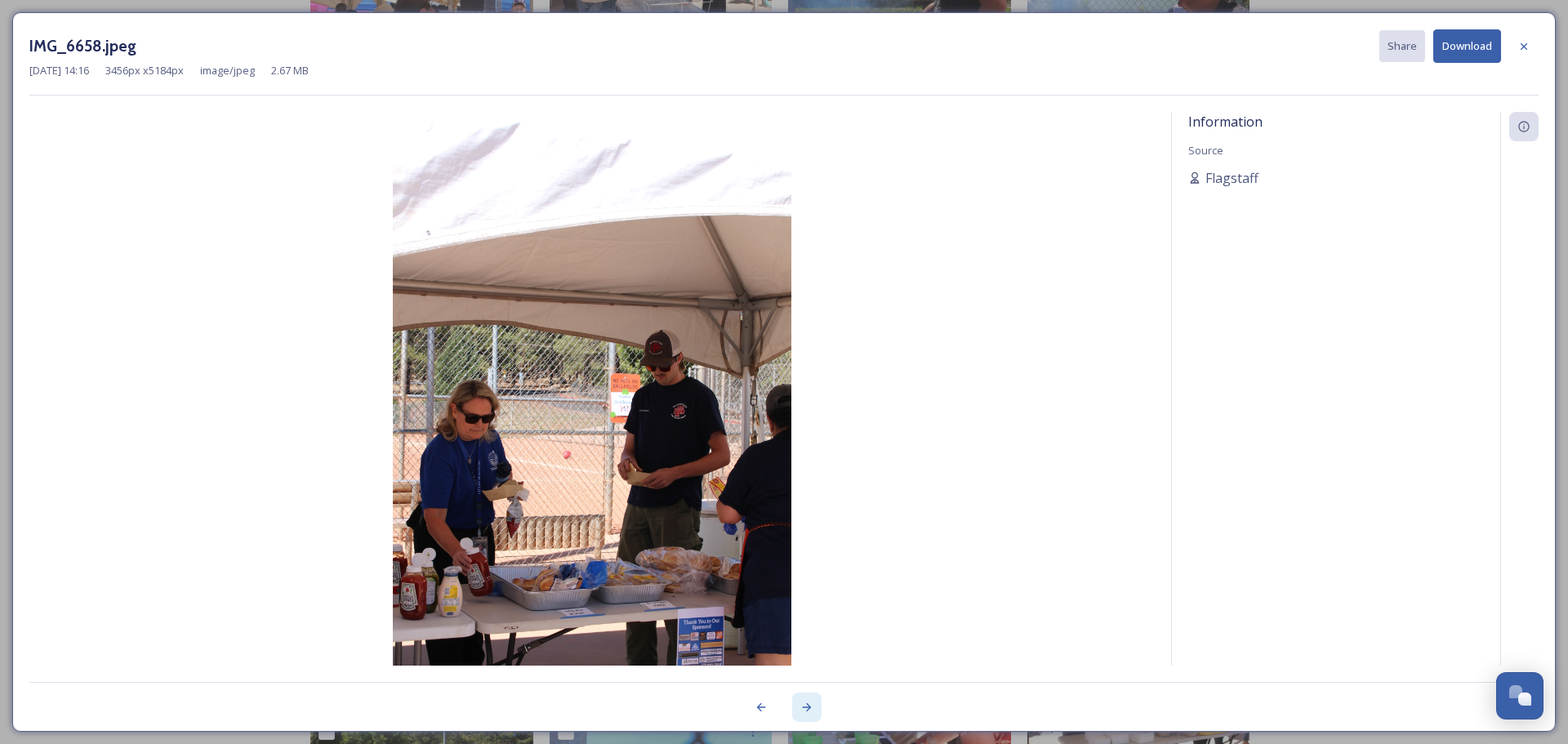
click at [806, 702] on icon at bounding box center [806, 706] width 13 height 13
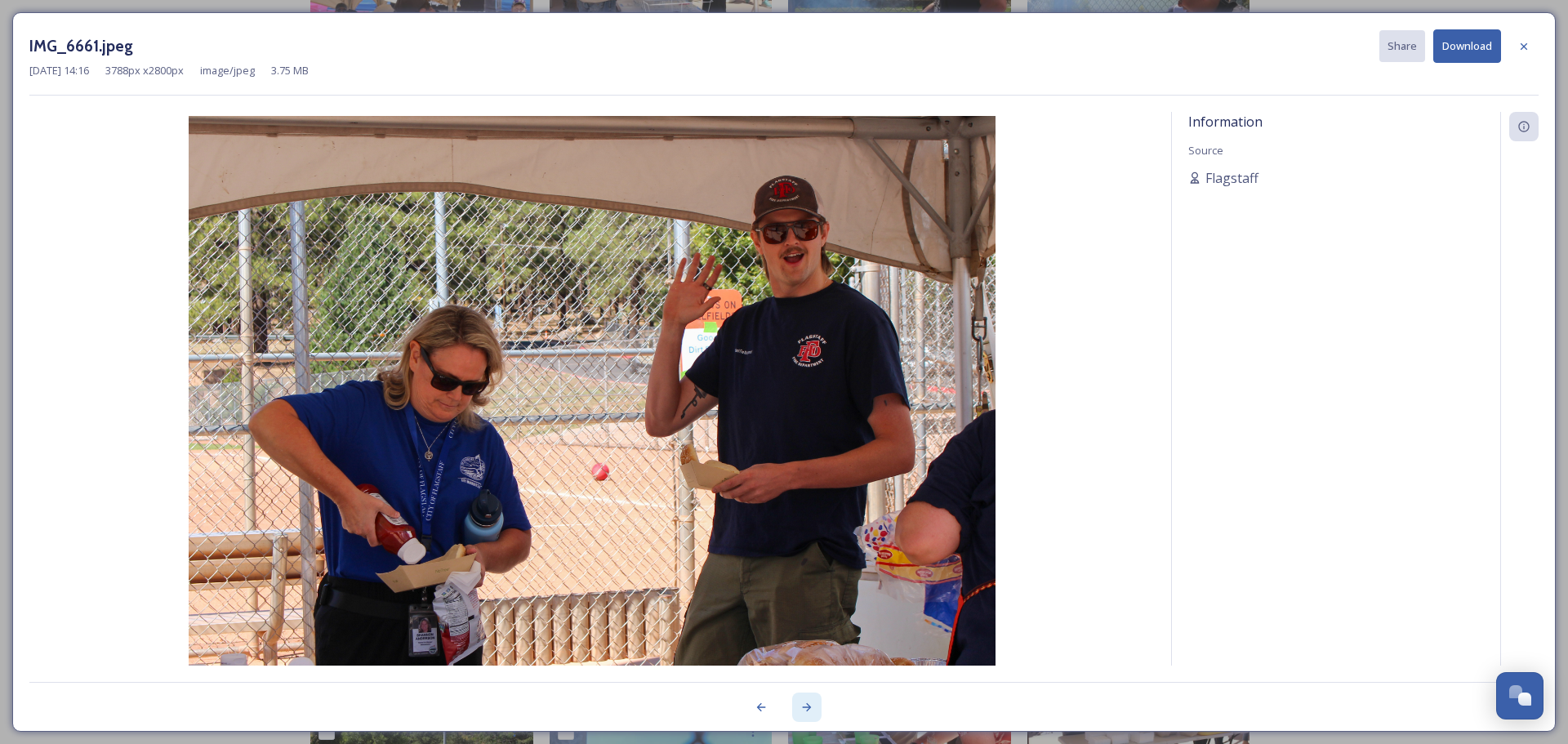
click at [806, 704] on icon at bounding box center [806, 706] width 13 height 13
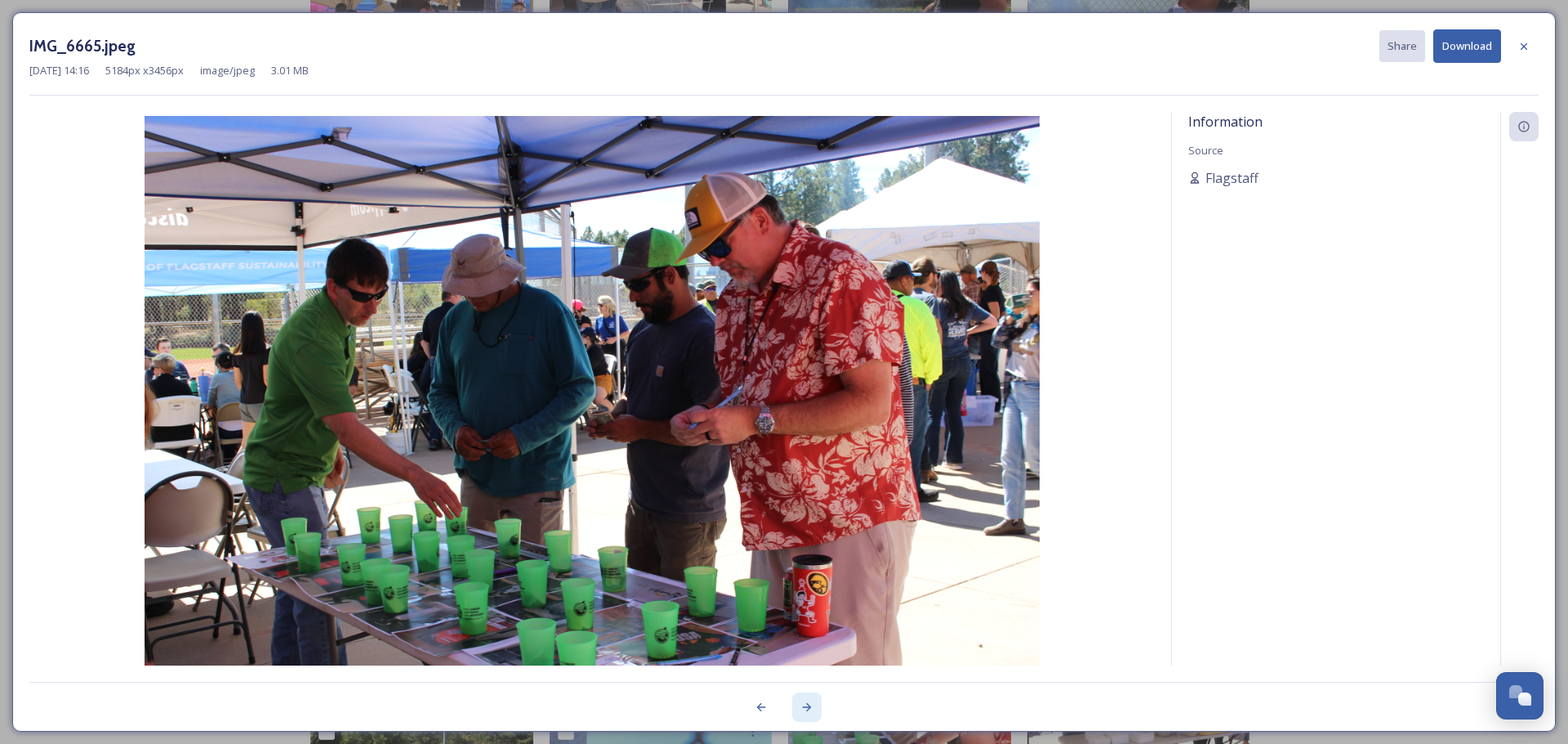
click at [806, 704] on icon at bounding box center [806, 706] width 13 height 13
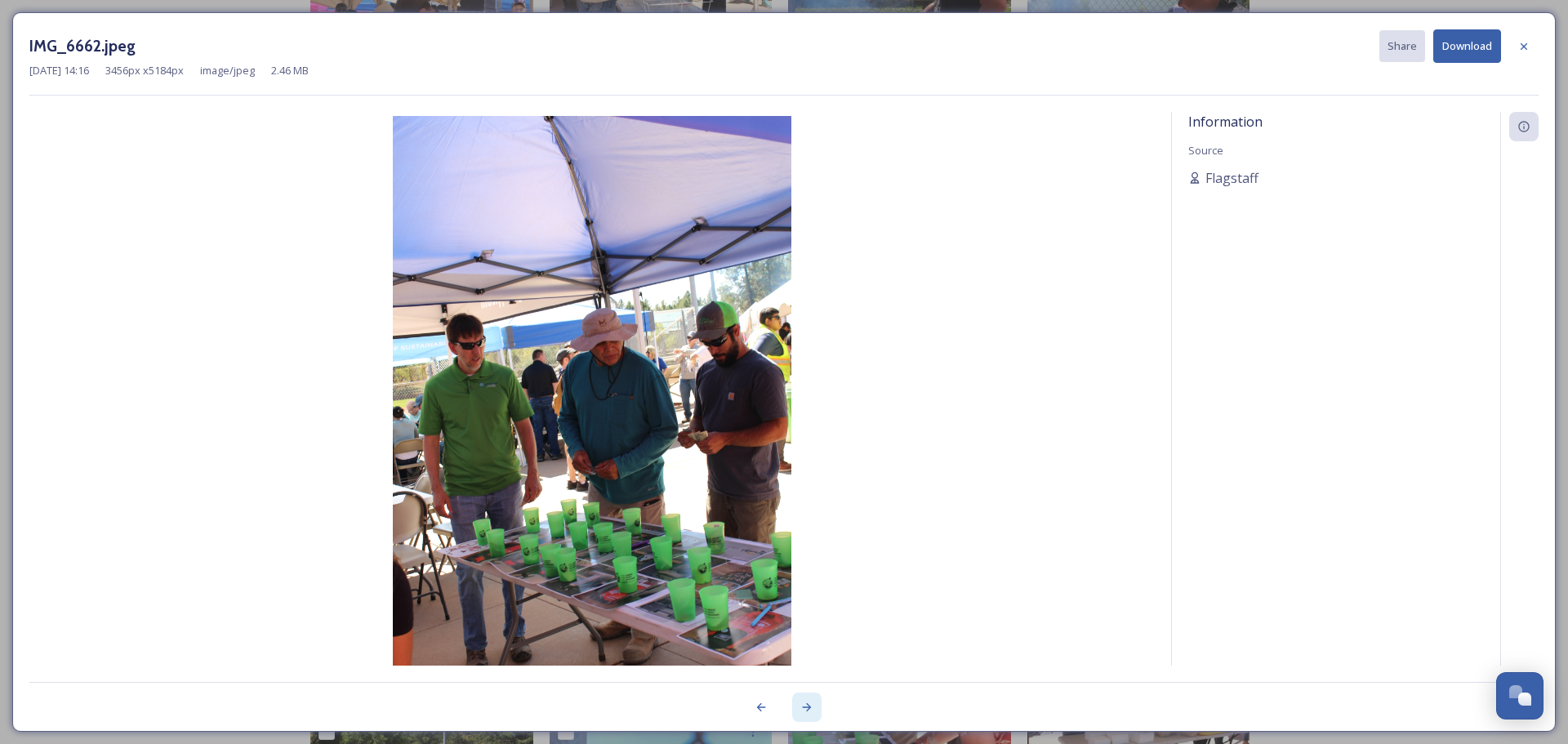
click at [806, 704] on icon at bounding box center [806, 706] width 13 height 13
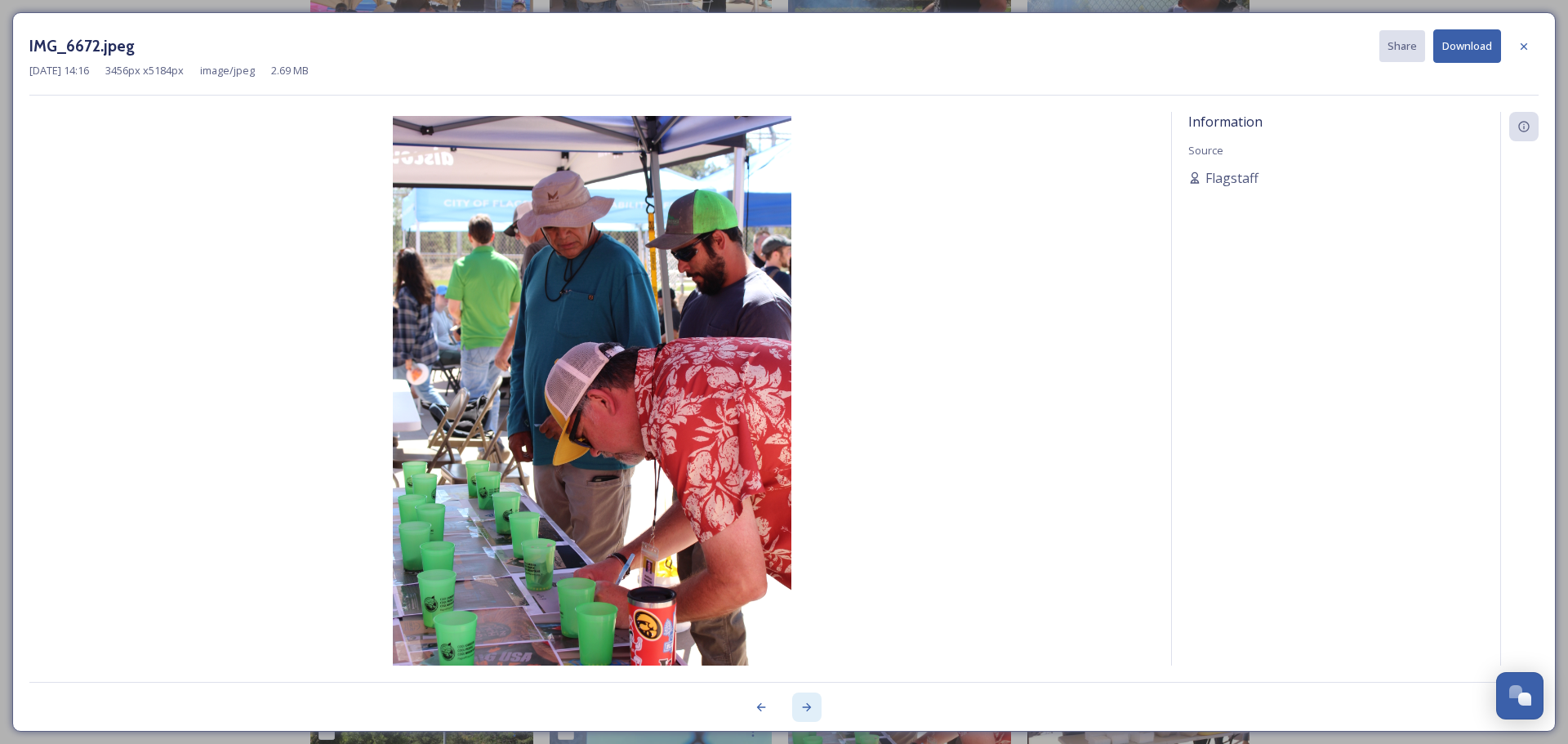
click at [806, 704] on icon at bounding box center [806, 706] width 13 height 13
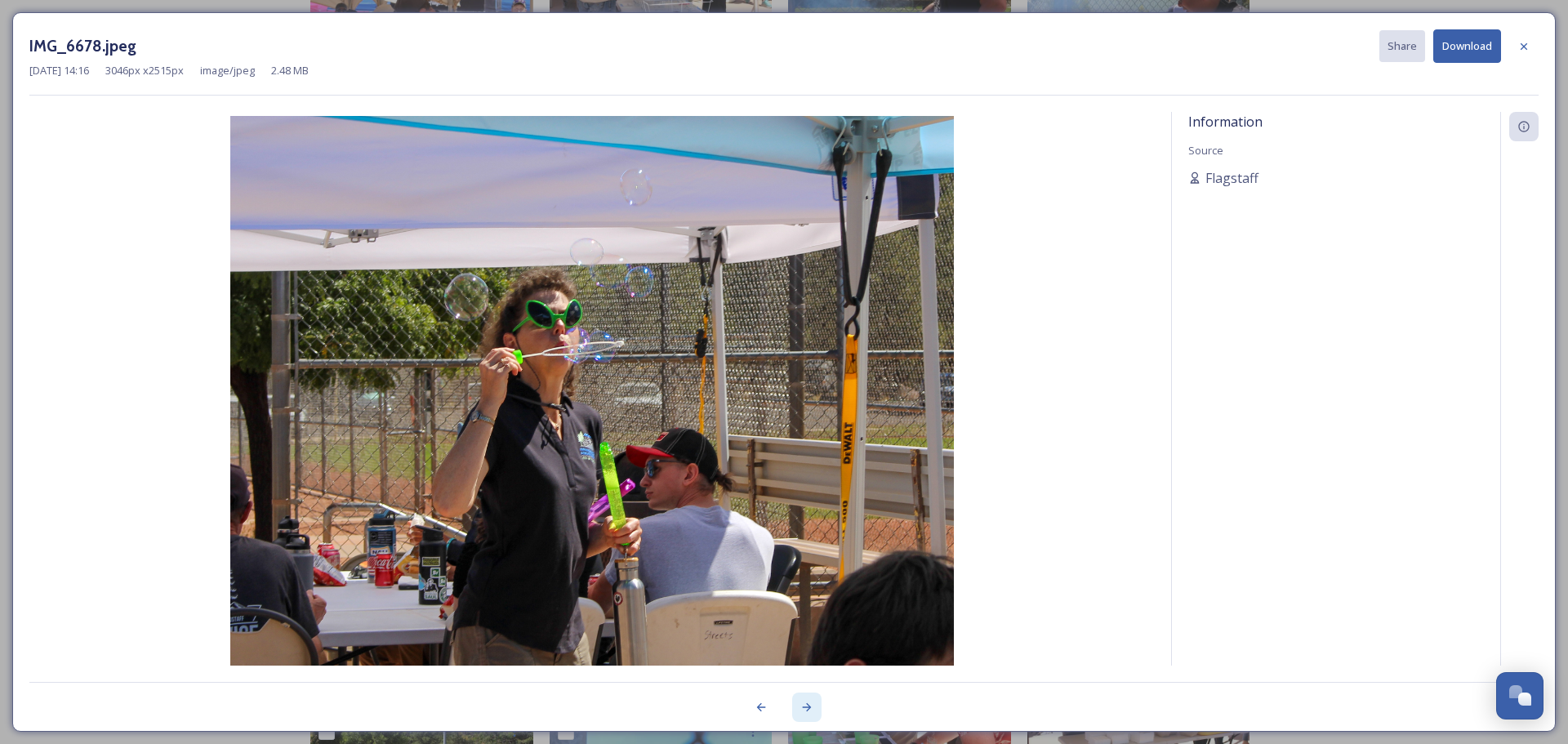
click at [806, 704] on icon at bounding box center [806, 706] width 13 height 13
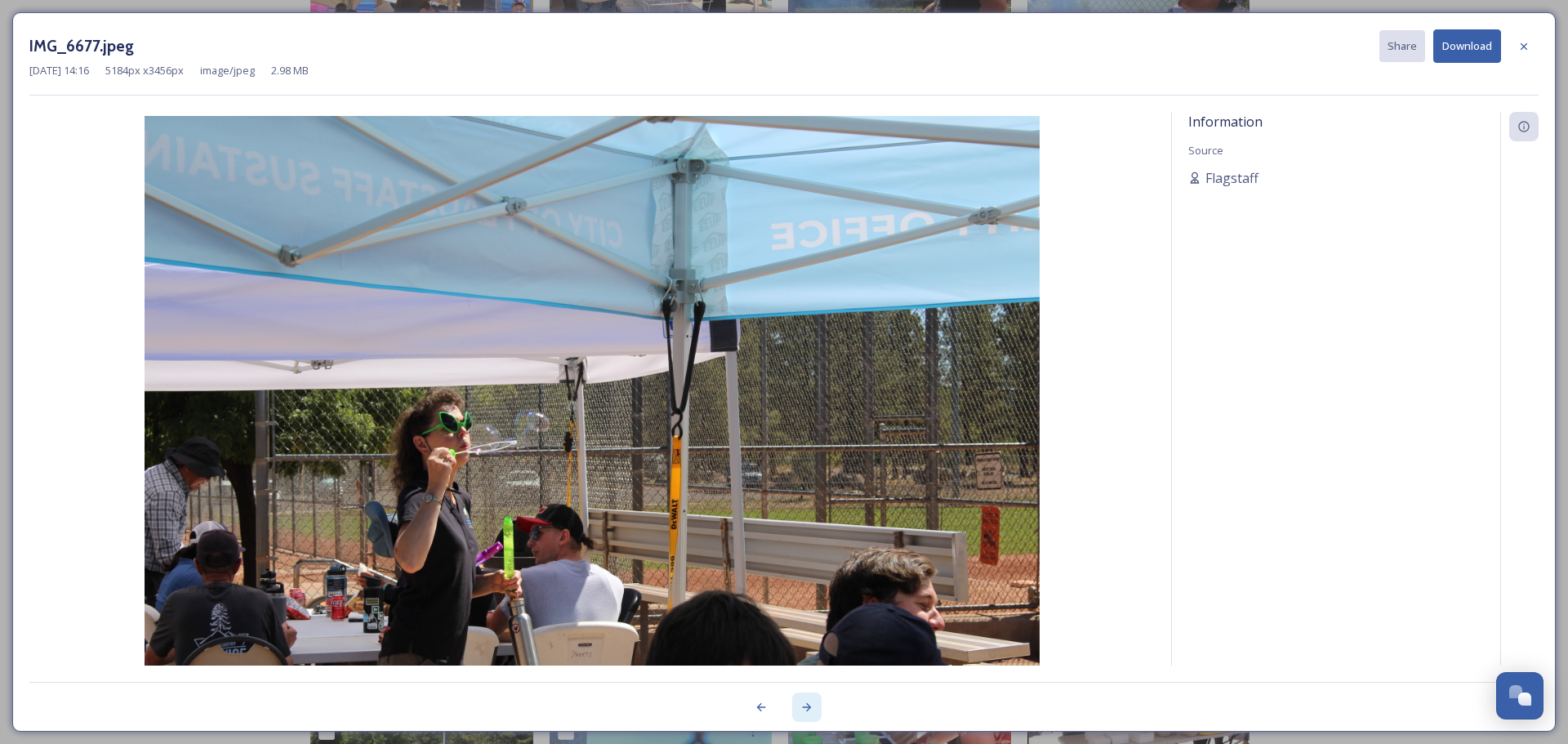
click at [806, 704] on icon at bounding box center [806, 706] width 13 height 13
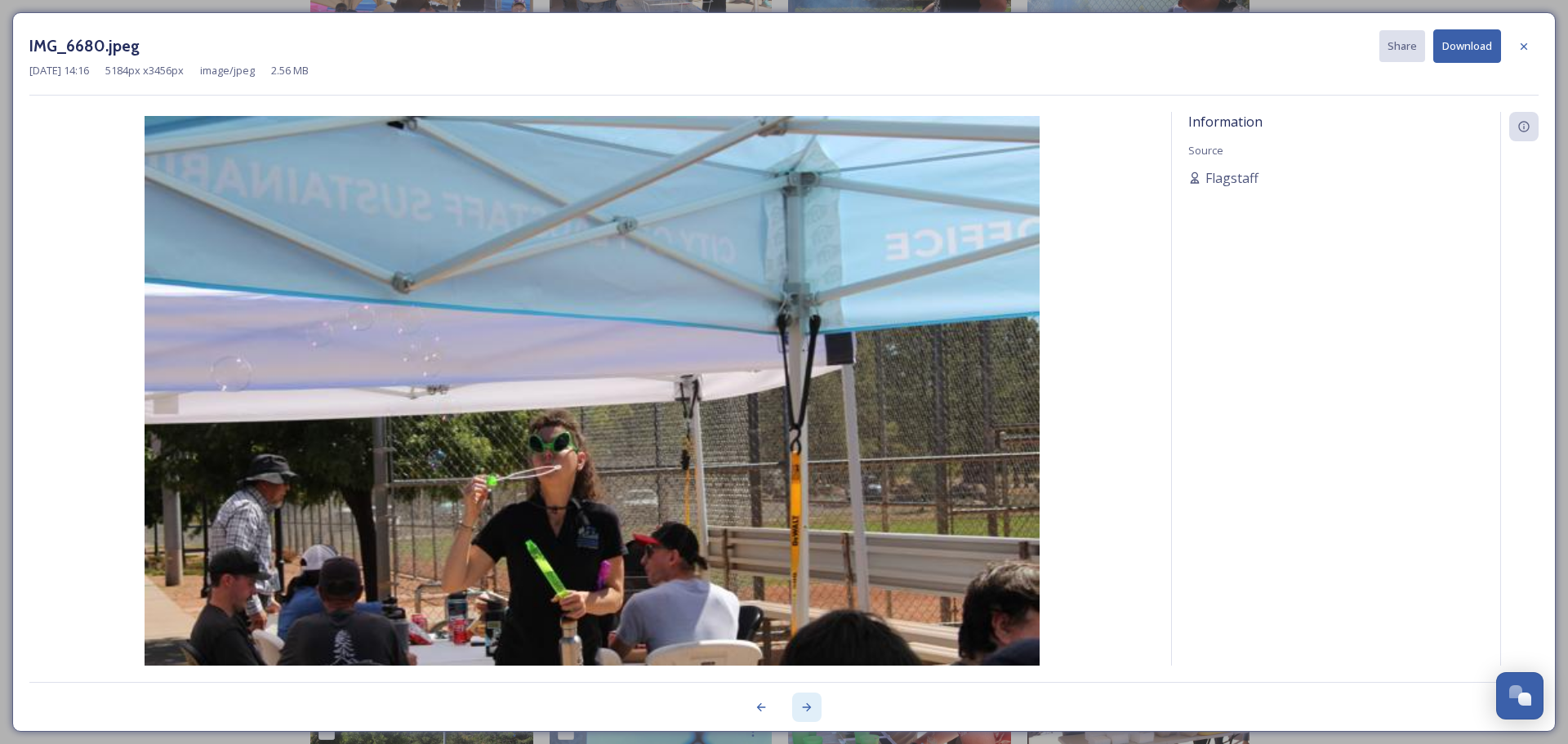
click at [806, 705] on icon at bounding box center [806, 706] width 13 height 13
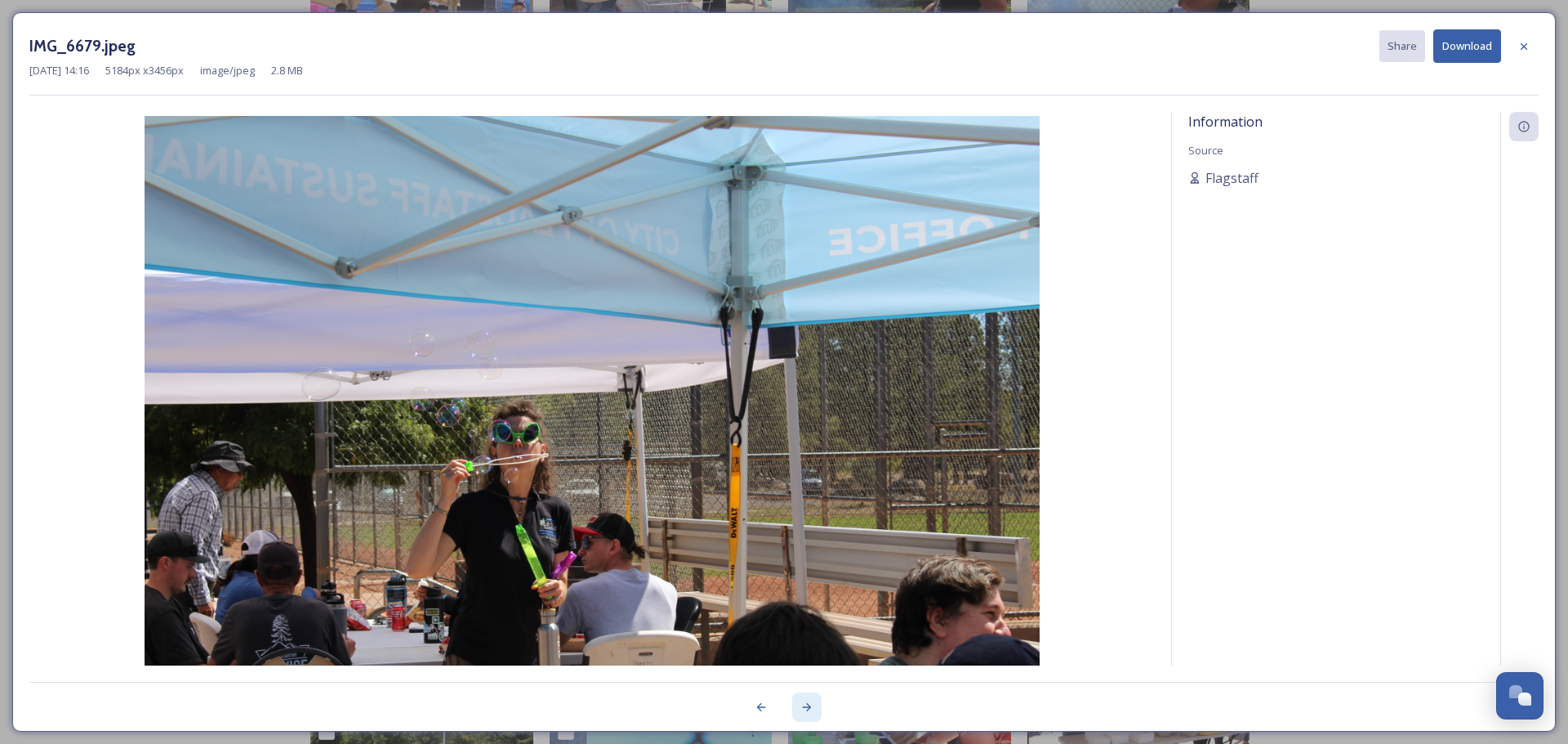
click at [806, 705] on icon at bounding box center [806, 706] width 13 height 13
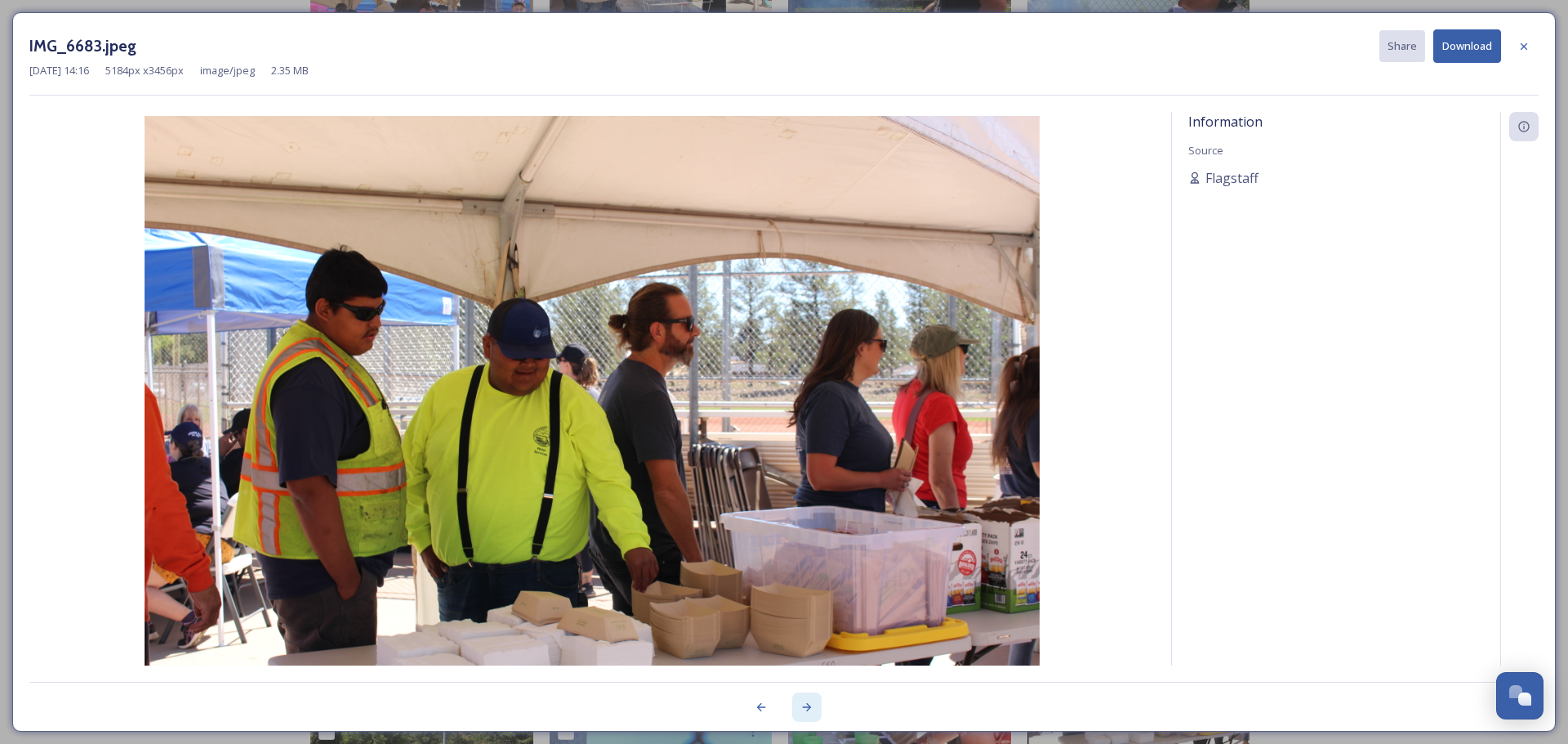
click at [806, 705] on icon at bounding box center [806, 706] width 13 height 13
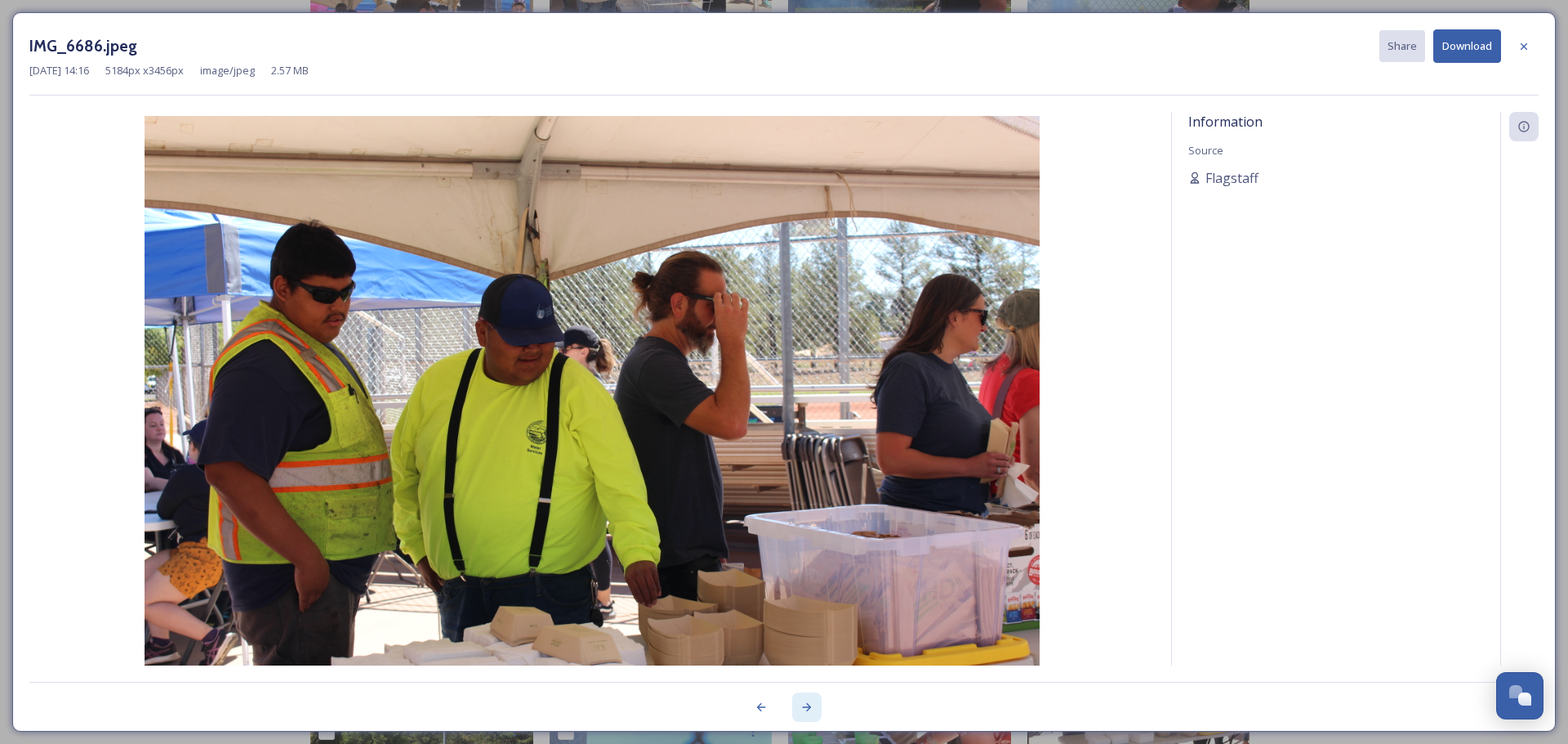
click at [806, 705] on icon at bounding box center [806, 706] width 13 height 13
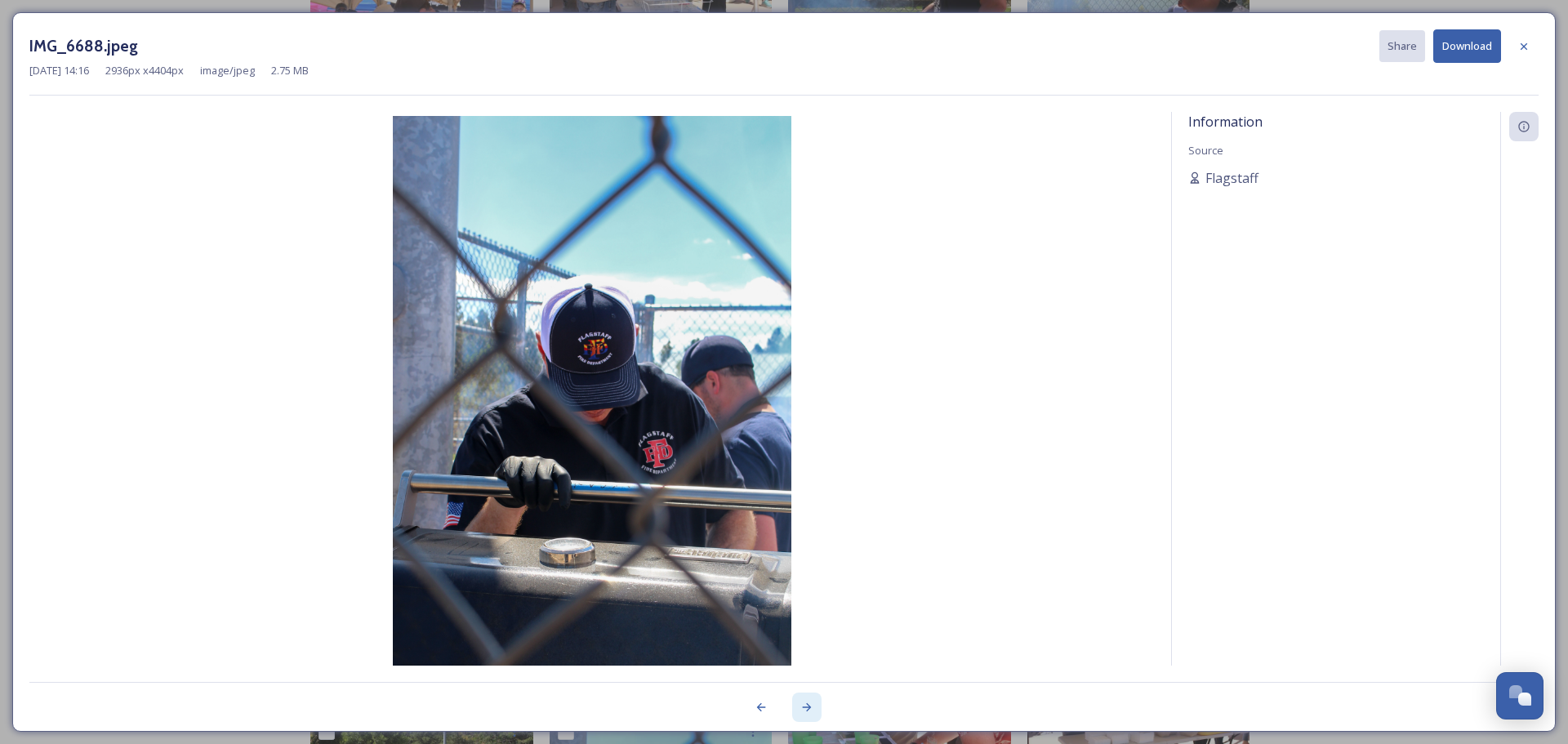
click at [806, 705] on icon at bounding box center [806, 706] width 13 height 13
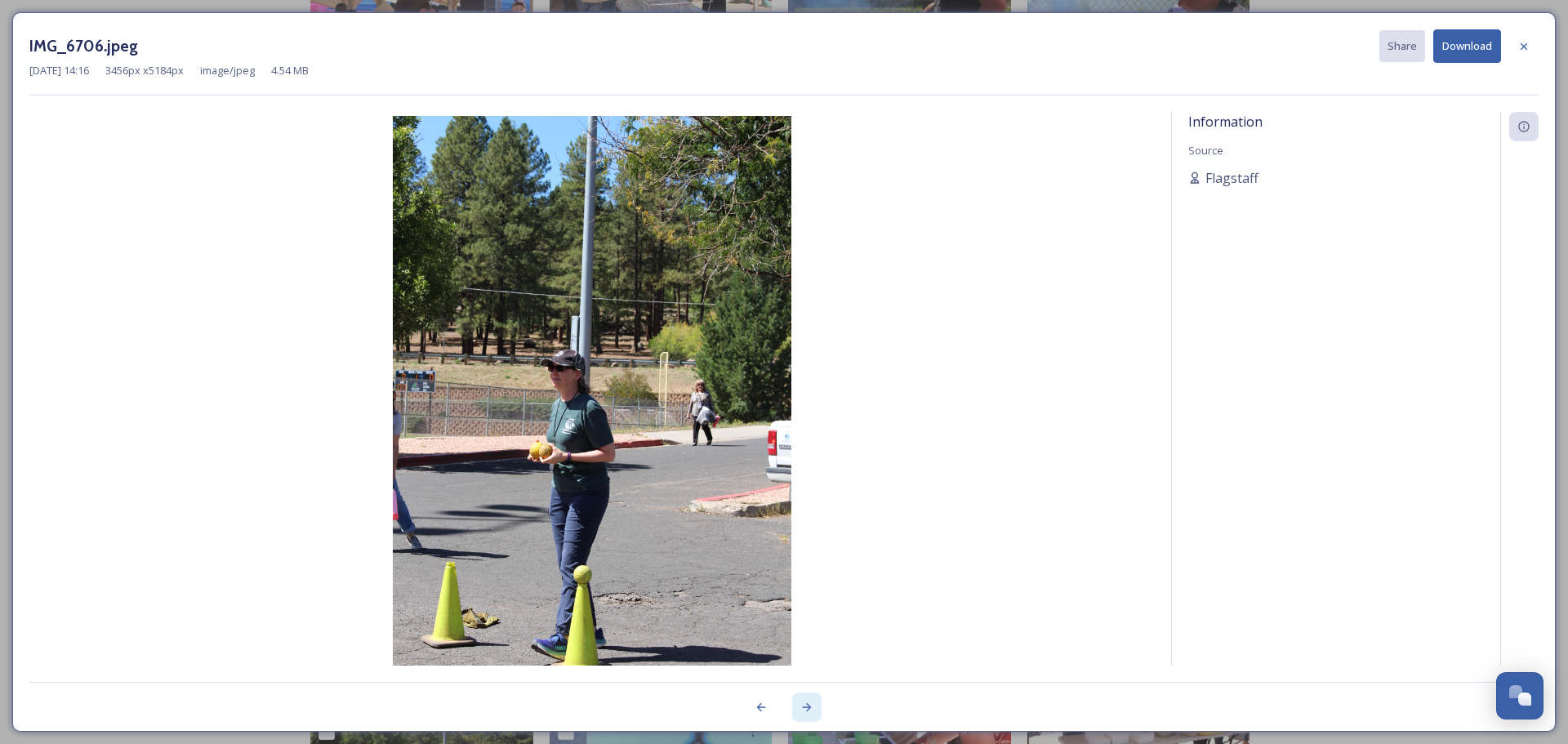
click at [806, 705] on icon at bounding box center [806, 706] width 13 height 13
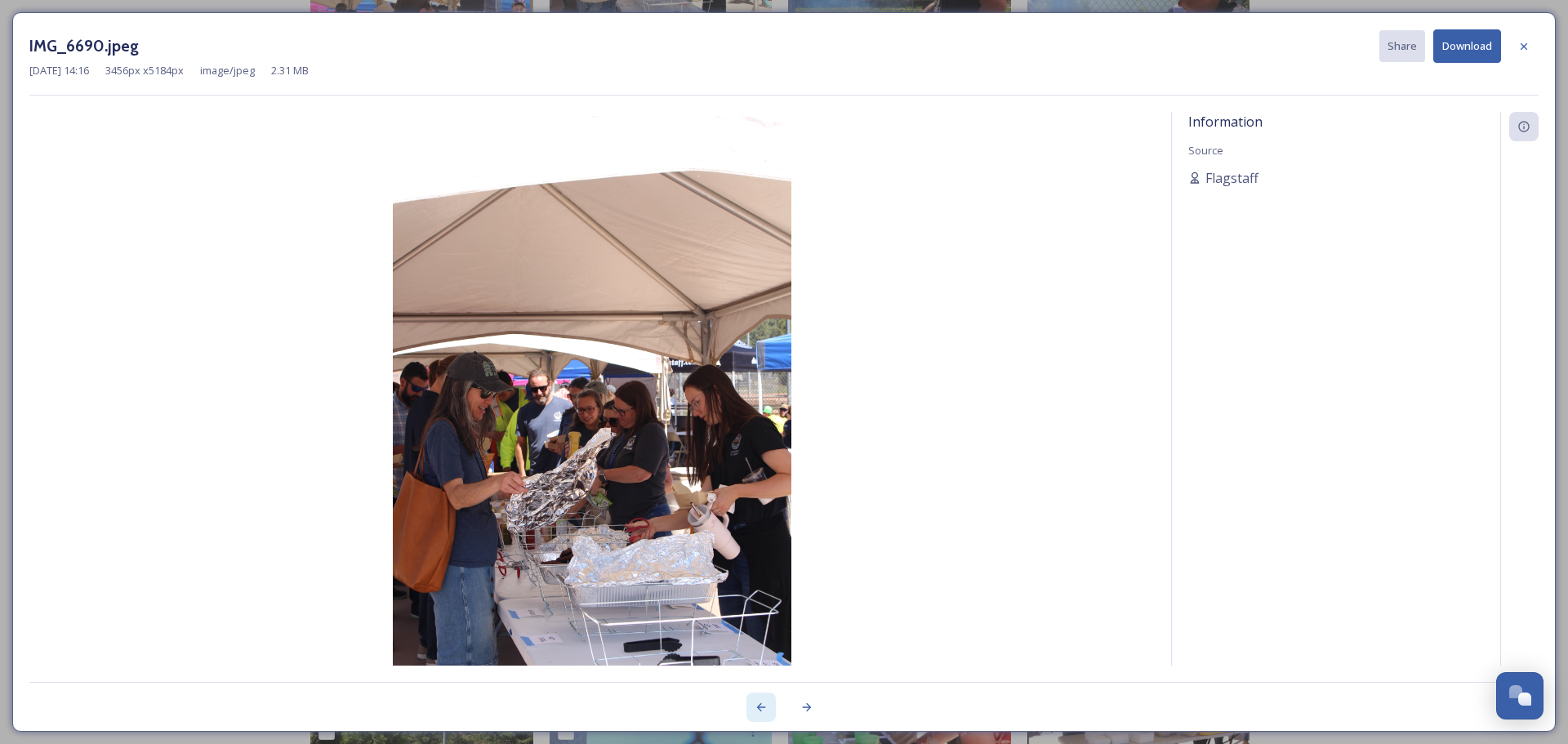
click at [751, 705] on div at bounding box center [762, 707] width 30 height 30
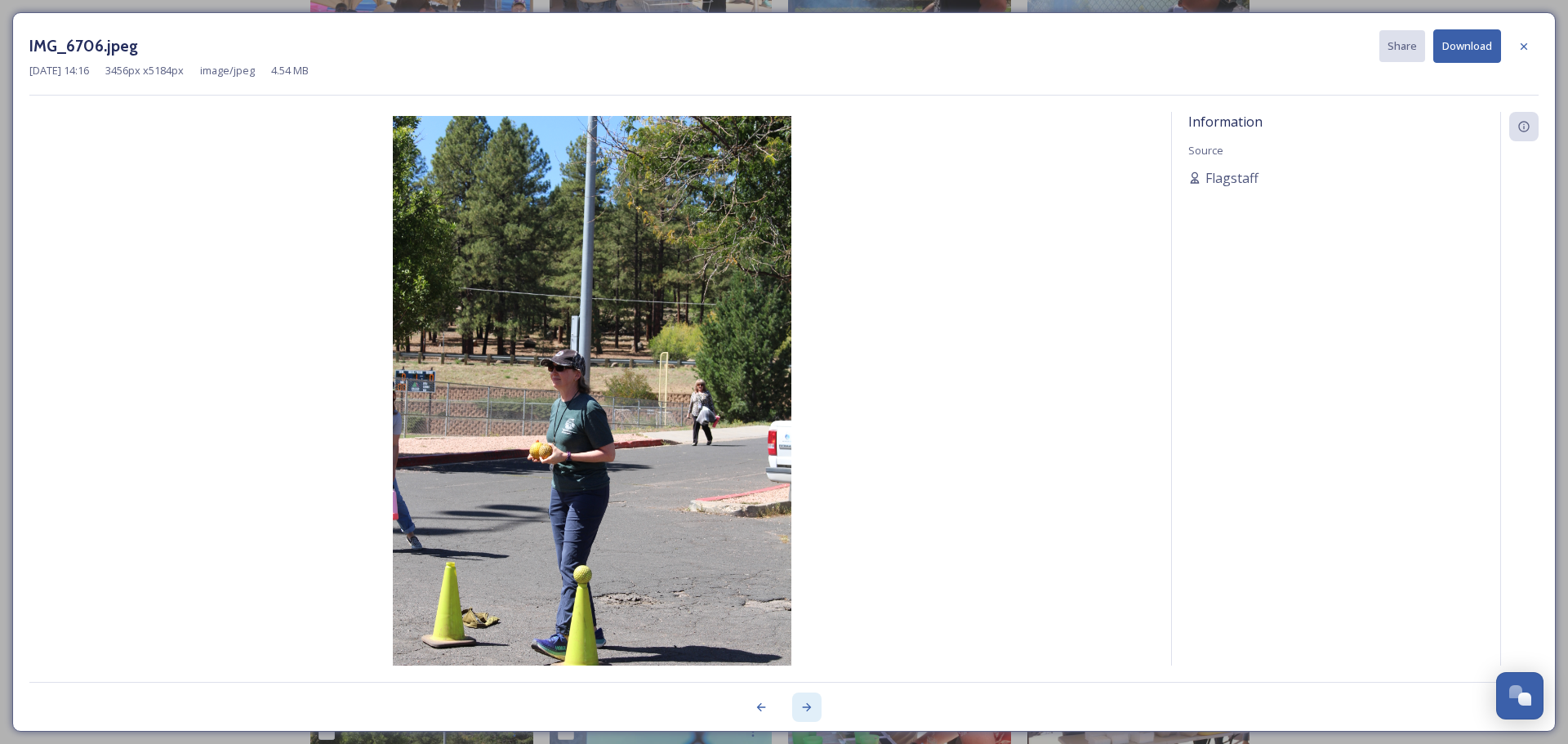
click at [809, 709] on icon at bounding box center [807, 706] width 9 height 8
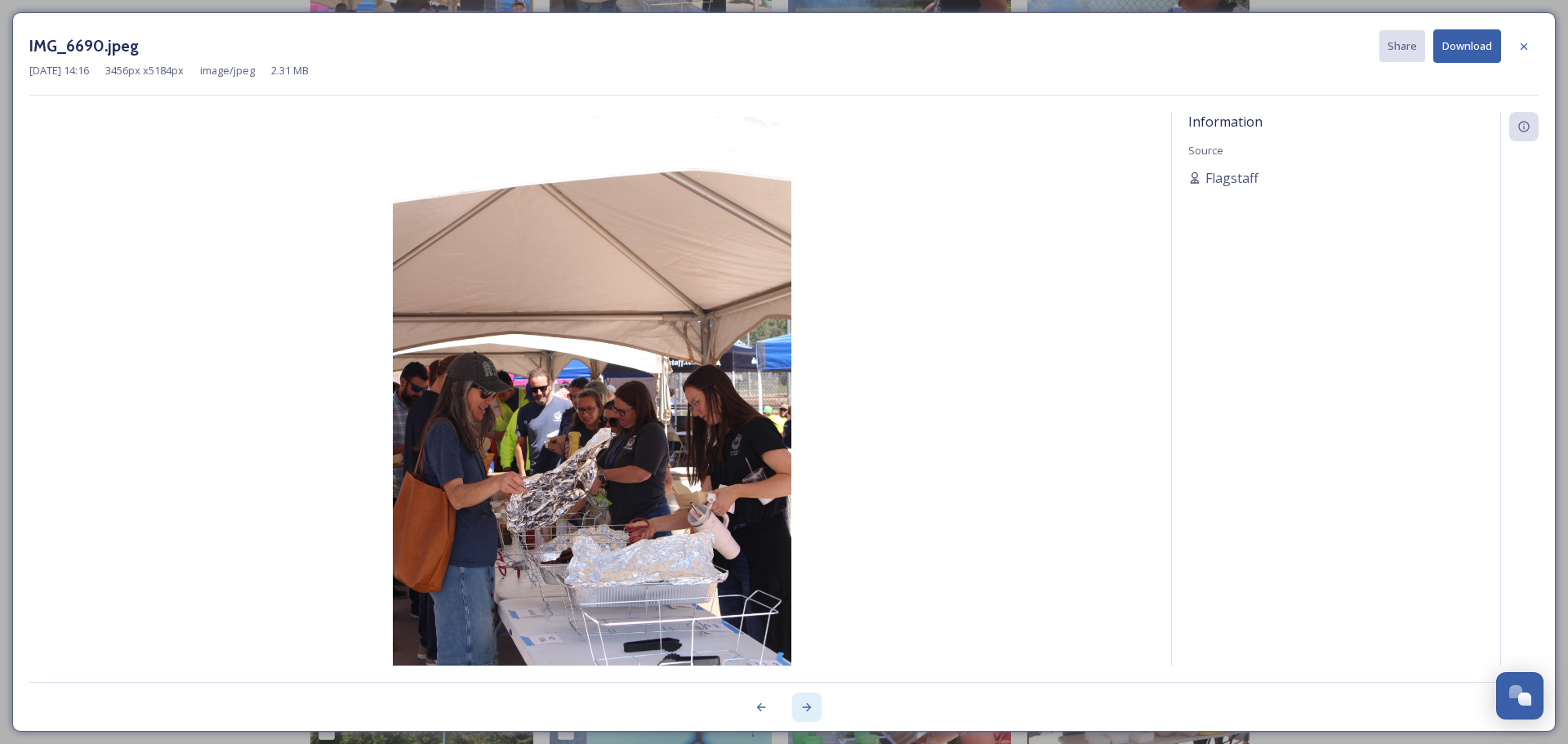
click at [802, 710] on icon at bounding box center [806, 706] width 13 height 13
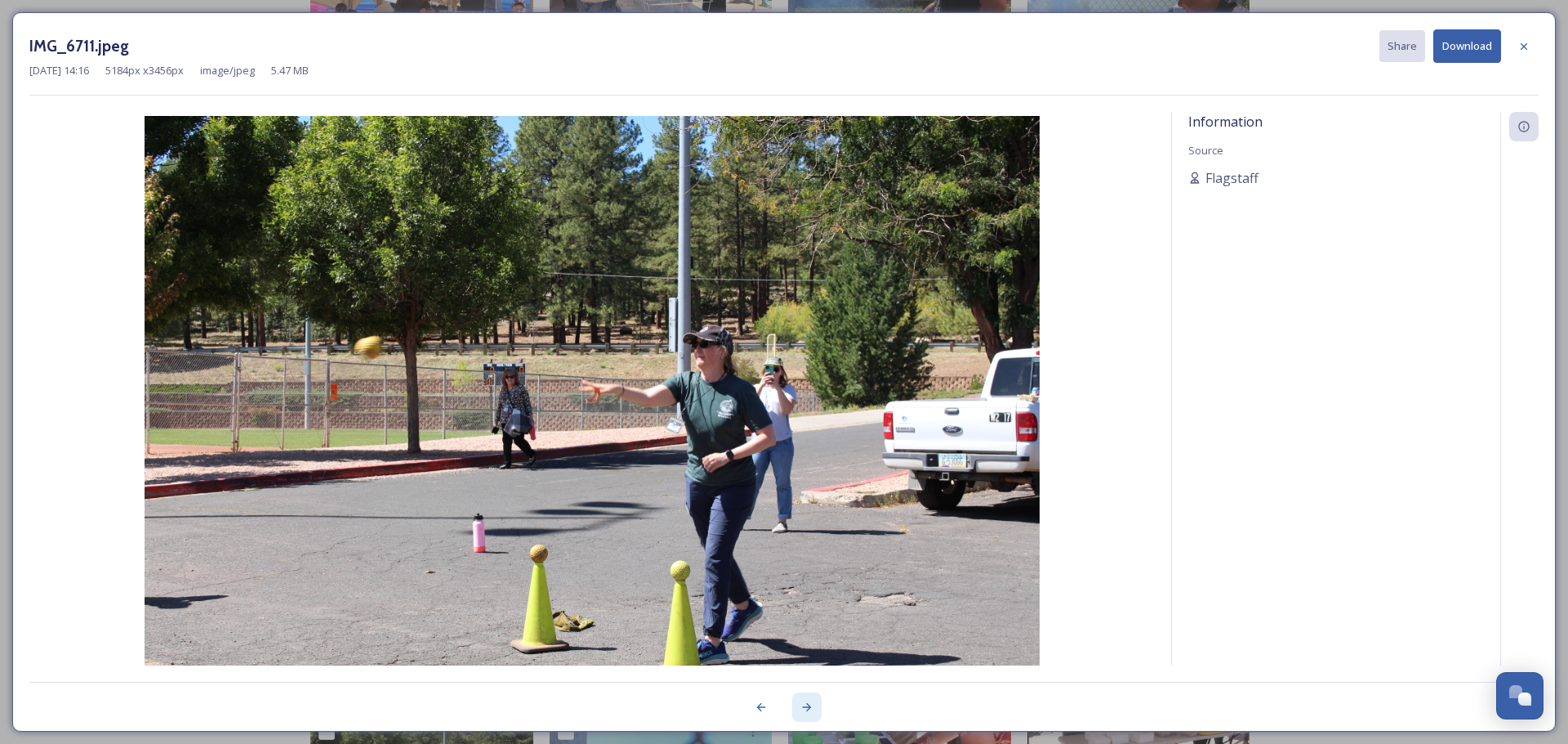
click at [802, 710] on icon at bounding box center [806, 706] width 13 height 13
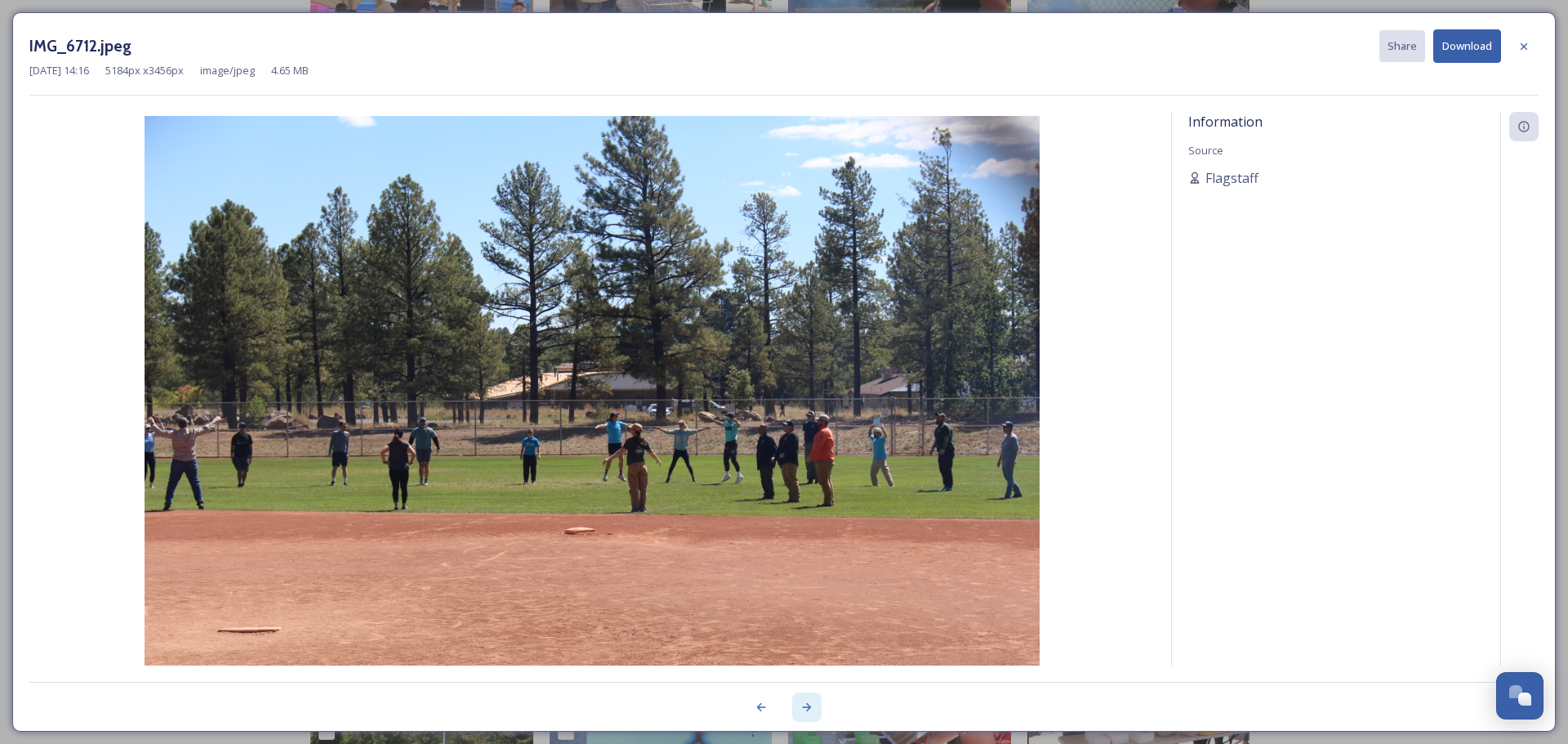
click at [802, 710] on icon at bounding box center [806, 706] width 13 height 13
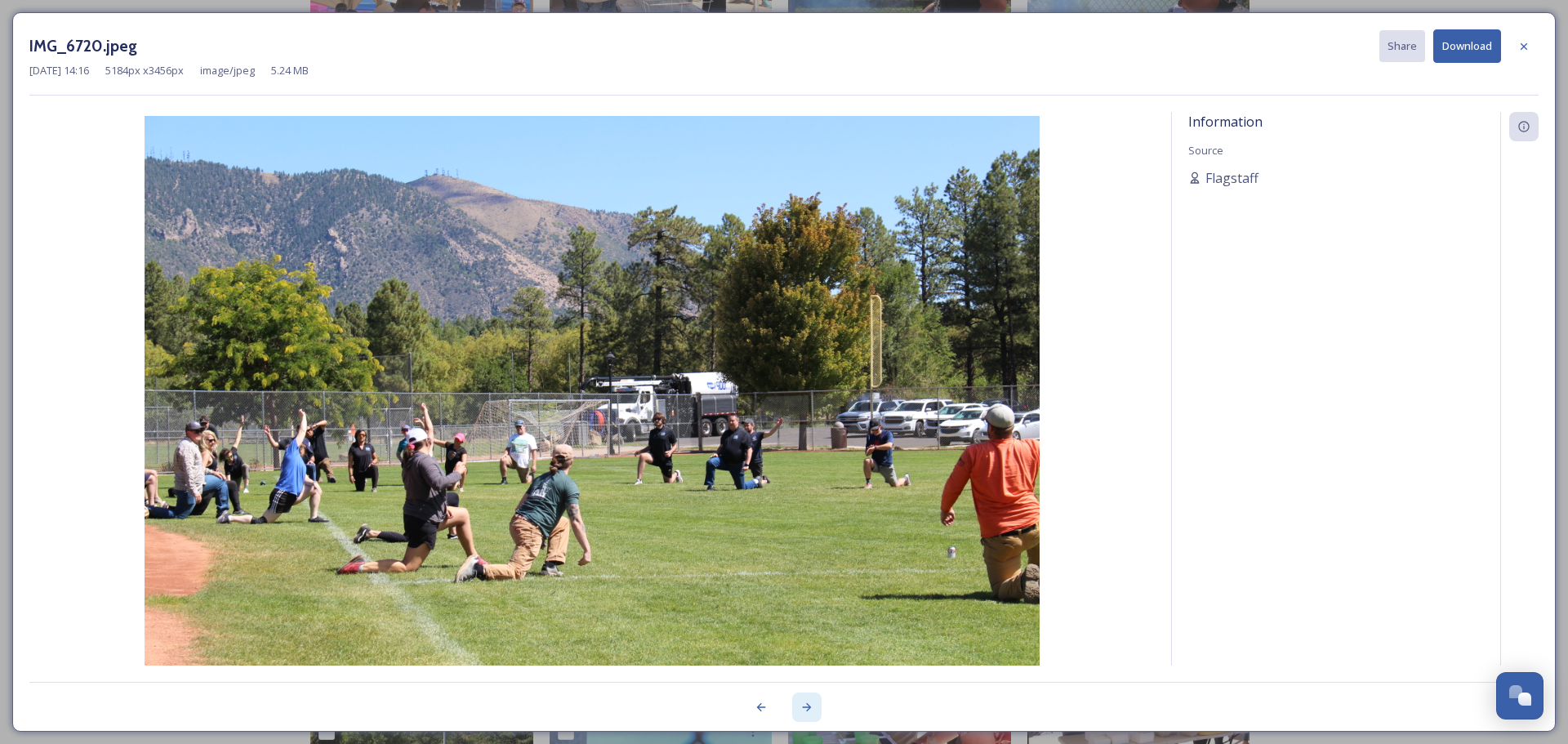
click at [806, 709] on icon at bounding box center [806, 706] width 13 height 13
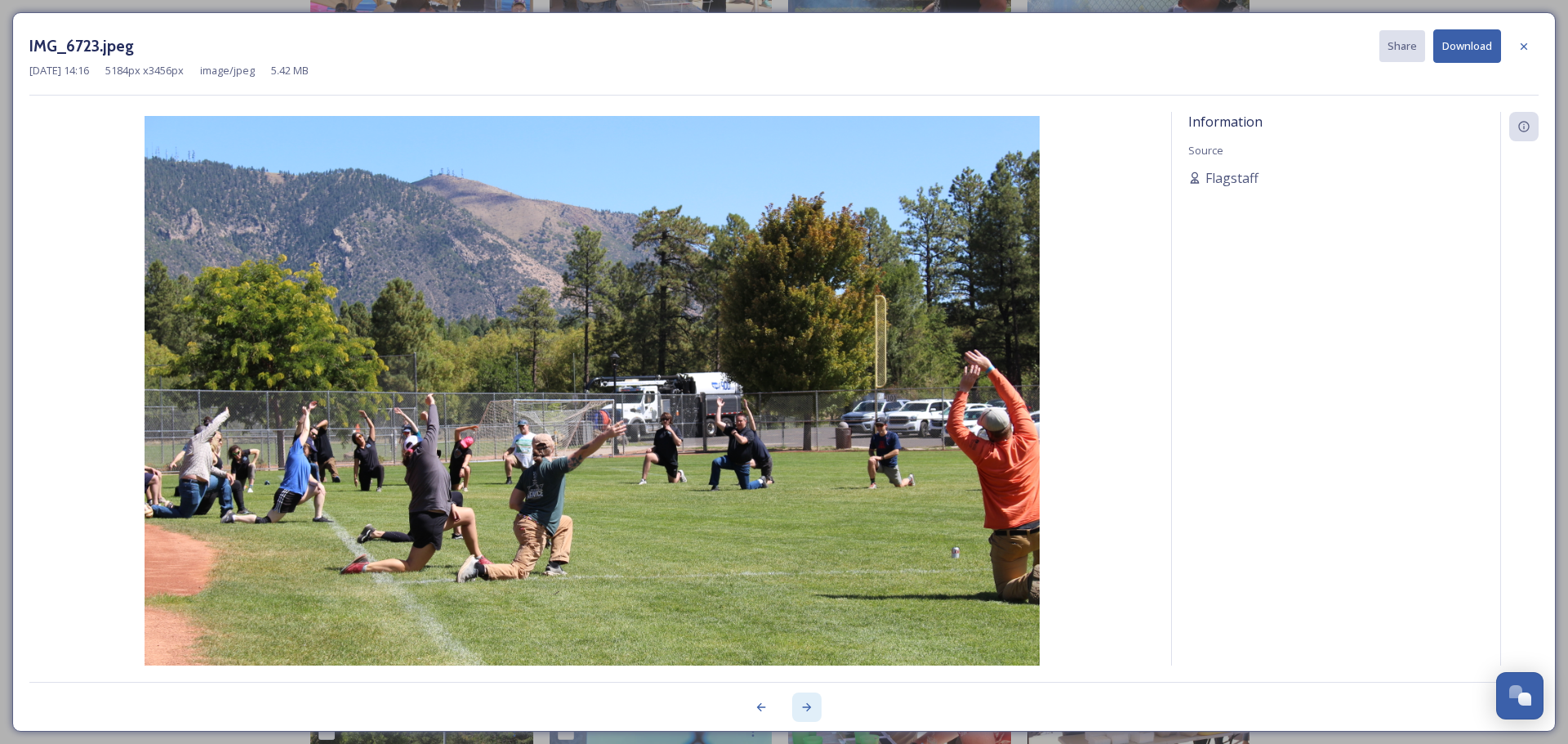
click at [806, 709] on icon at bounding box center [806, 706] width 13 height 13
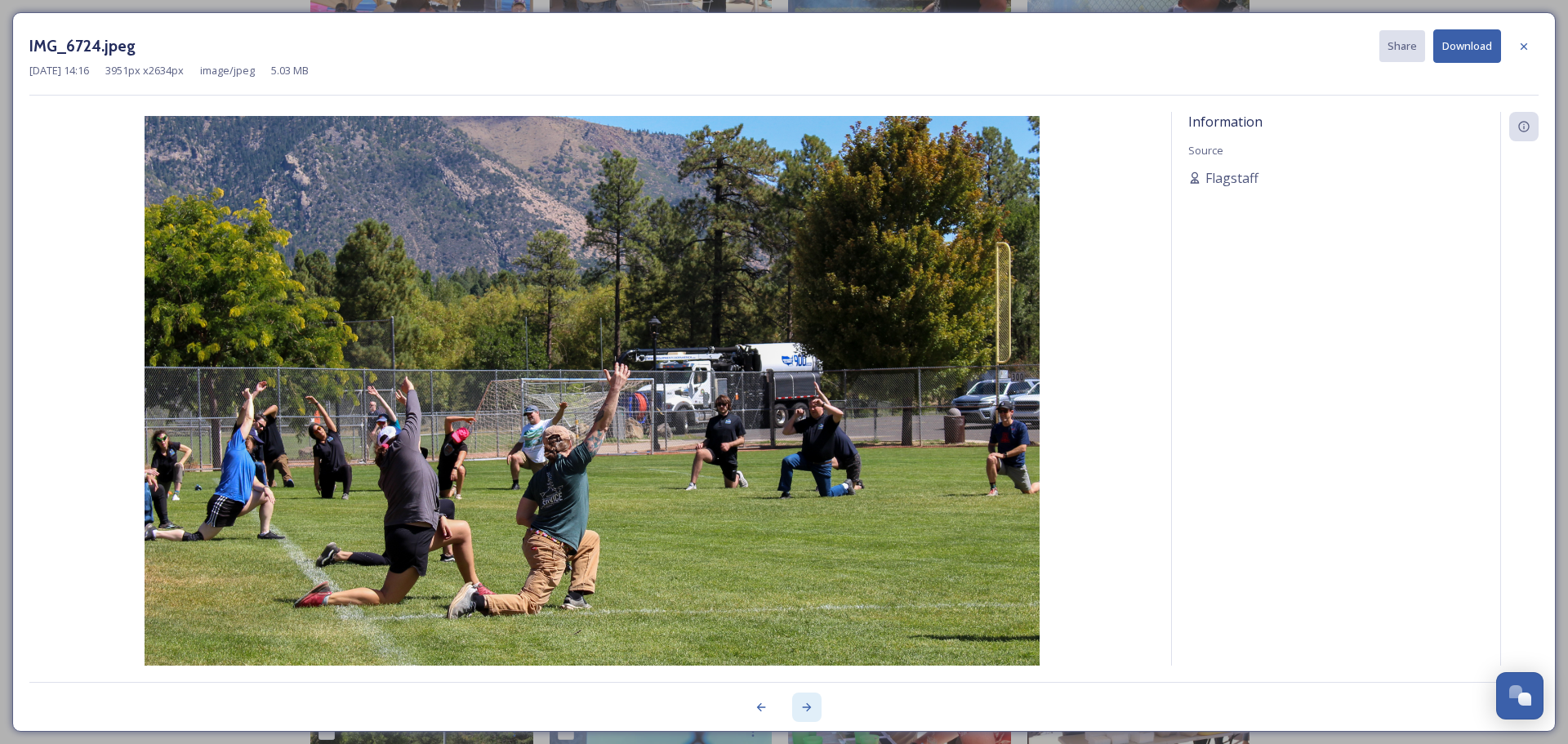
click at [806, 709] on icon at bounding box center [806, 706] width 13 height 13
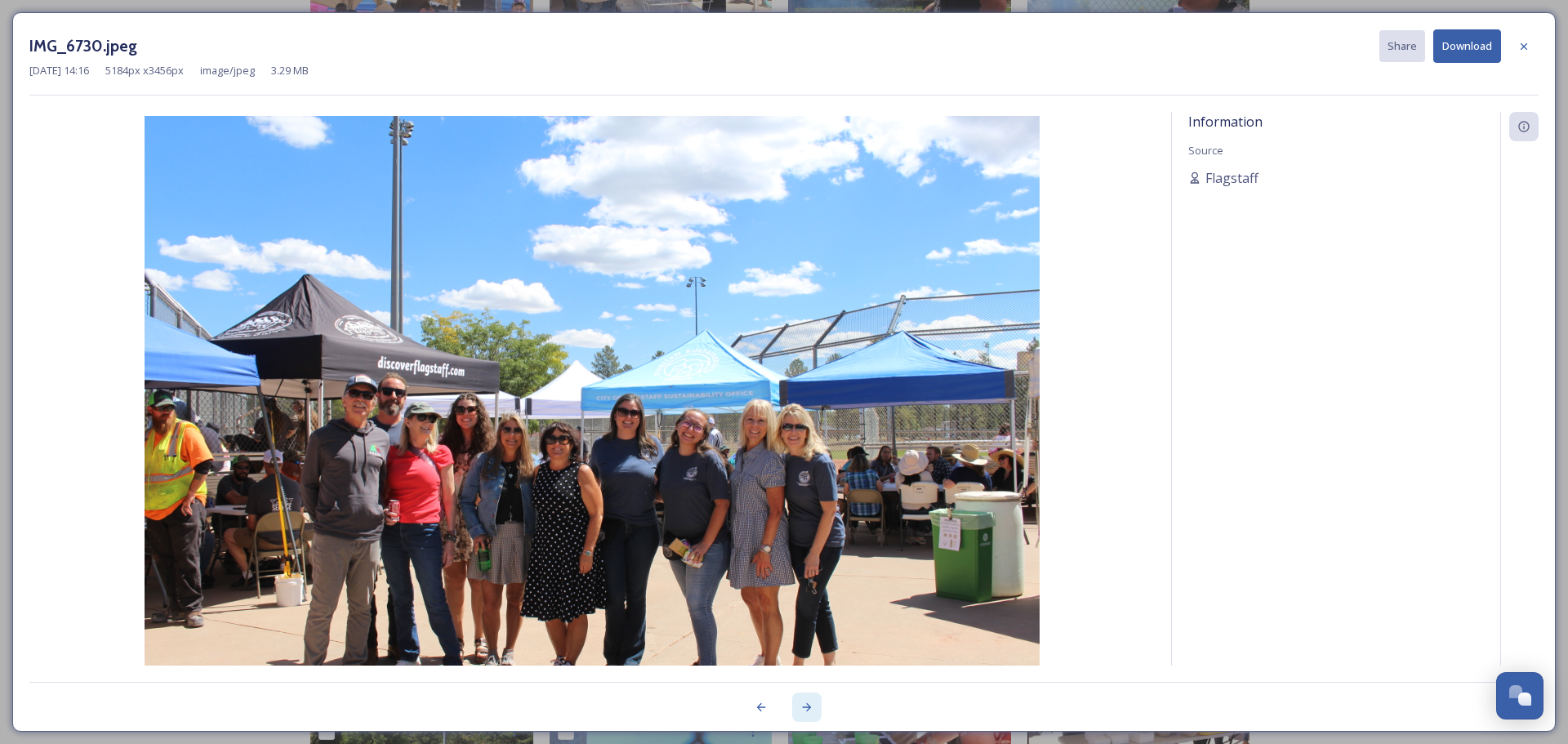
click at [806, 709] on icon at bounding box center [806, 706] width 13 height 13
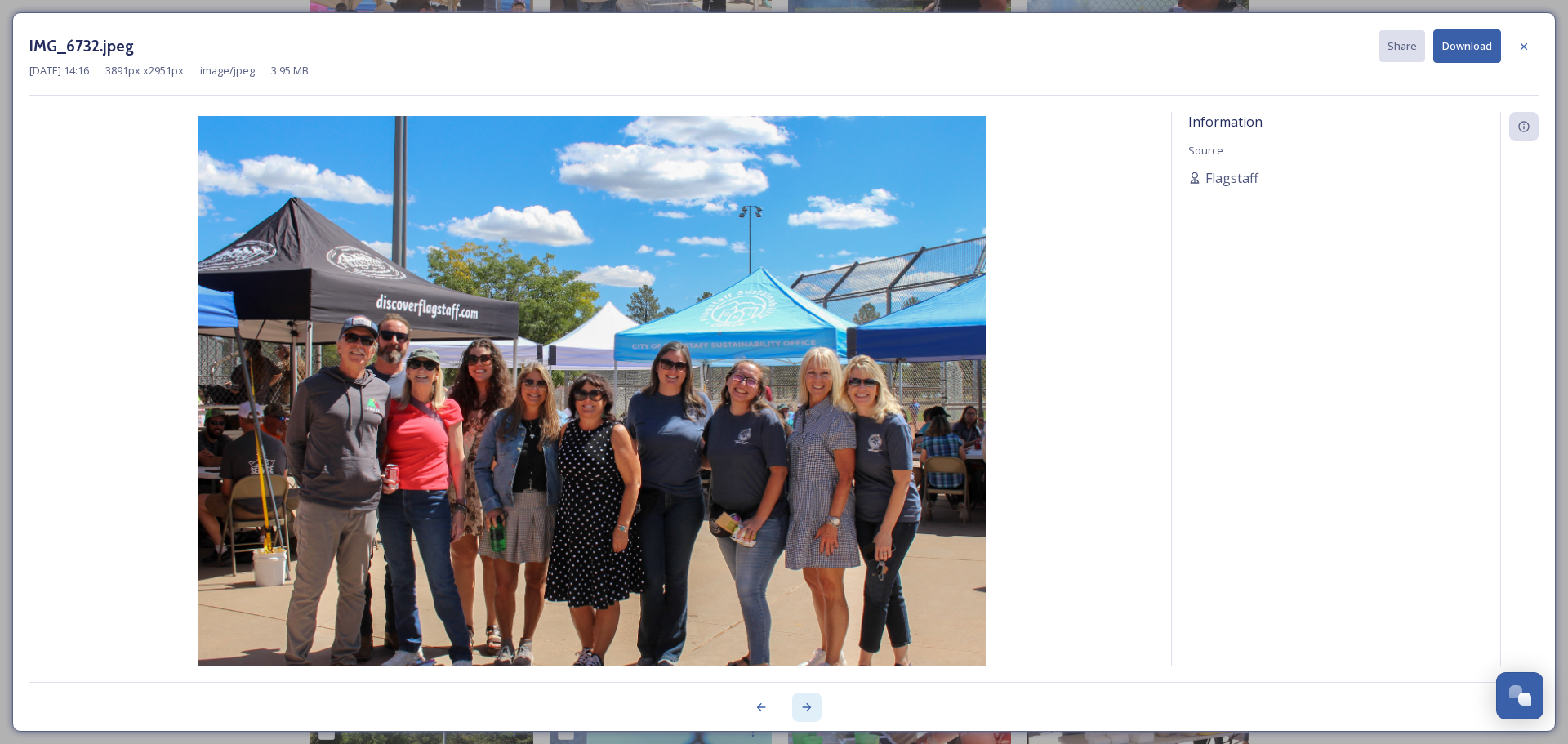
click at [812, 709] on icon at bounding box center [806, 706] width 13 height 13
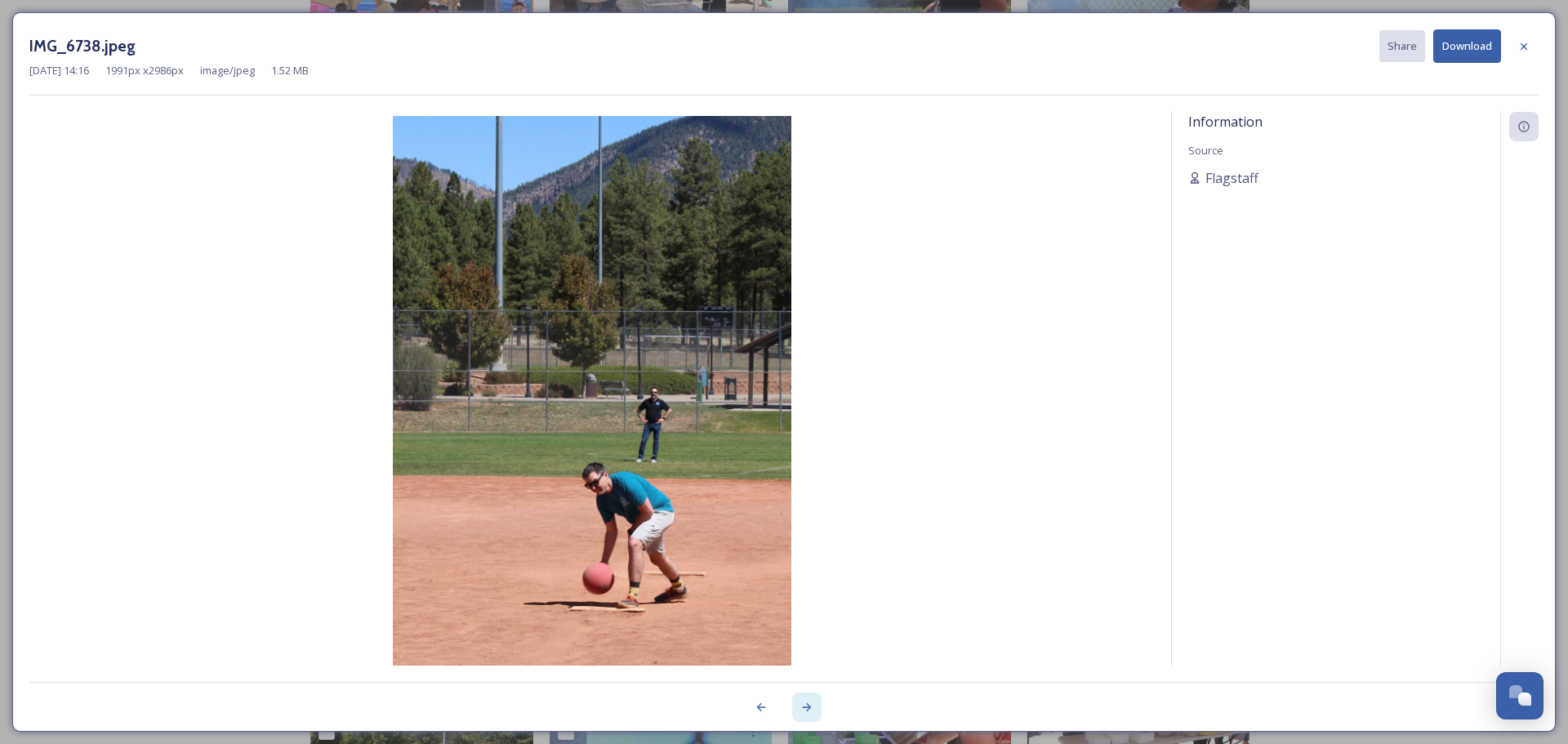
click at [808, 710] on icon at bounding box center [807, 706] width 9 height 8
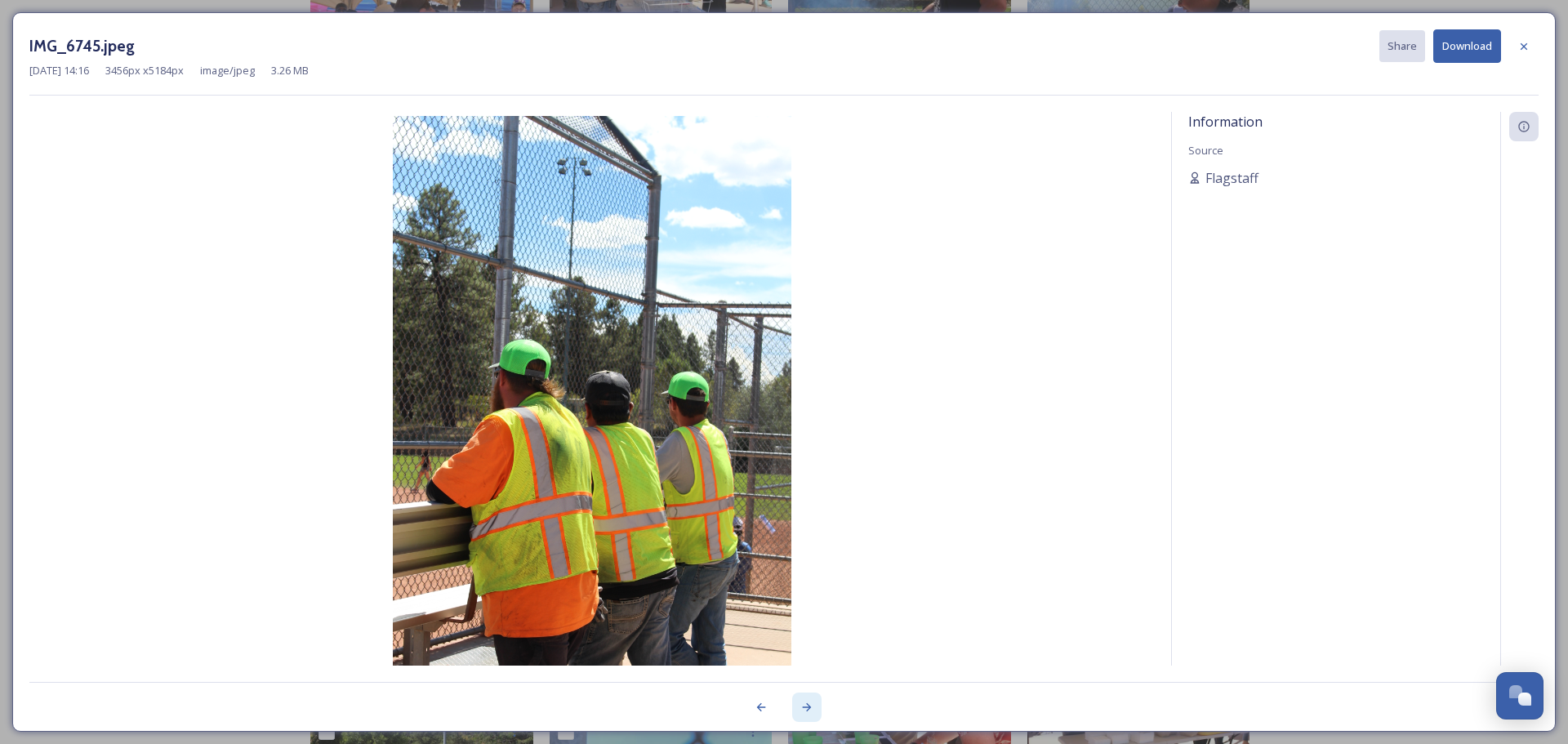
click at [807, 709] on icon at bounding box center [806, 706] width 13 height 13
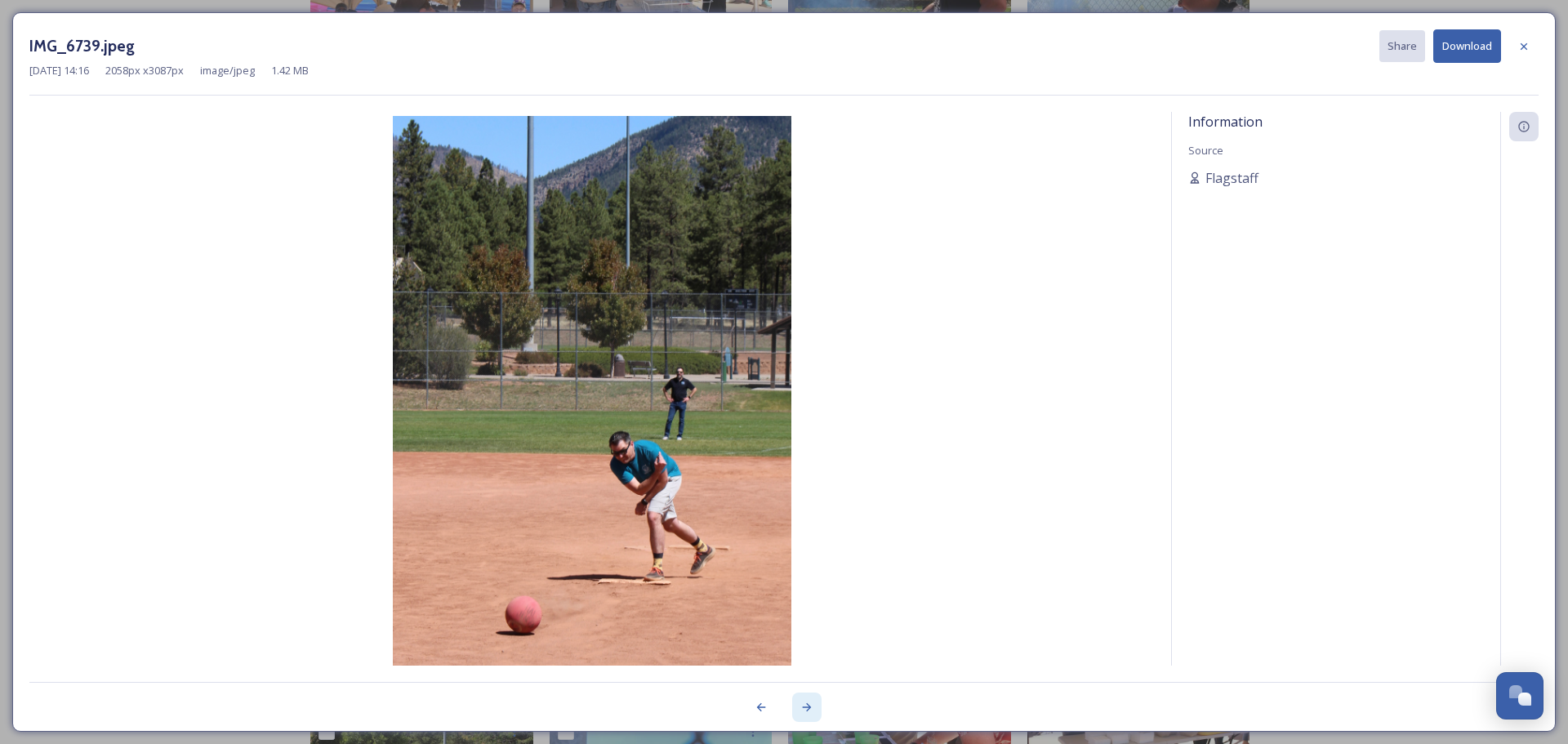
click at [807, 708] on icon at bounding box center [806, 706] width 13 height 13
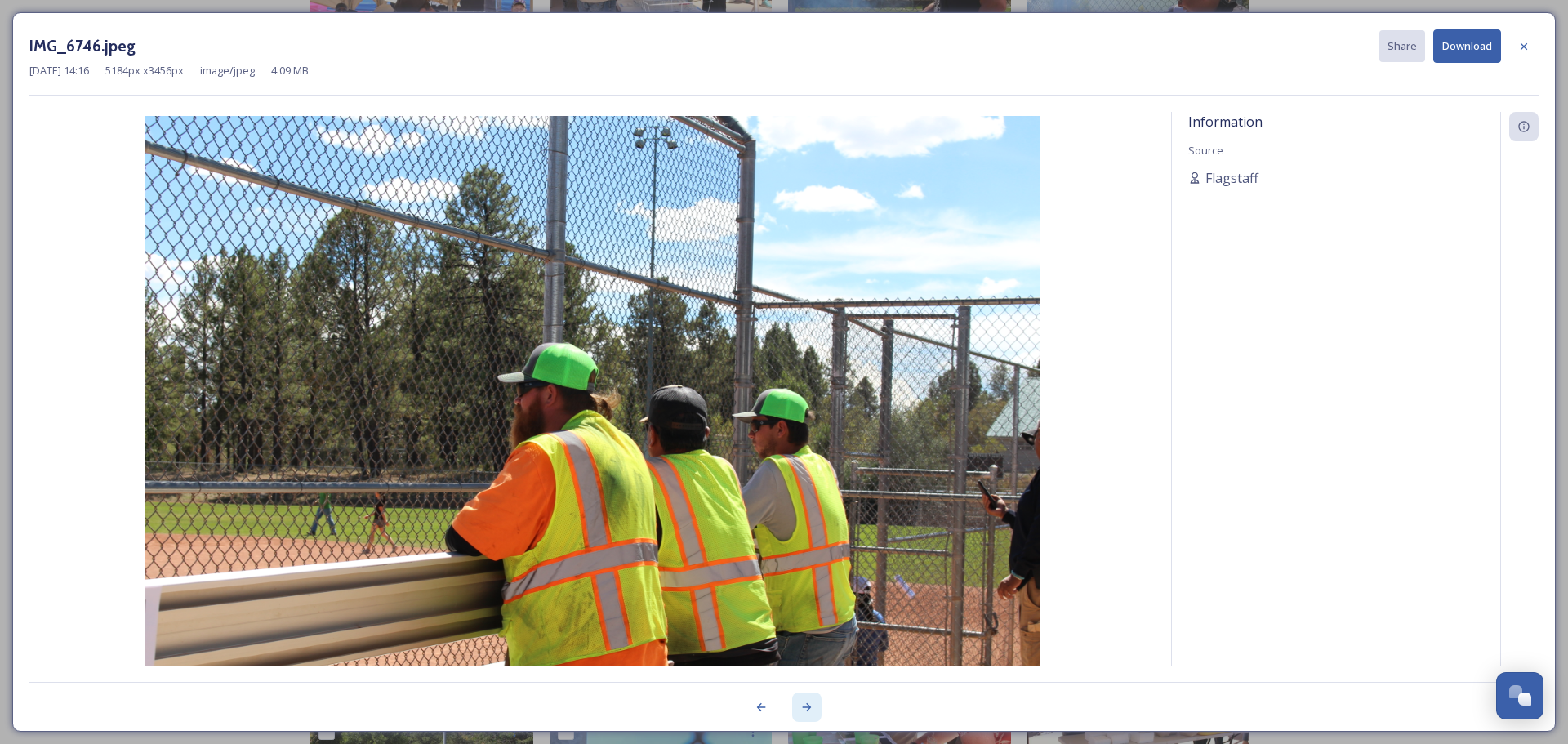
click at [807, 708] on icon at bounding box center [806, 706] width 13 height 13
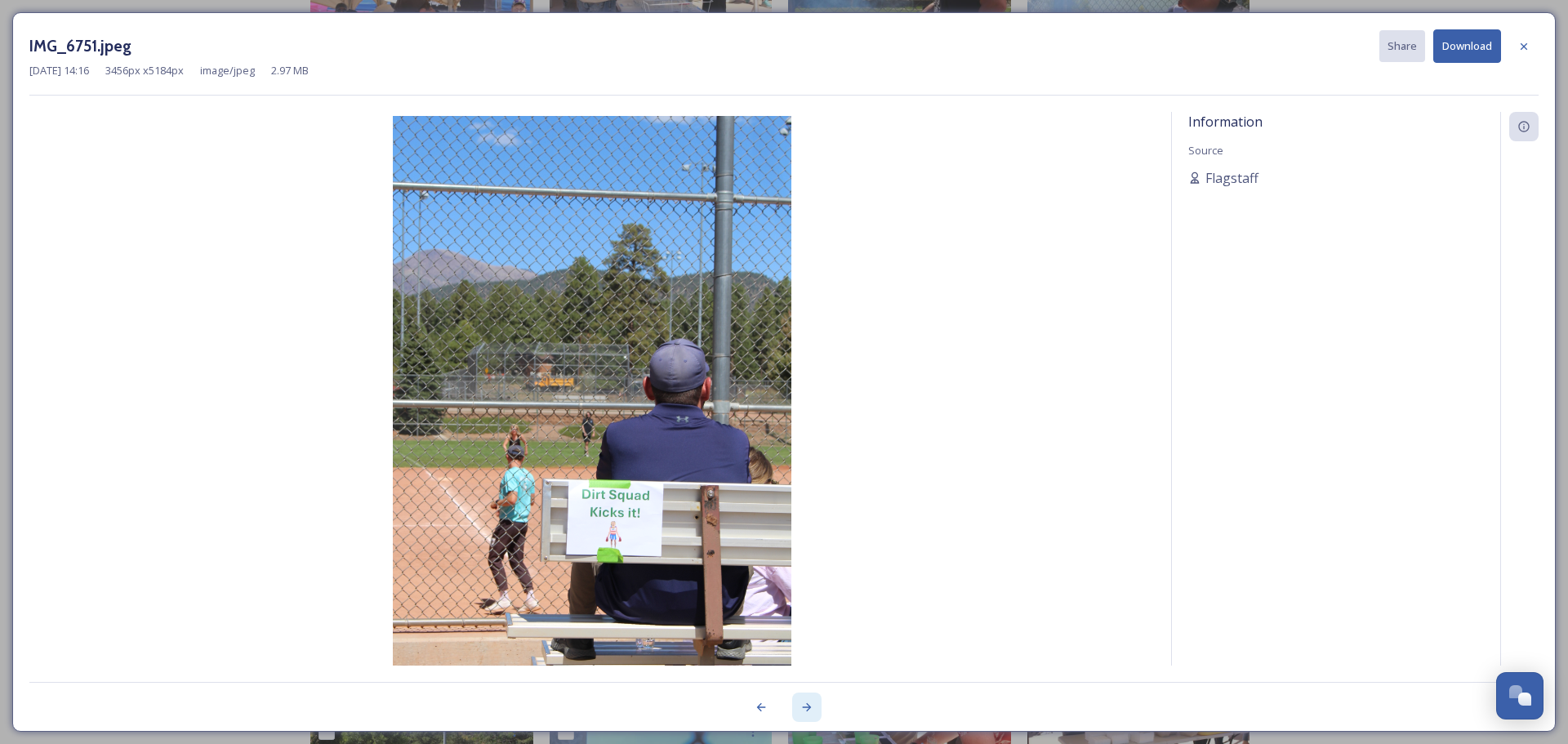
click at [807, 708] on icon at bounding box center [806, 706] width 13 height 13
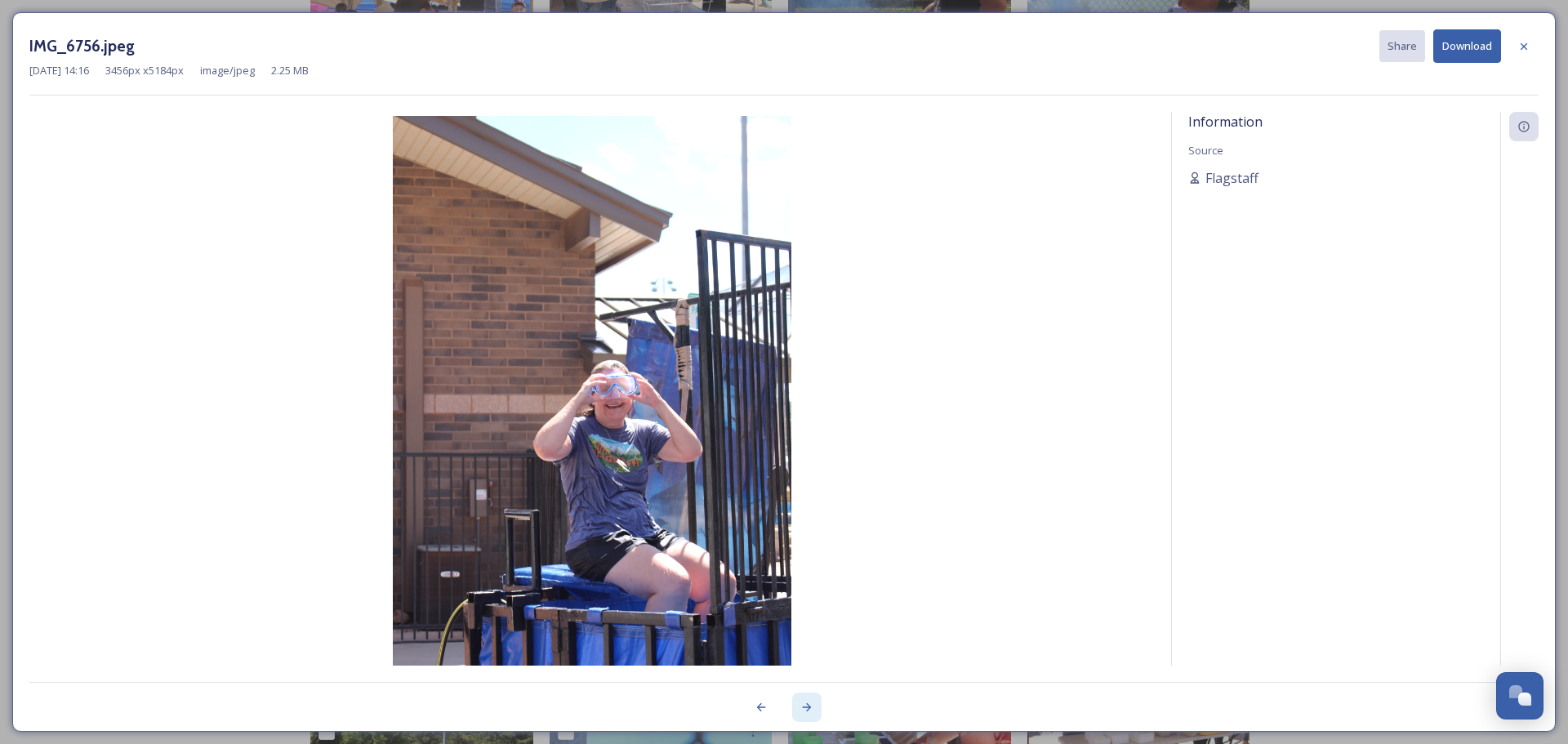
click at [807, 708] on icon at bounding box center [806, 706] width 13 height 13
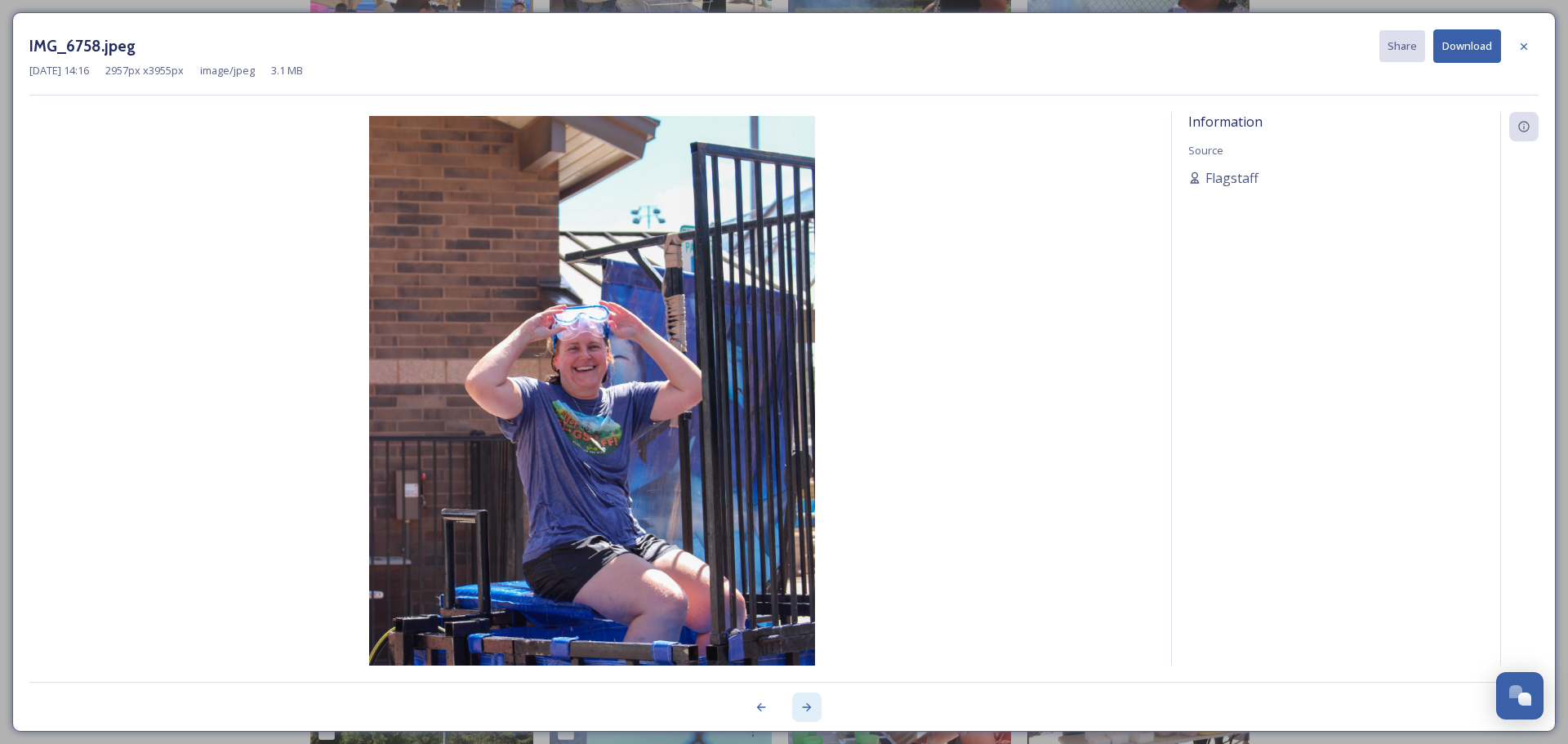
click at [807, 708] on icon at bounding box center [806, 706] width 13 height 13
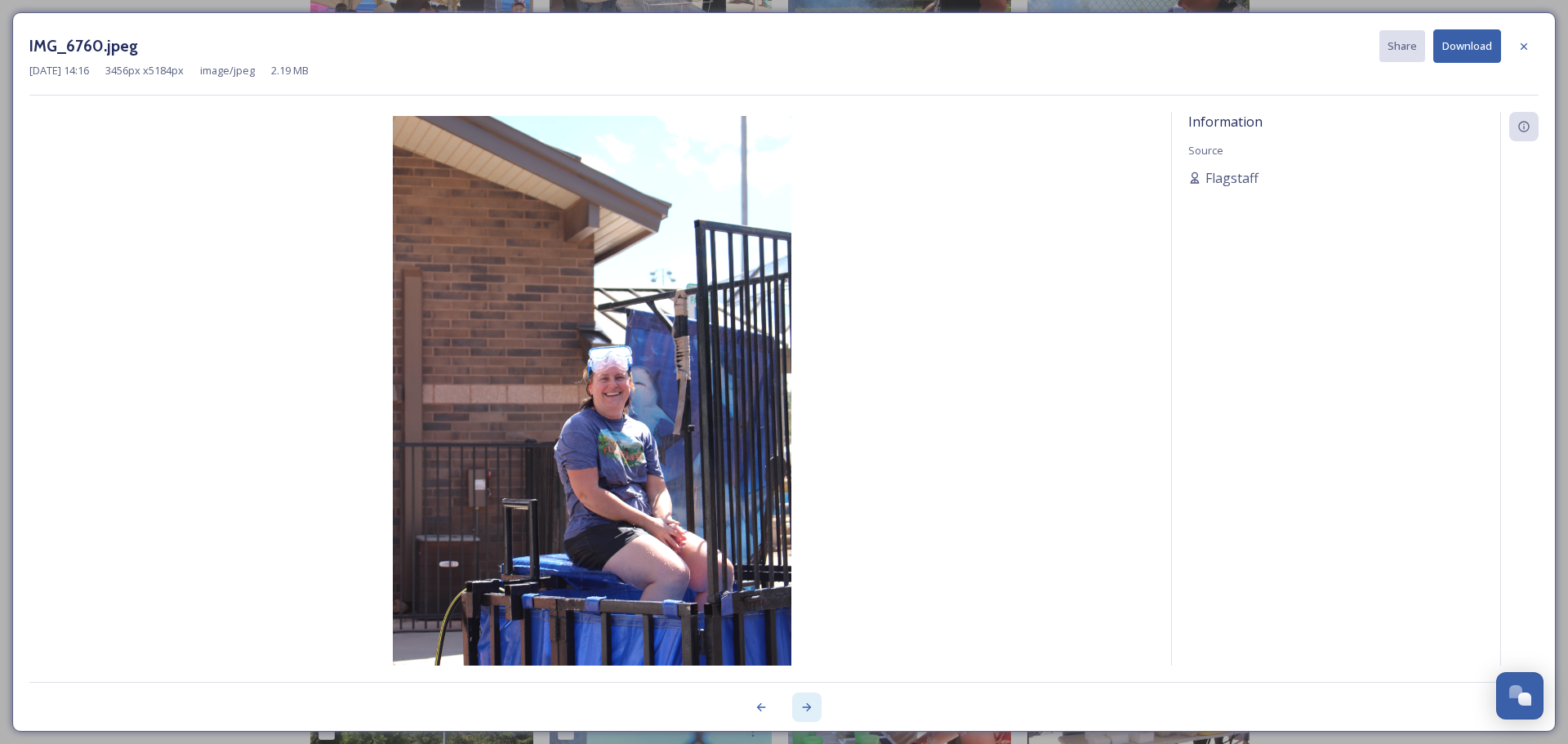
click at [807, 708] on icon at bounding box center [806, 706] width 13 height 13
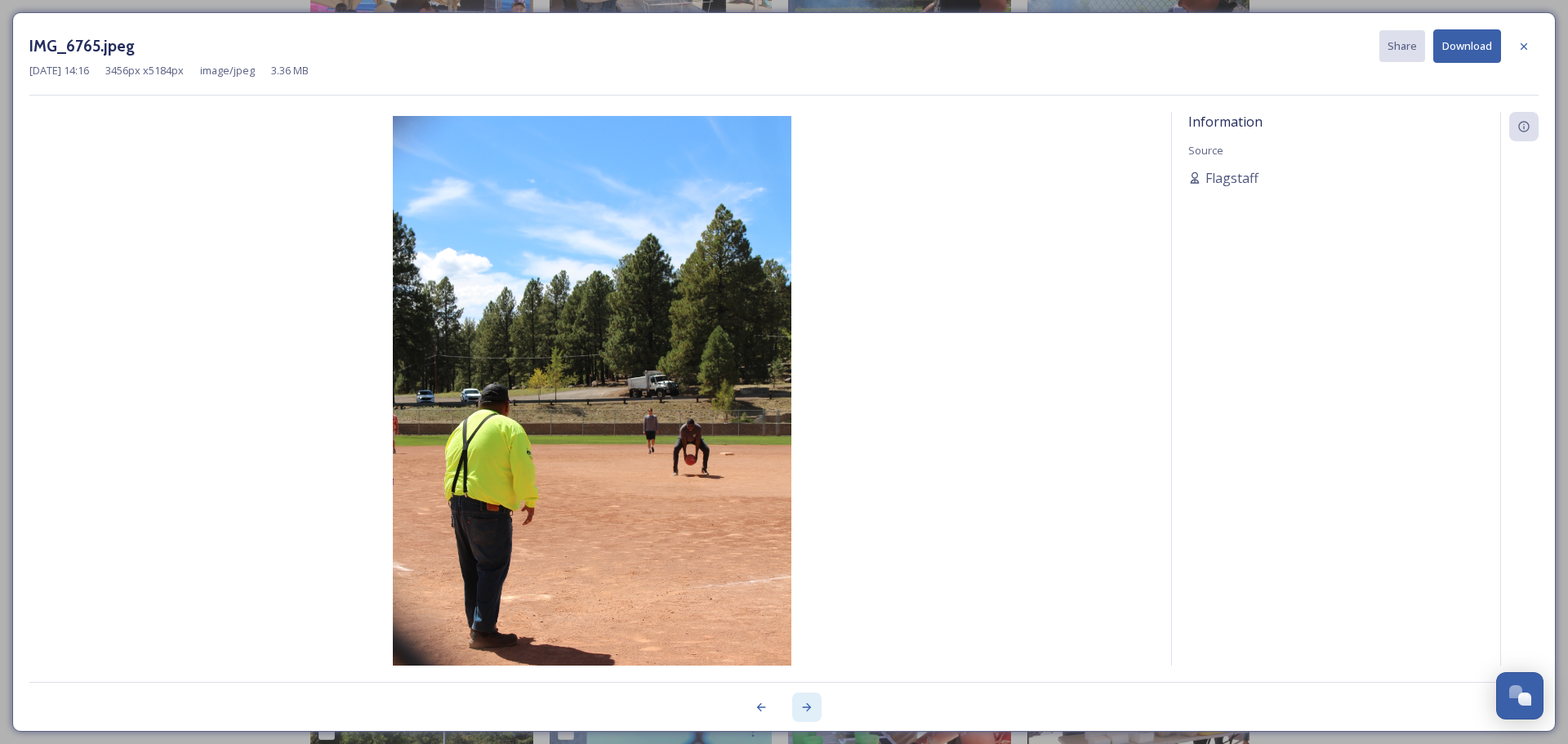
click at [807, 708] on icon at bounding box center [806, 706] width 13 height 13
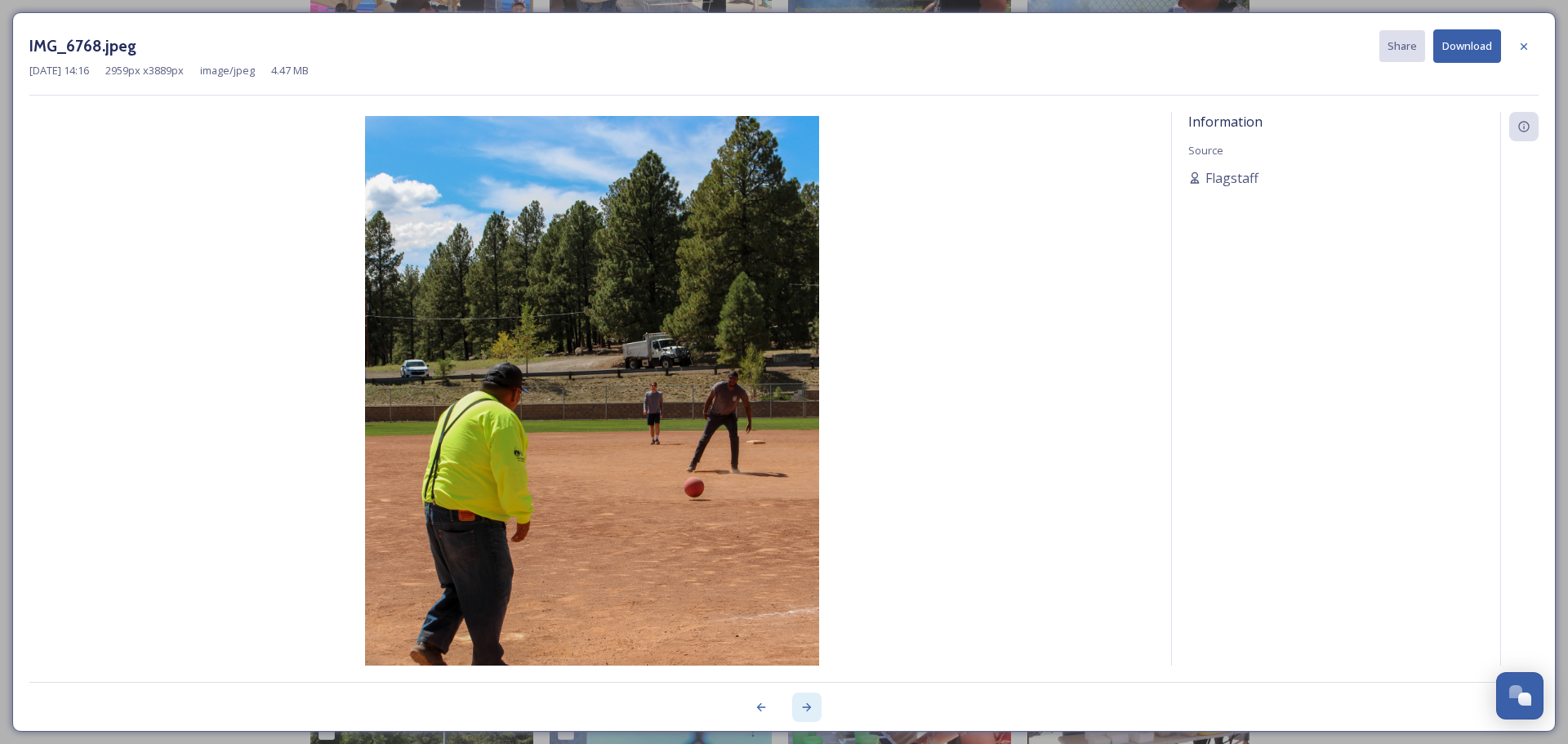
click at [807, 708] on icon at bounding box center [806, 706] width 13 height 13
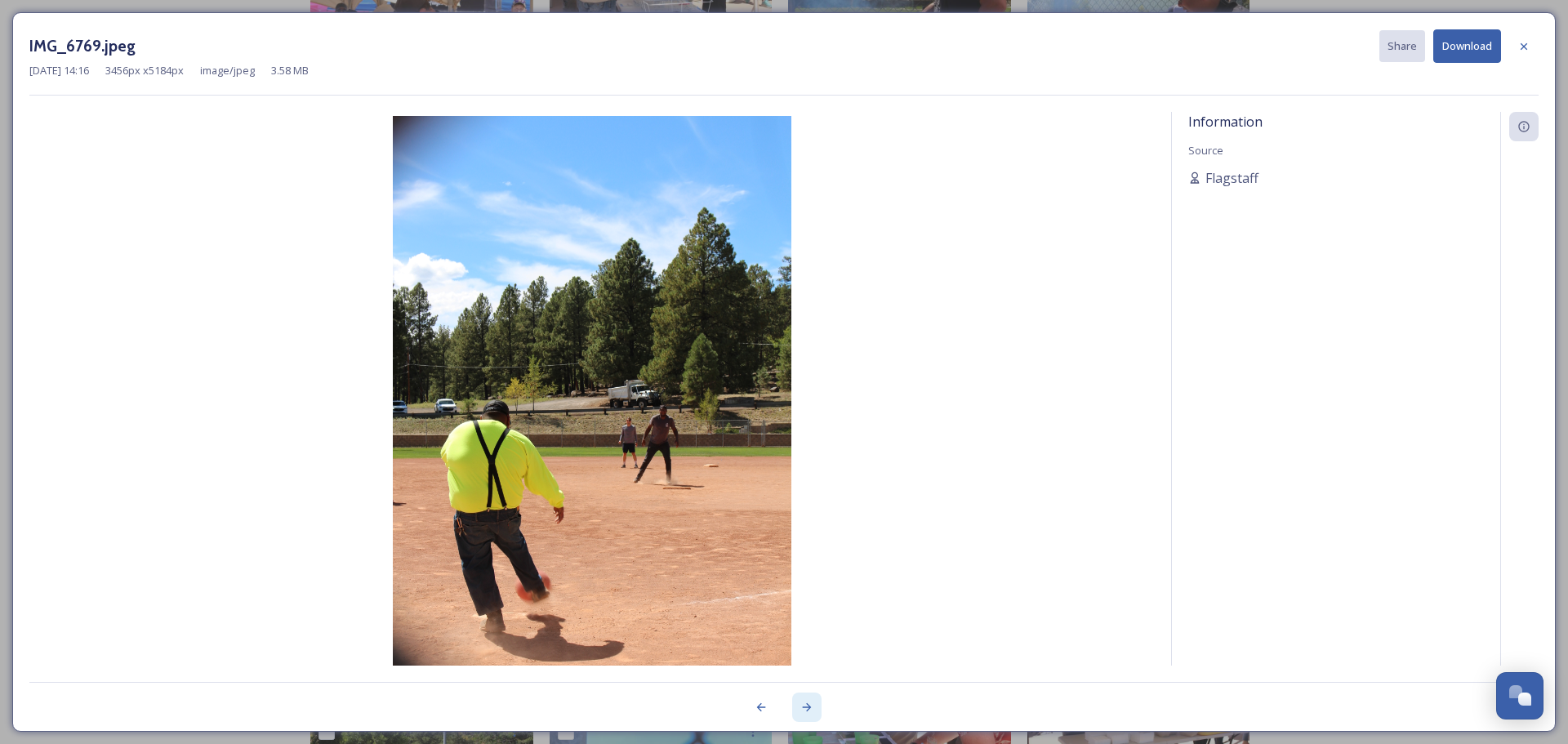
click at [807, 708] on icon at bounding box center [806, 706] width 13 height 13
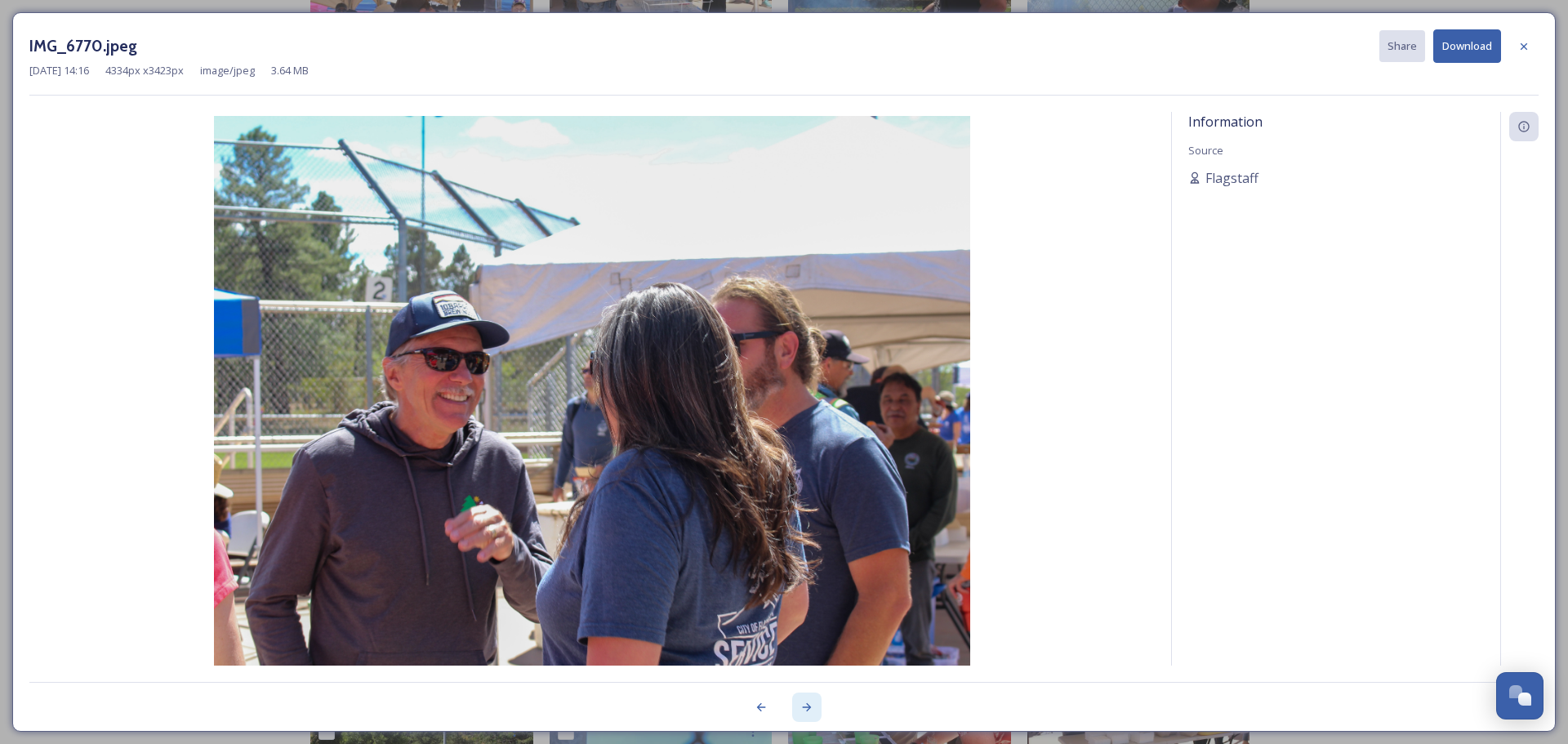
click at [807, 708] on icon at bounding box center [806, 706] width 13 height 13
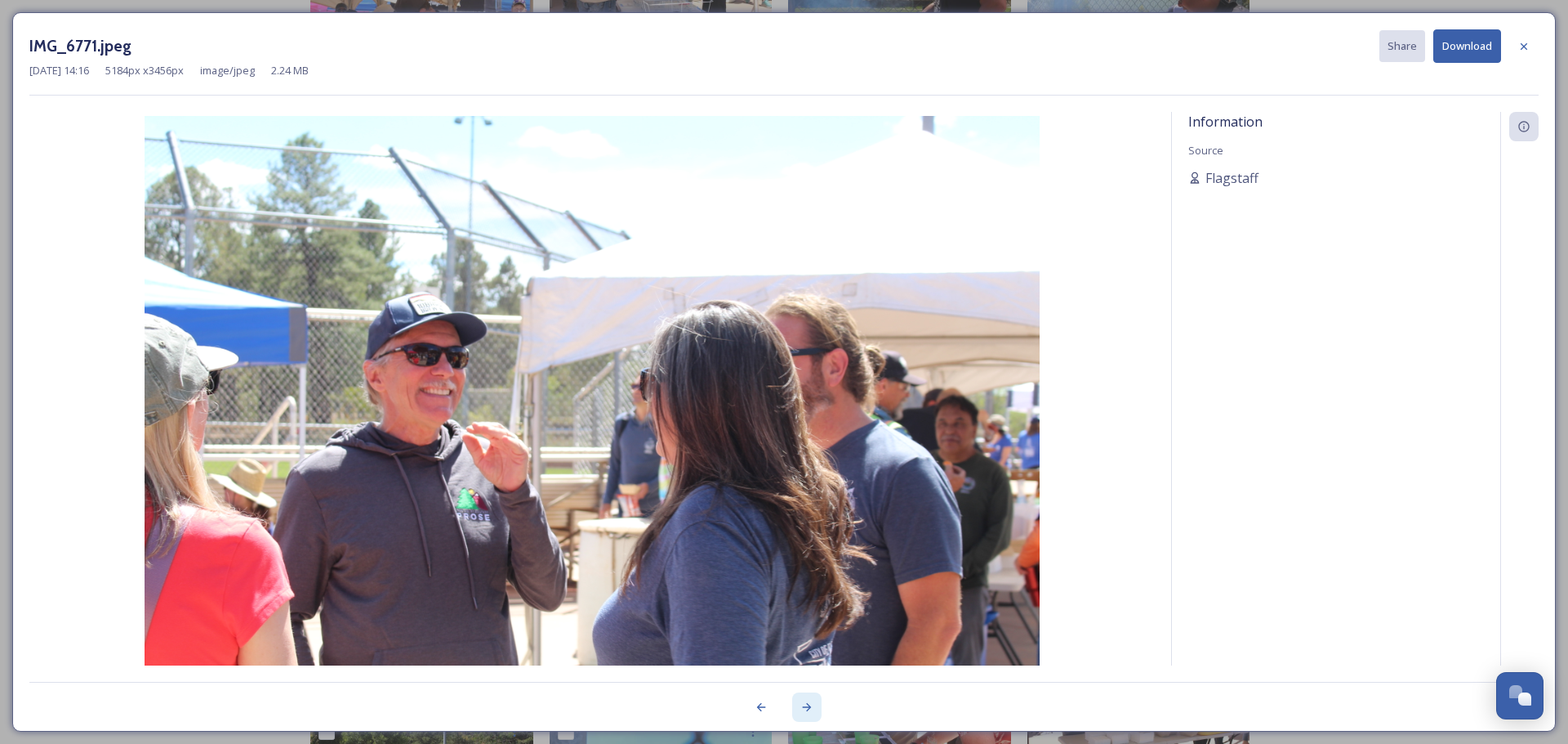
click at [807, 708] on icon at bounding box center [806, 706] width 13 height 13
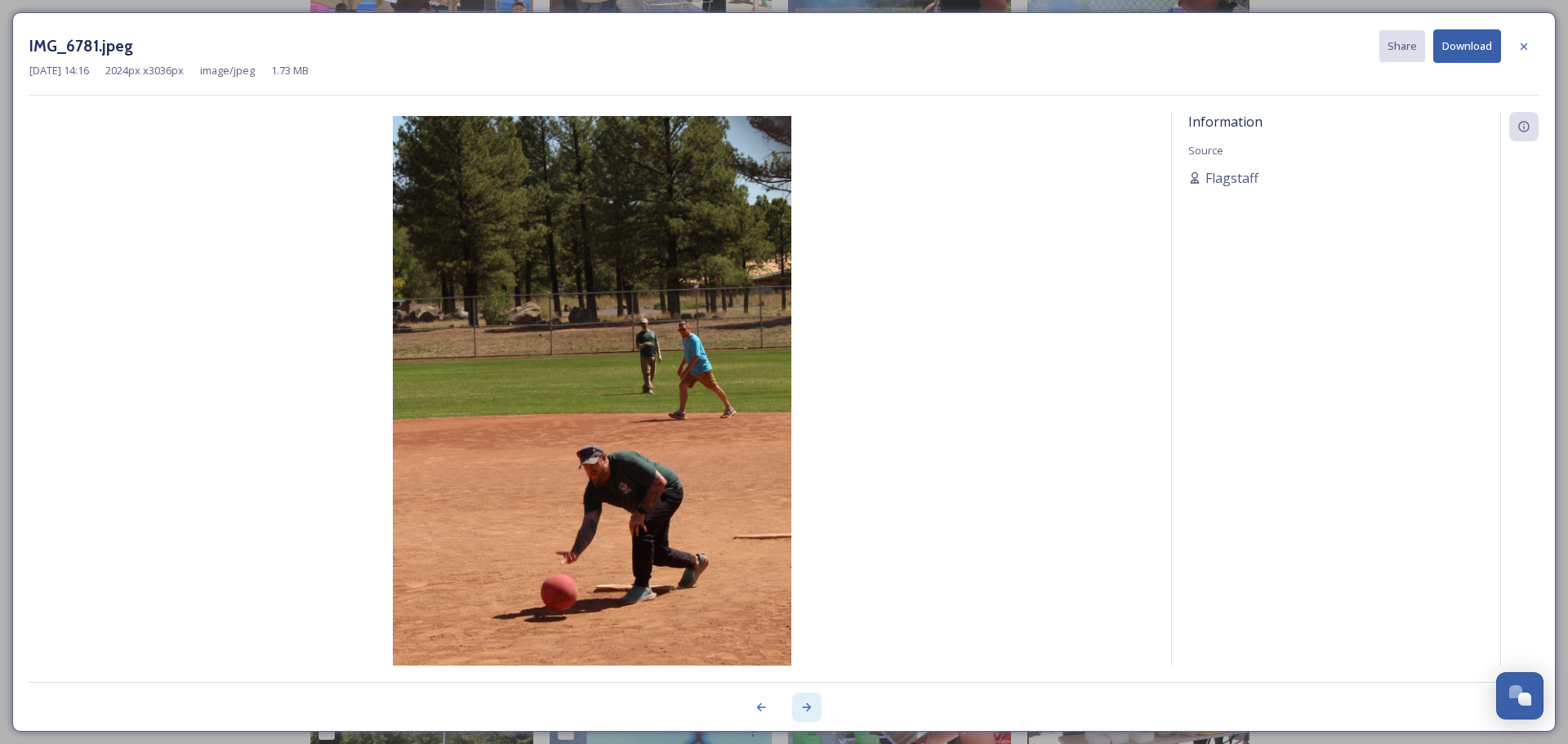
click at [807, 708] on icon at bounding box center [806, 706] width 13 height 13
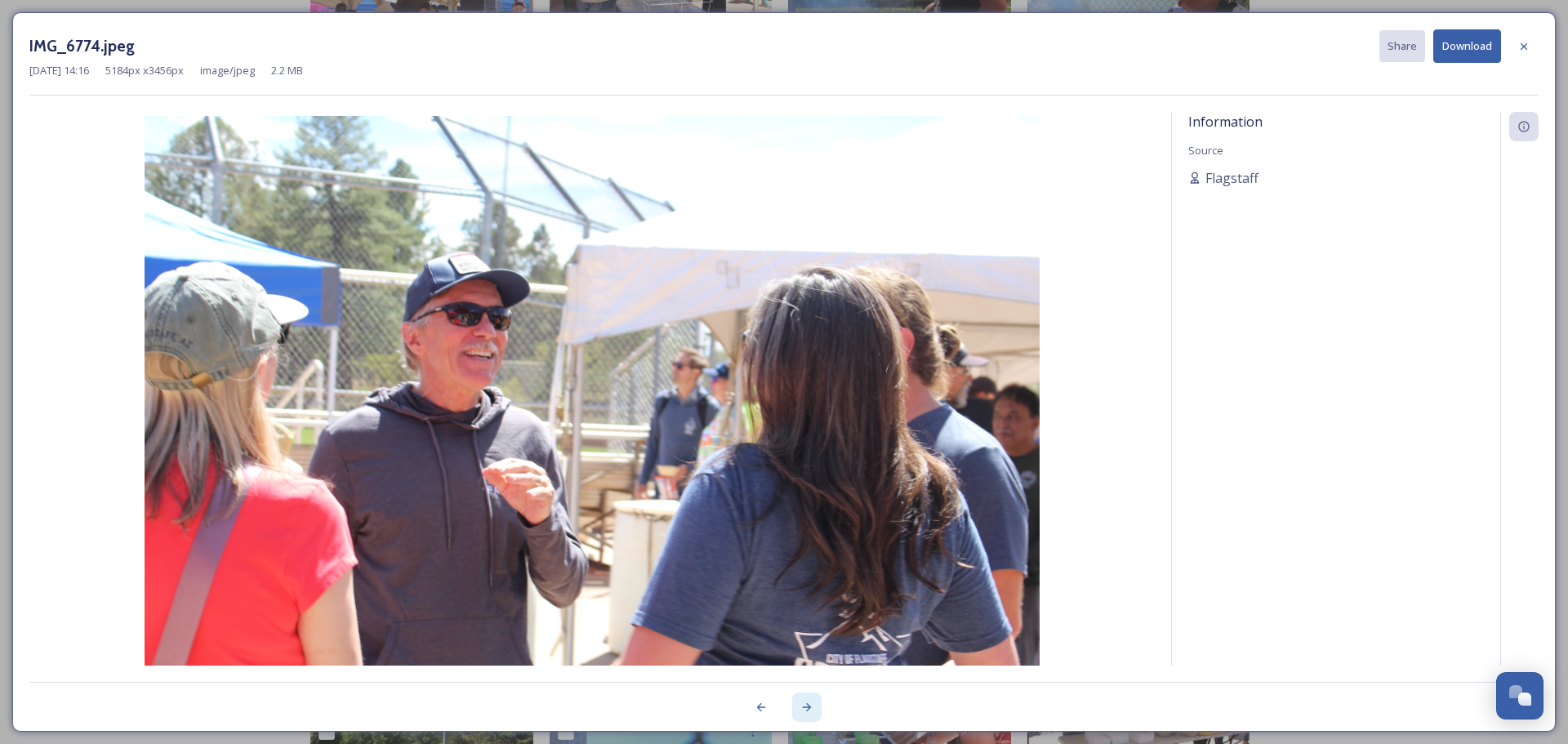
click at [807, 708] on icon at bounding box center [806, 706] width 13 height 13
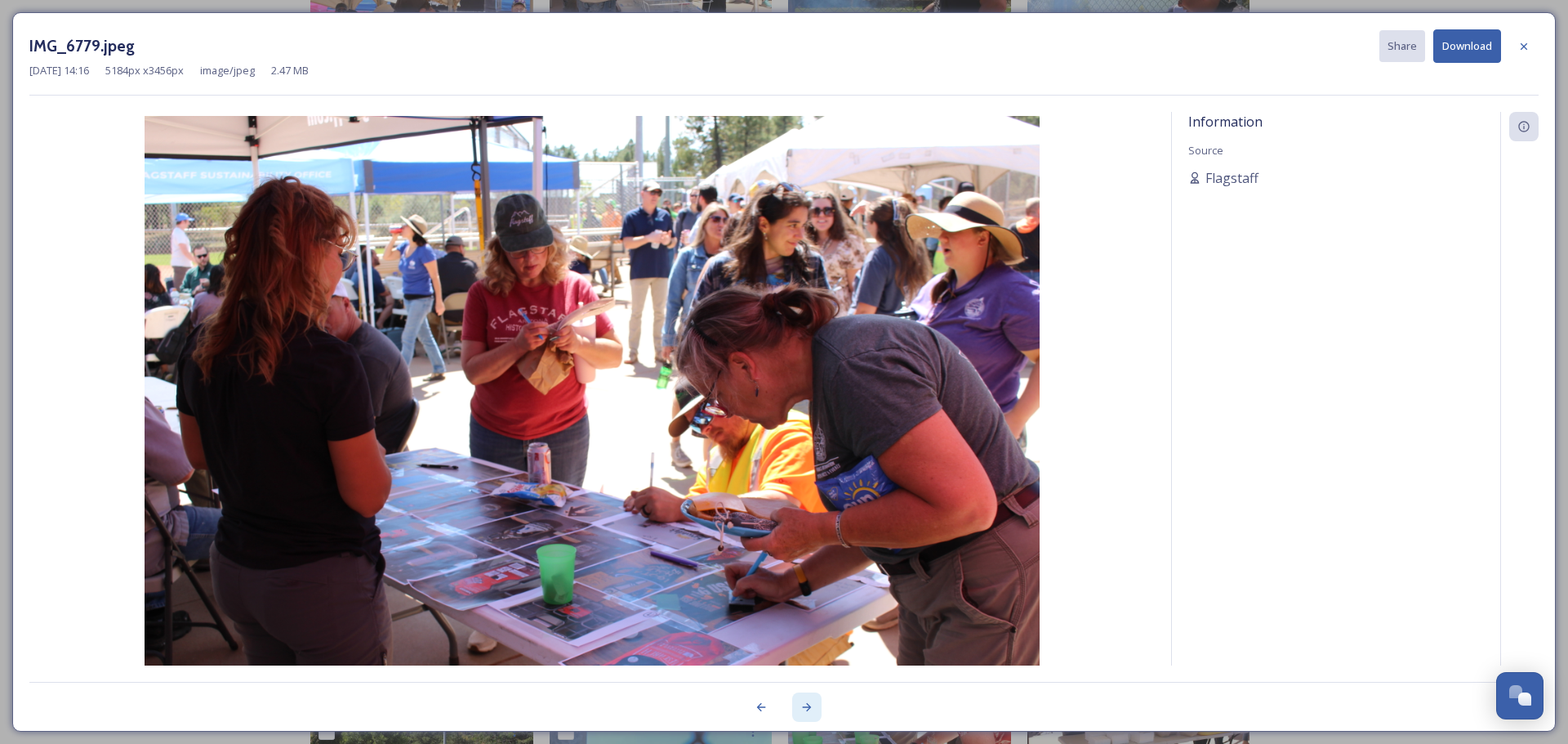
click at [807, 708] on icon at bounding box center [806, 706] width 13 height 13
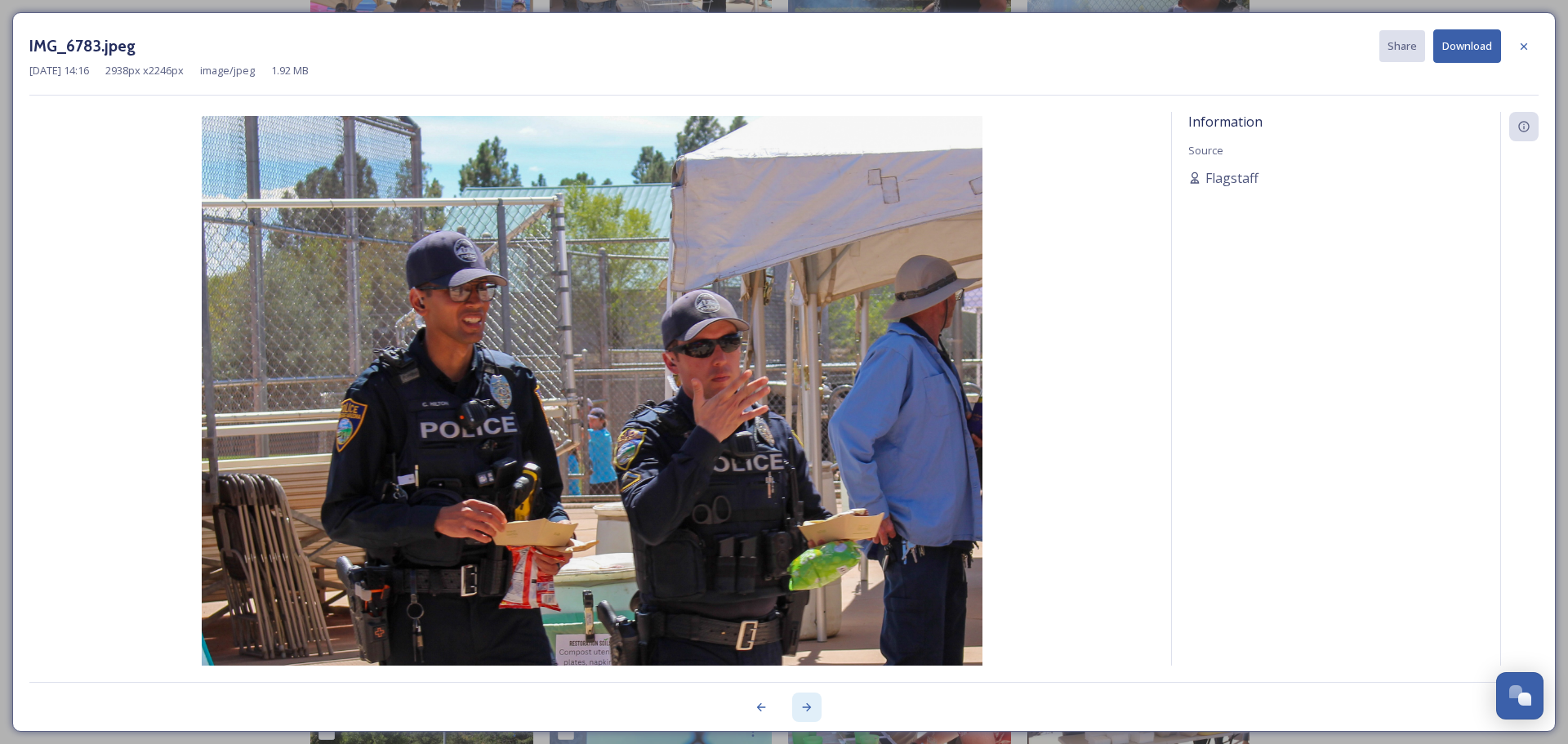
click at [807, 708] on icon at bounding box center [806, 706] width 13 height 13
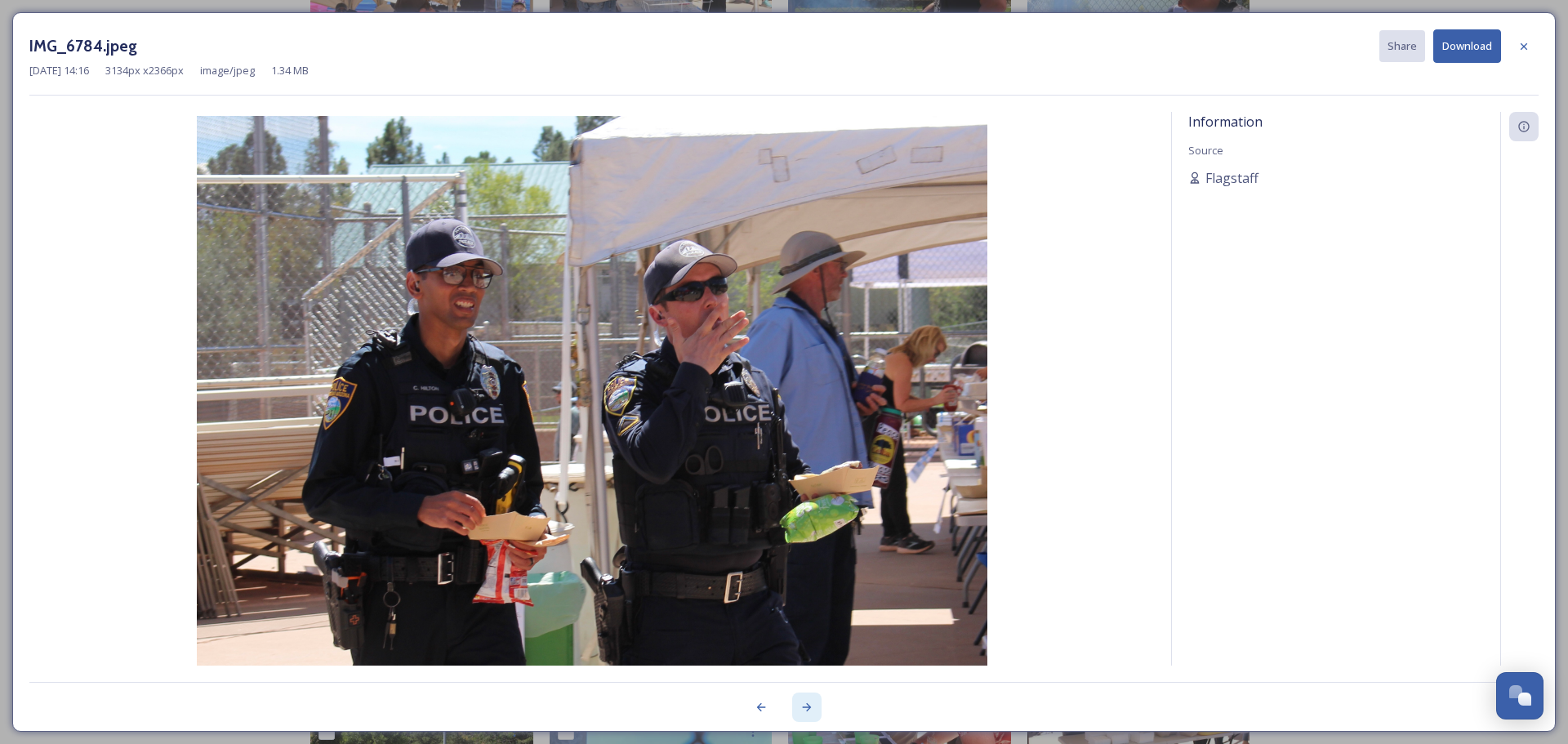
click at [807, 708] on icon at bounding box center [806, 706] width 13 height 13
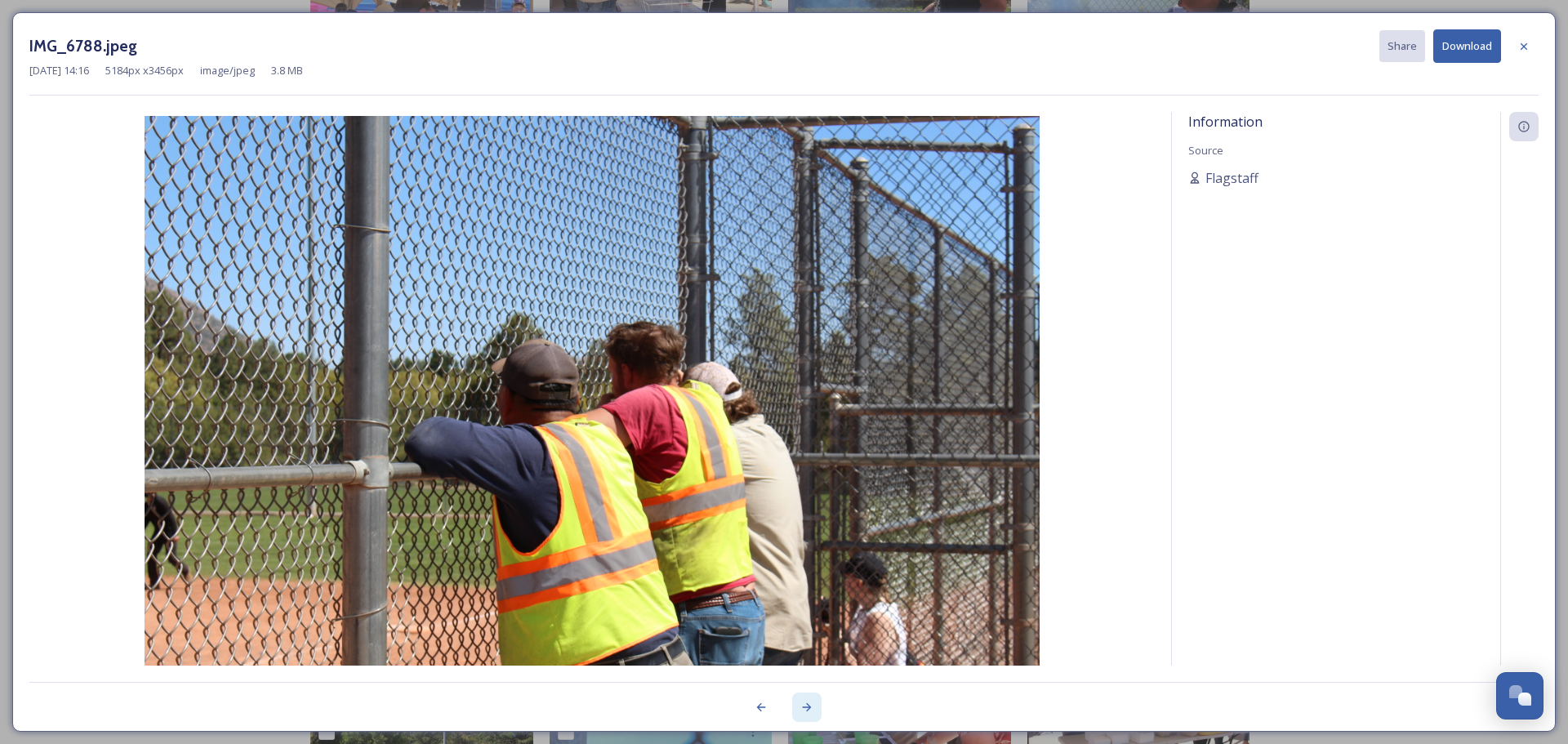
click at [807, 708] on icon at bounding box center [806, 706] width 13 height 13
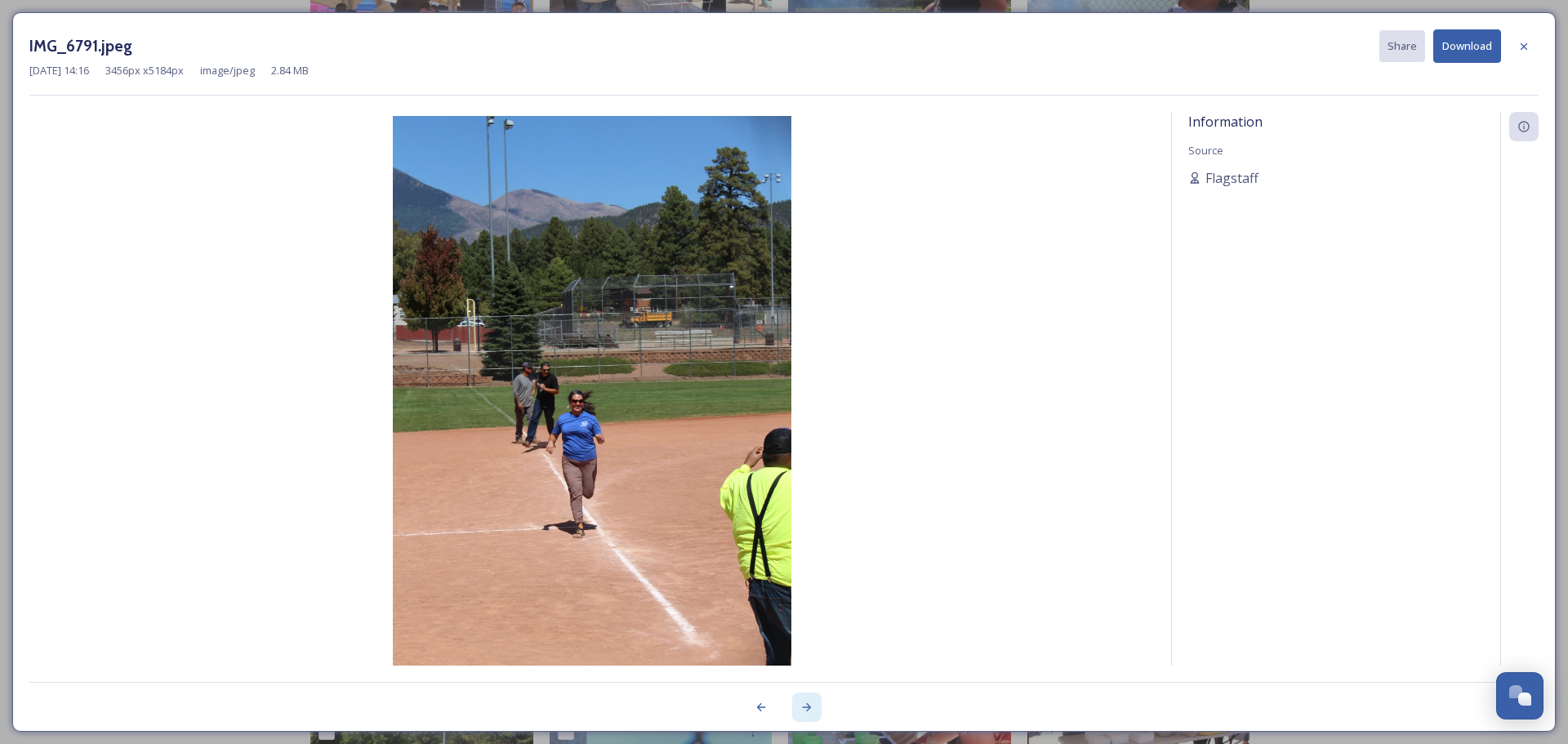
click at [807, 708] on icon at bounding box center [806, 706] width 13 height 13
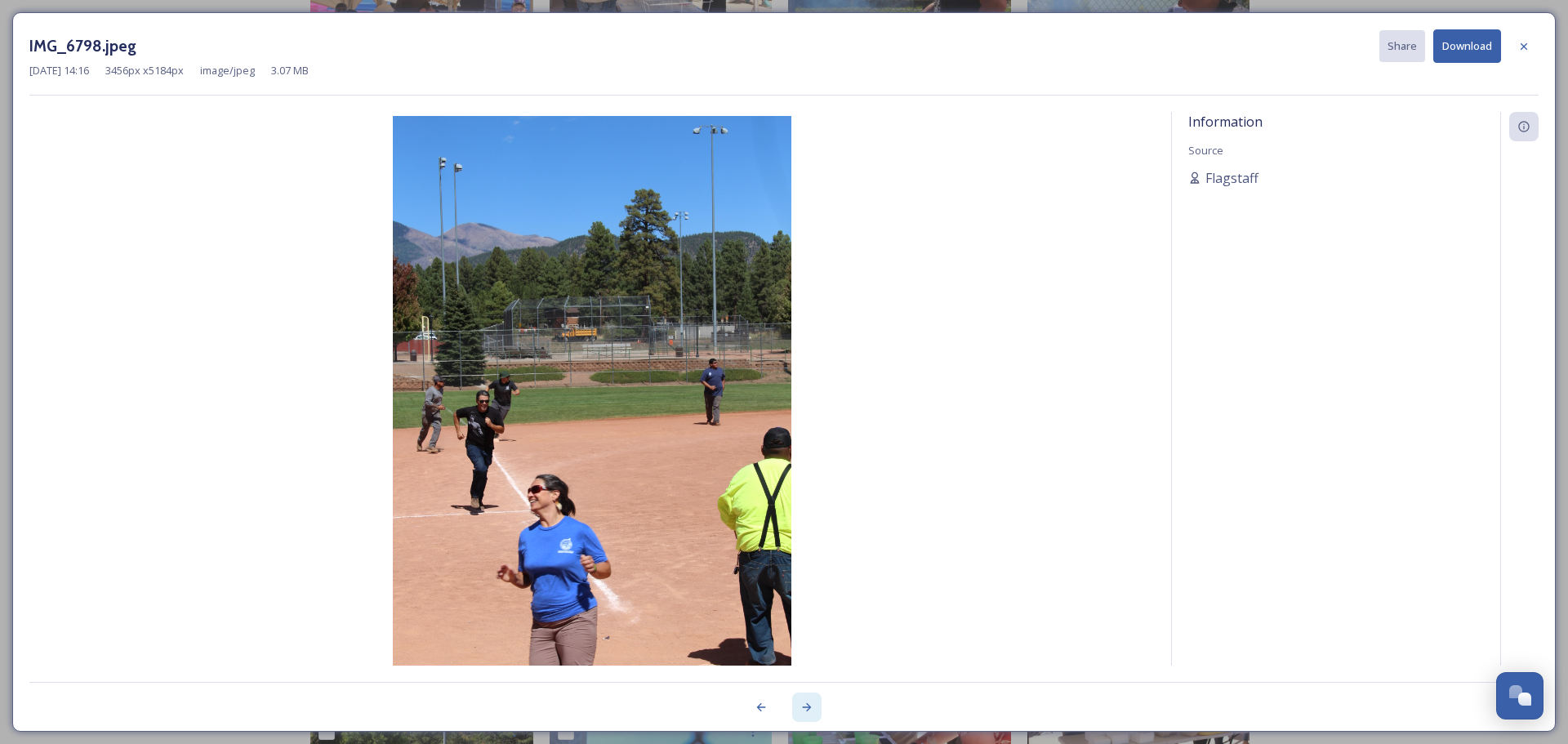
click at [807, 708] on icon at bounding box center [806, 706] width 13 height 13
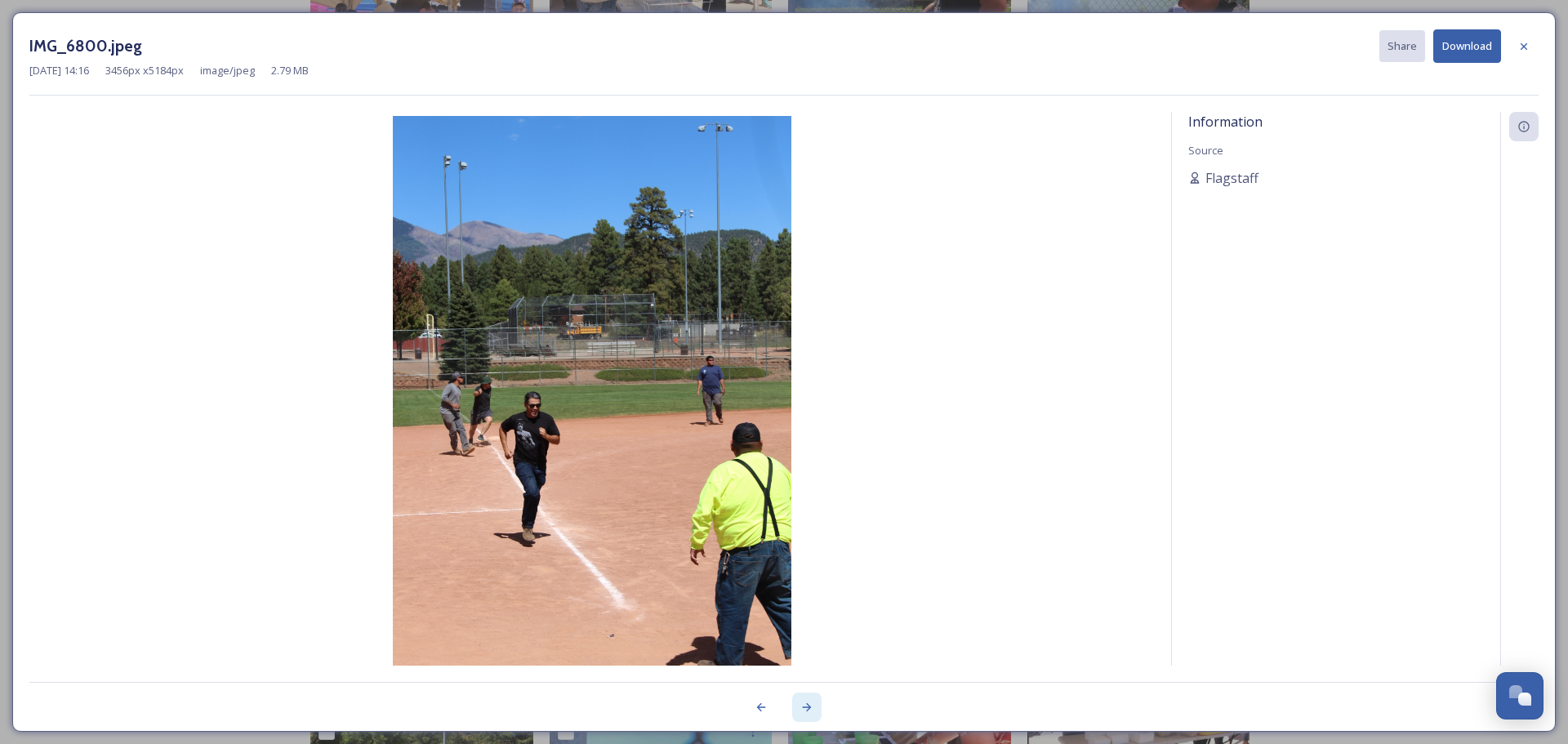
click at [807, 708] on icon at bounding box center [806, 706] width 13 height 13
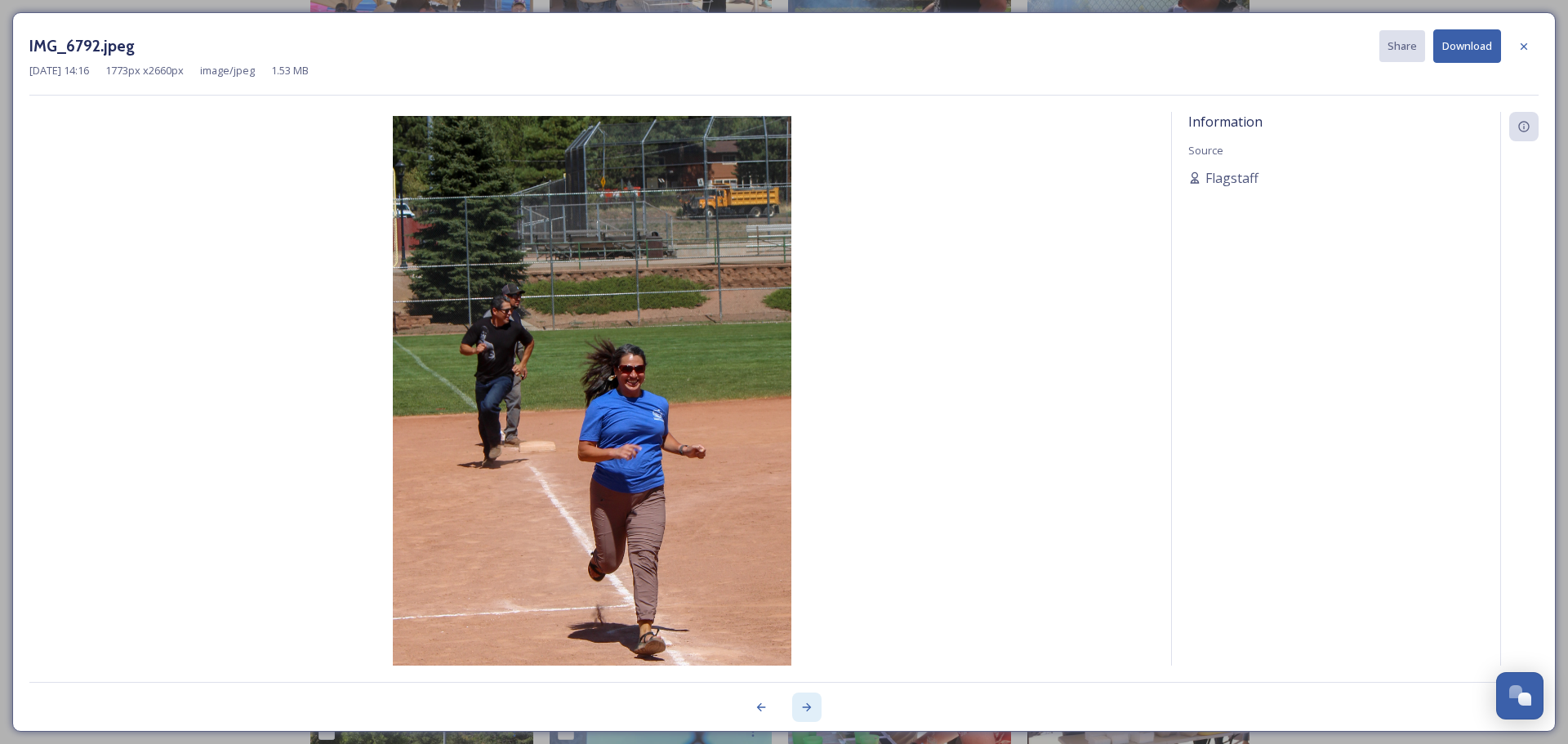
click at [807, 708] on icon at bounding box center [806, 706] width 13 height 13
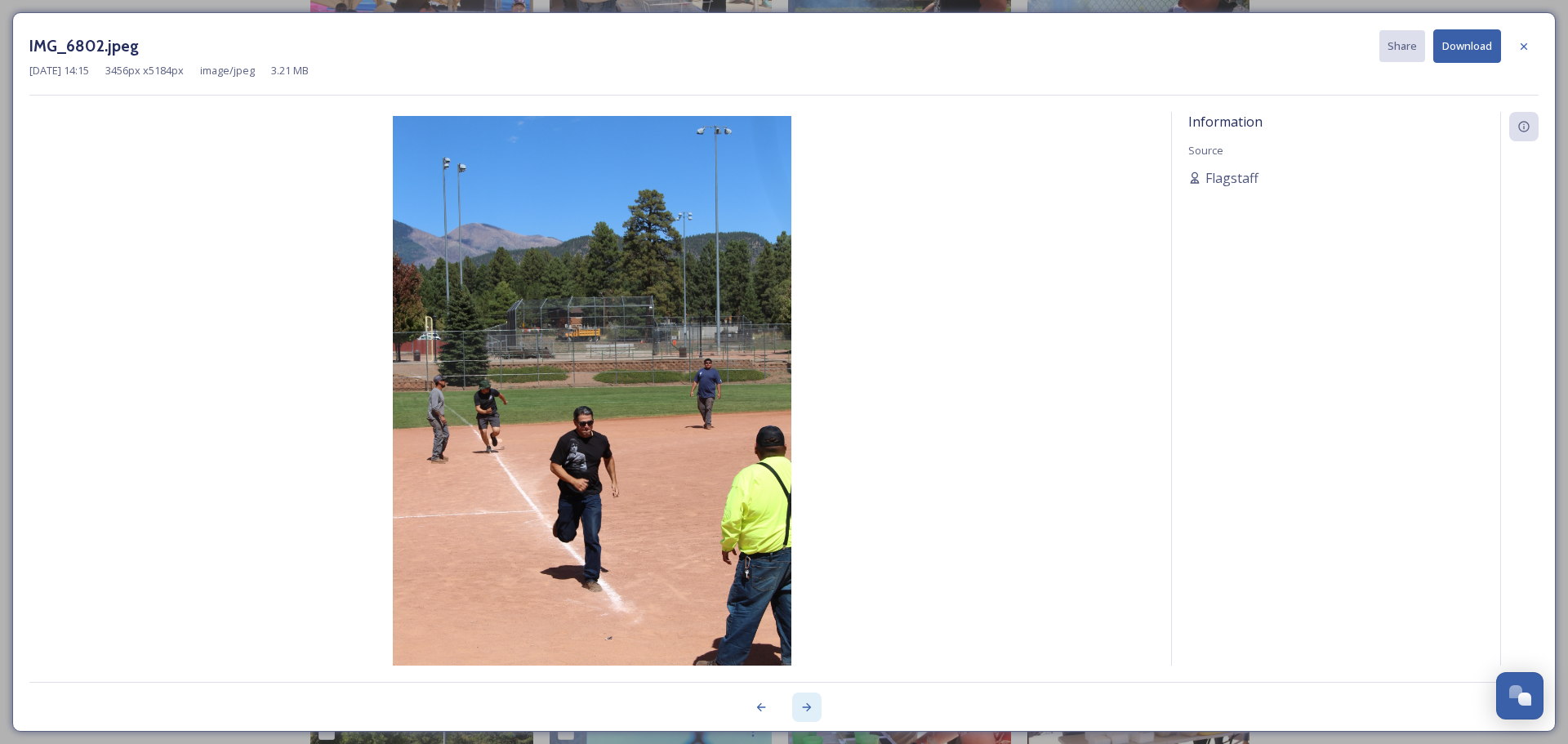
click at [807, 708] on icon at bounding box center [806, 706] width 13 height 13
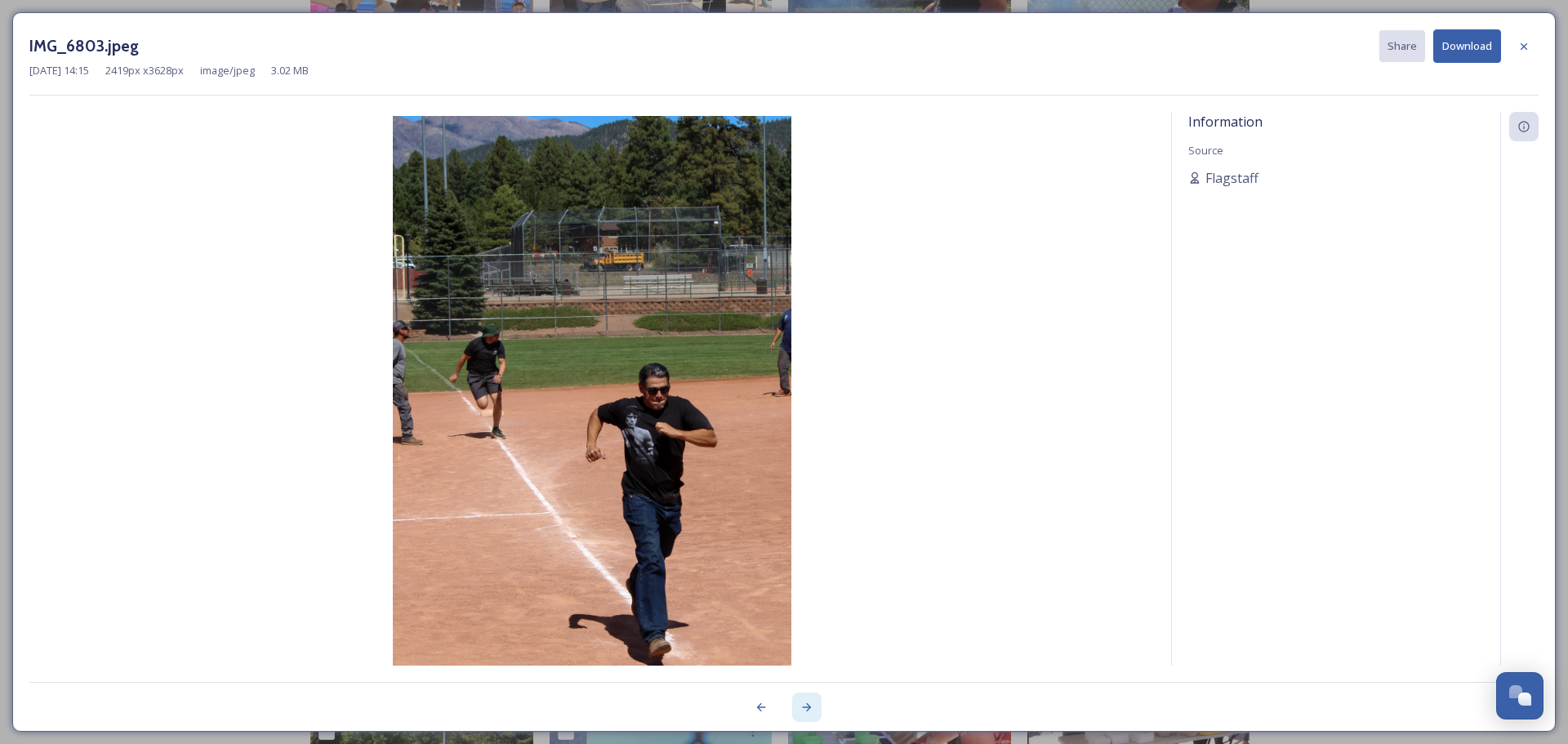
click at [807, 708] on icon at bounding box center [806, 706] width 13 height 13
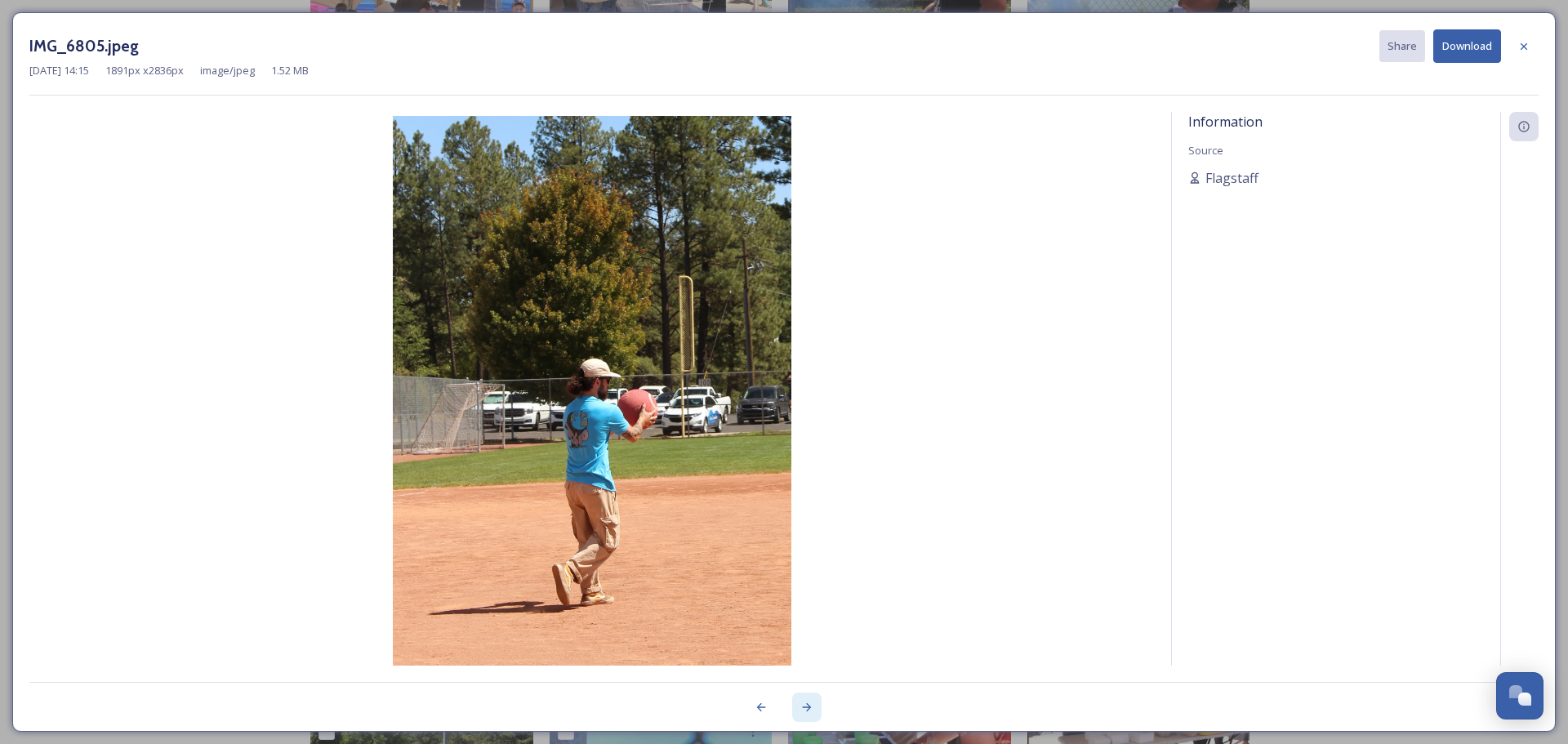
click at [807, 709] on icon at bounding box center [806, 706] width 13 height 13
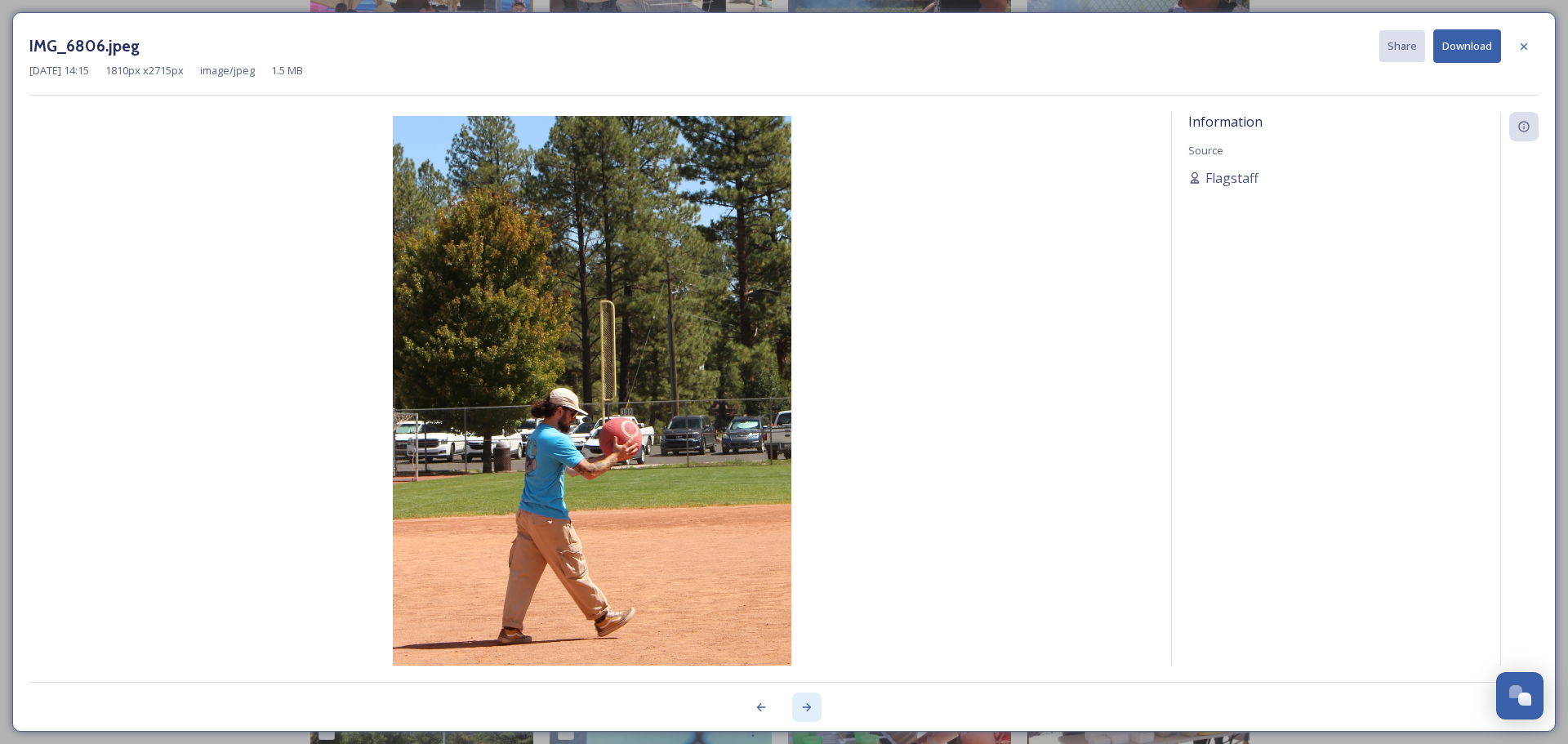
click at [807, 709] on icon at bounding box center [806, 706] width 13 height 13
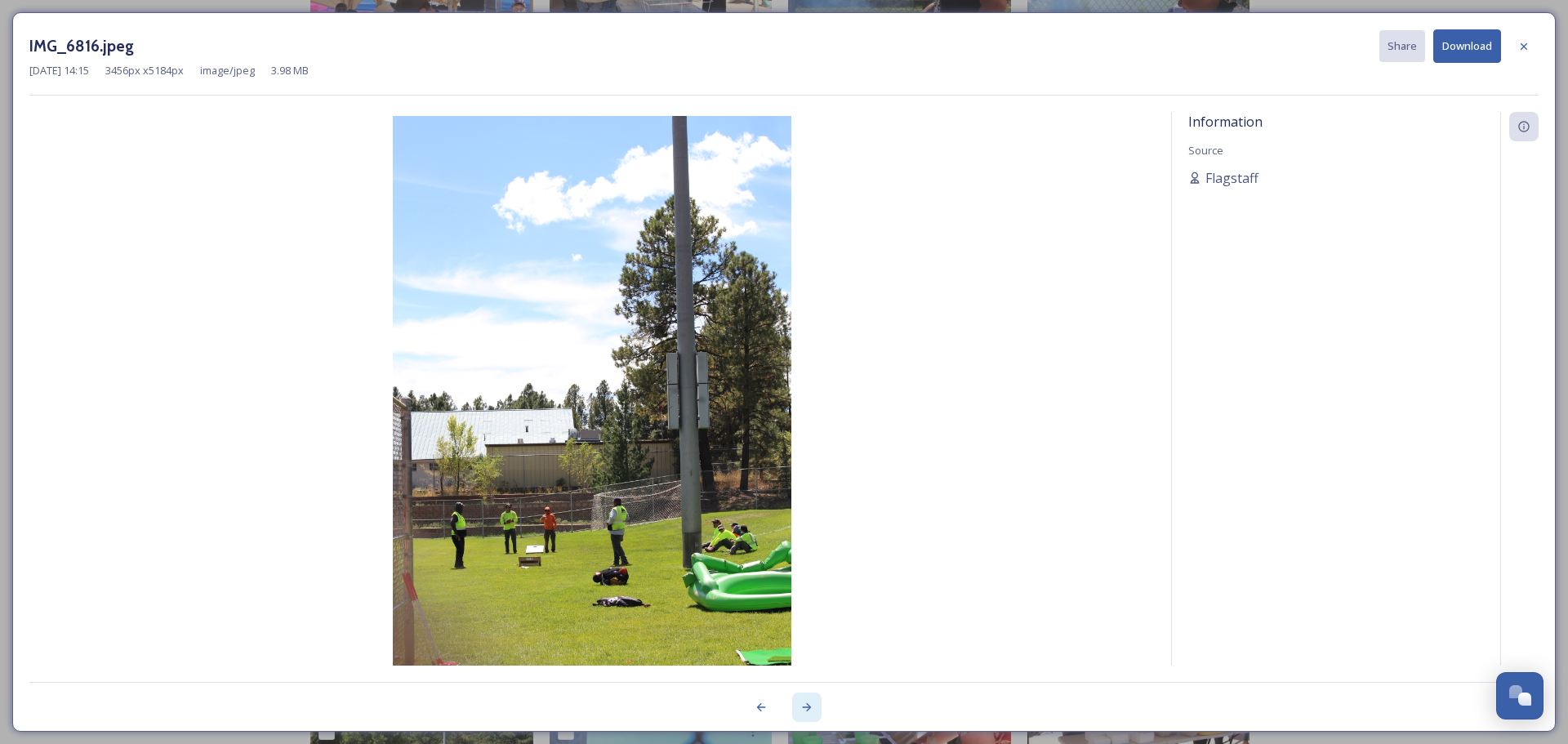
click at [806, 711] on icon at bounding box center [807, 706] width 9 height 8
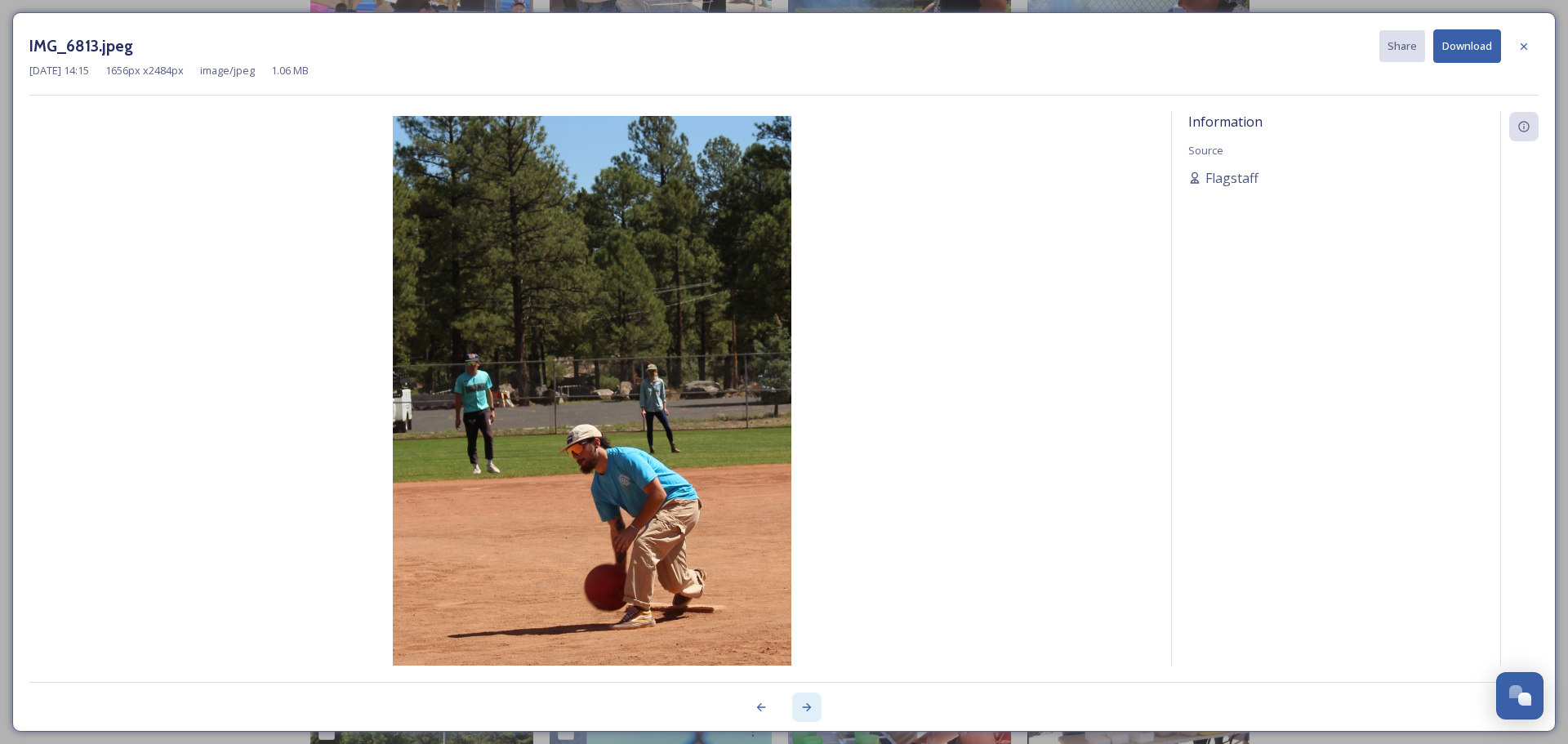
click at [806, 711] on icon at bounding box center [807, 706] width 9 height 8
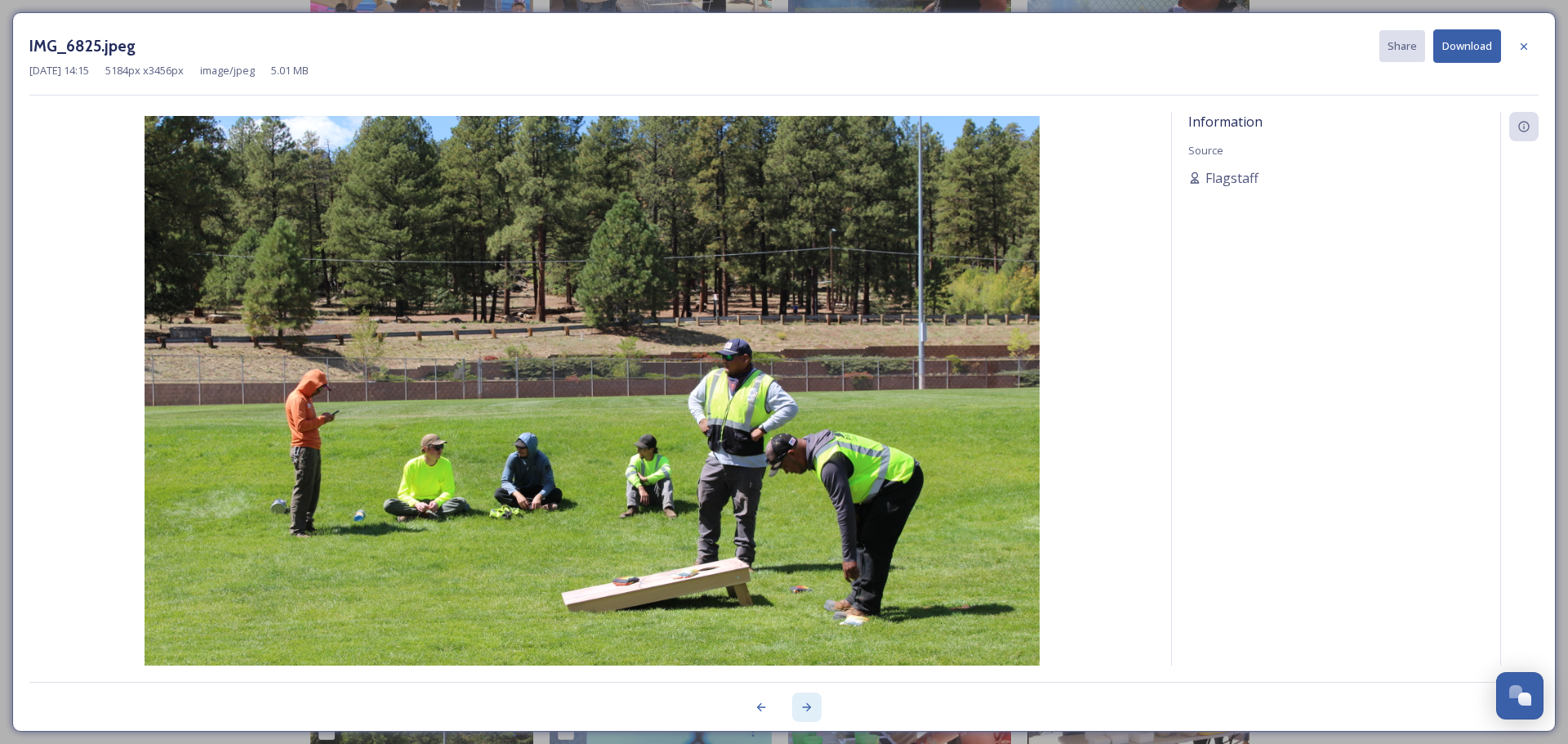
click at [806, 711] on icon at bounding box center [807, 706] width 9 height 8
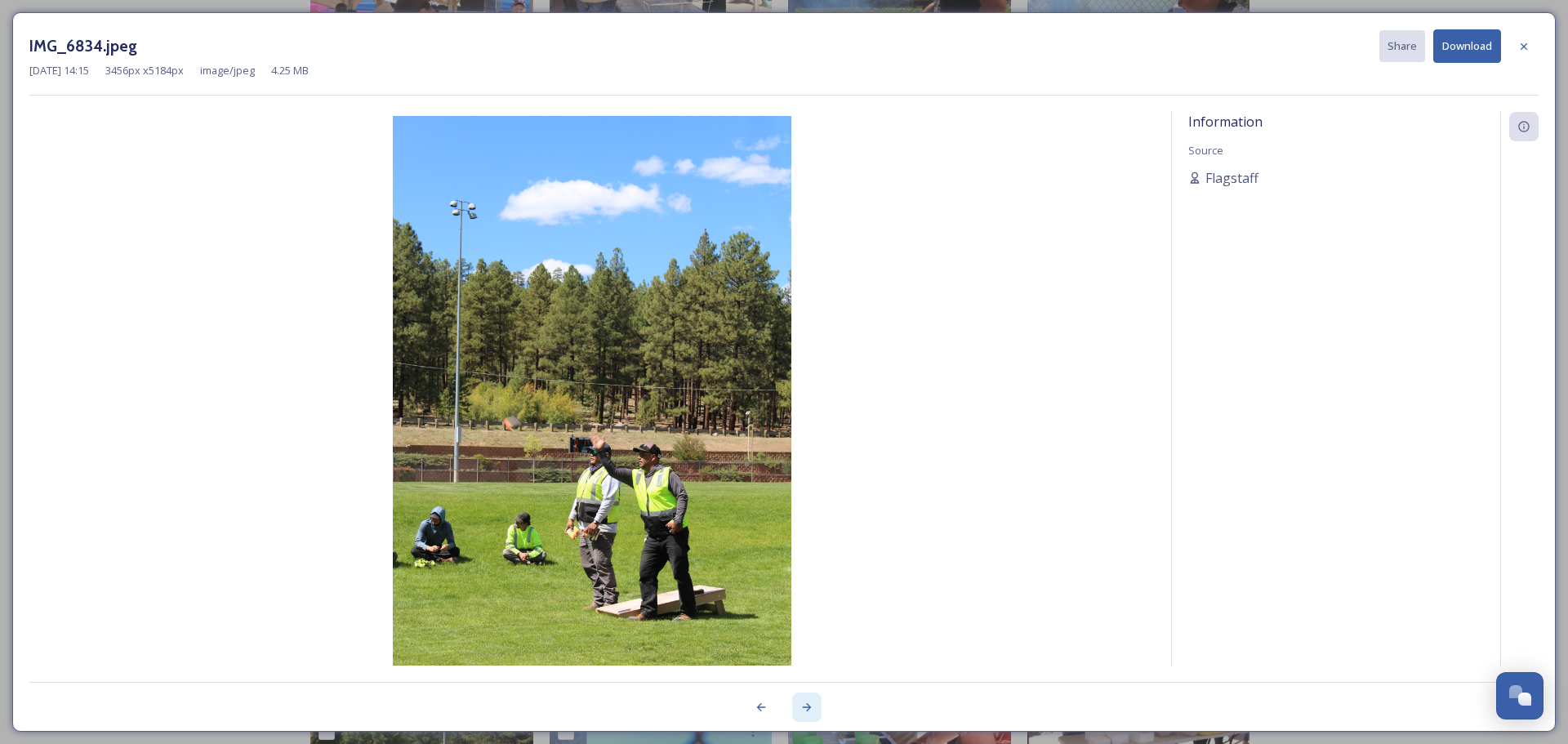
click at [806, 711] on icon at bounding box center [807, 706] width 9 height 8
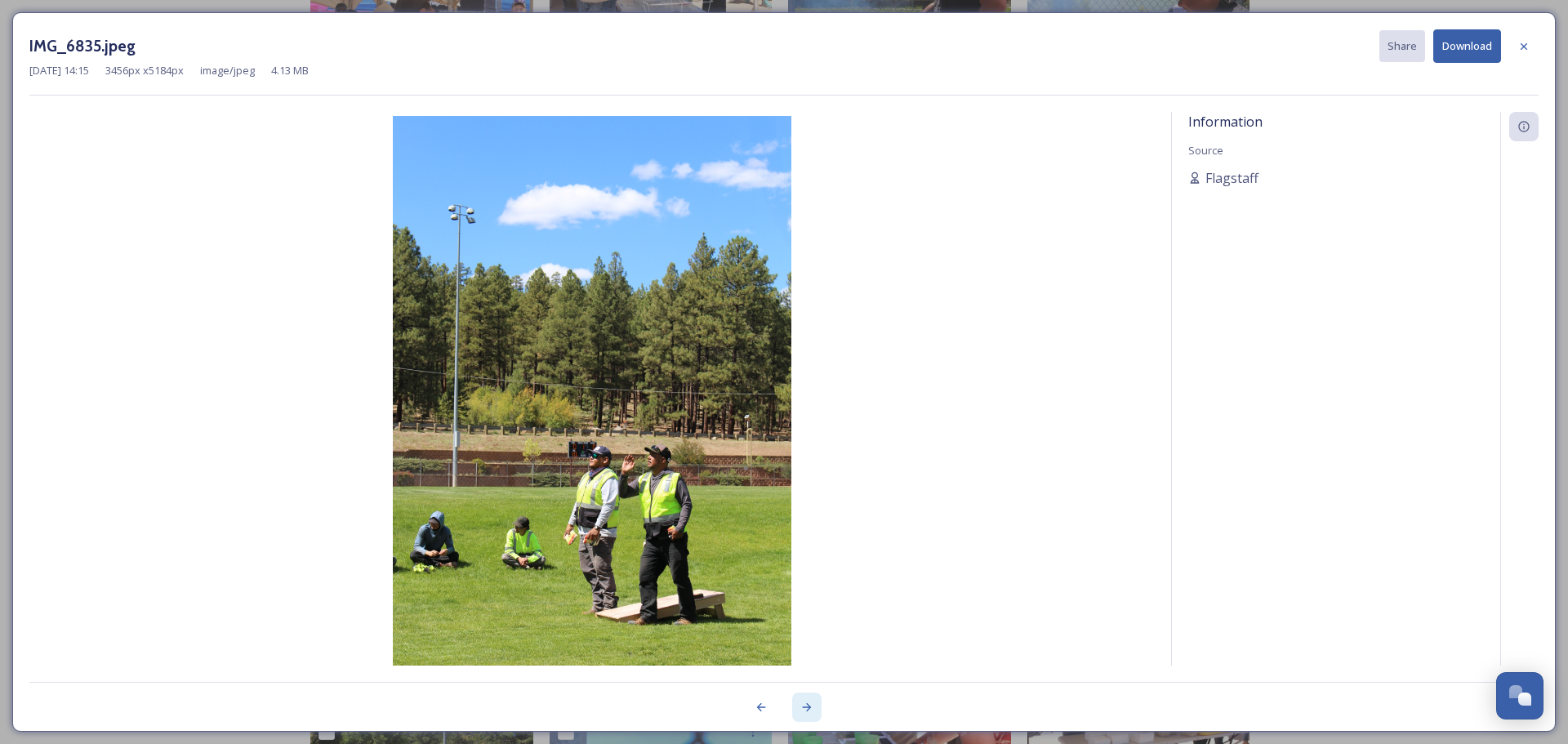
click at [806, 711] on icon at bounding box center [807, 706] width 9 height 8
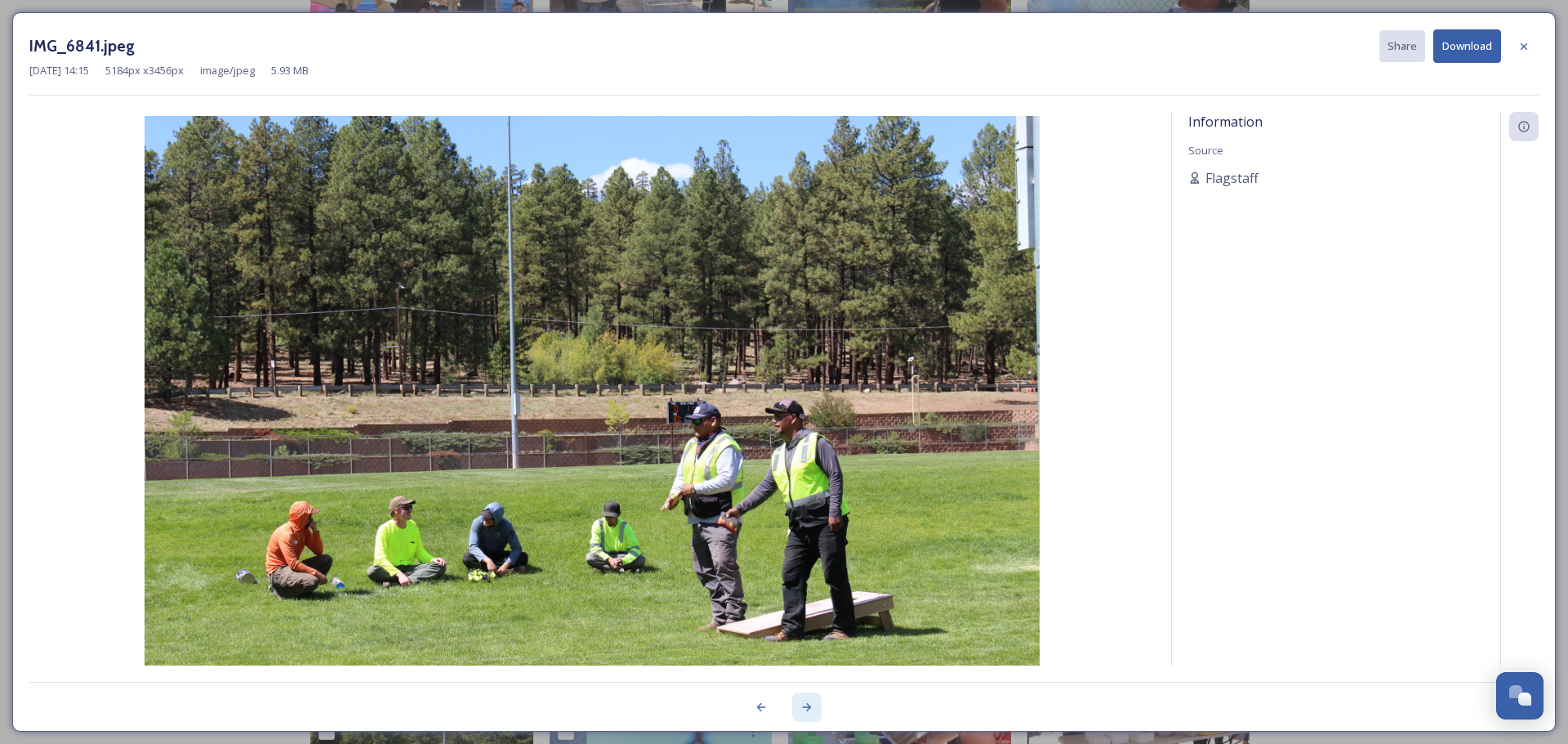
click at [806, 711] on icon at bounding box center [807, 706] width 9 height 8
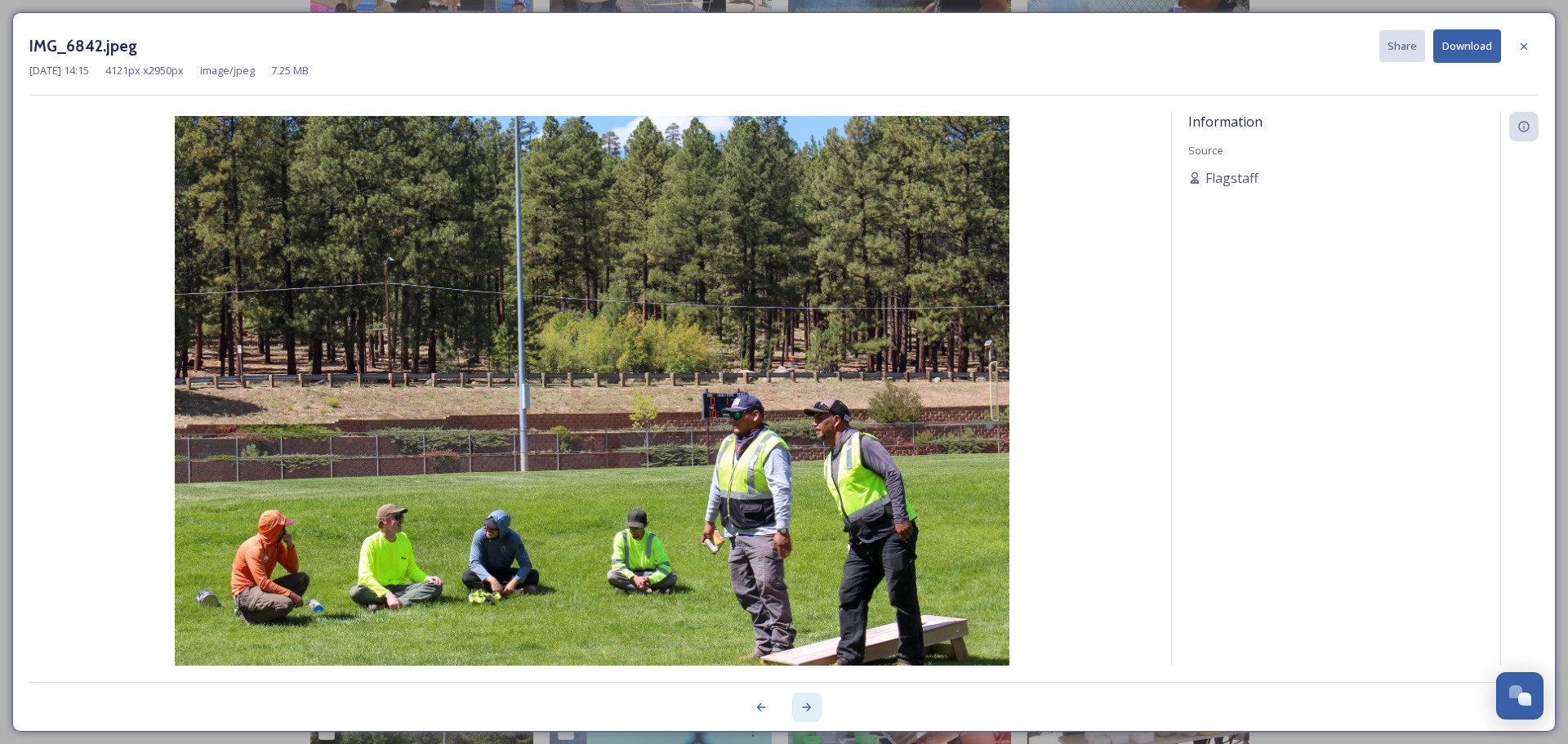
click at [806, 711] on icon at bounding box center [807, 706] width 9 height 8
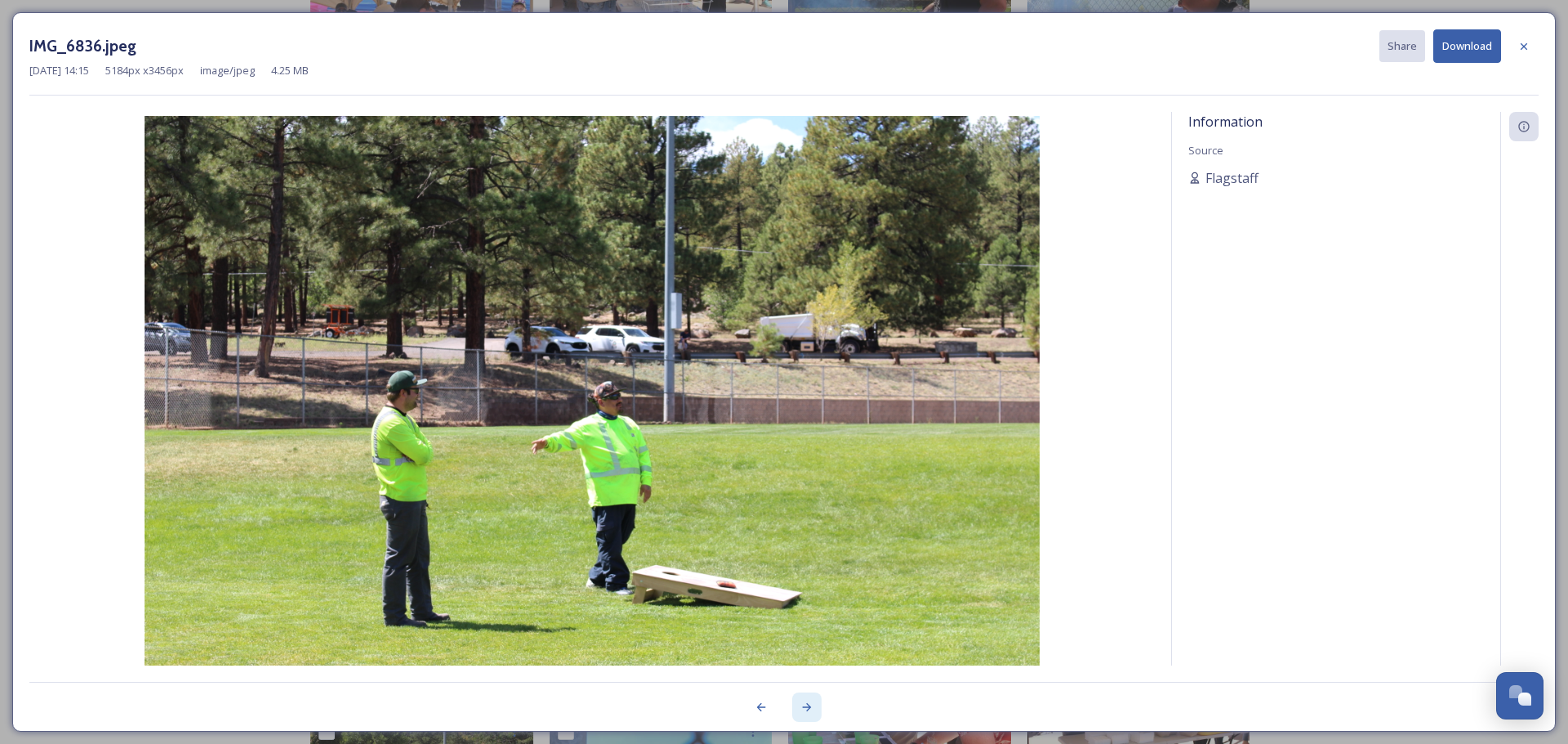
click at [806, 711] on icon at bounding box center [807, 706] width 9 height 8
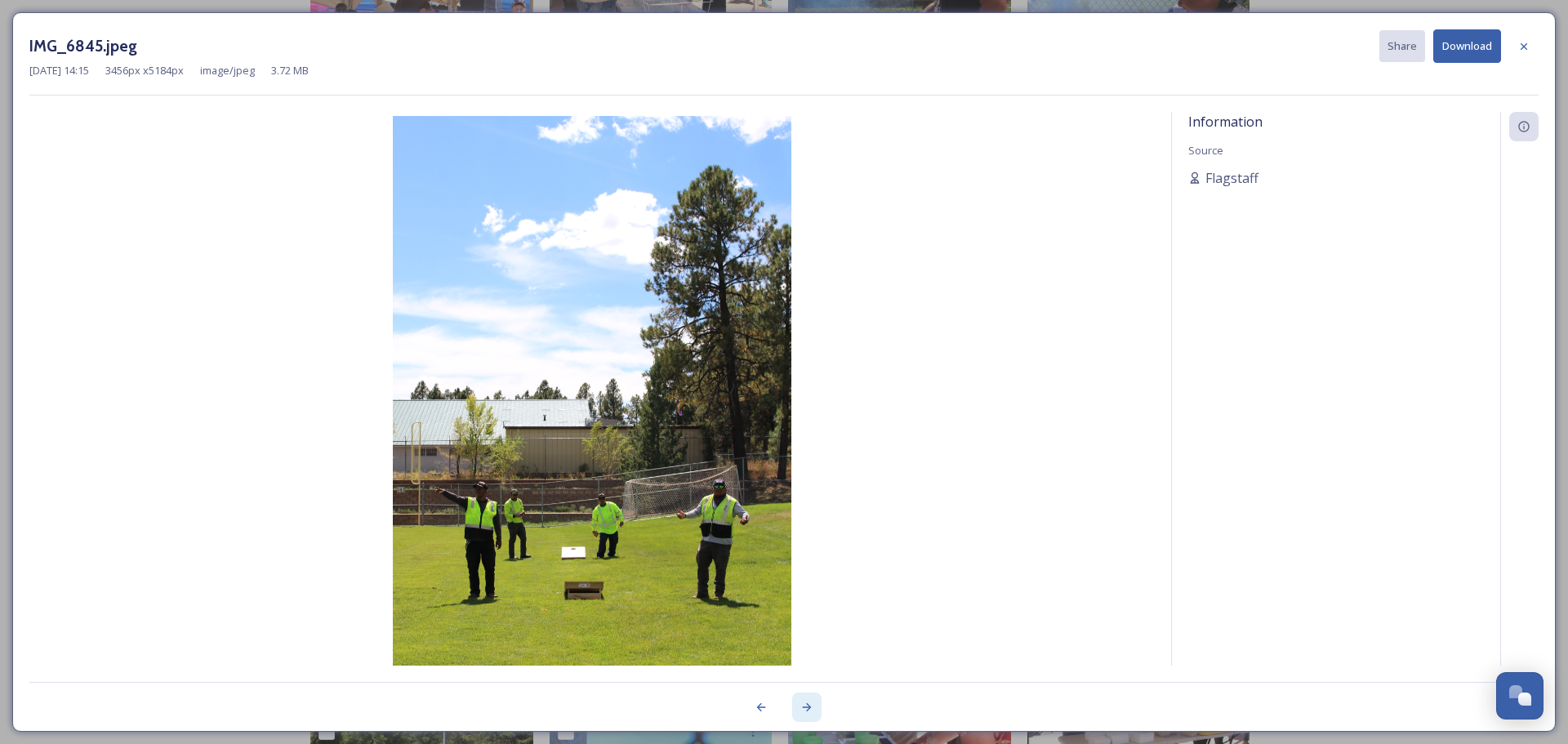
click at [806, 711] on icon at bounding box center [807, 706] width 9 height 8
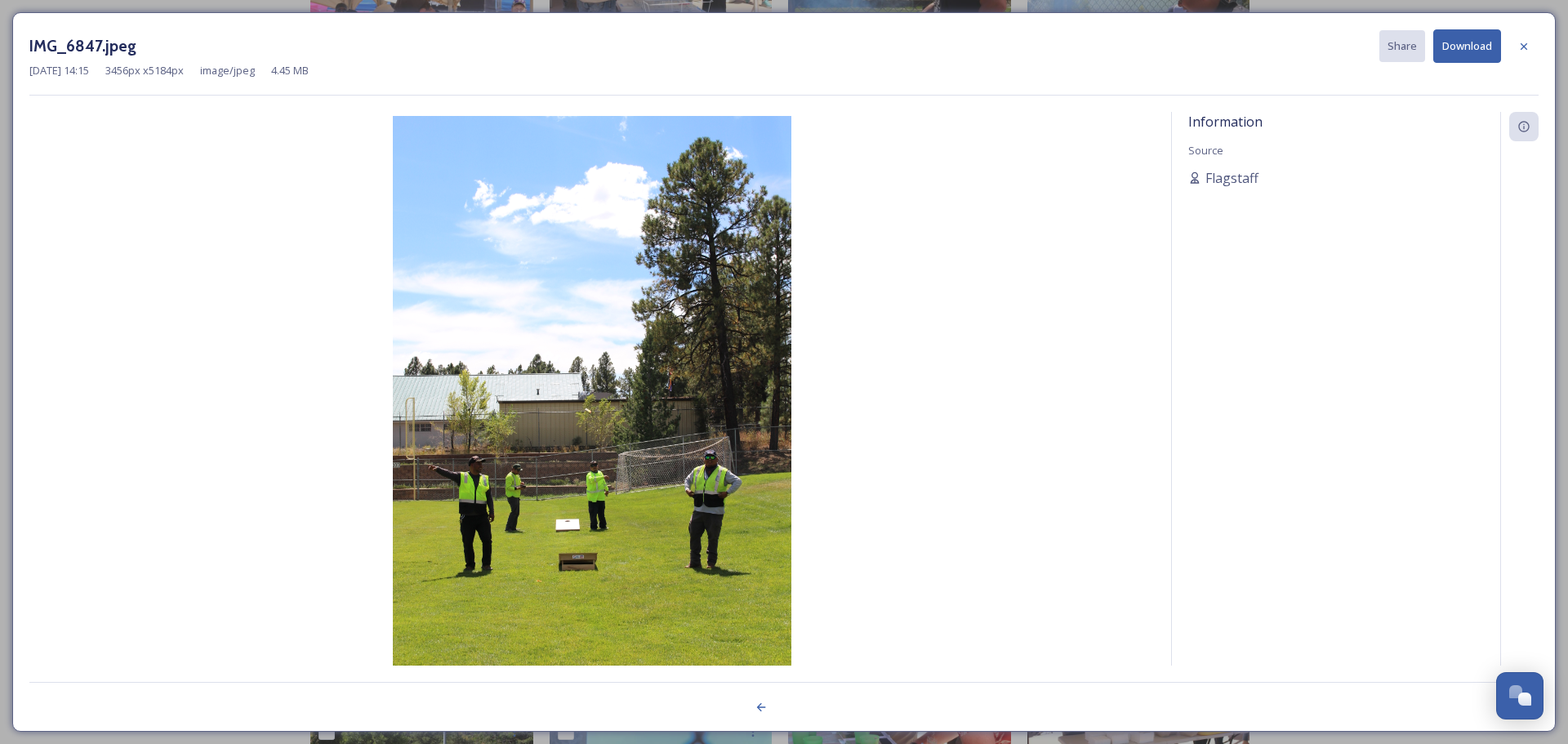
click at [806, 711] on div at bounding box center [784, 698] width 1509 height 32
click at [1094, 45] on icon at bounding box center [1523, 46] width 13 height 13
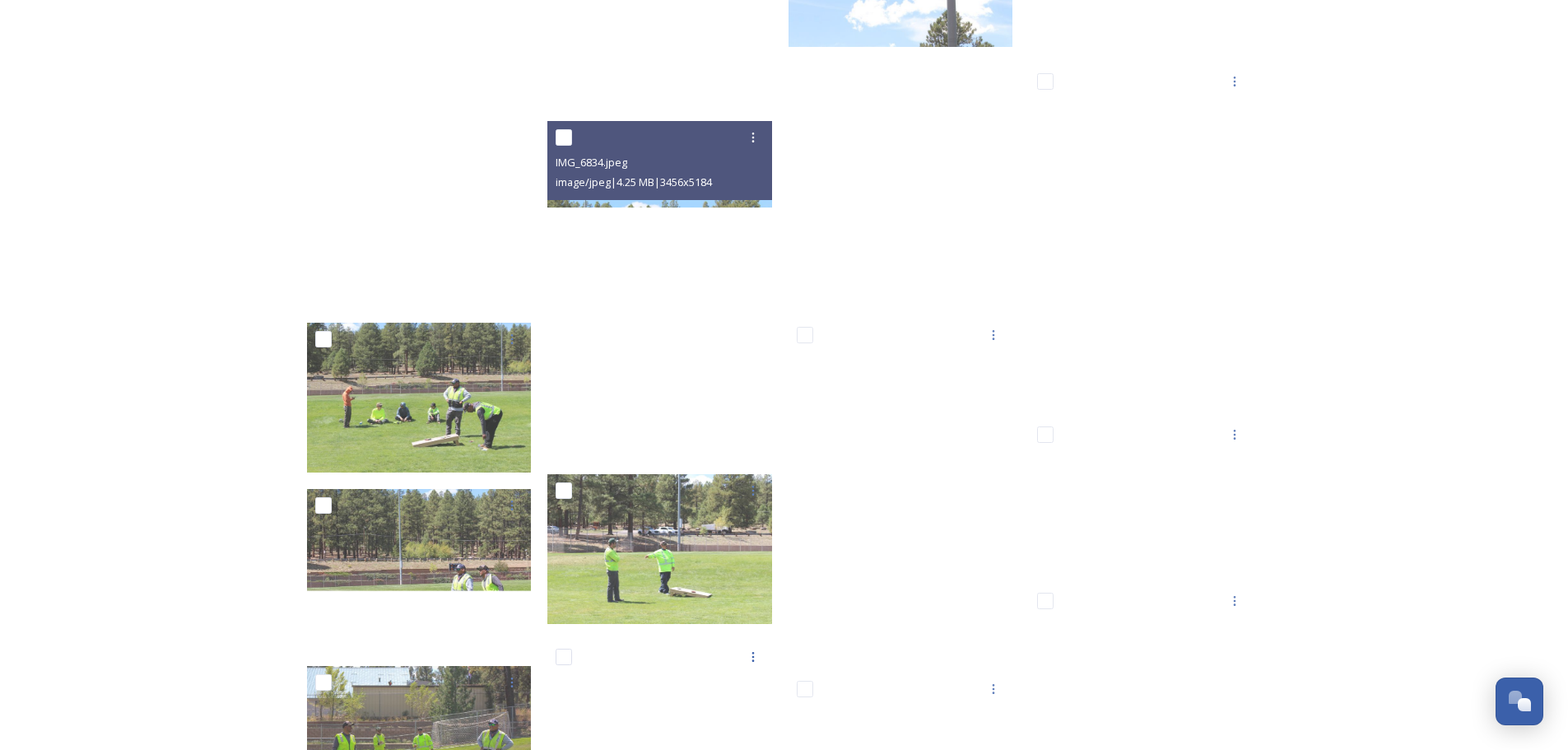
scroll to position [7572, 0]
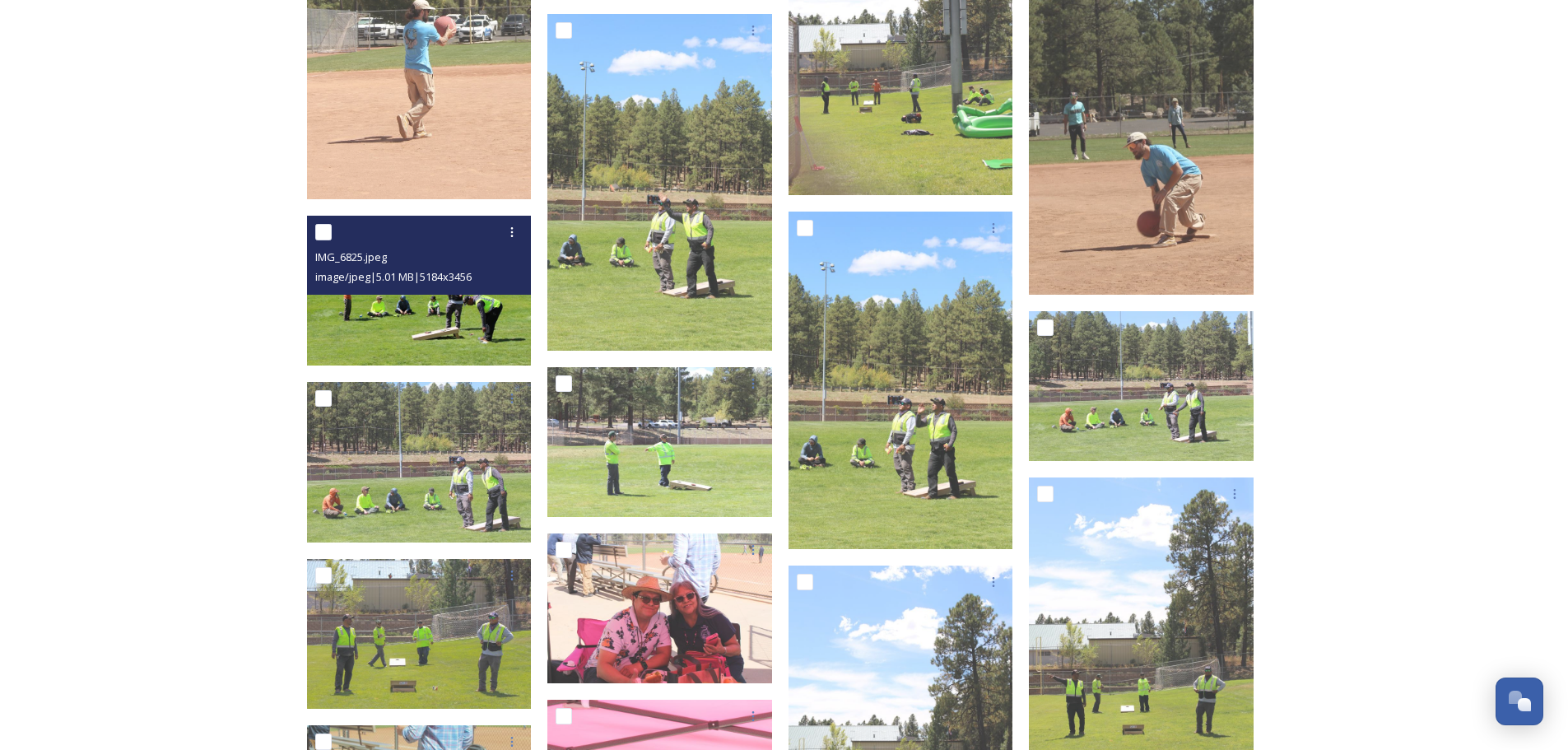
click at [393, 314] on img at bounding box center [420, 291] width 224 height 150
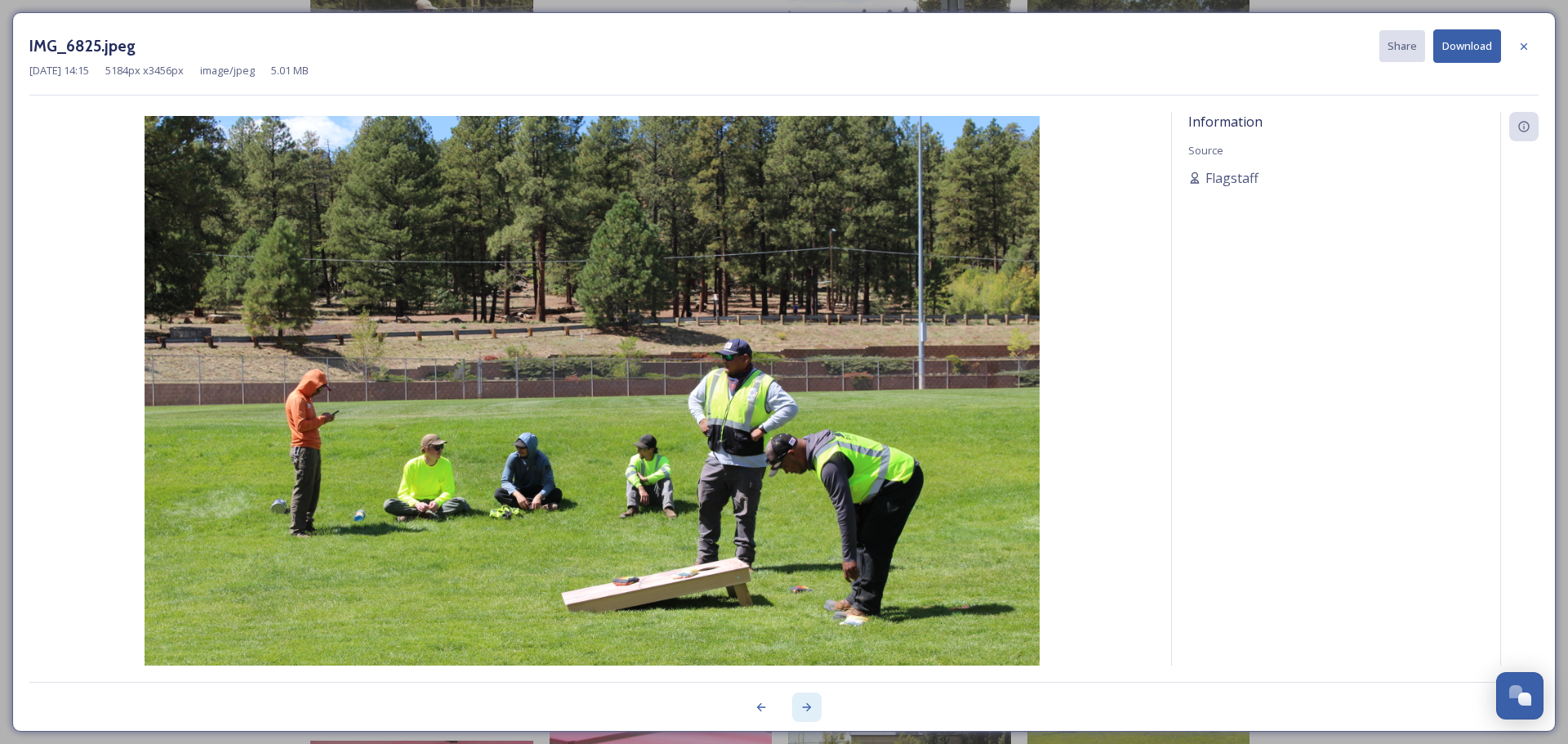
click at [804, 705] on icon at bounding box center [806, 706] width 13 height 13
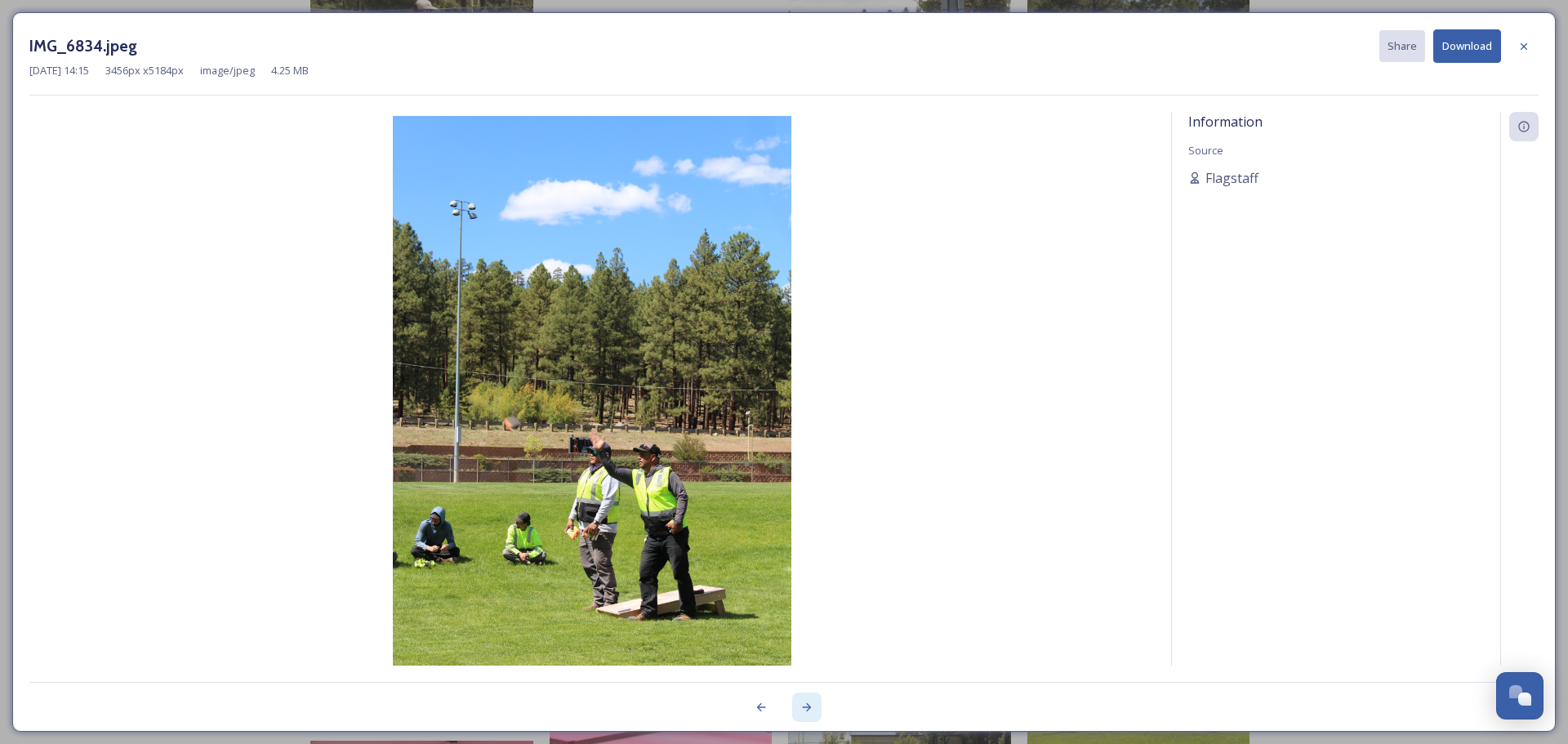
click at [804, 705] on icon at bounding box center [806, 706] width 13 height 13
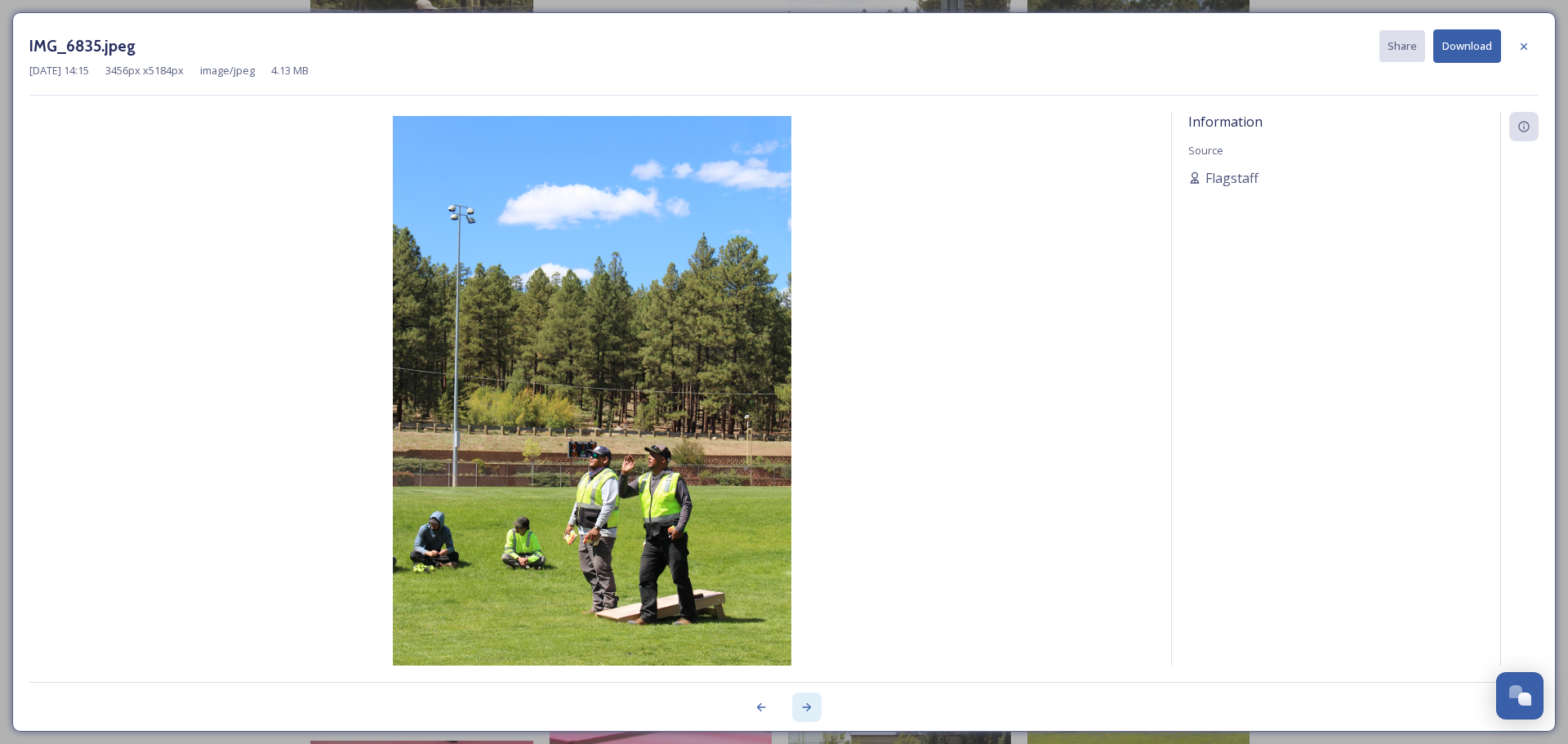
click at [806, 705] on icon at bounding box center [806, 706] width 13 height 13
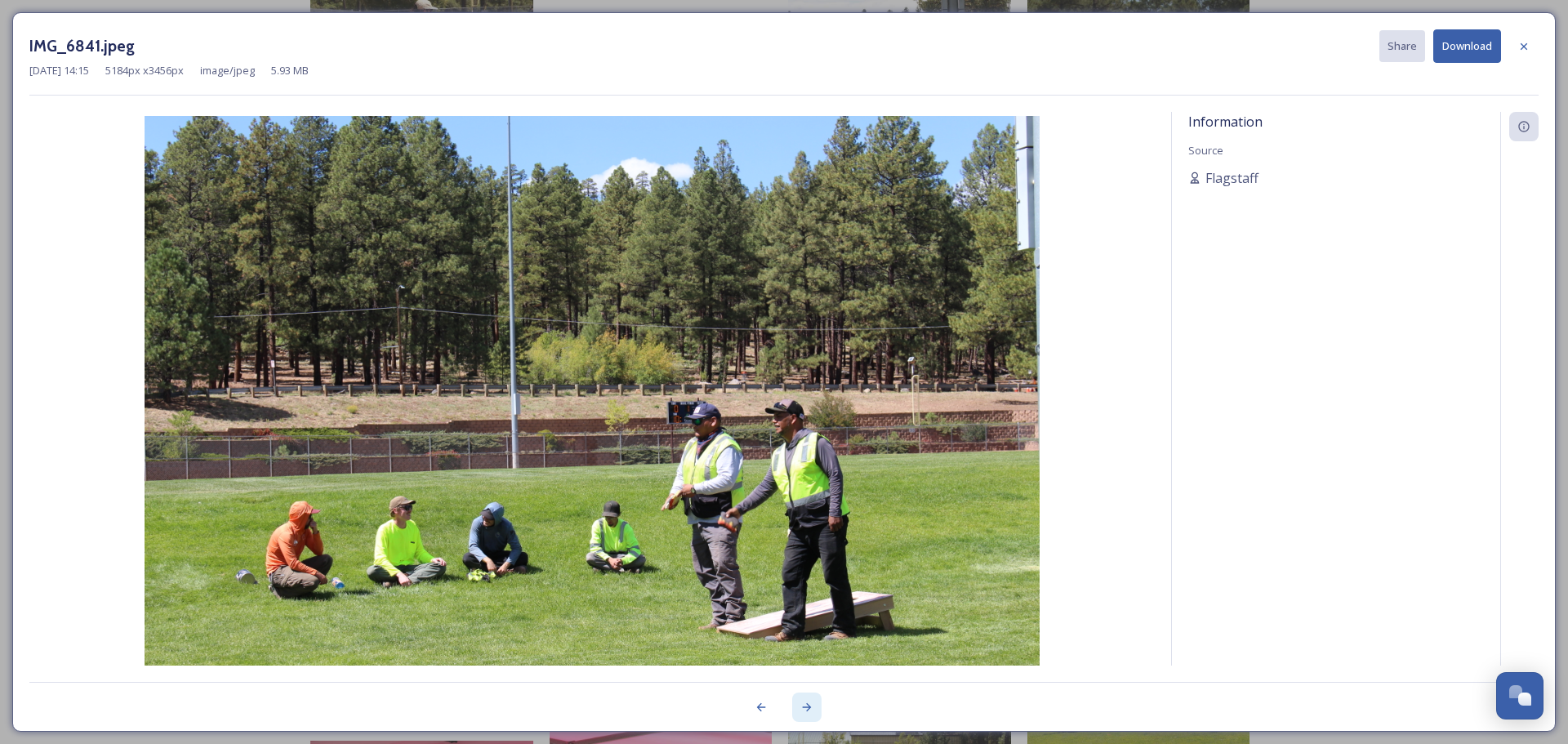
click at [806, 705] on icon at bounding box center [806, 706] width 13 height 13
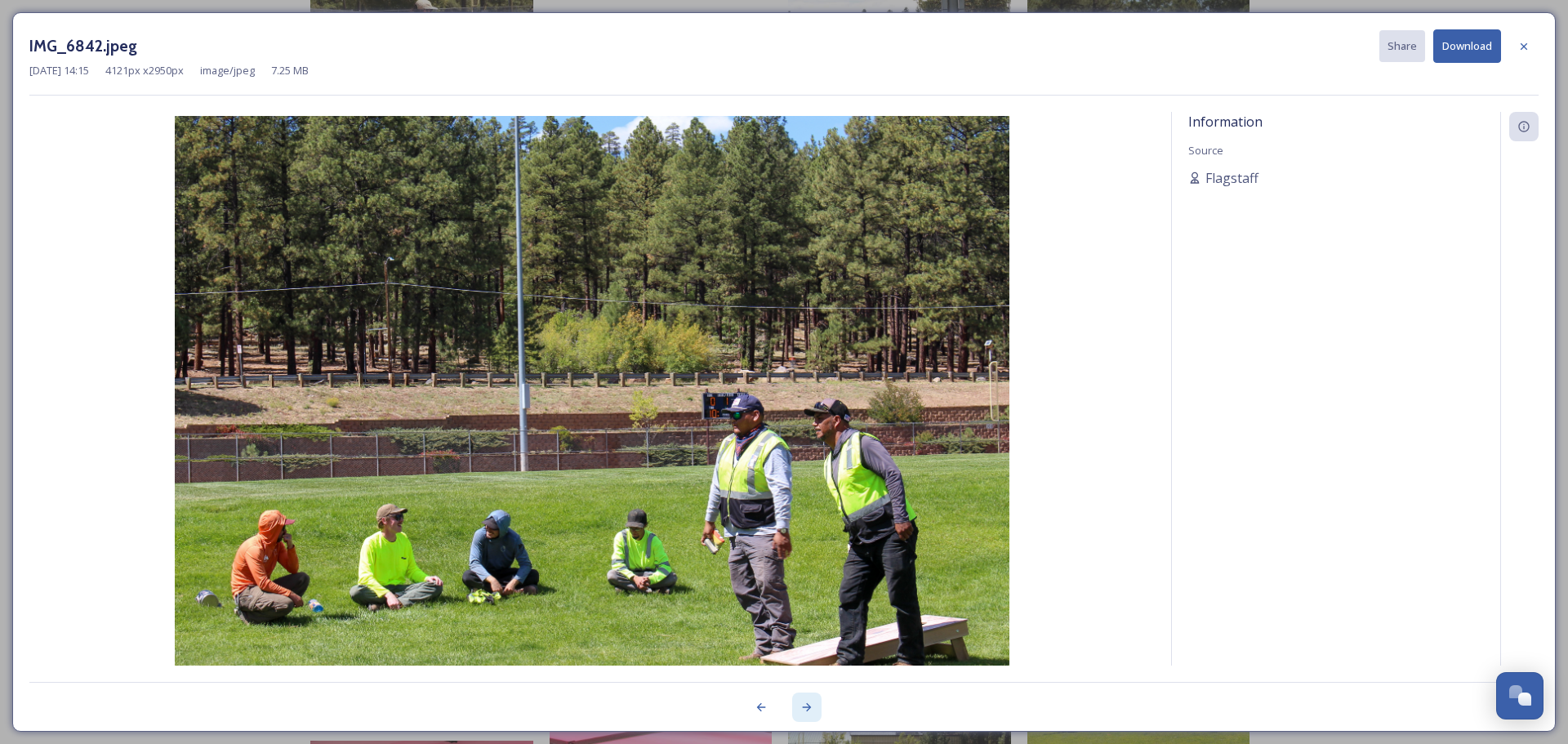
click at [806, 705] on icon at bounding box center [806, 706] width 13 height 13
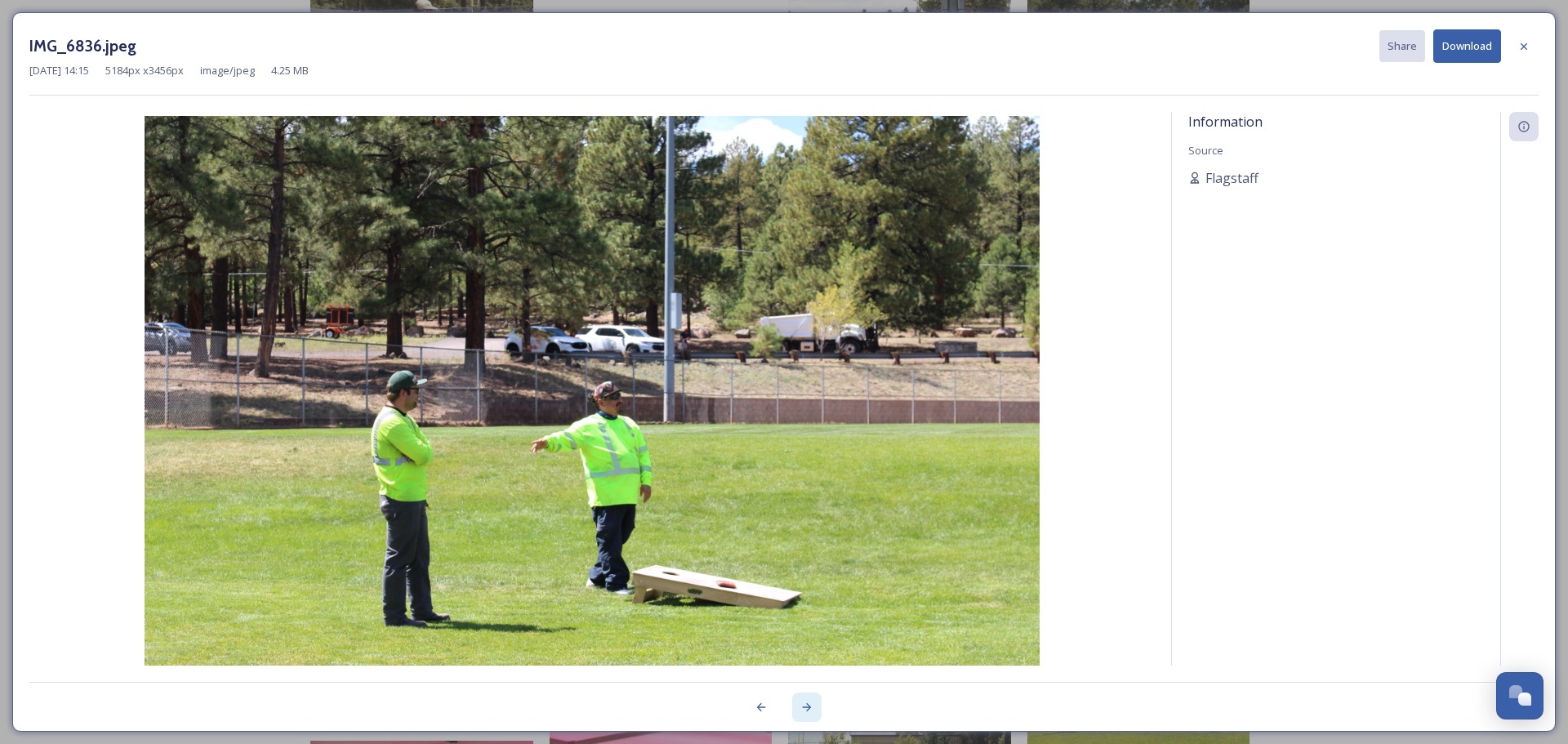
click at [806, 705] on icon at bounding box center [806, 706] width 13 height 13
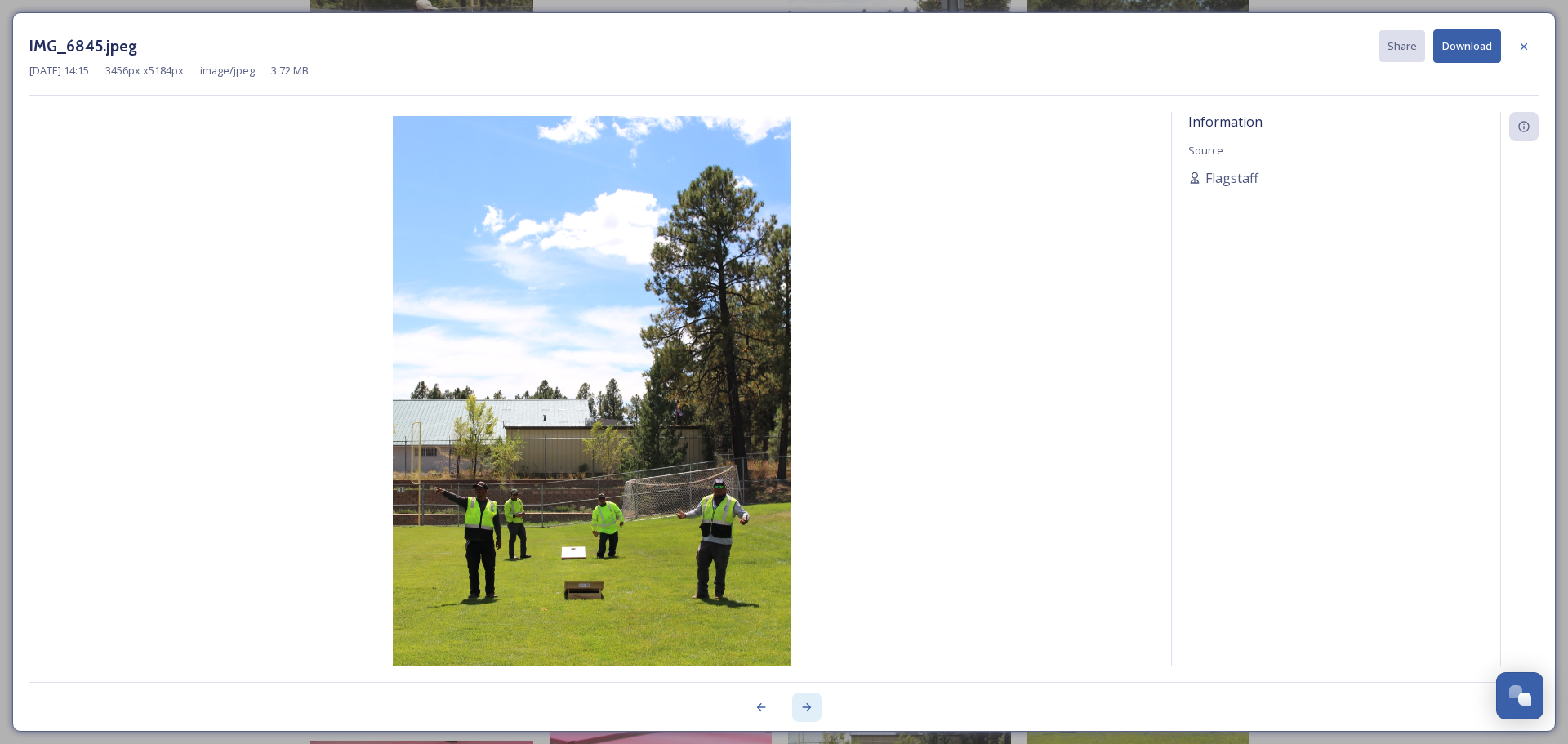
click at [806, 704] on icon at bounding box center [806, 706] width 13 height 13
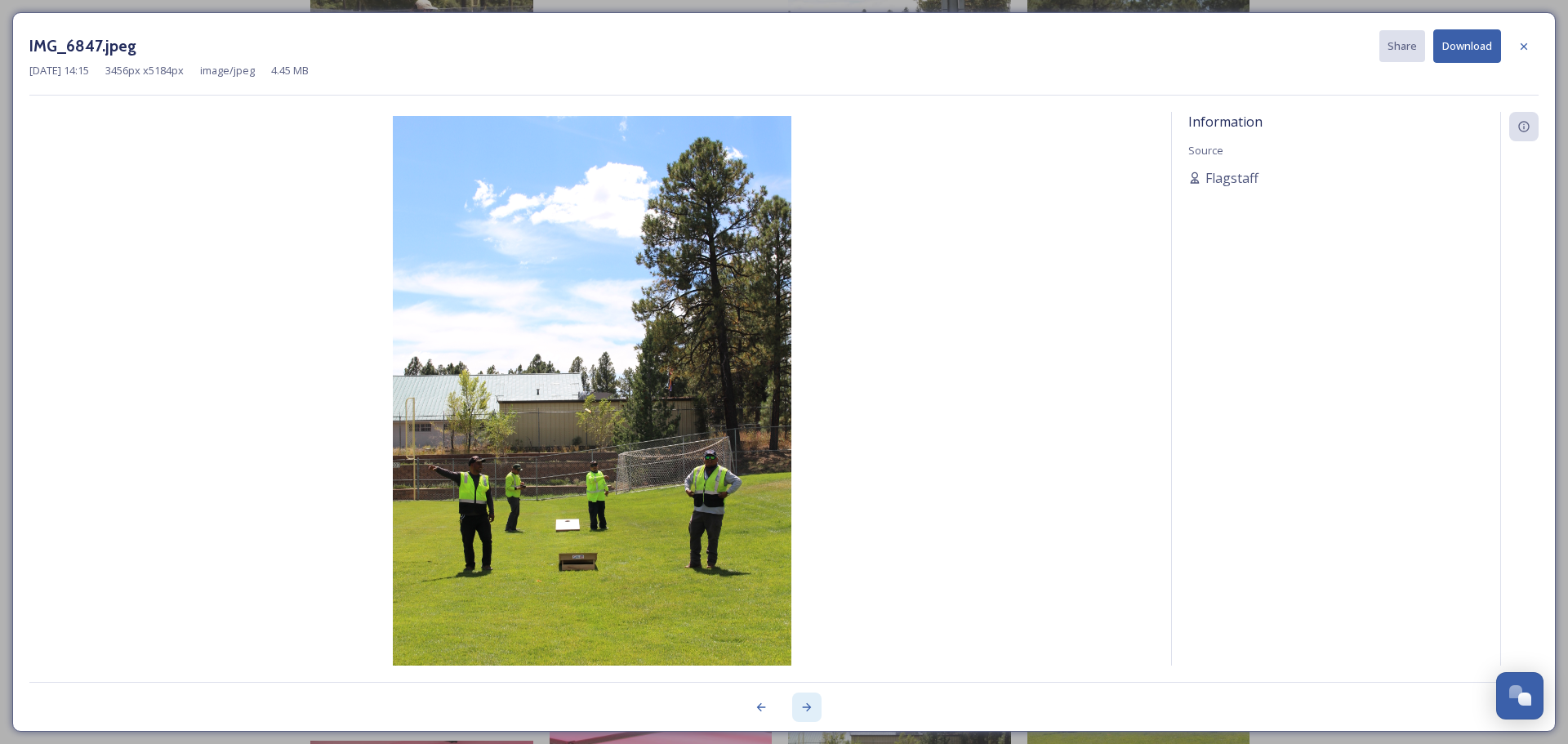
click at [806, 704] on icon at bounding box center [806, 706] width 13 height 13
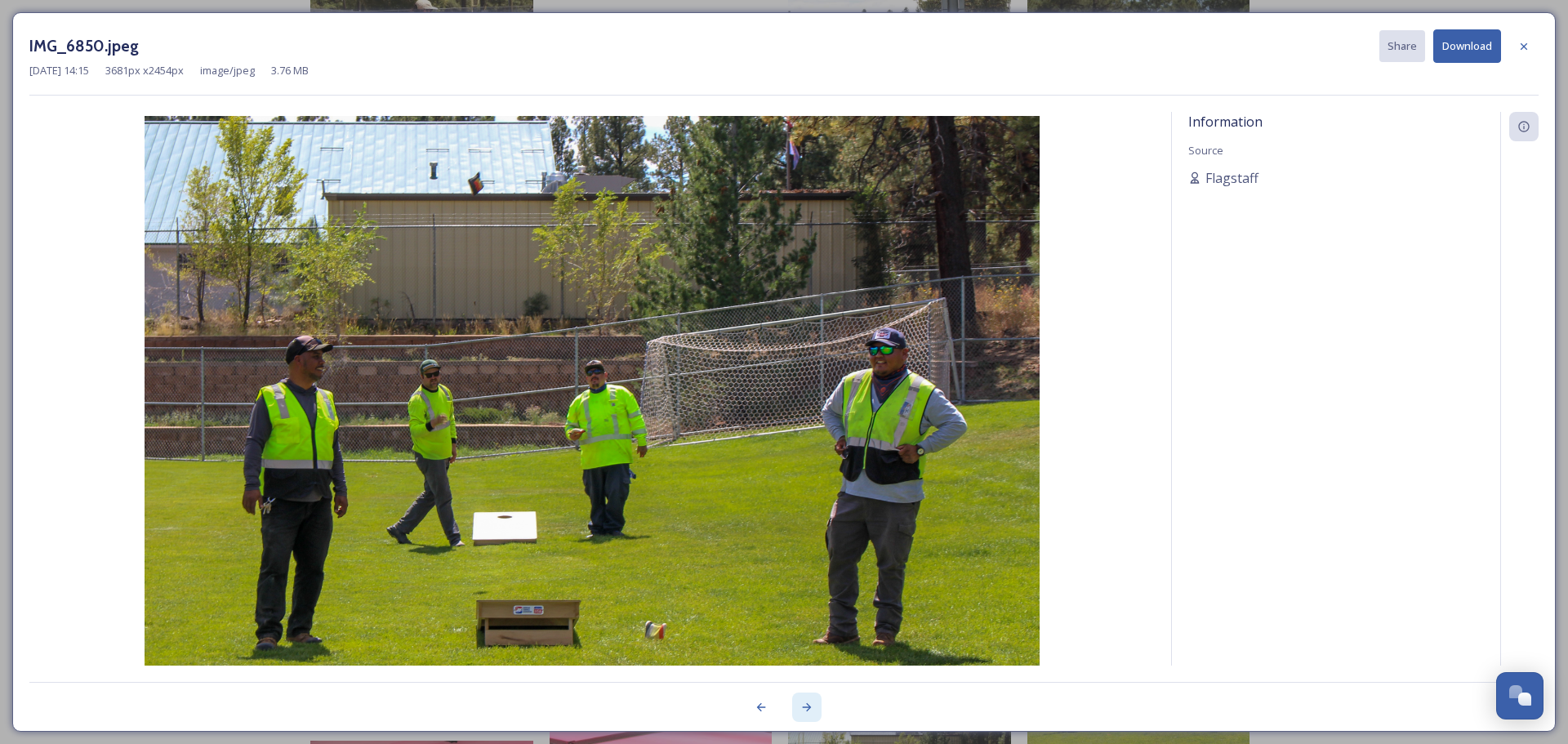
click at [805, 705] on icon at bounding box center [806, 706] width 13 height 13
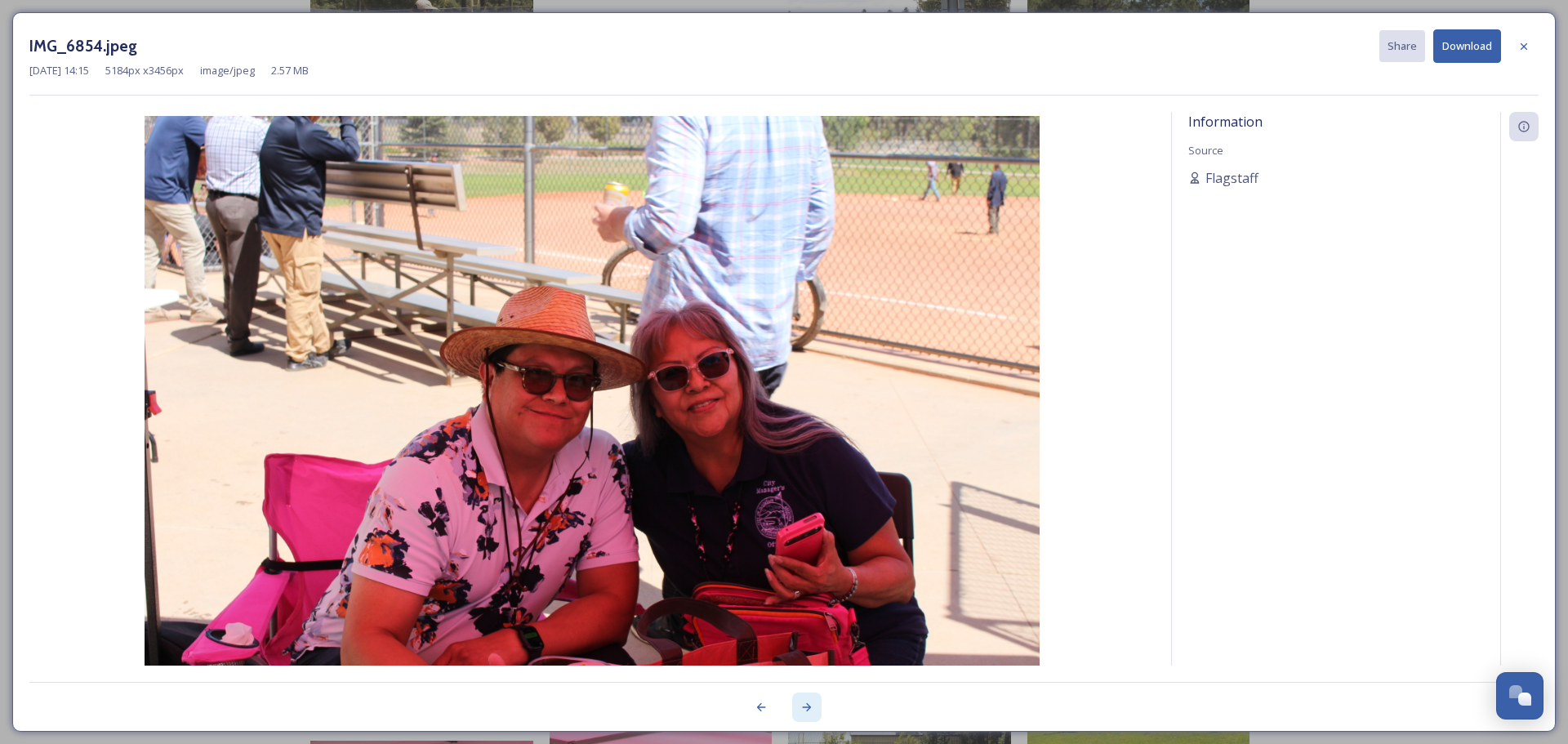
click at [805, 705] on icon at bounding box center [806, 706] width 13 height 13
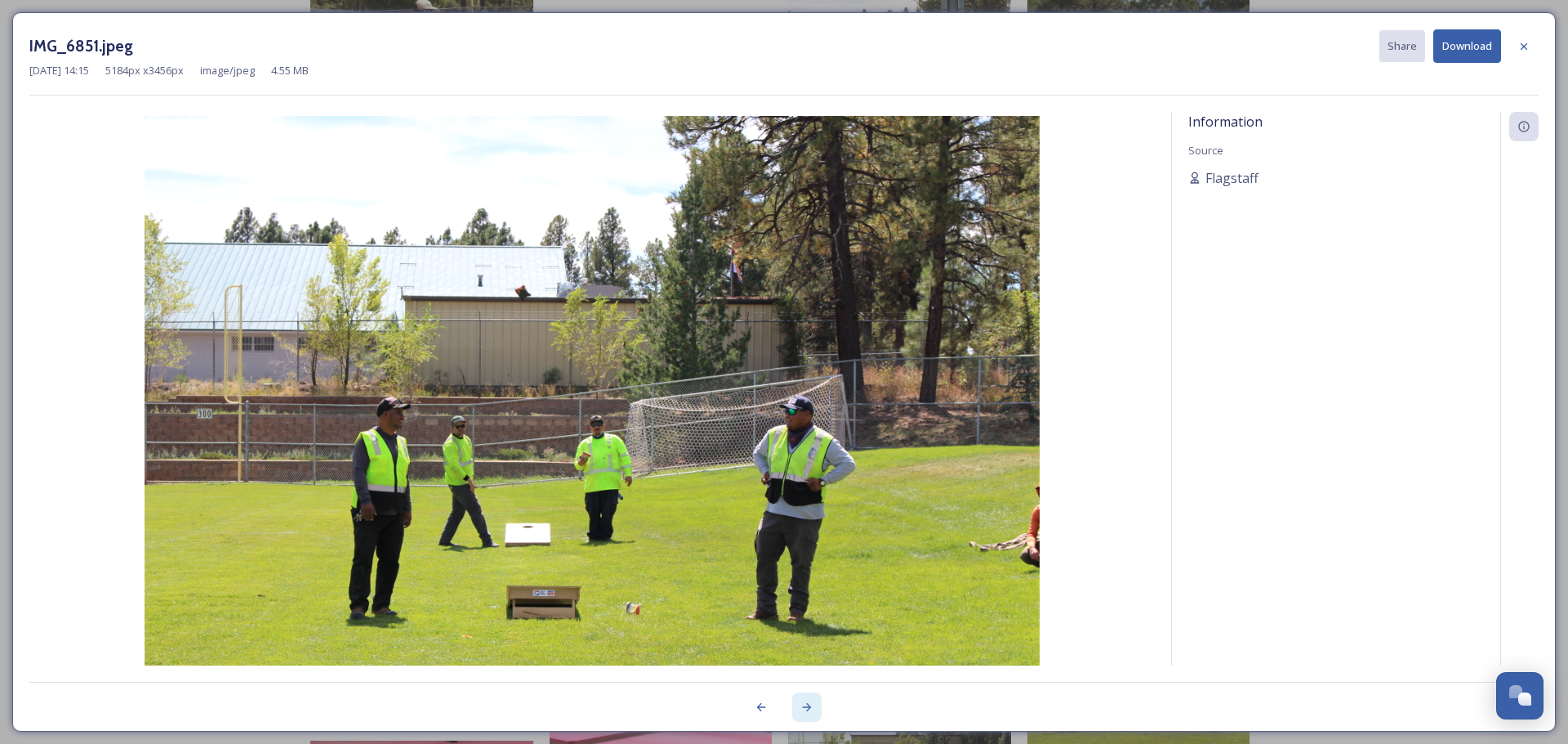
click at [802, 705] on icon at bounding box center [806, 706] width 13 height 13
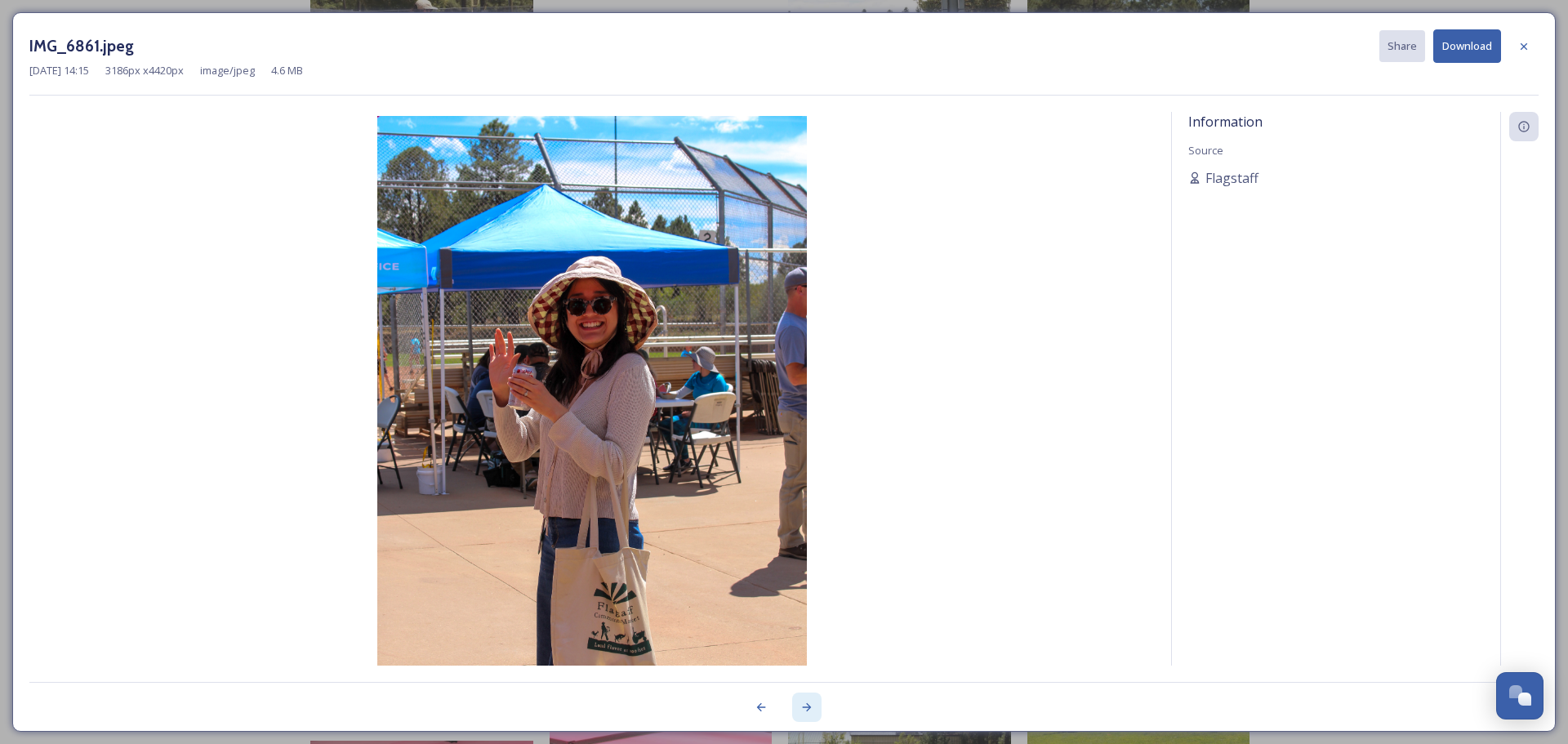
click at [807, 706] on icon at bounding box center [806, 706] width 13 height 13
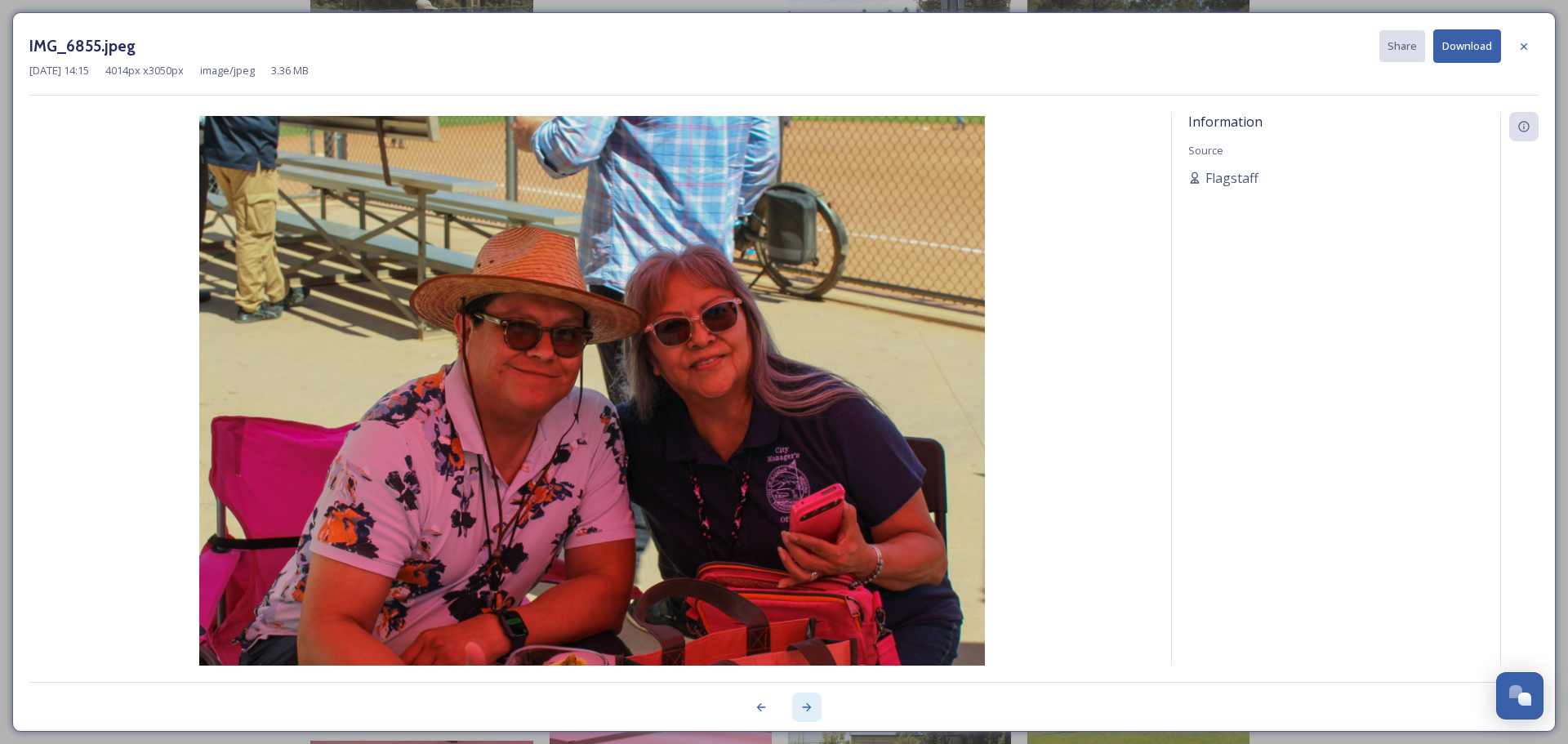
click at [807, 706] on icon at bounding box center [806, 706] width 13 height 13
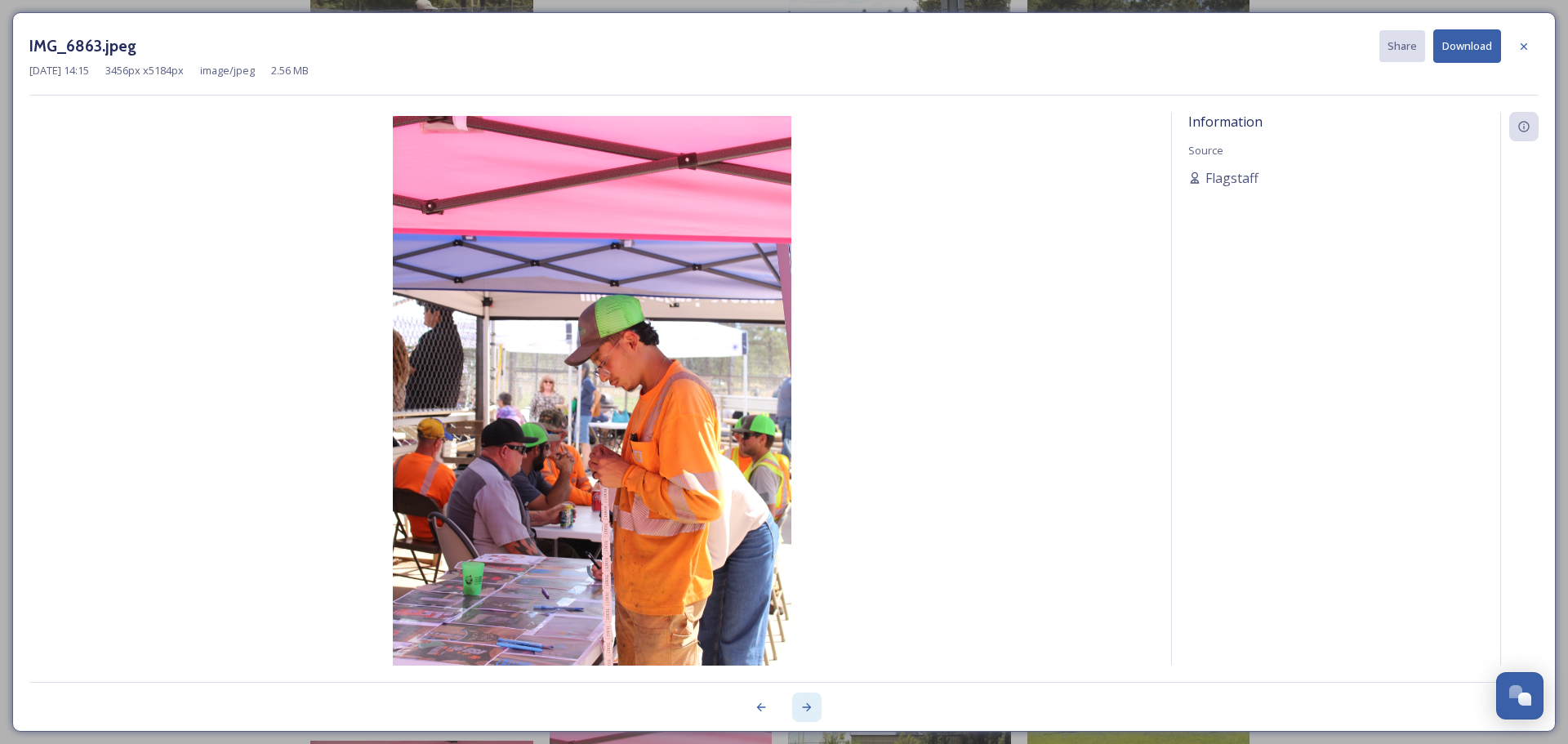
click at [807, 706] on icon at bounding box center [806, 706] width 13 height 13
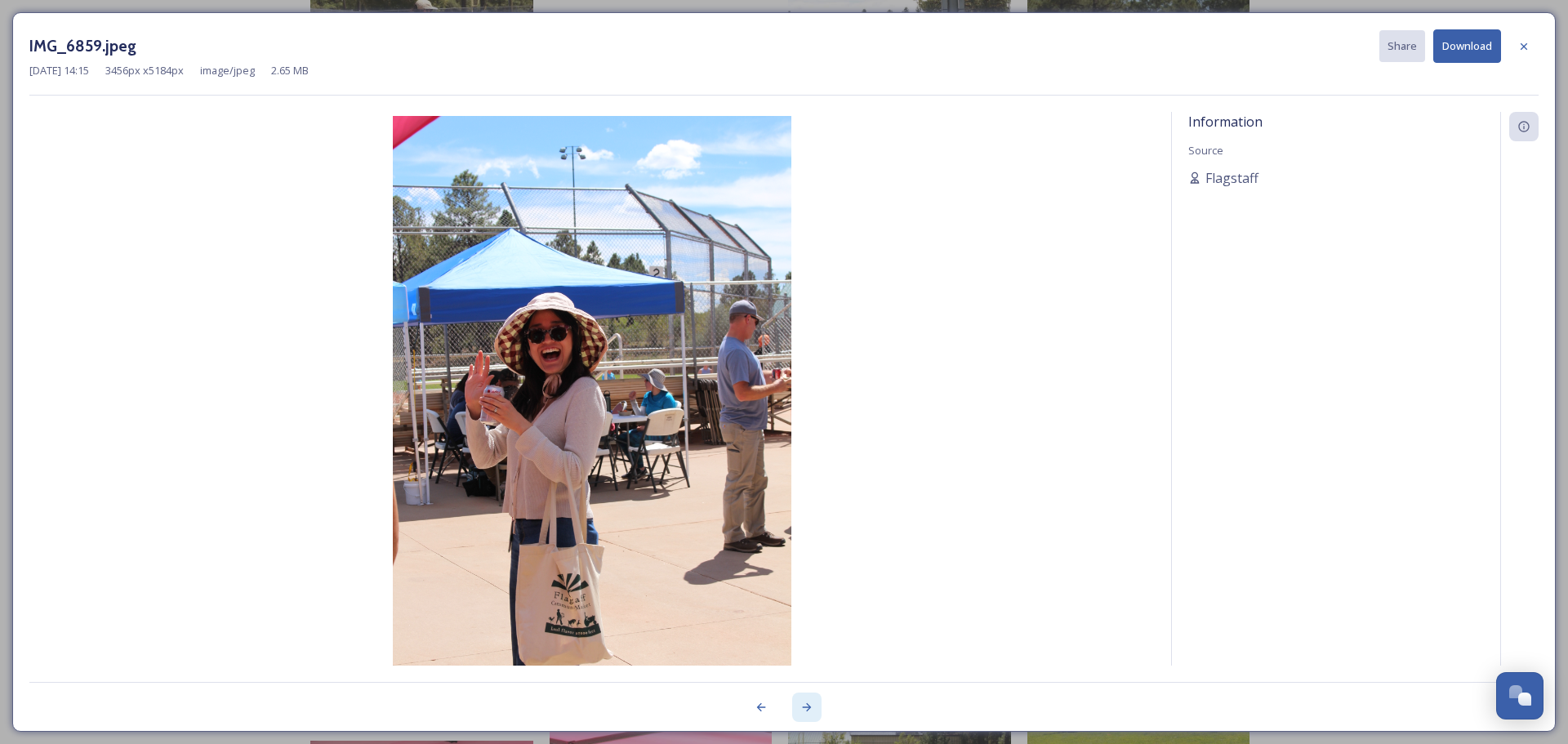
click at [807, 706] on icon at bounding box center [806, 706] width 13 height 13
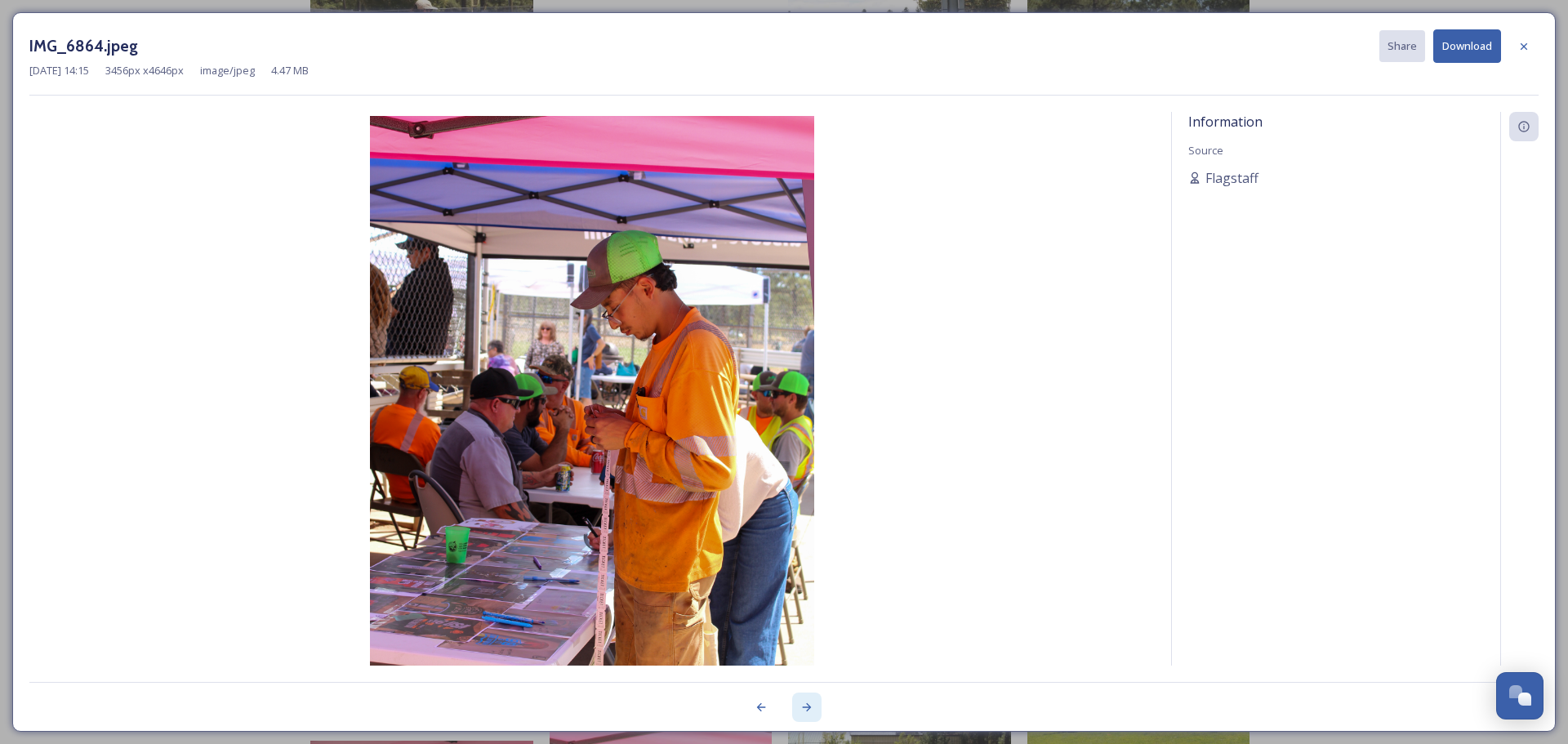
click at [807, 706] on icon at bounding box center [806, 706] width 13 height 13
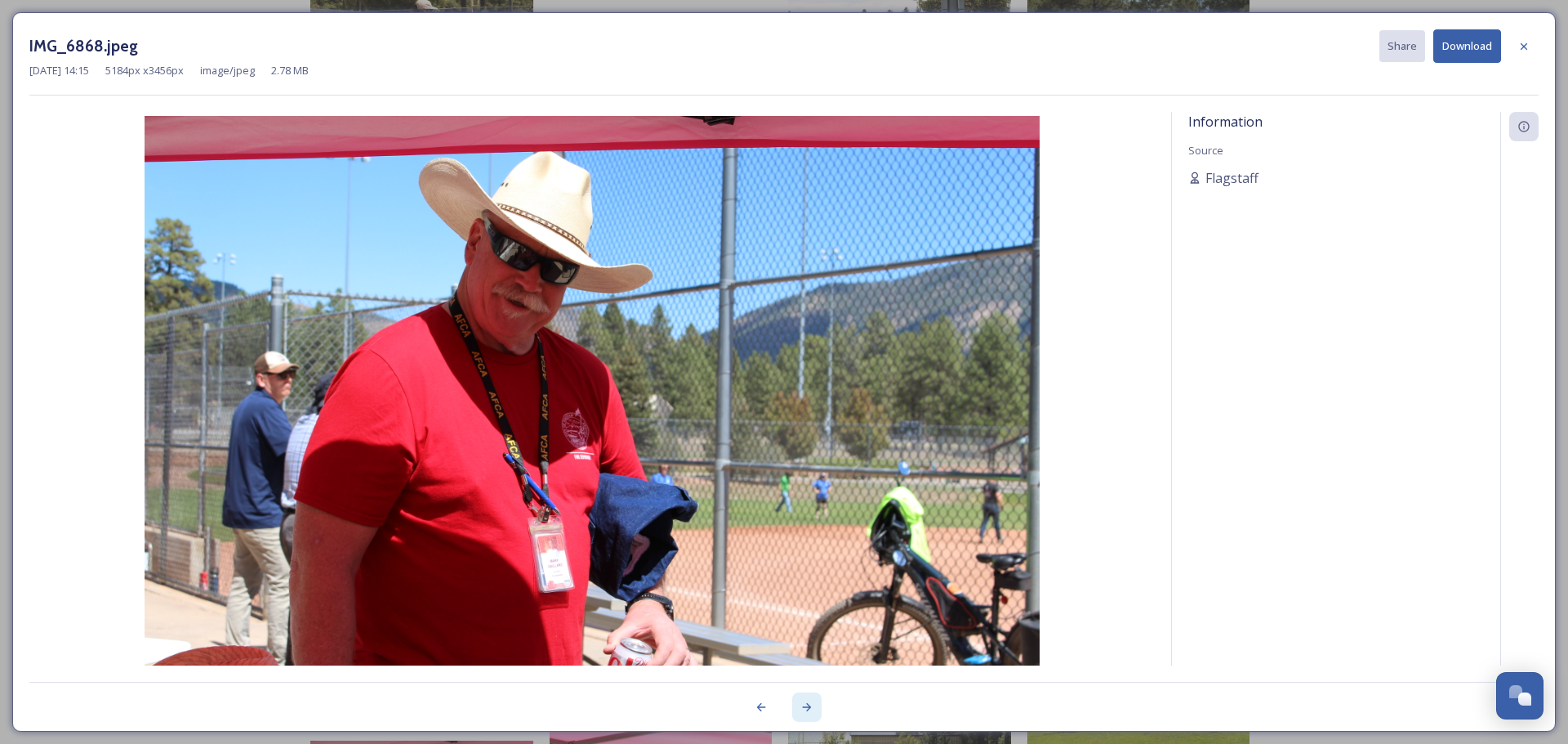
click at [807, 706] on icon at bounding box center [806, 706] width 13 height 13
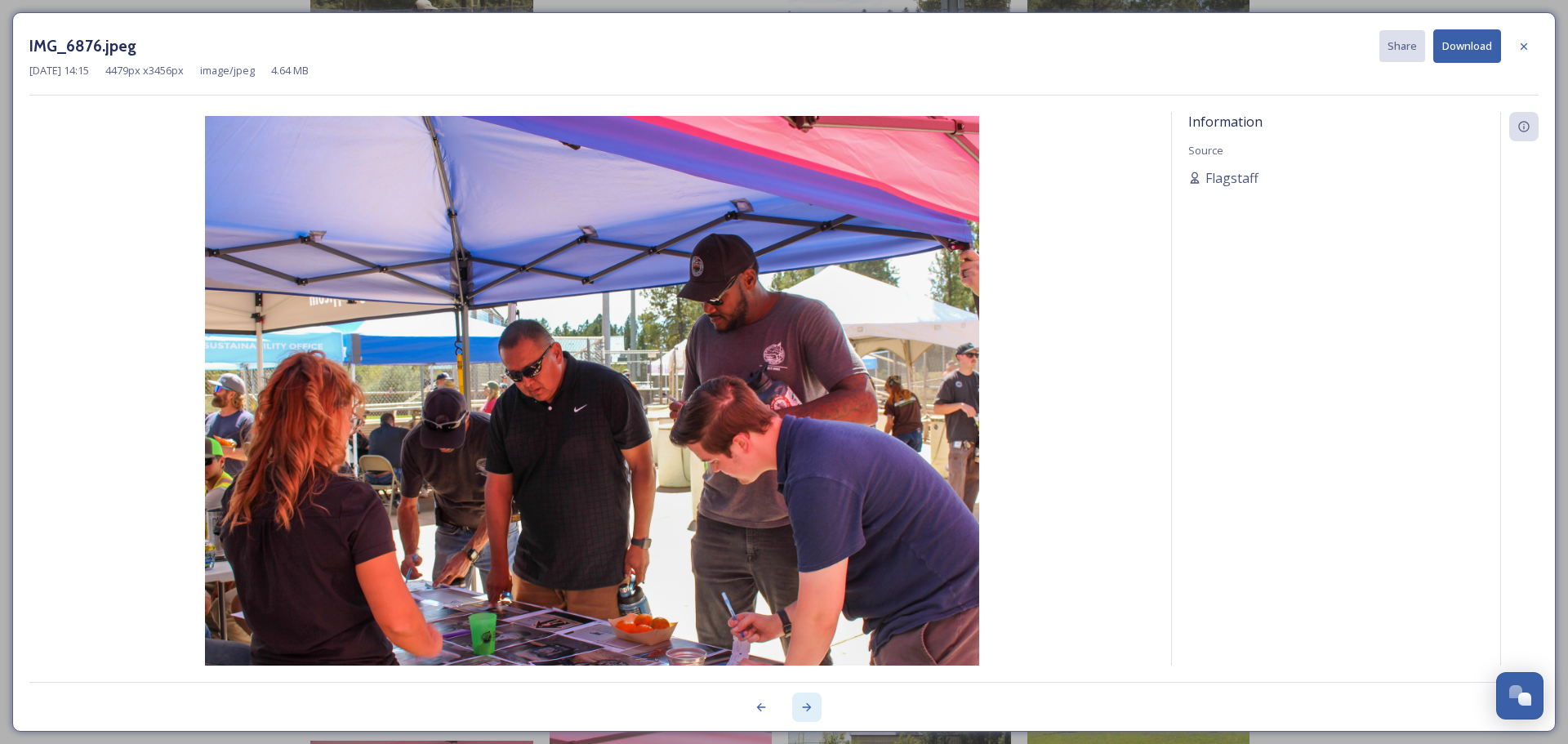
click at [809, 708] on icon at bounding box center [807, 706] width 9 height 8
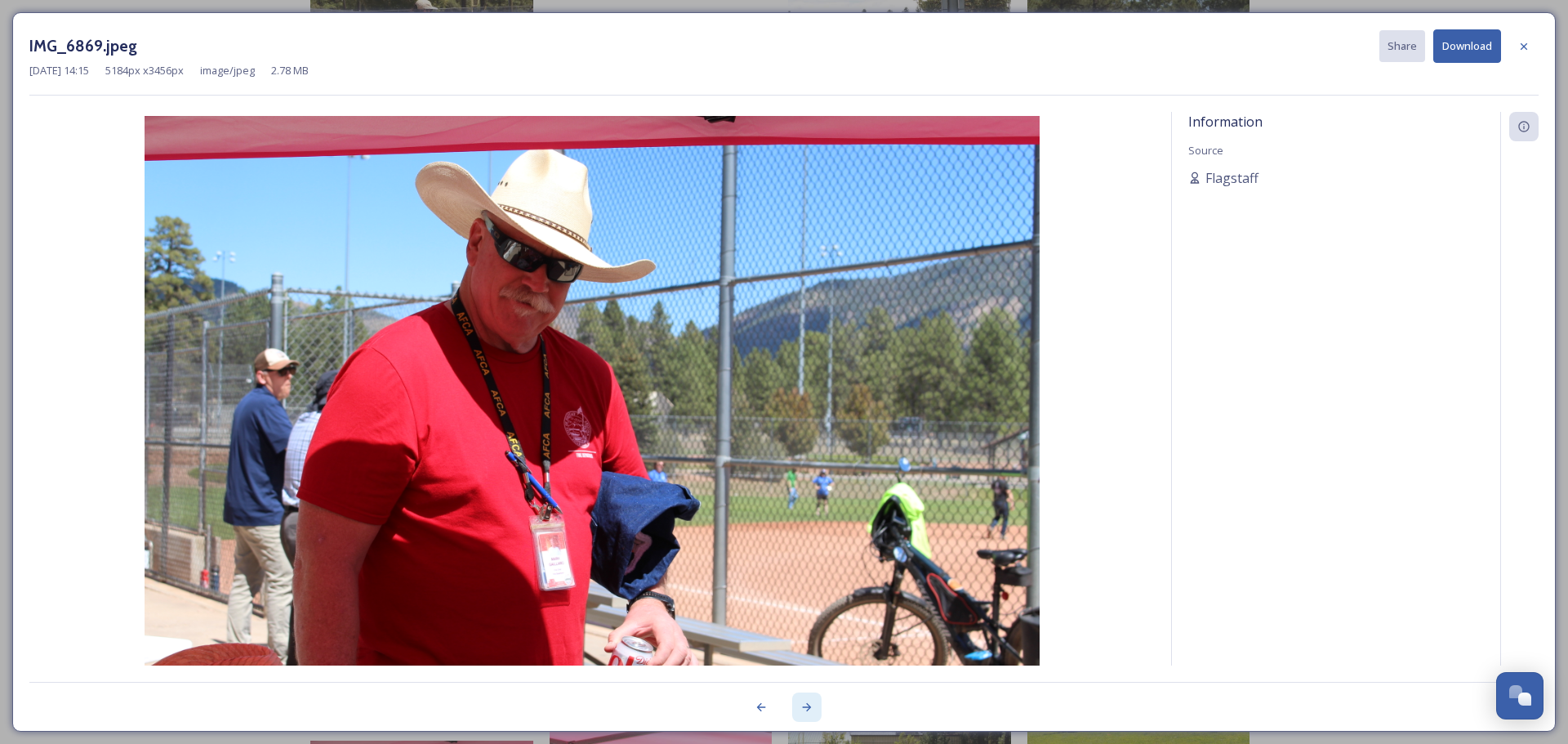
click at [809, 708] on icon at bounding box center [807, 706] width 9 height 8
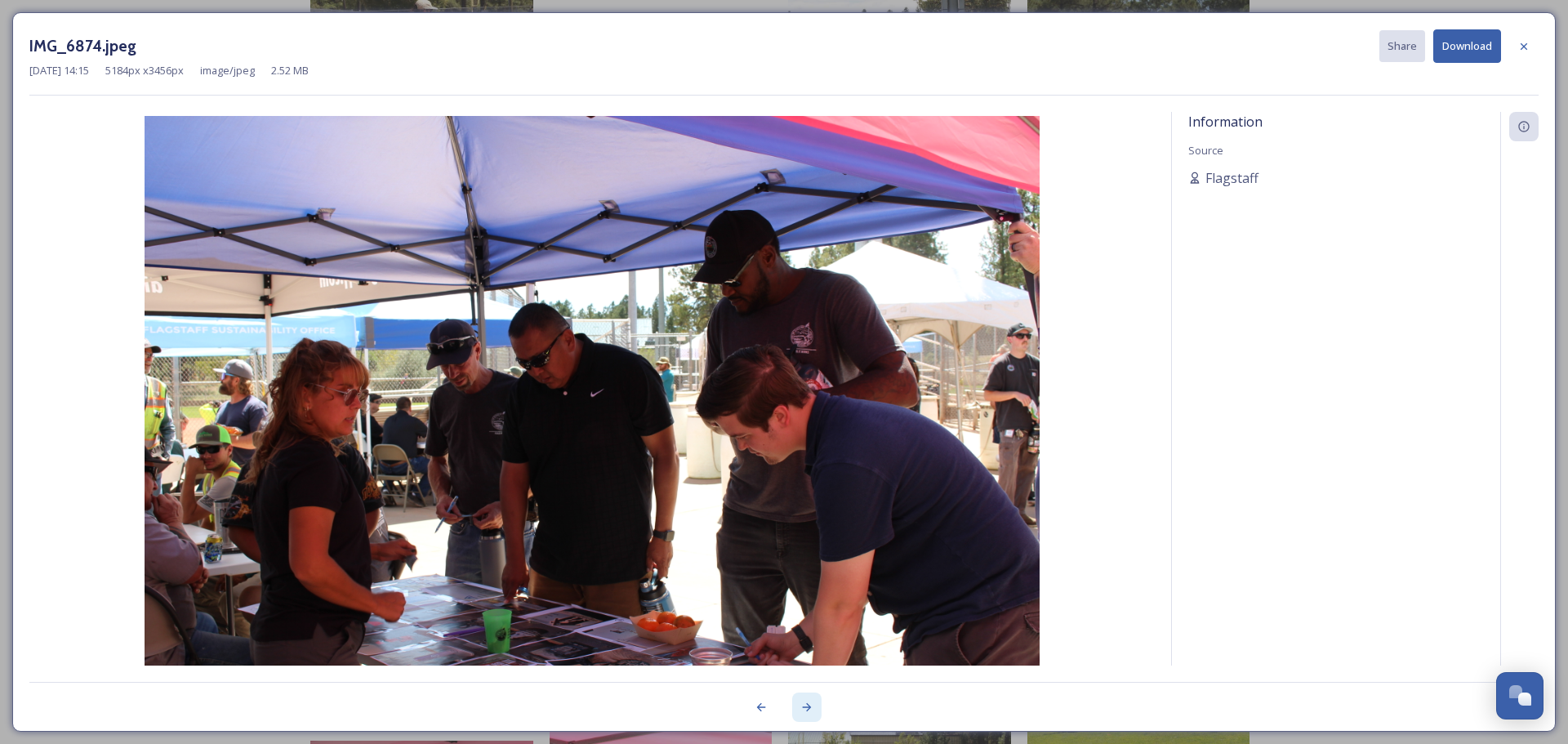
click at [809, 708] on icon at bounding box center [807, 706] width 9 height 8
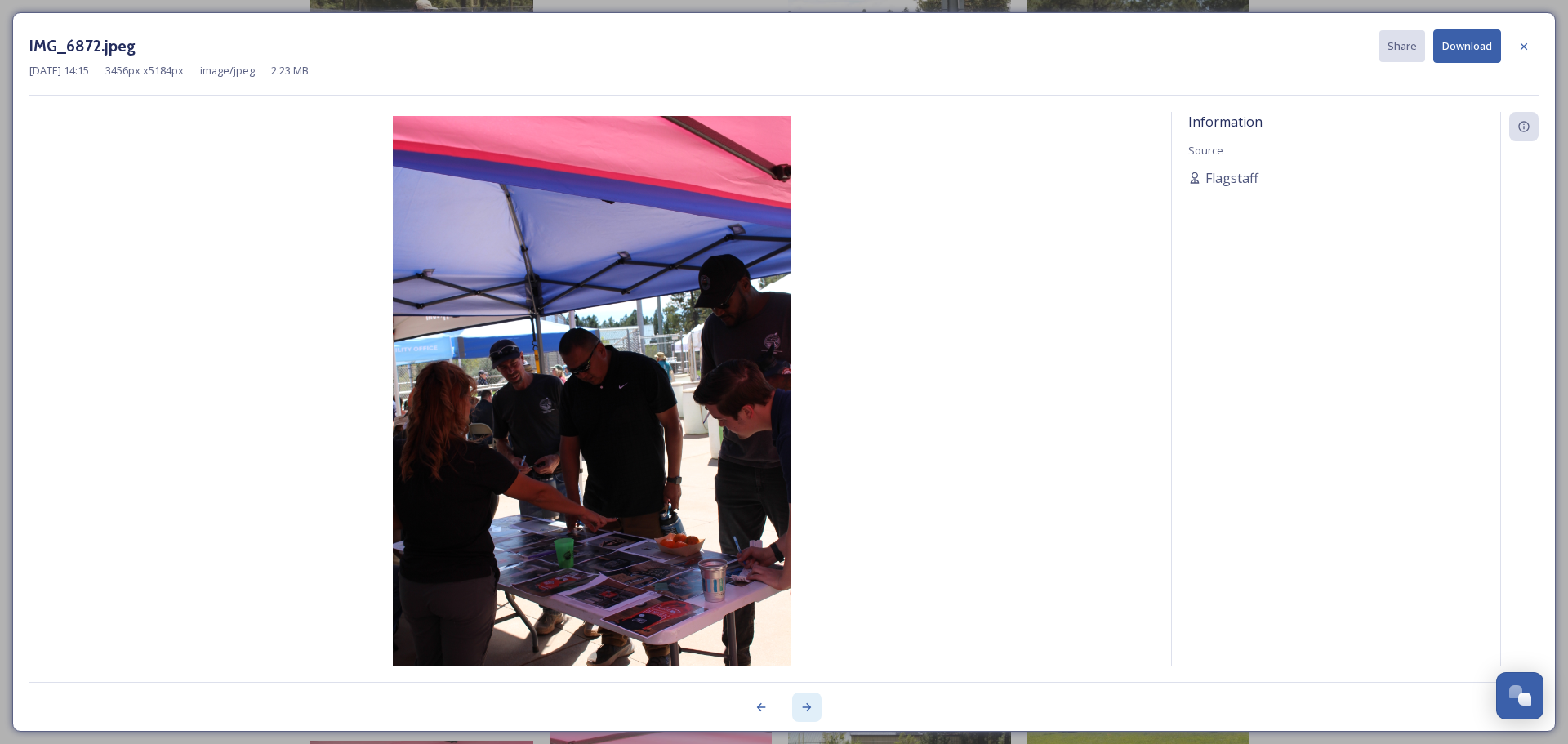
click at [798, 704] on div at bounding box center [807, 707] width 30 height 30
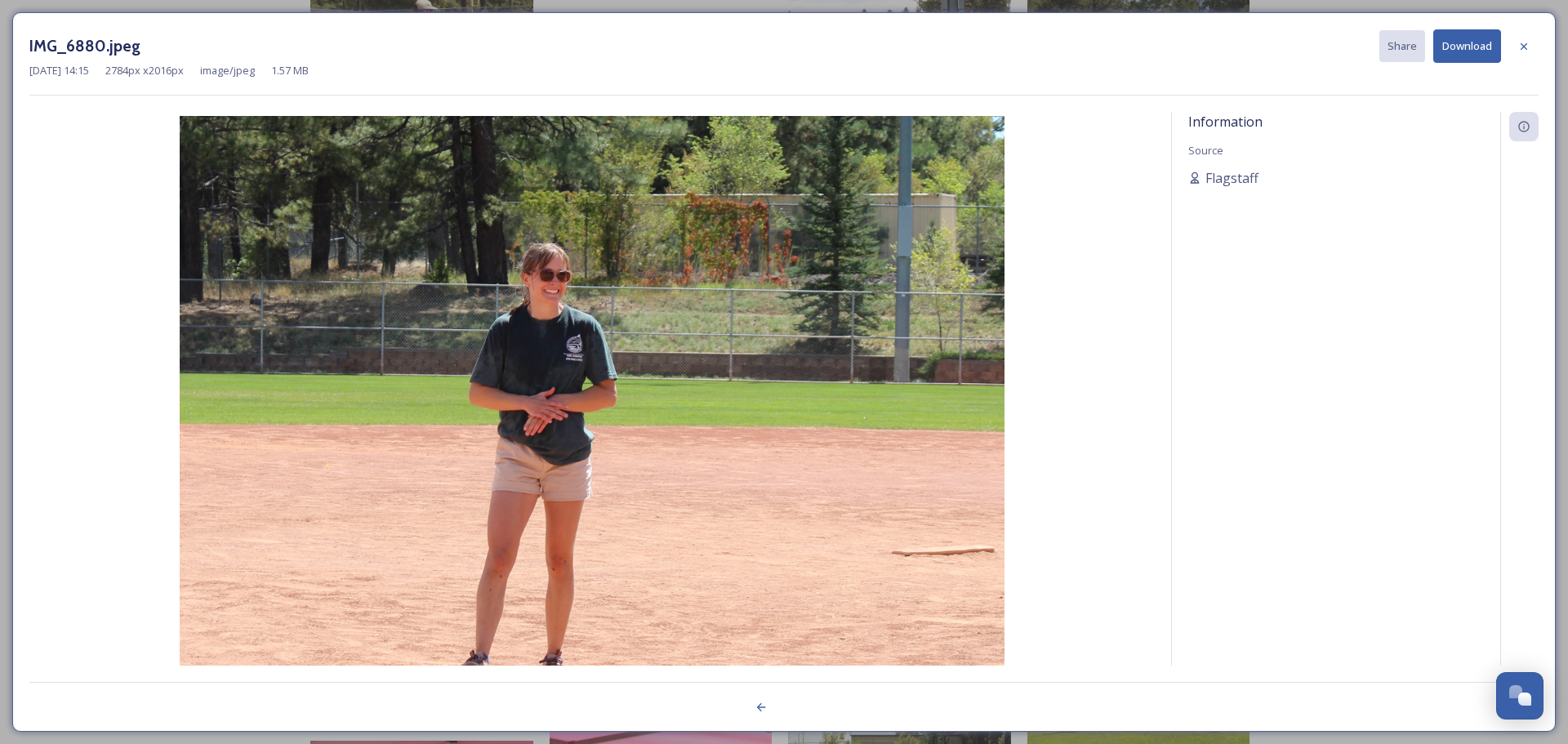
click at [799, 704] on div at bounding box center [784, 698] width 1509 height 32
click at [1094, 42] on div at bounding box center [1524, 46] width 30 height 30
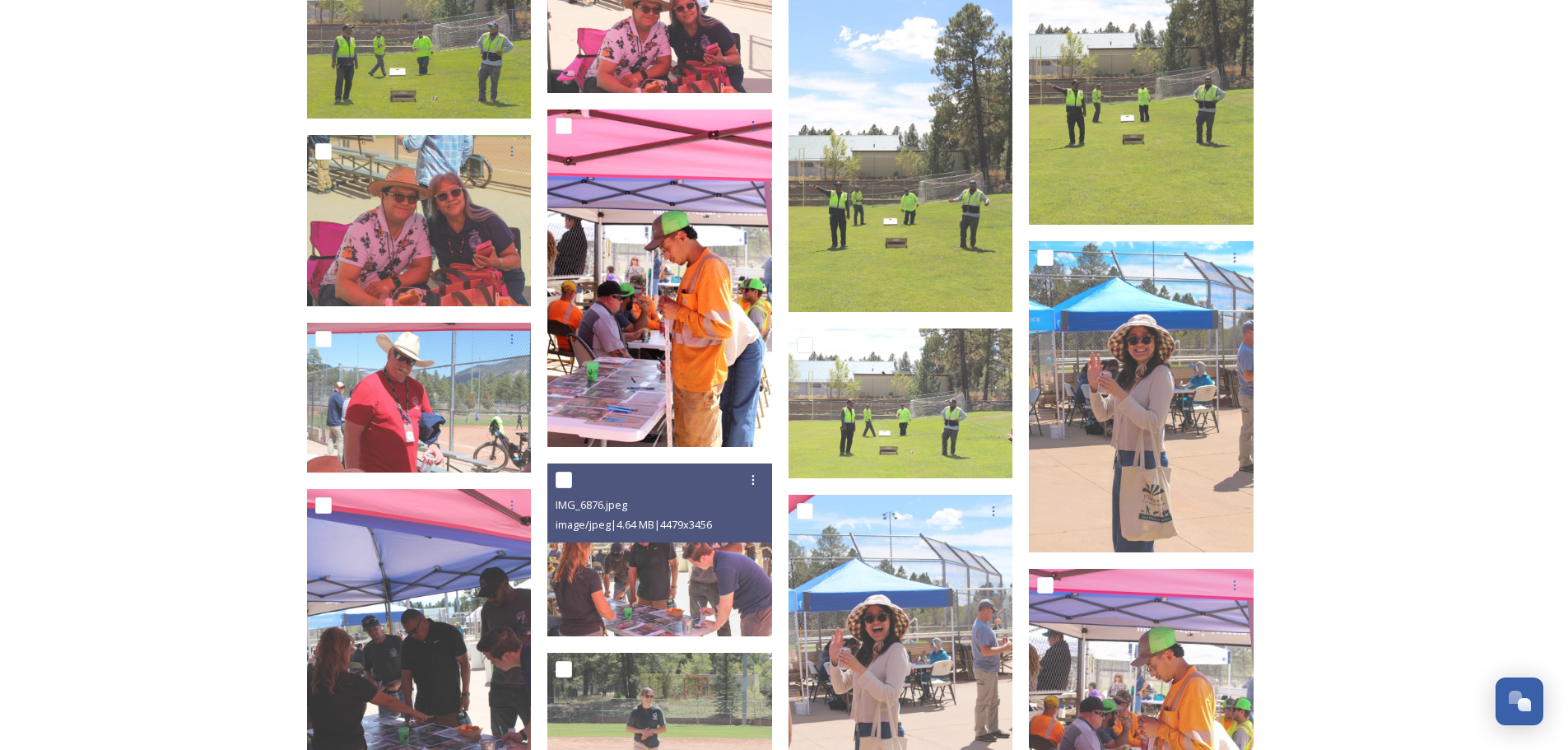
scroll to position [8395, 0]
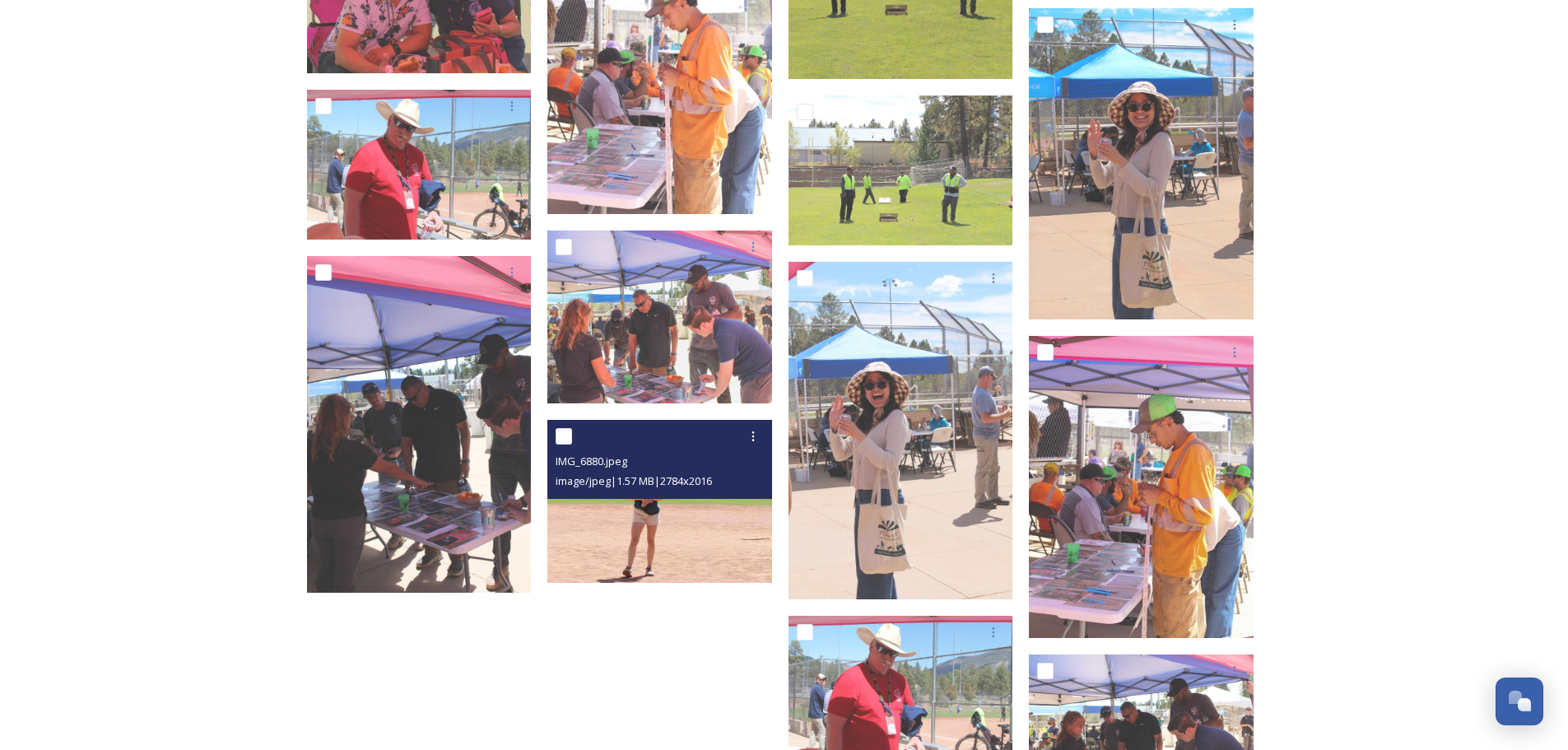
click at [645, 511] on img at bounding box center [660, 501] width 224 height 163
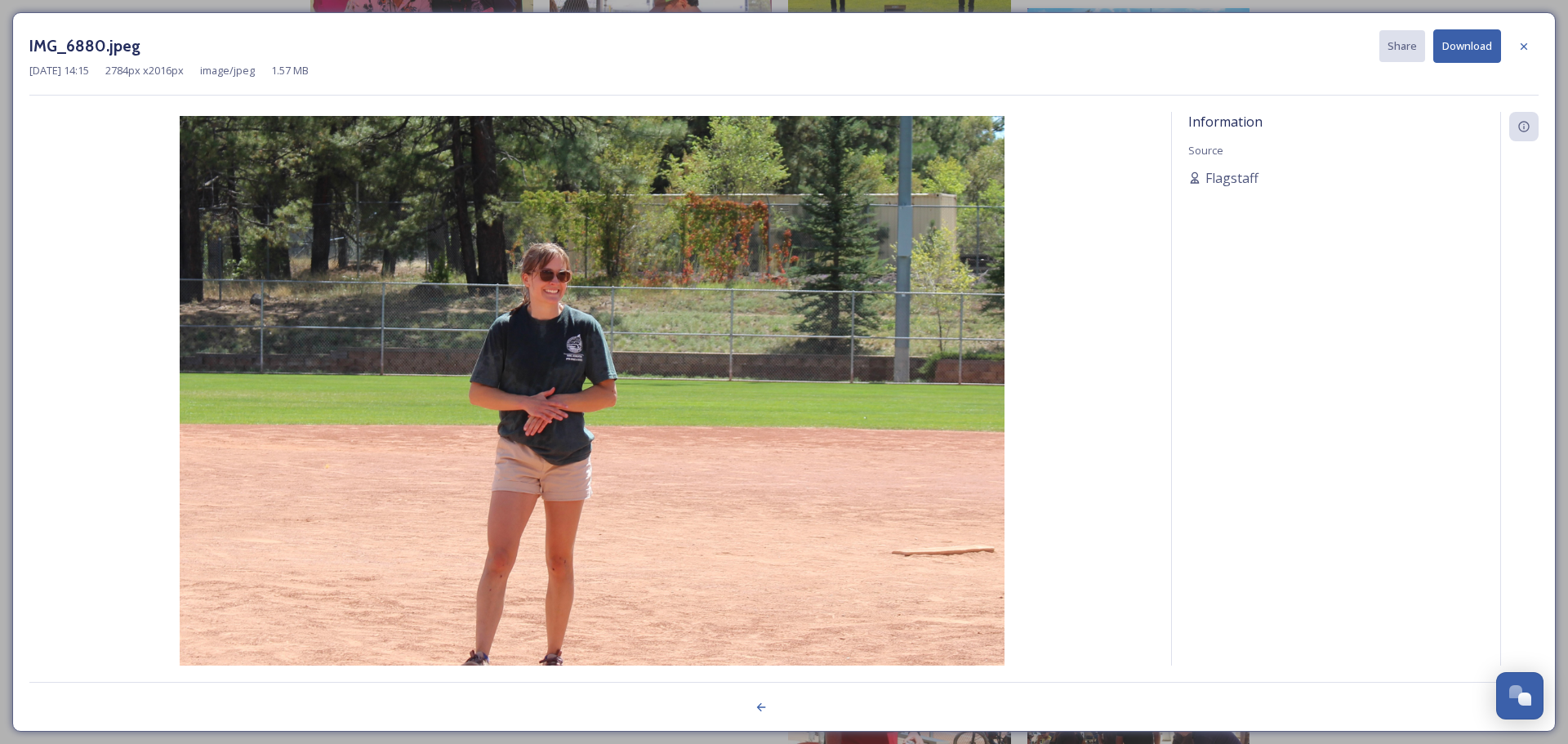
click at [1094, 46] on div at bounding box center [1524, 46] width 30 height 30
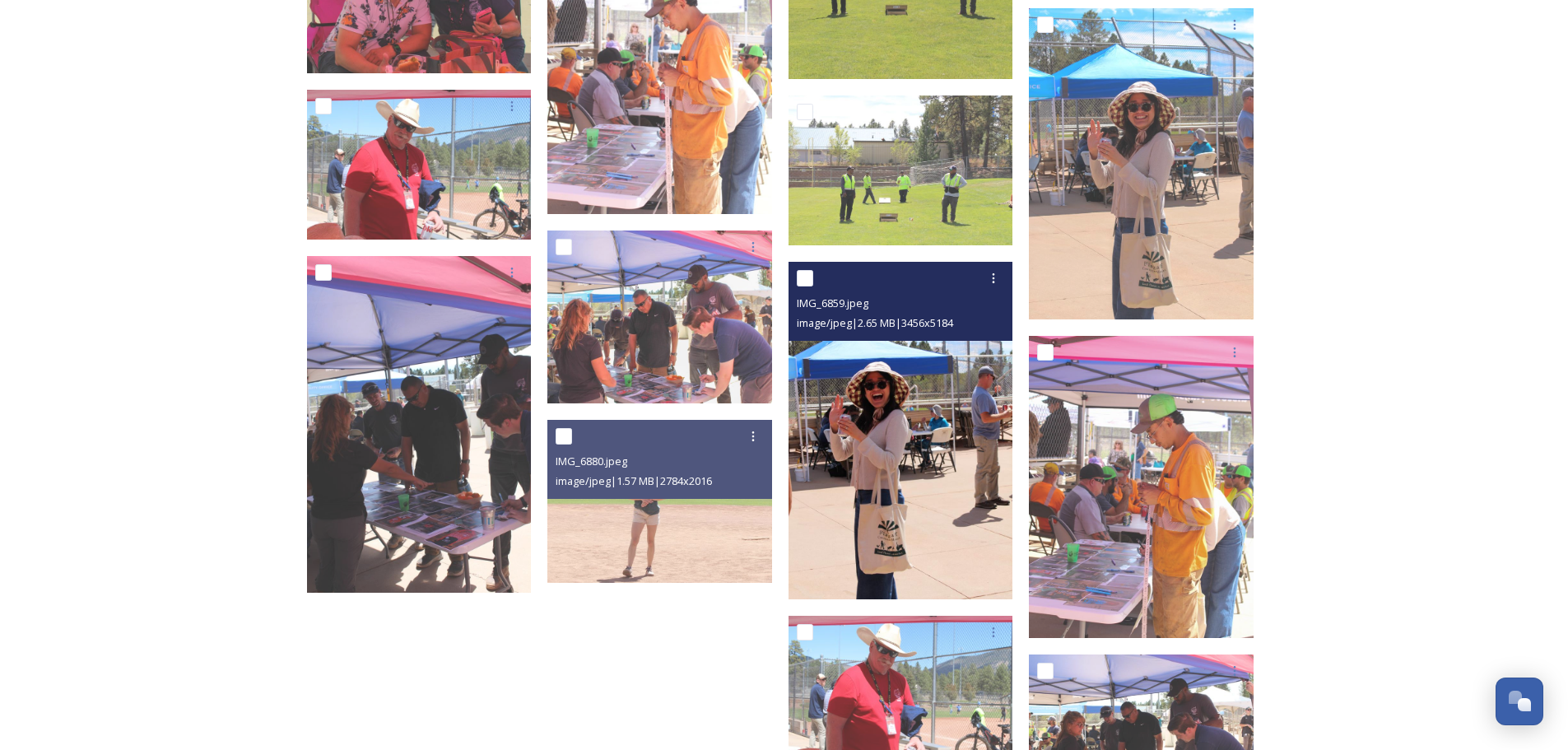
click at [867, 479] on img at bounding box center [901, 430] width 224 height 337
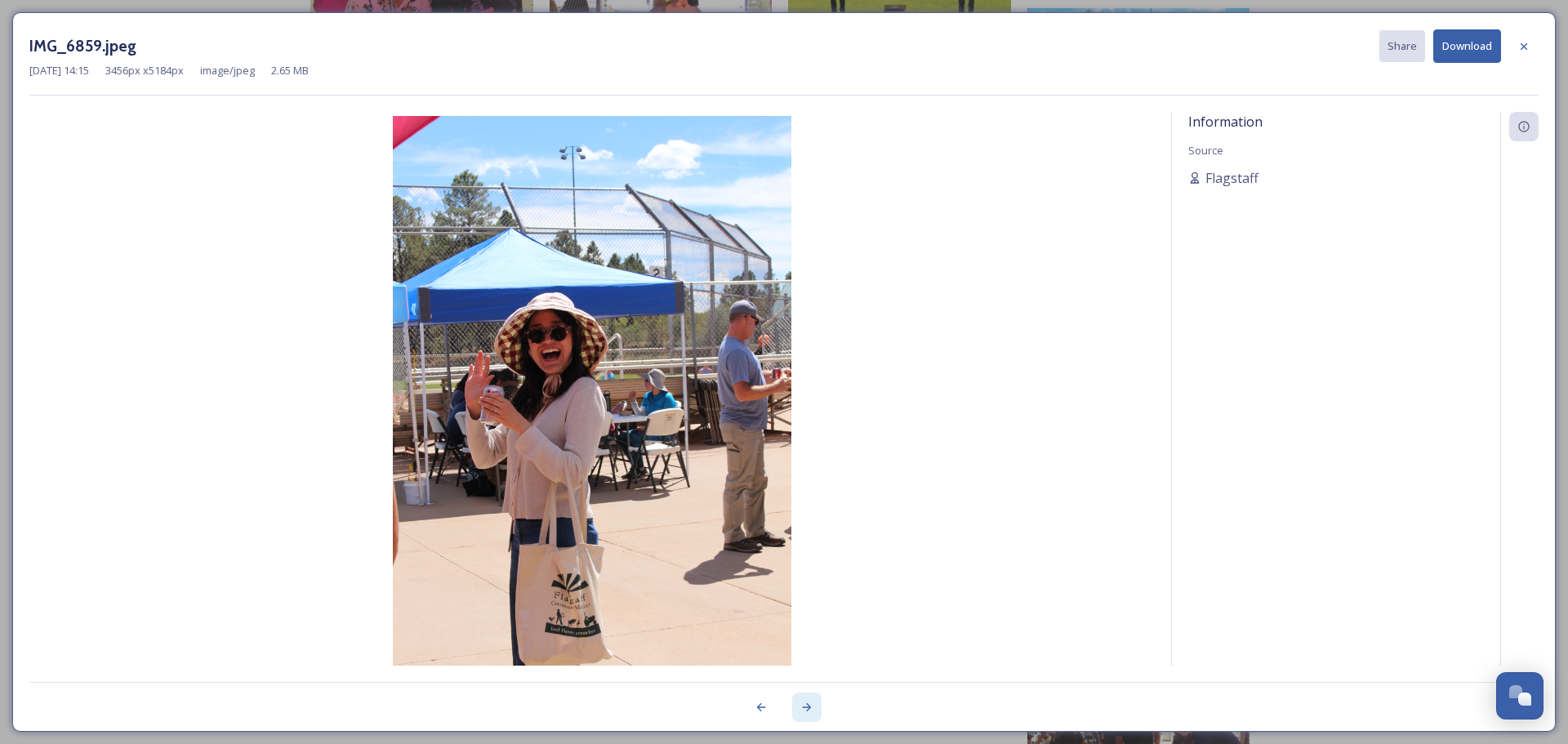
click at [800, 707] on icon at bounding box center [806, 706] width 13 height 13
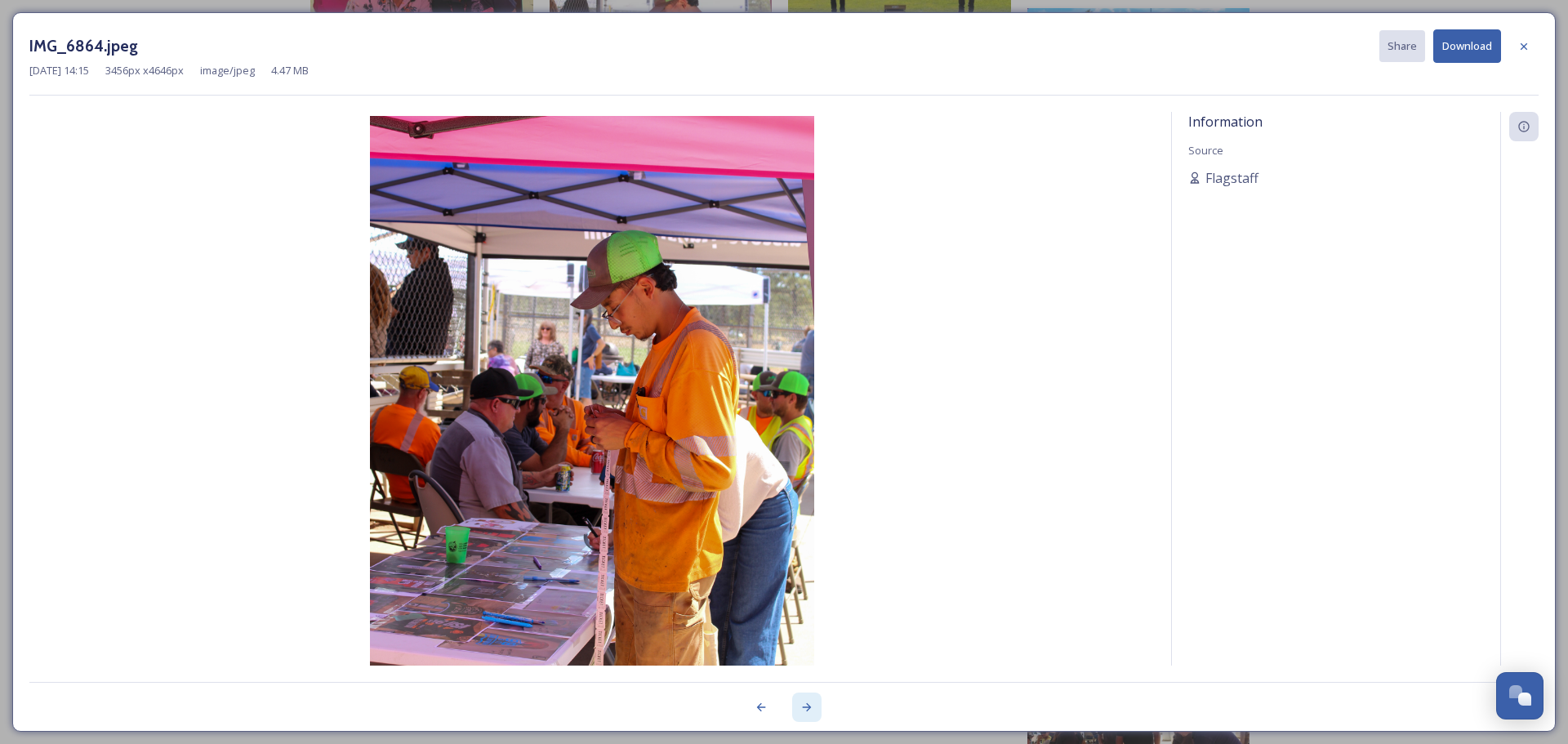
click at [806, 706] on icon at bounding box center [806, 706] width 13 height 13
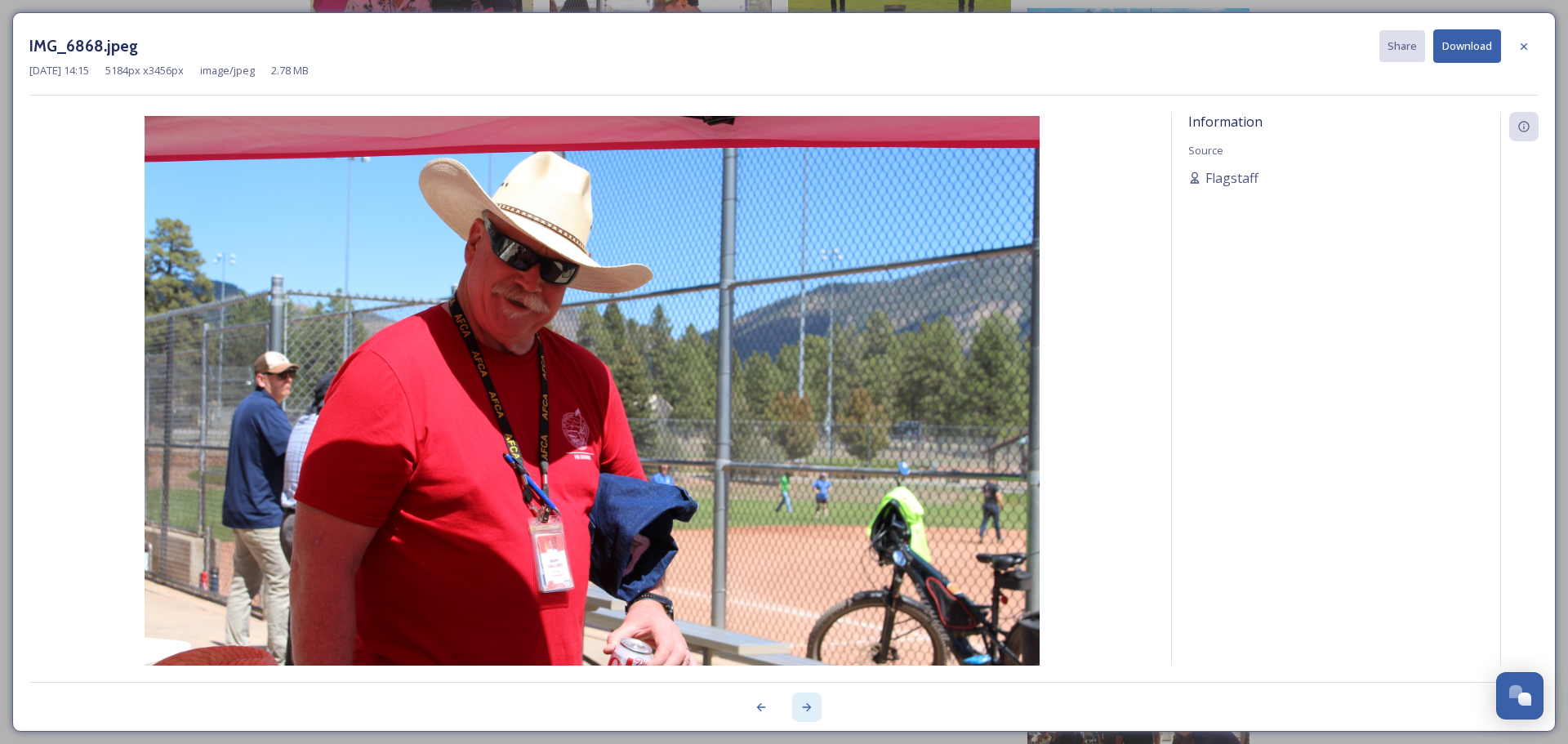
click at [811, 706] on icon at bounding box center [806, 706] width 13 height 13
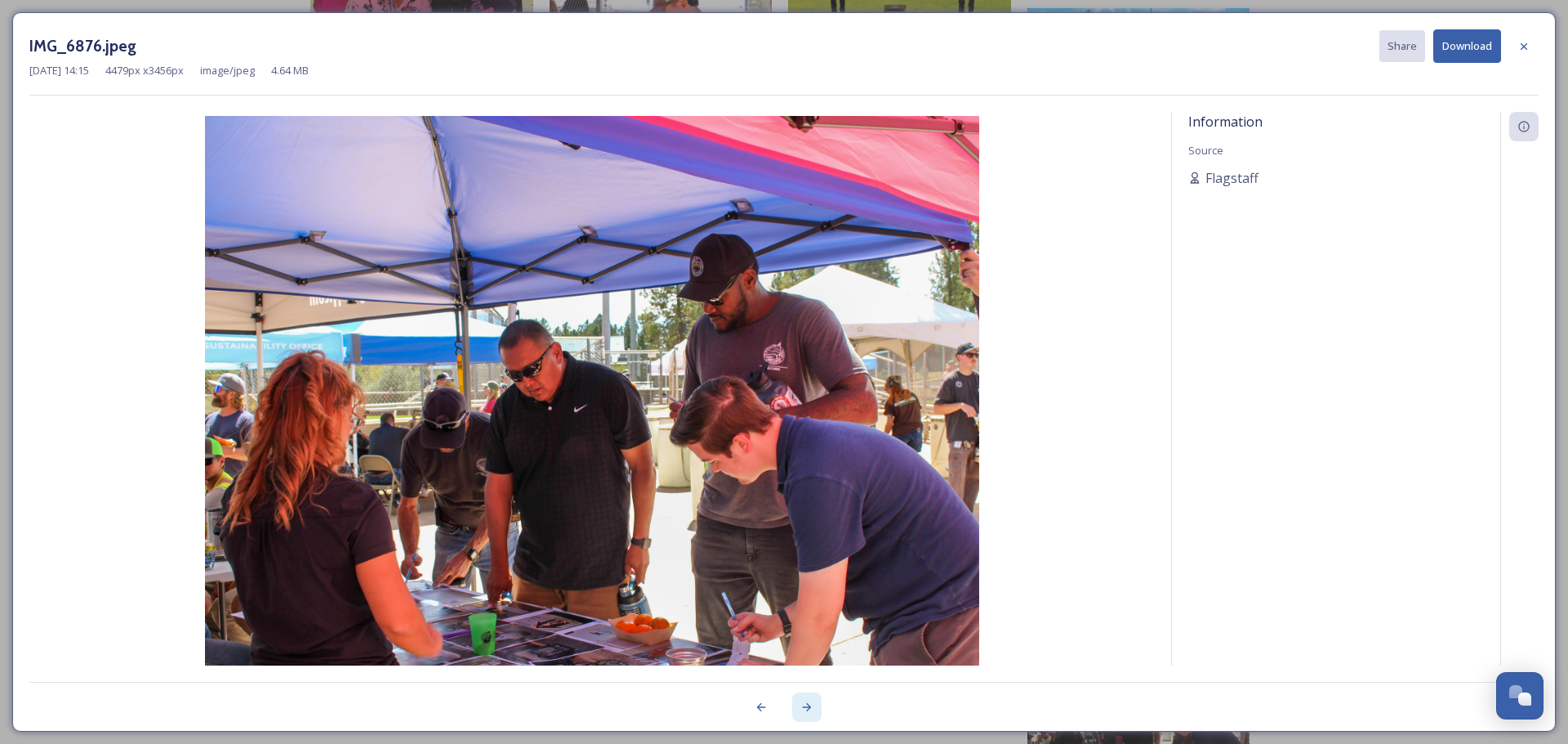
click at [807, 709] on icon at bounding box center [806, 706] width 13 height 13
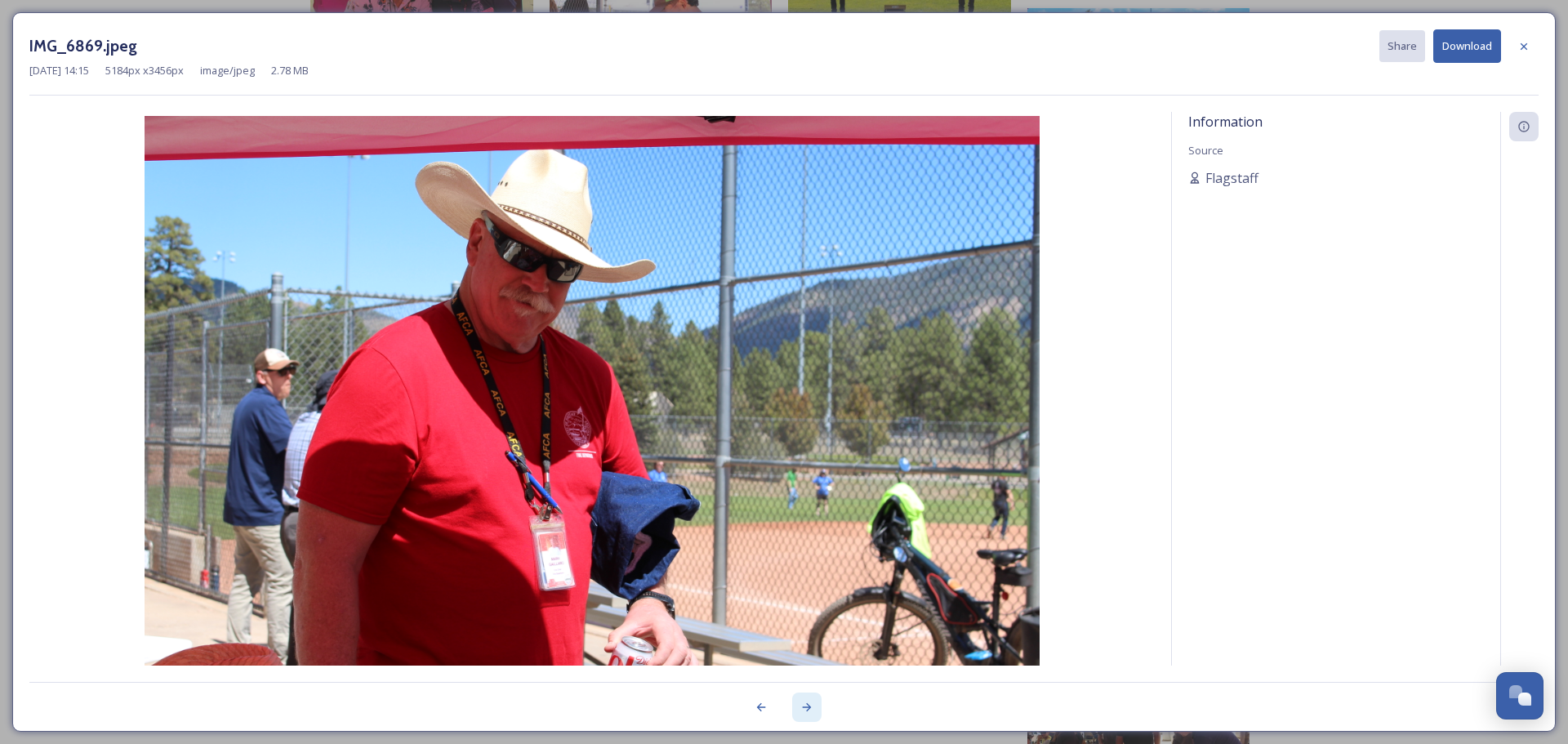
click at [807, 709] on icon at bounding box center [806, 706] width 13 height 13
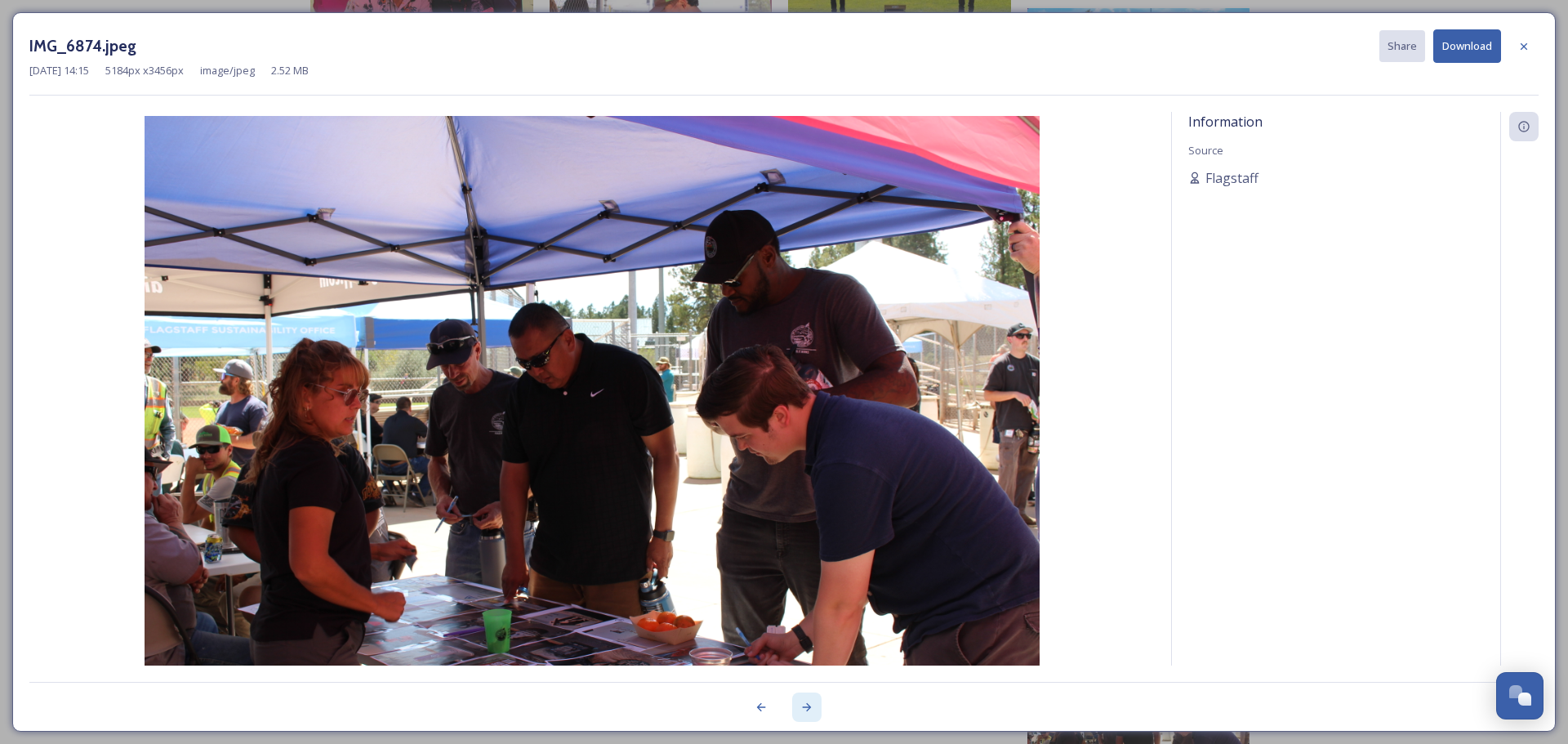
click at [807, 709] on icon at bounding box center [806, 706] width 13 height 13
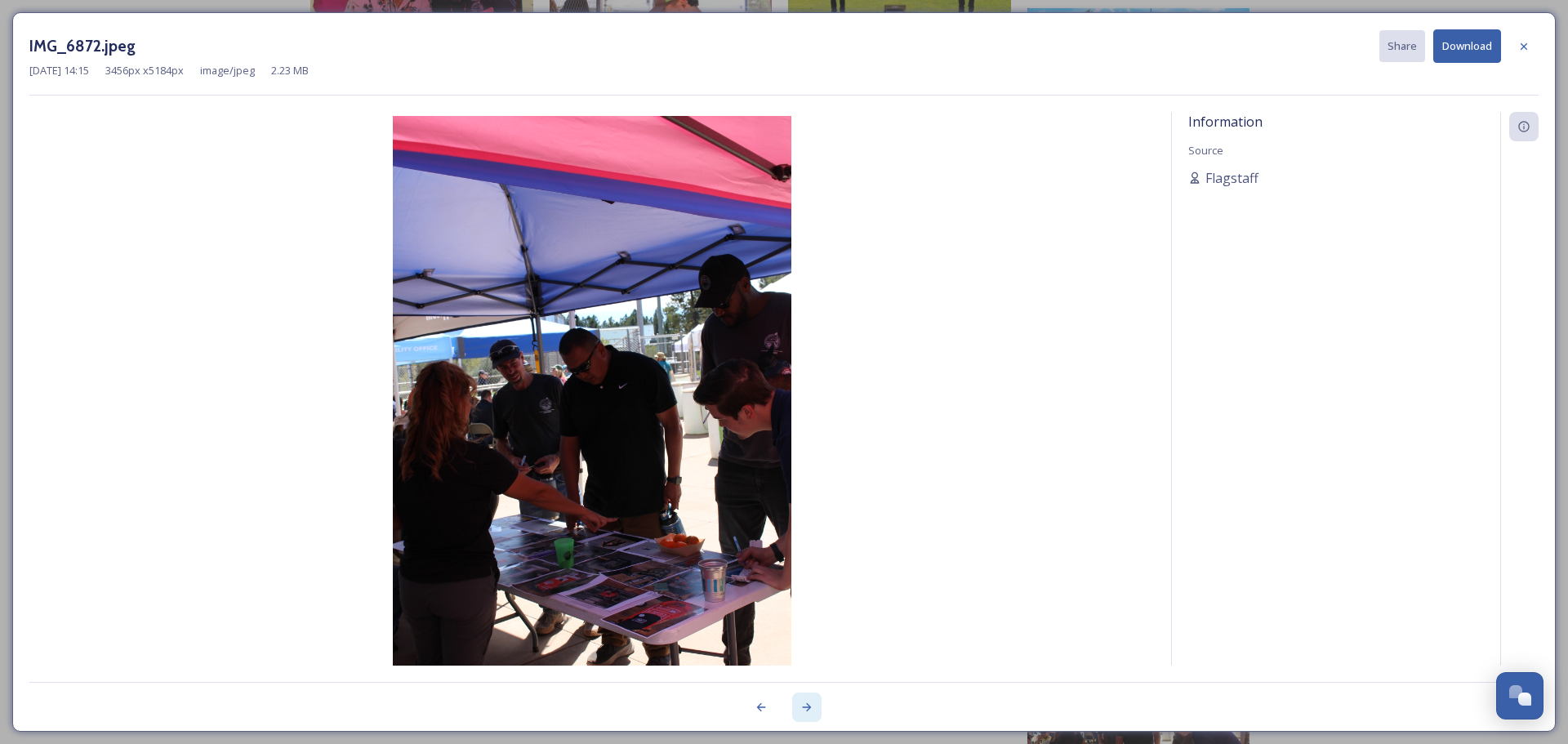
click at [807, 709] on icon at bounding box center [806, 706] width 13 height 13
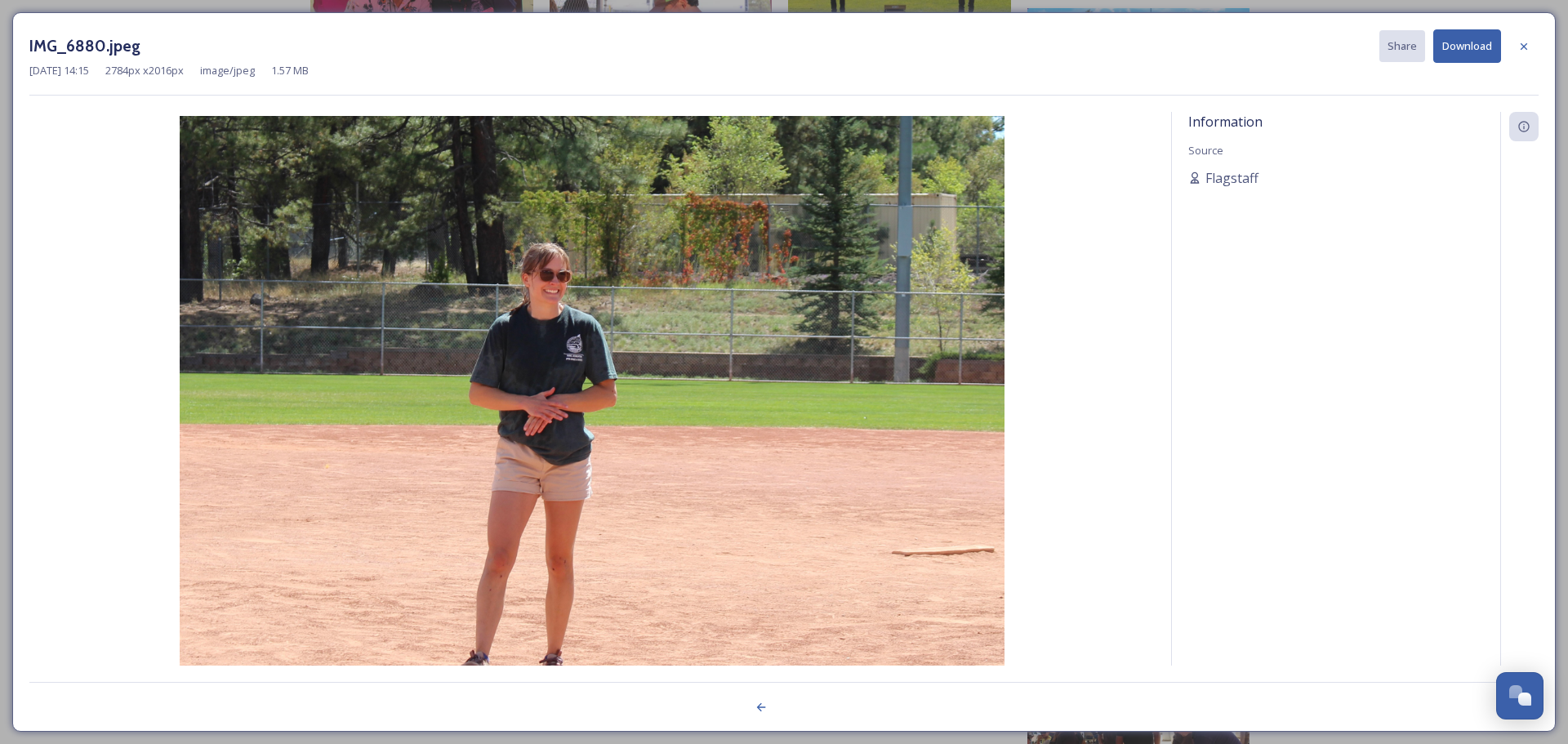
click at [808, 707] on div at bounding box center [784, 698] width 1509 height 32
click at [1094, 46] on icon at bounding box center [1523, 46] width 13 height 13
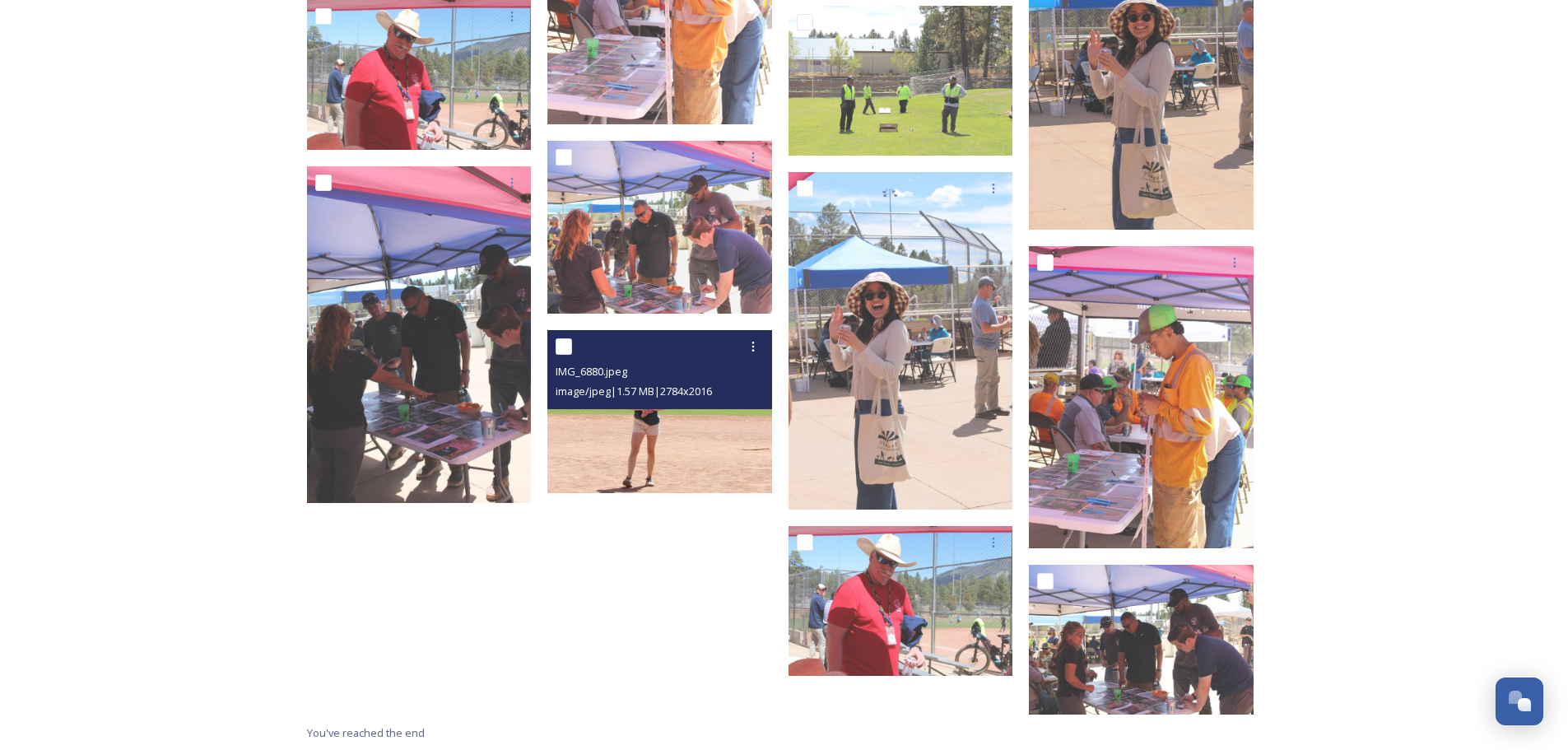
scroll to position [8564, 0]
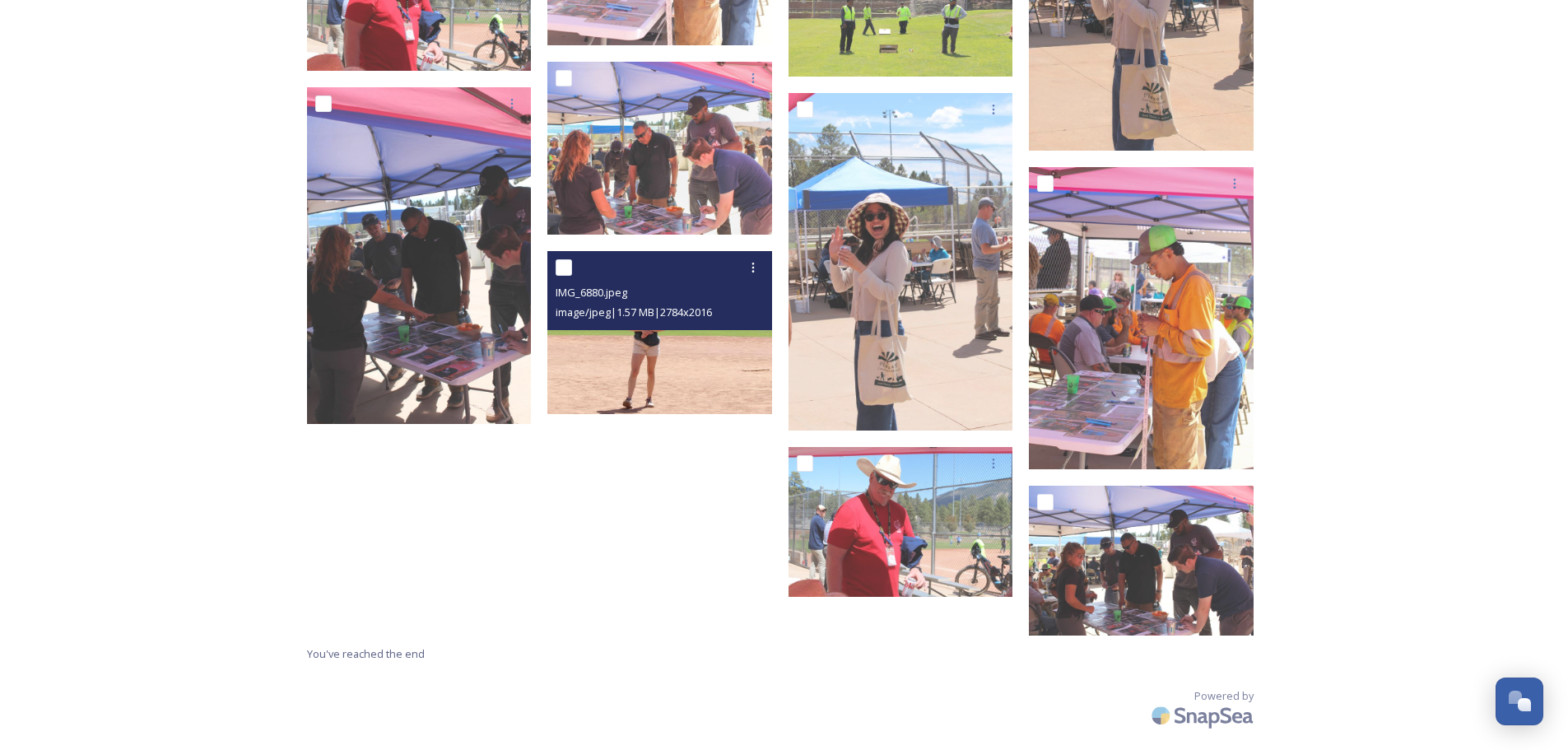
click at [637, 352] on img at bounding box center [660, 332] width 224 height 163
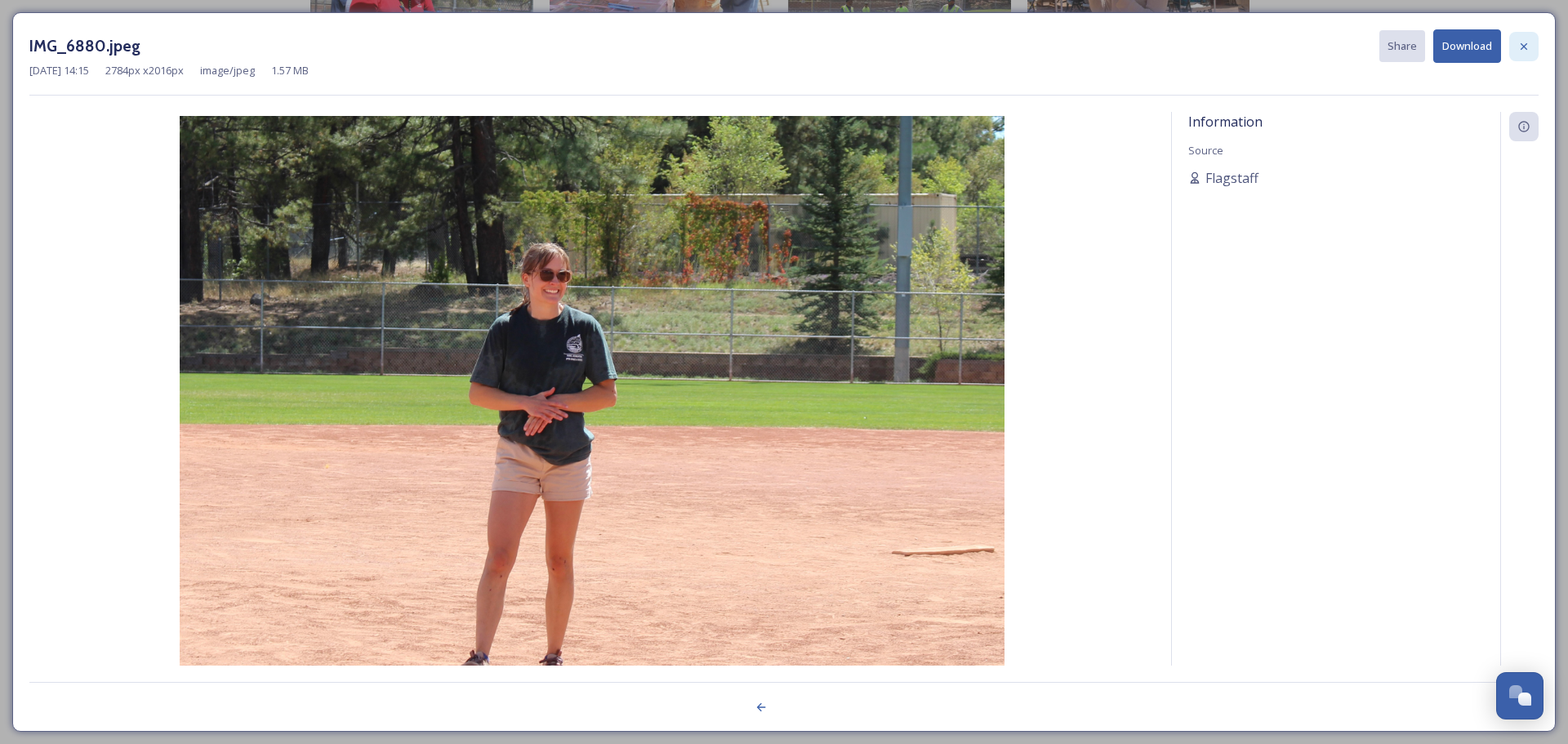
click at [1094, 49] on icon at bounding box center [1523, 46] width 13 height 13
